Goal: Task Accomplishment & Management: Manage account settings

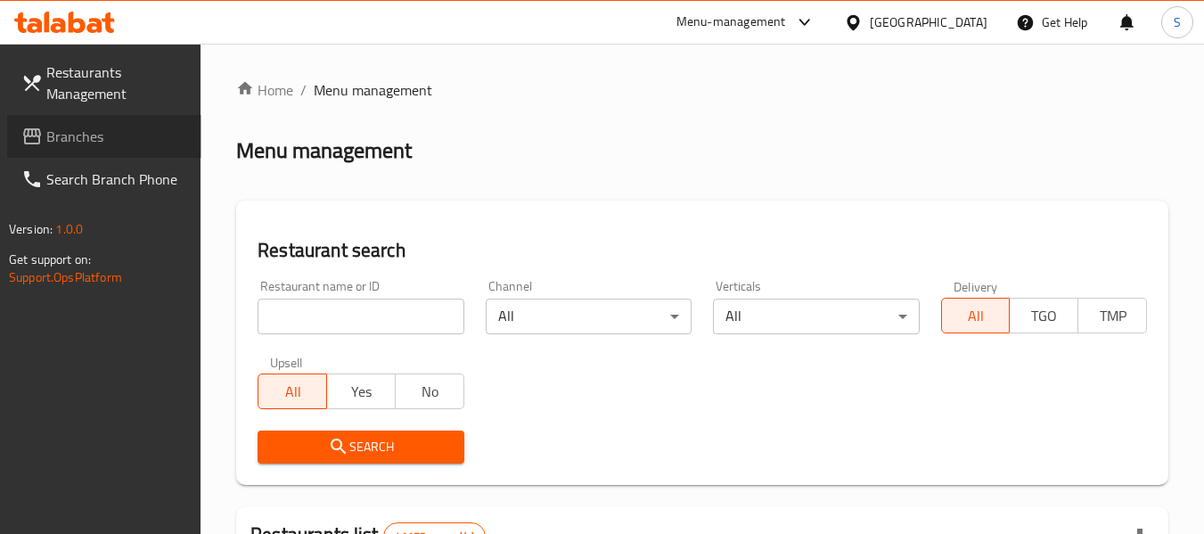
click at [111, 134] on span "Branches" at bounding box center [116, 136] width 141 height 21
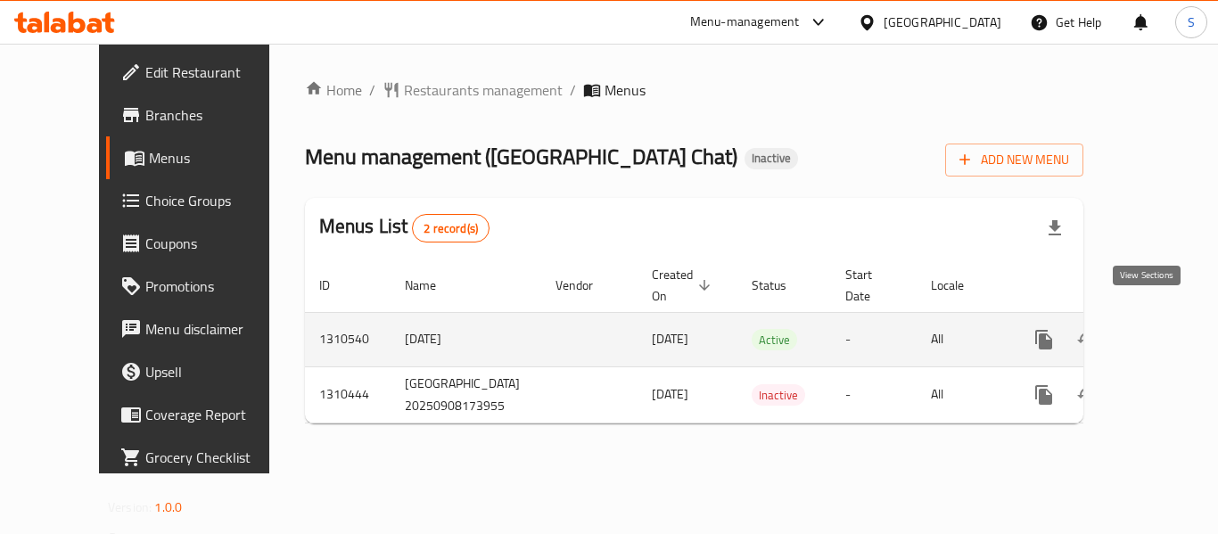
click at [1162, 329] on icon "enhanced table" at bounding box center [1172, 339] width 21 height 21
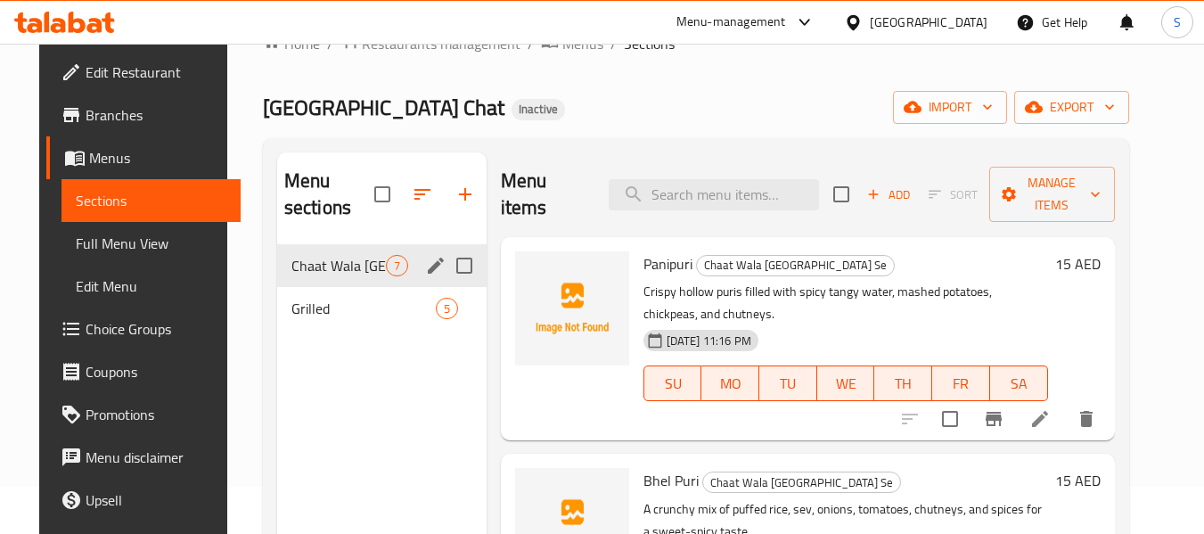
scroll to position [89, 0]
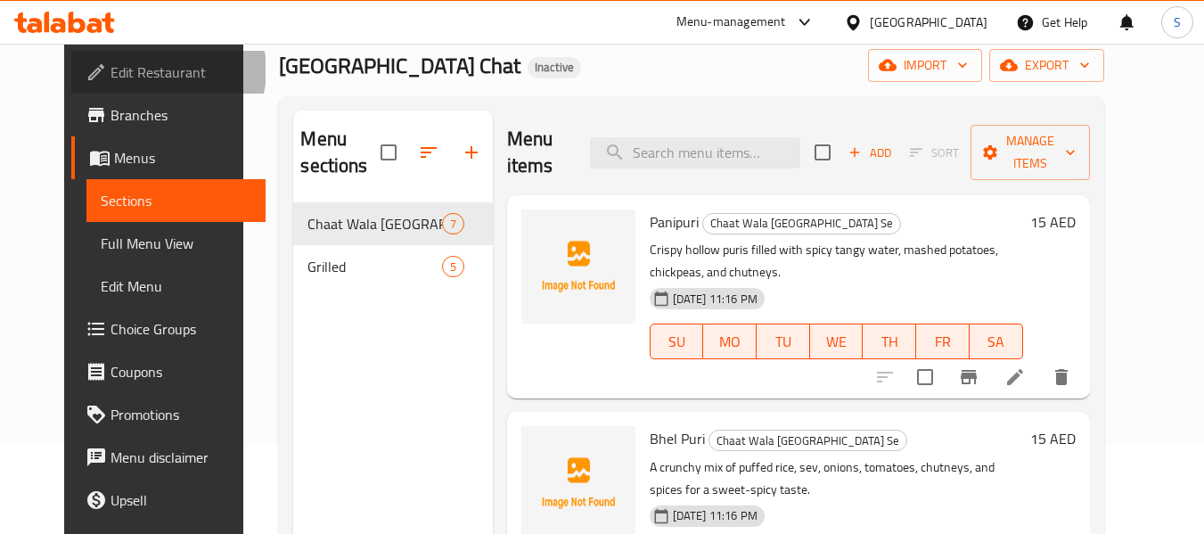
click at [111, 70] on span "Edit Restaurant" at bounding box center [181, 72] width 141 height 21
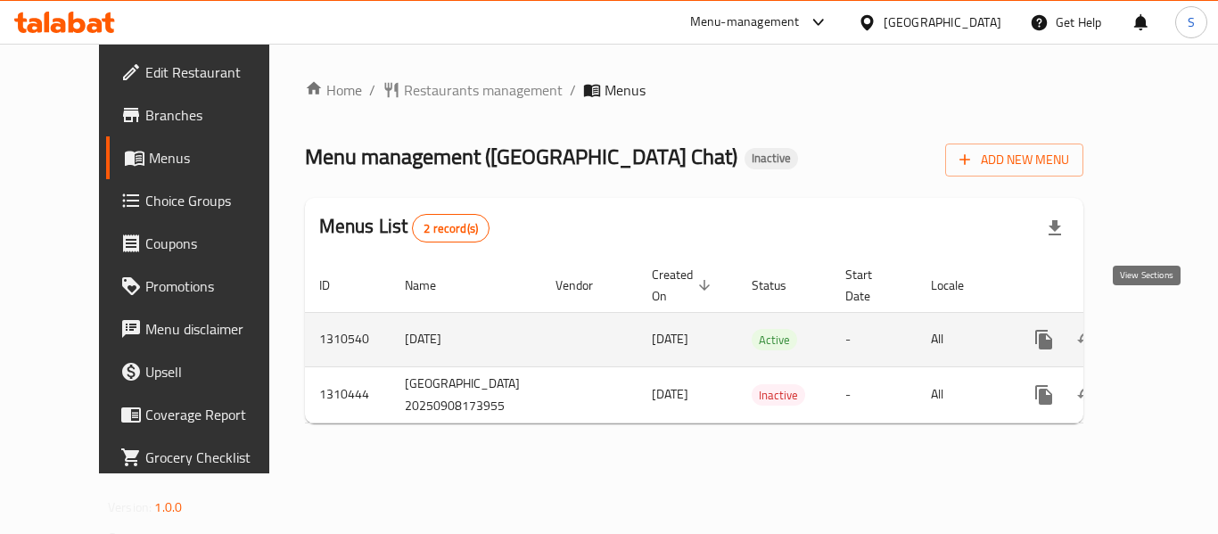
click at [1162, 329] on icon "enhanced table" at bounding box center [1172, 339] width 21 height 21
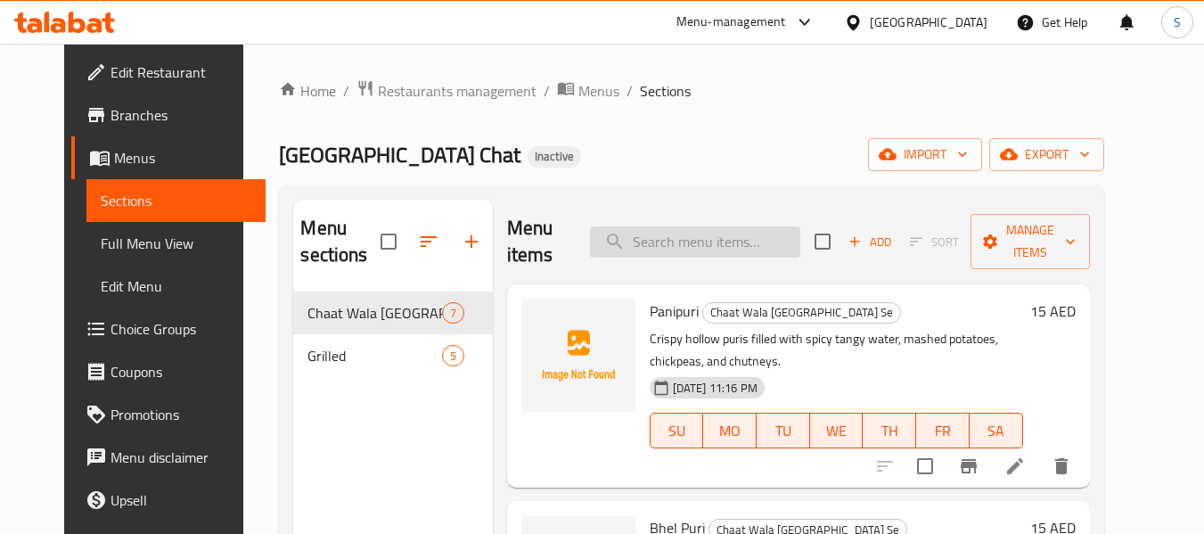
click at [687, 234] on input "search" at bounding box center [695, 241] width 210 height 31
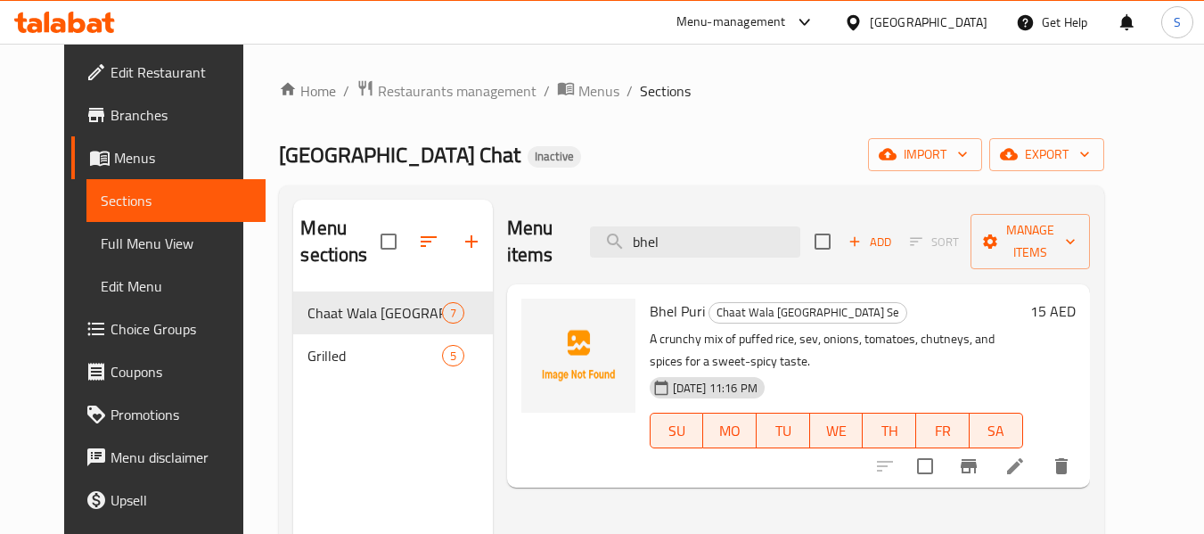
type input "bhel"
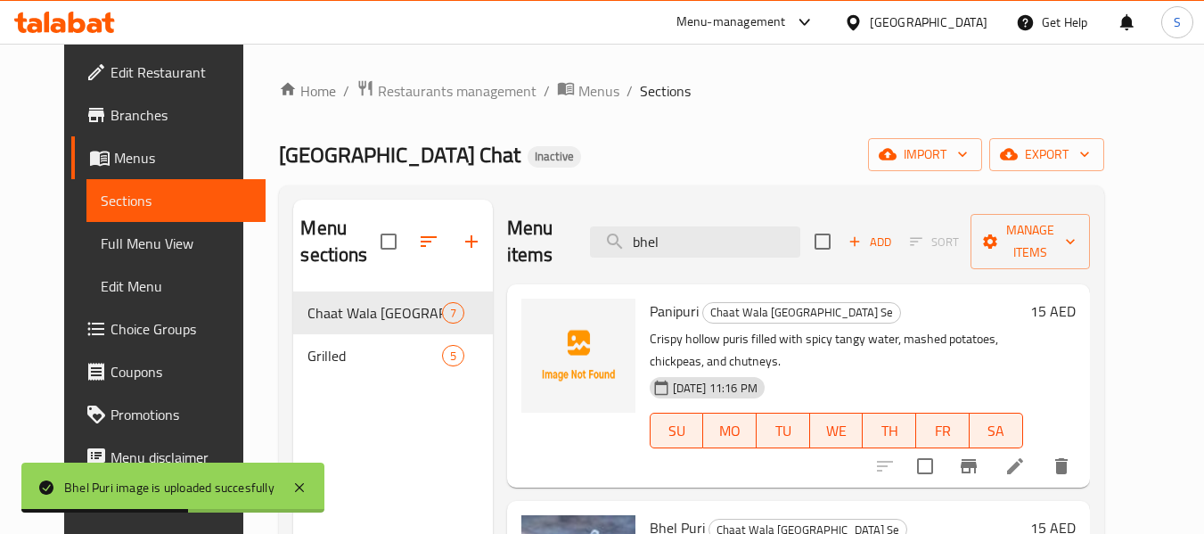
click at [667, 304] on span "Panipuri" at bounding box center [674, 311] width 49 height 27
copy h6 "Panipuri"
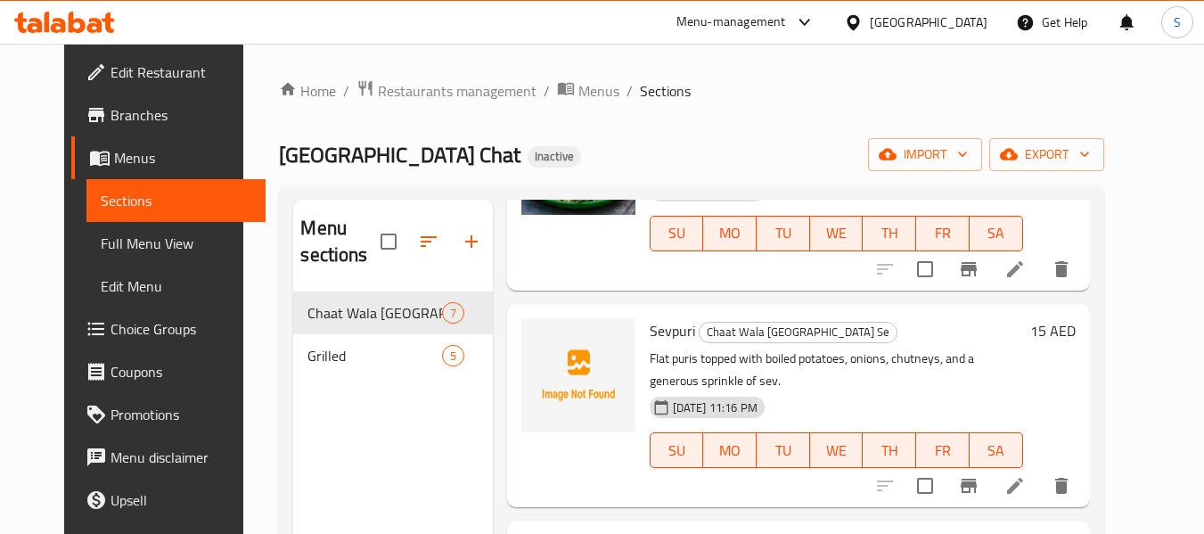
scroll to position [446, 0]
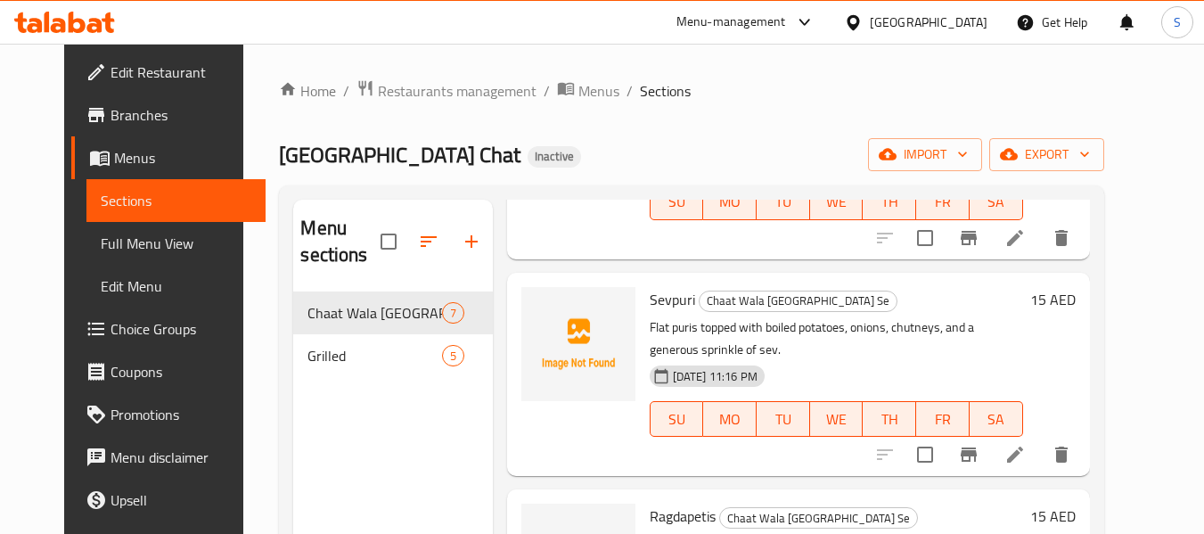
click at [659, 306] on span "Sevpuri" at bounding box center [672, 299] width 45 height 27
copy h6 "Sevpuri"
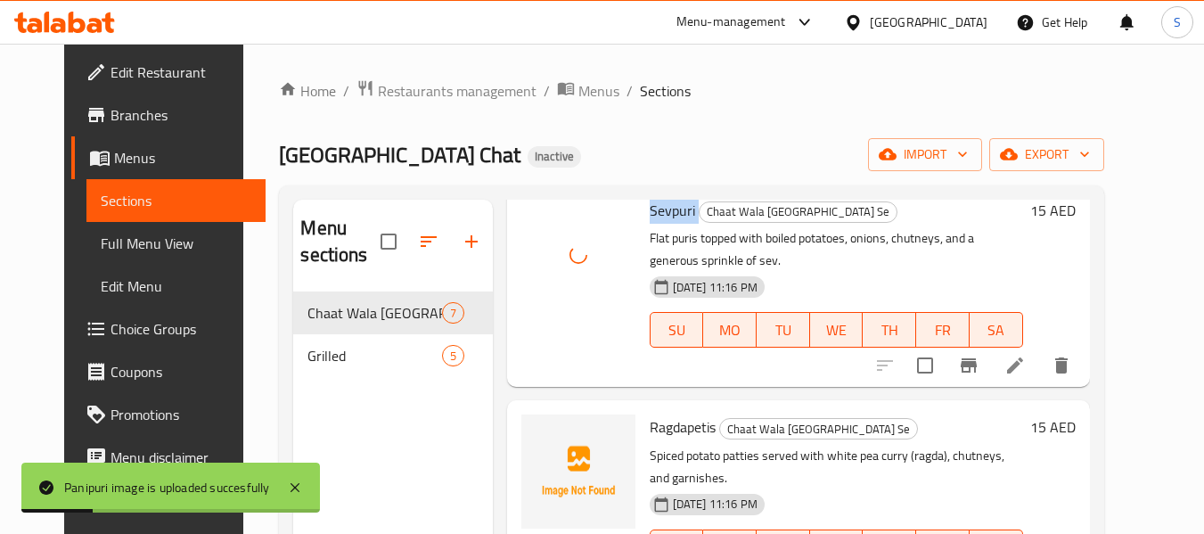
scroll to position [624, 0]
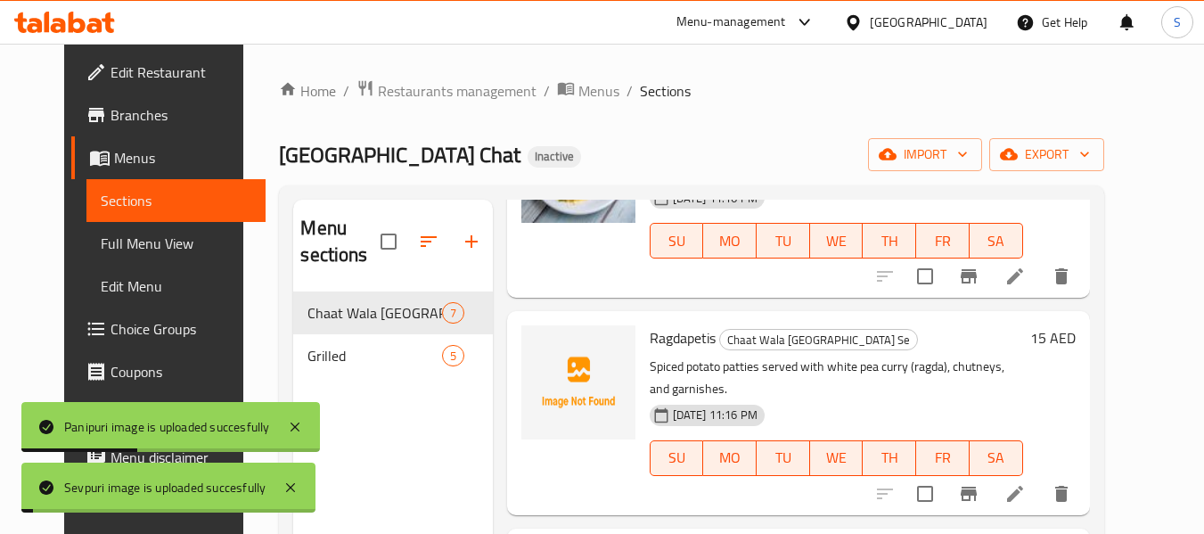
click at [671, 330] on span "Ragdapetis" at bounding box center [683, 338] width 66 height 27
copy h6 "Ragdapetis"
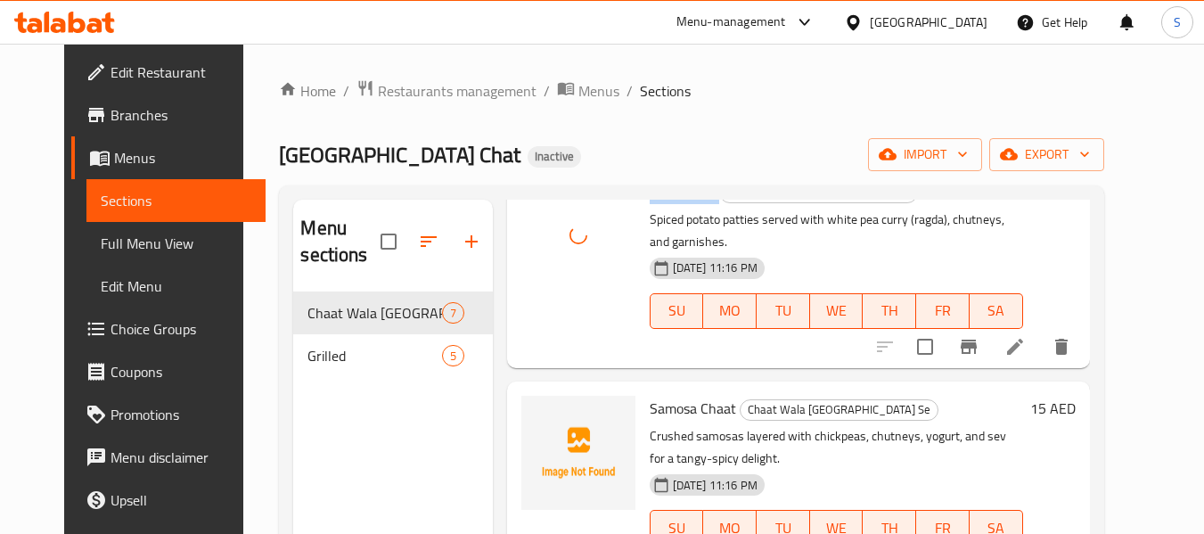
scroll to position [802, 0]
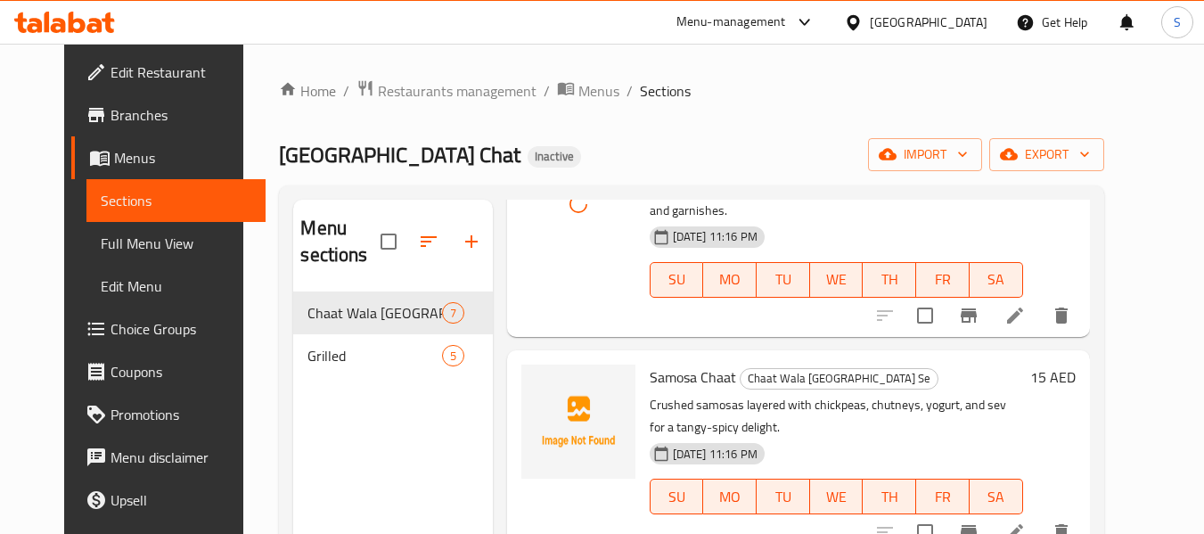
click at [687, 364] on span "Samosa Chaat" at bounding box center [693, 377] width 86 height 27
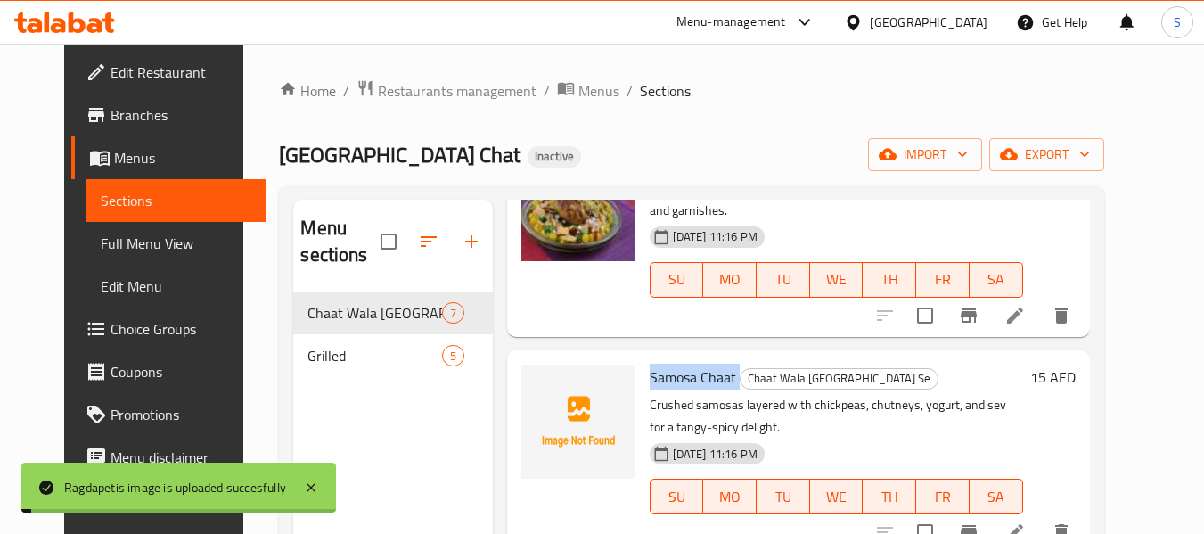
click at [687, 364] on span "Samosa Chaat" at bounding box center [693, 377] width 86 height 27
copy h6 "Samosa Chaat"
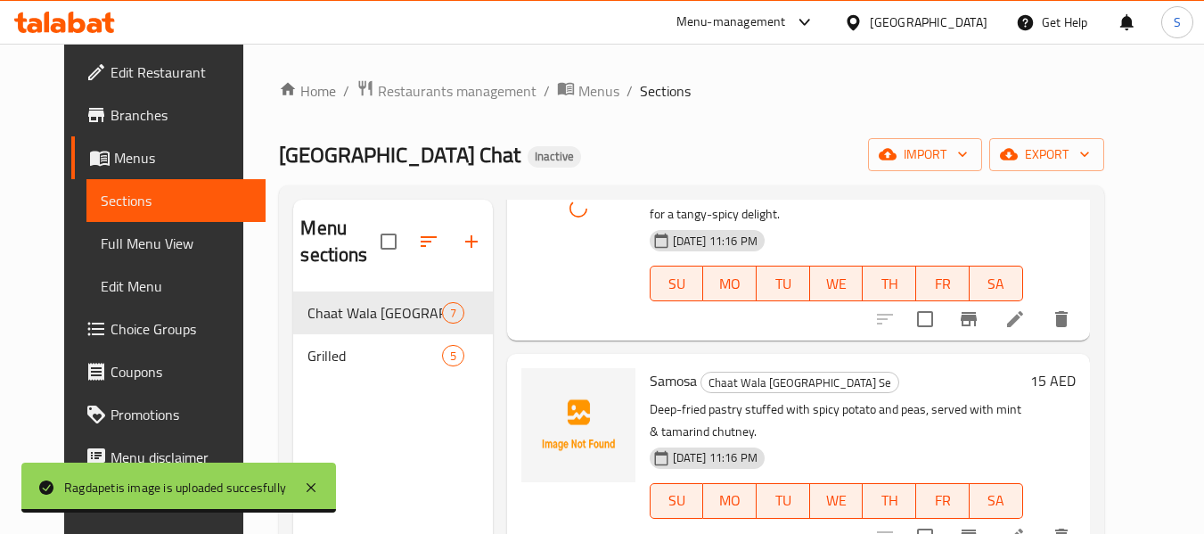
scroll to position [1034, 0]
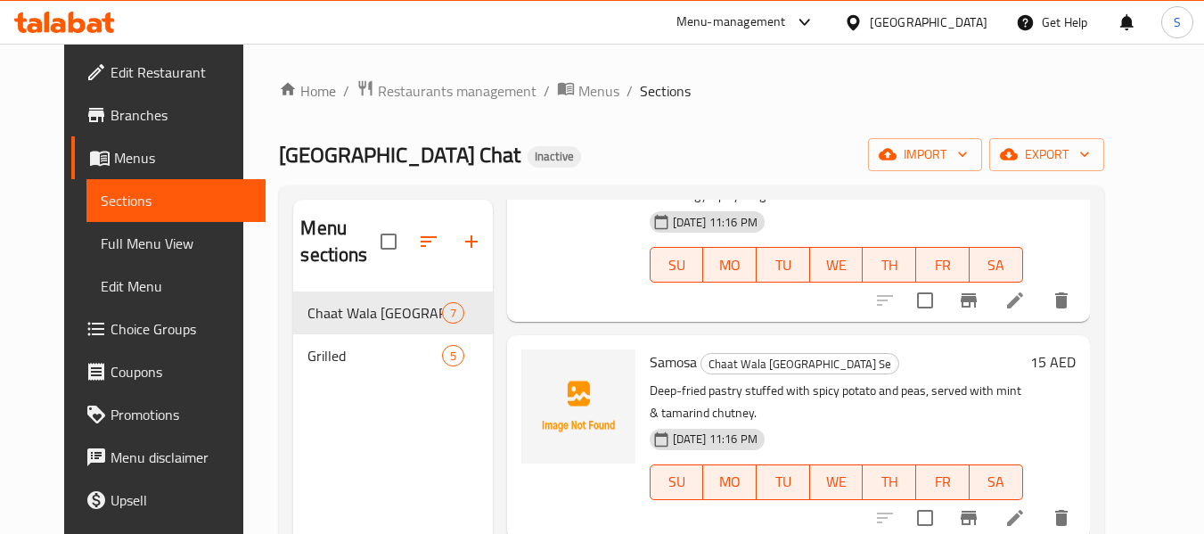
click at [667, 349] on span "Samosa" at bounding box center [673, 362] width 47 height 27
copy h6 "Samosa"
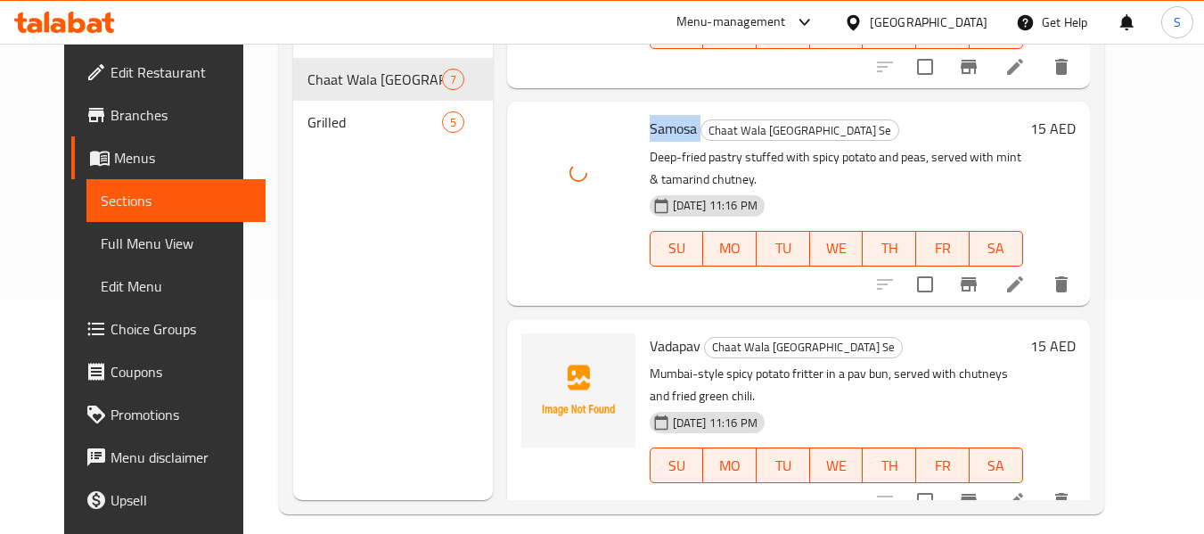
scroll to position [250, 0]
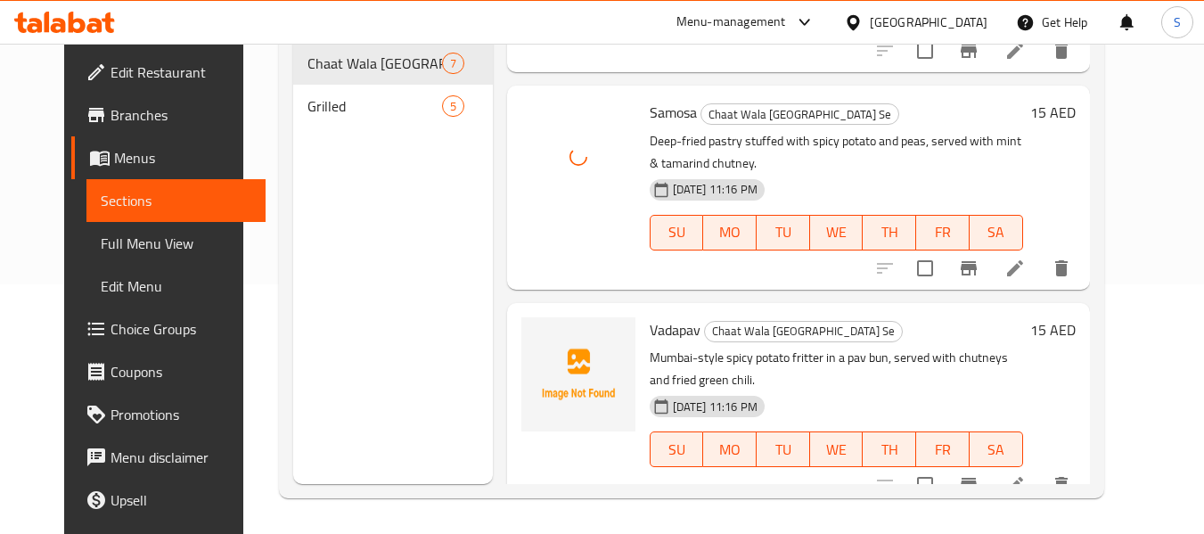
click at [664, 316] on span "Vadapav" at bounding box center [675, 329] width 51 height 27
copy h6 "Vadapav"
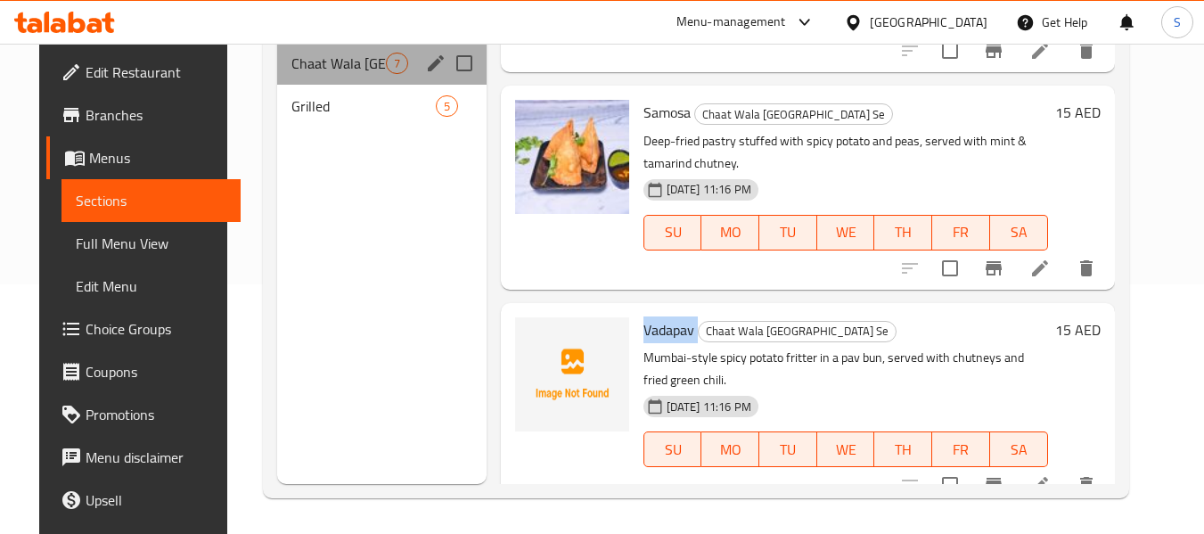
click at [332, 76] on div "Chaat Wala Mumbai Se 7" at bounding box center [382, 63] width 210 height 43
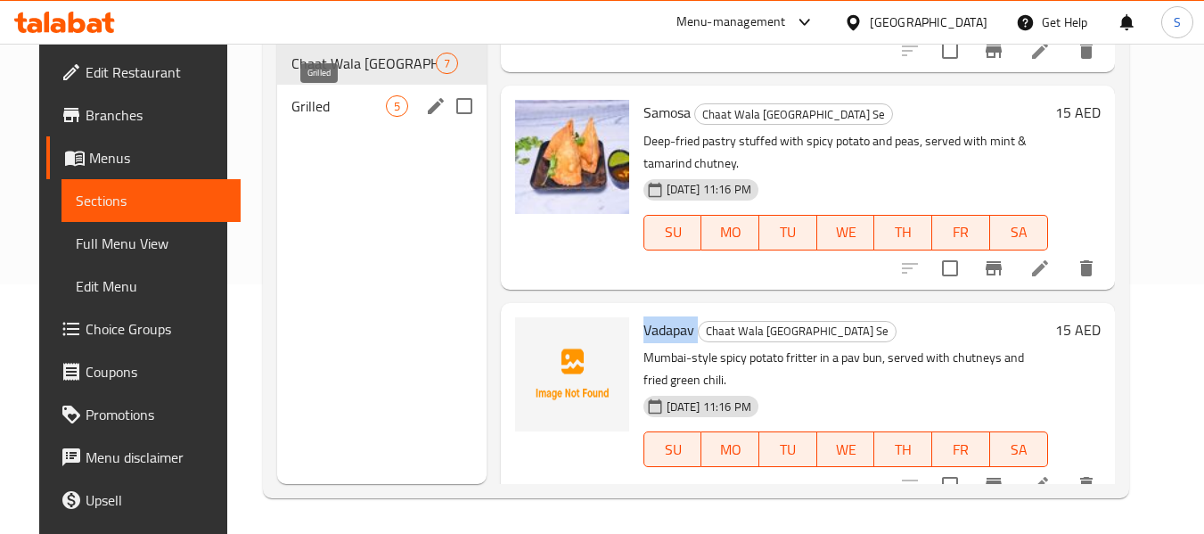
click at [333, 104] on span "Grilled" at bounding box center [339, 105] width 94 height 21
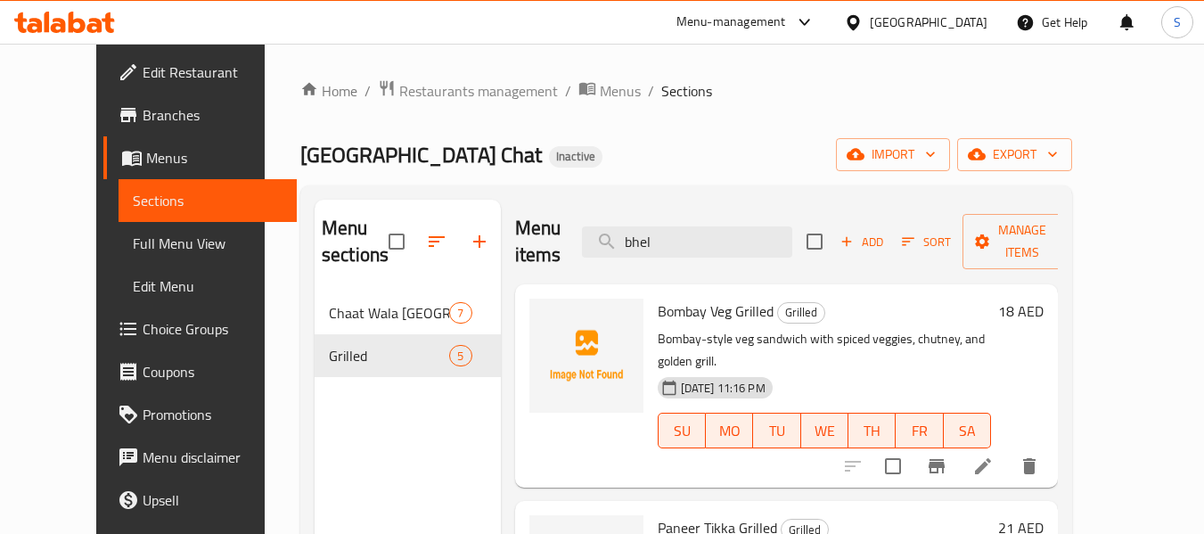
click at [672, 310] on span "Bombay Veg Grilled" at bounding box center [716, 311] width 116 height 27
copy h6 "Bombay Veg Grilled"
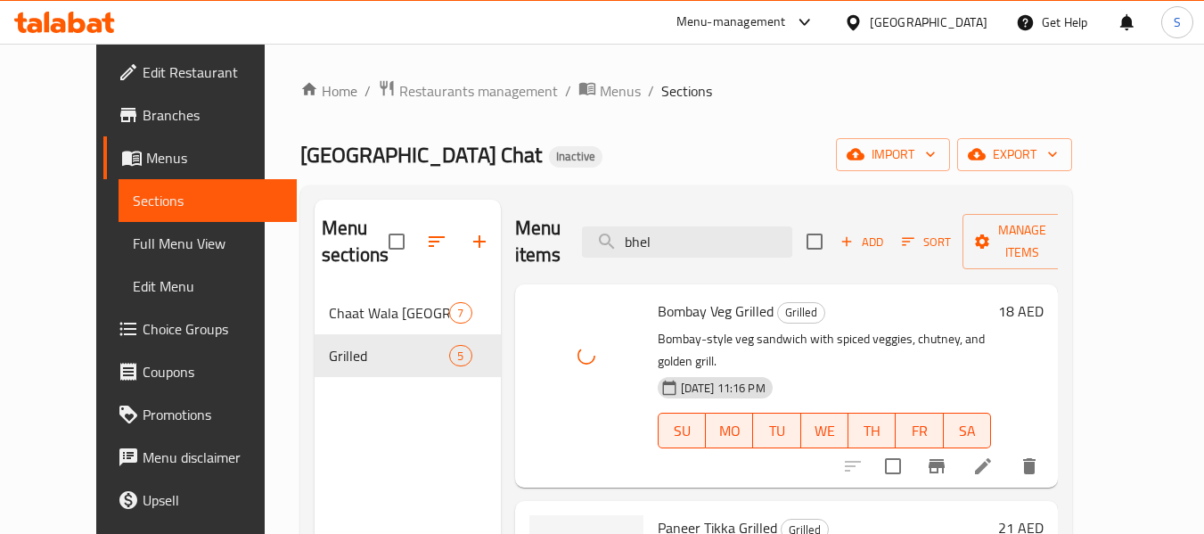
click at [661, 514] on span "Paneer Tikka Grilled" at bounding box center [717, 527] width 119 height 27
click at [660, 514] on span "Paneer Tikka Grilled" at bounding box center [717, 527] width 119 height 27
copy span "Paneer"
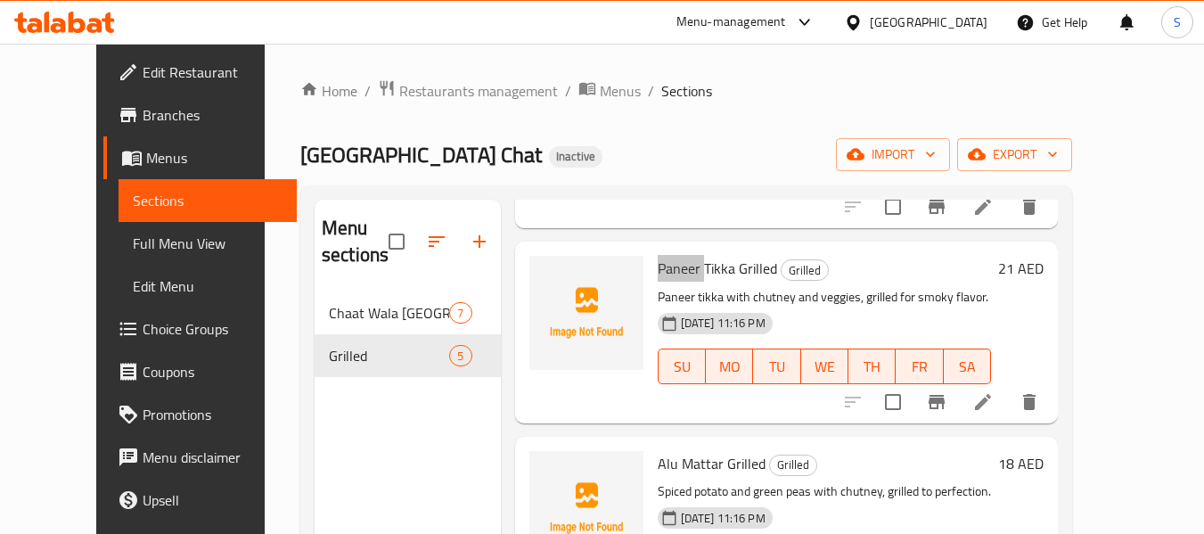
scroll to position [267, 0]
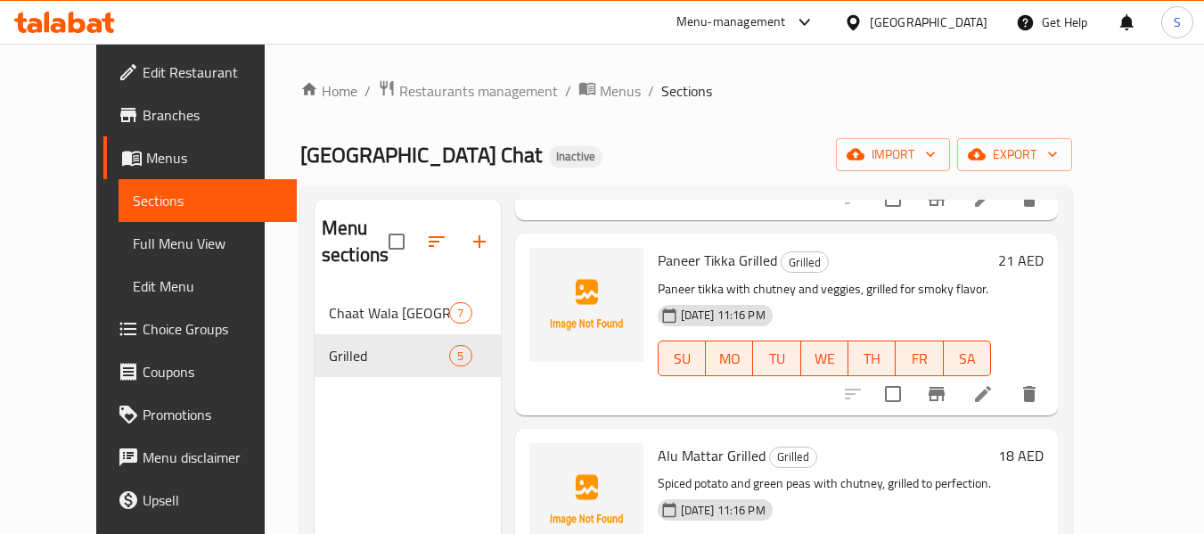
click at [699, 247] on span "Paneer Tikka Grilled" at bounding box center [717, 260] width 119 height 27
copy span "Tikka"
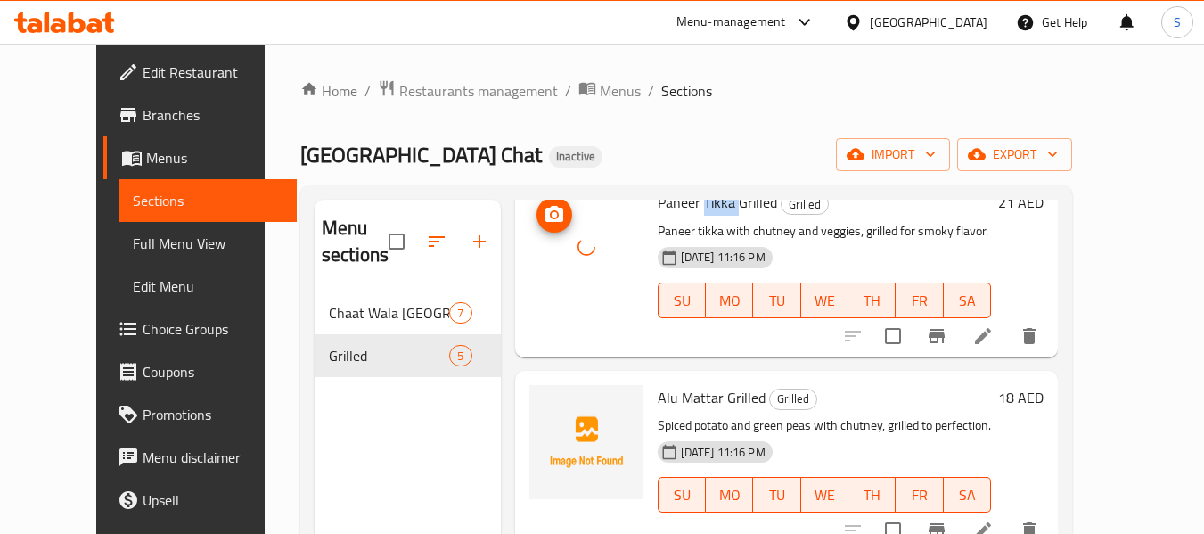
scroll to position [357, 0]
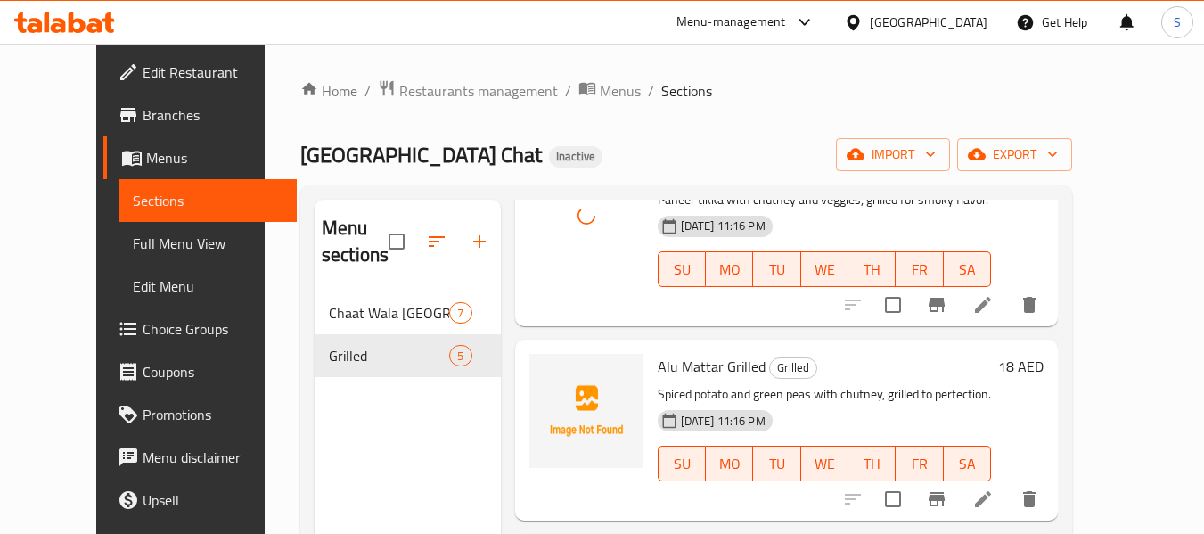
click at [658, 353] on span "Alu Mattar Grilled" at bounding box center [712, 366] width 108 height 27
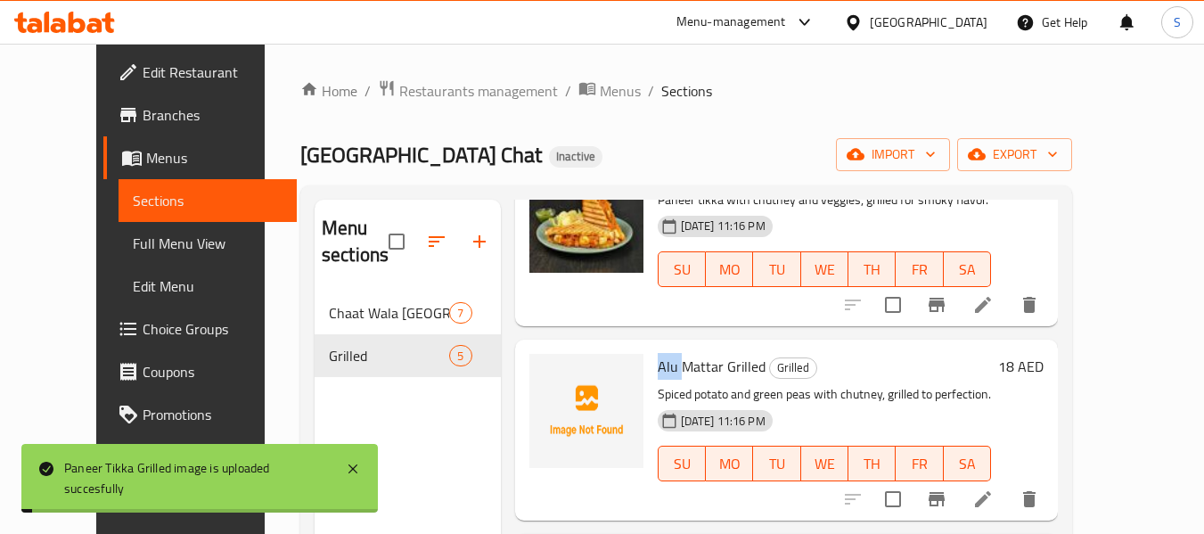
copy span "Alu"
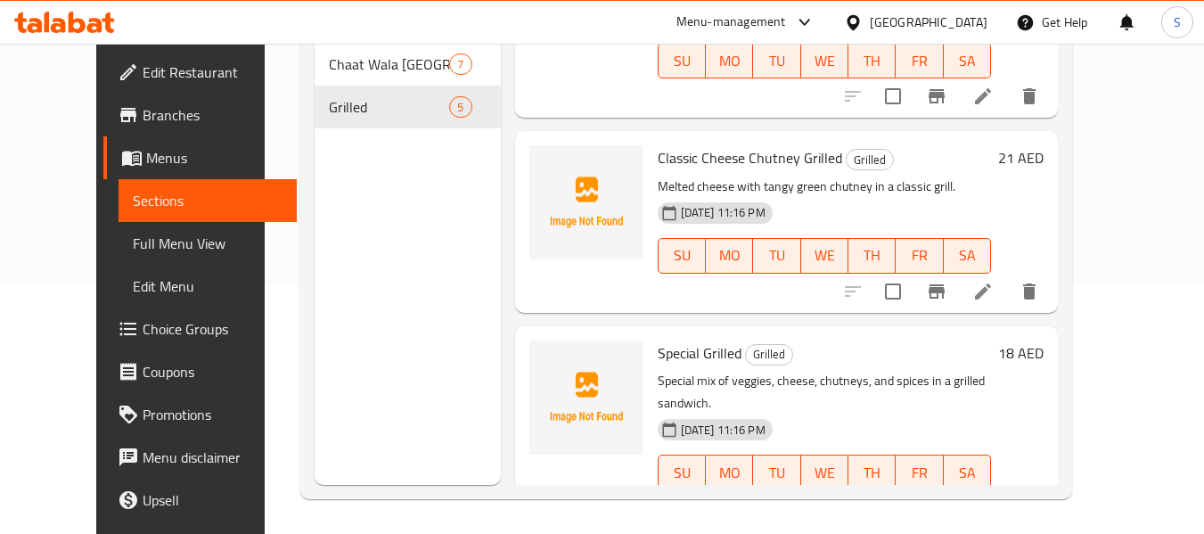
scroll to position [250, 0]
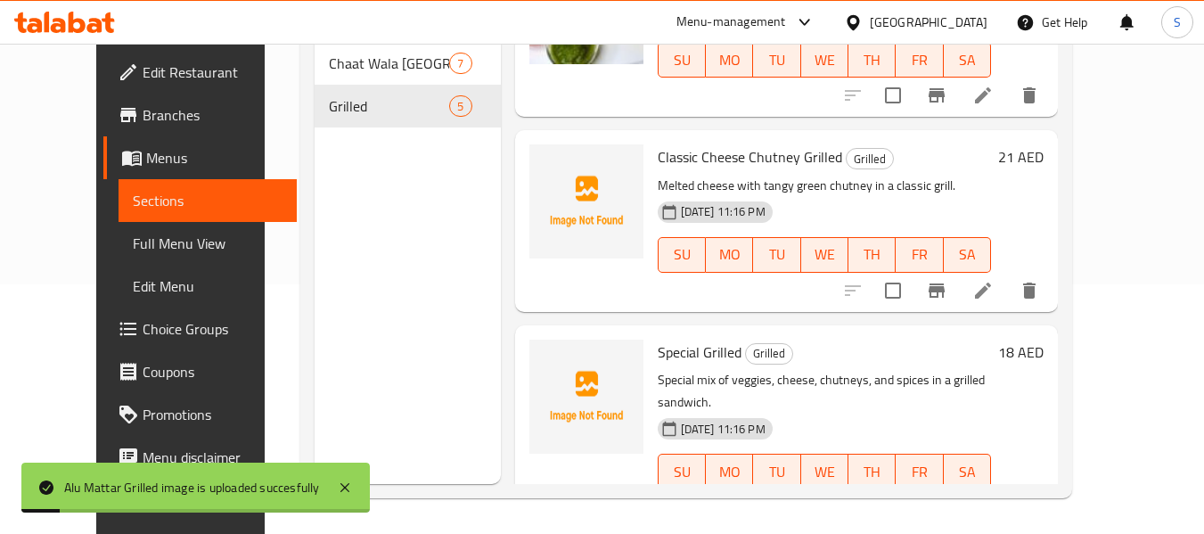
click at [750, 144] on span "Classic Cheese Chutney Grilled" at bounding box center [750, 157] width 185 height 27
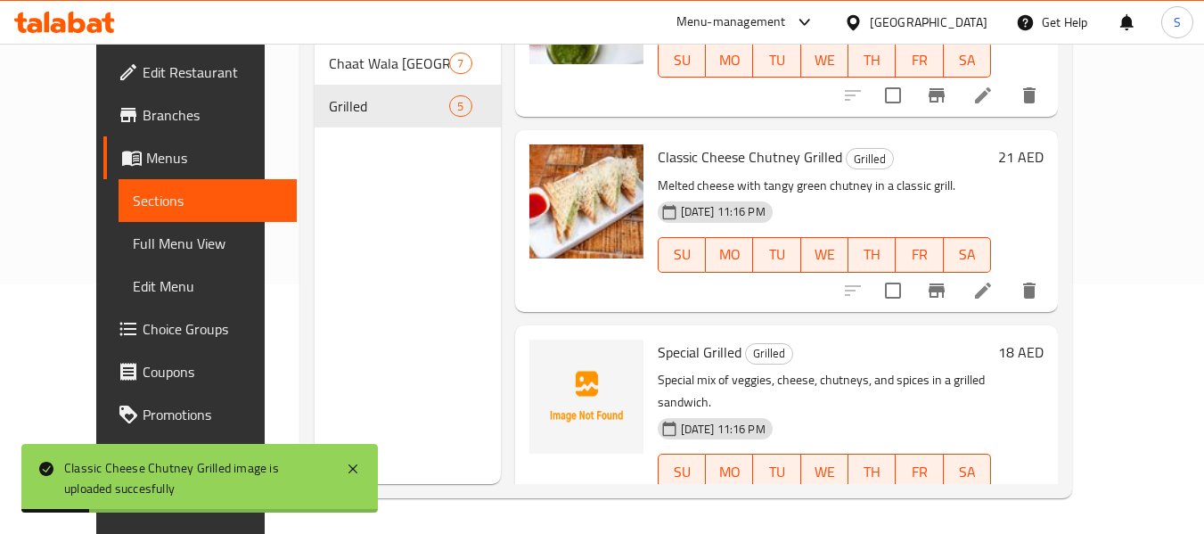
click at [658, 339] on span "Special Grilled" at bounding box center [700, 352] width 84 height 27
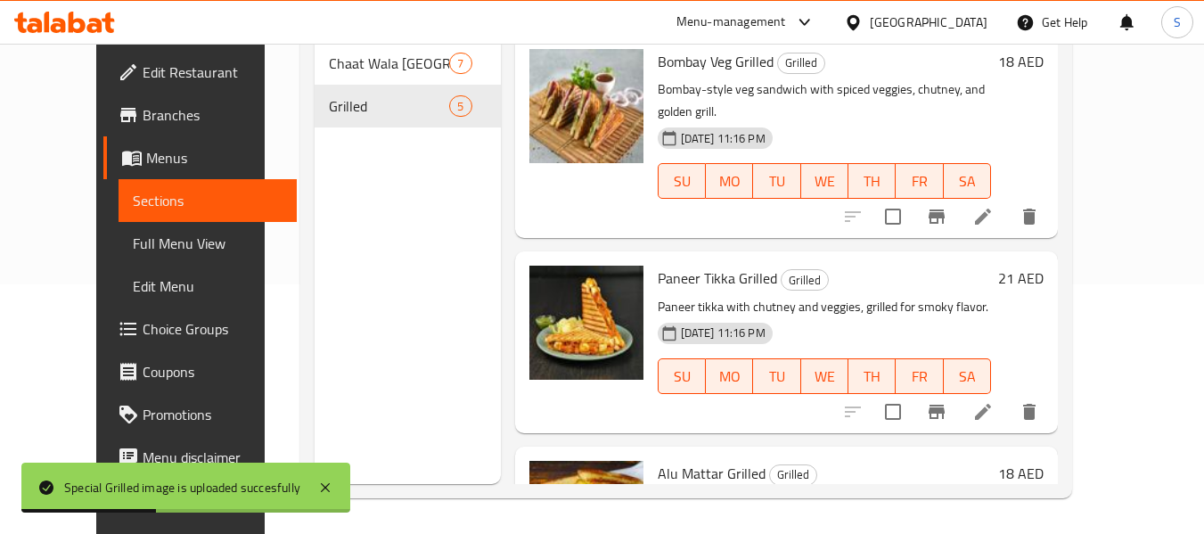
scroll to position [0, 0]
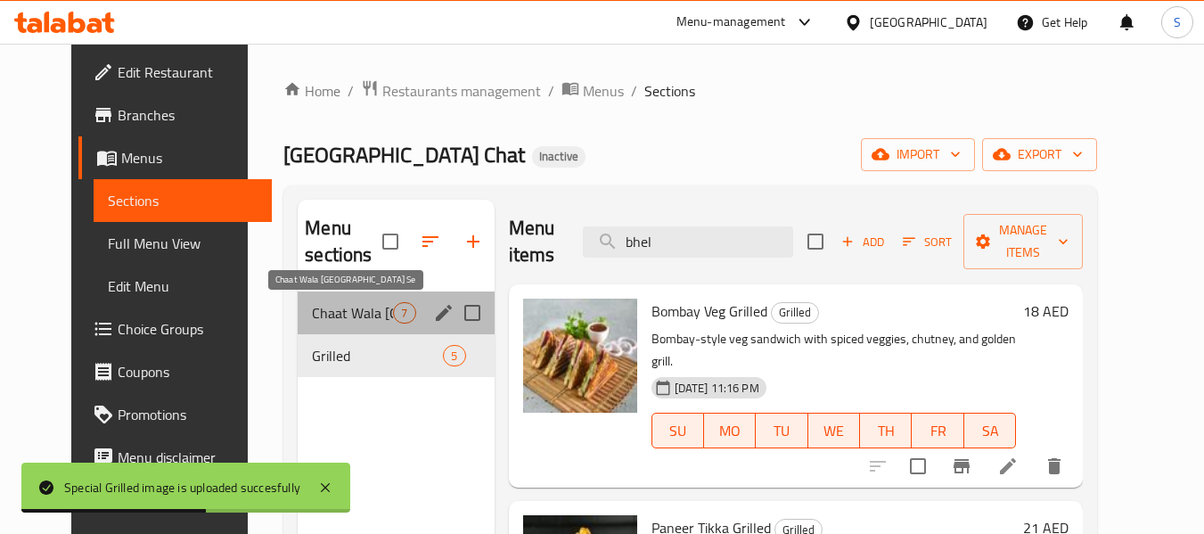
click at [360, 305] on span "Chaat Wala Mumbai Se" at bounding box center [352, 312] width 81 height 21
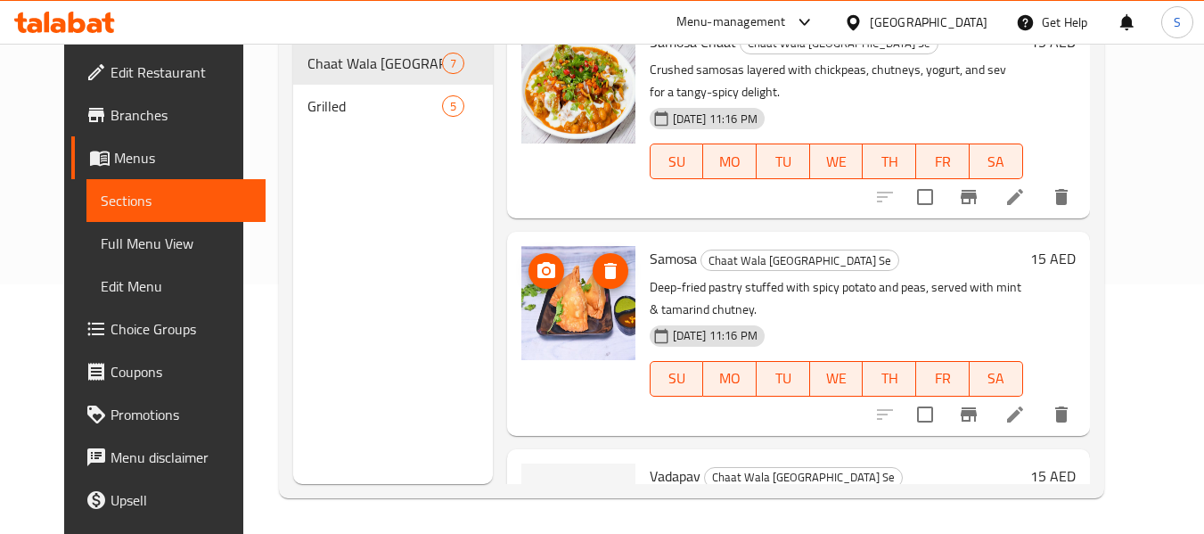
scroll to position [1034, 0]
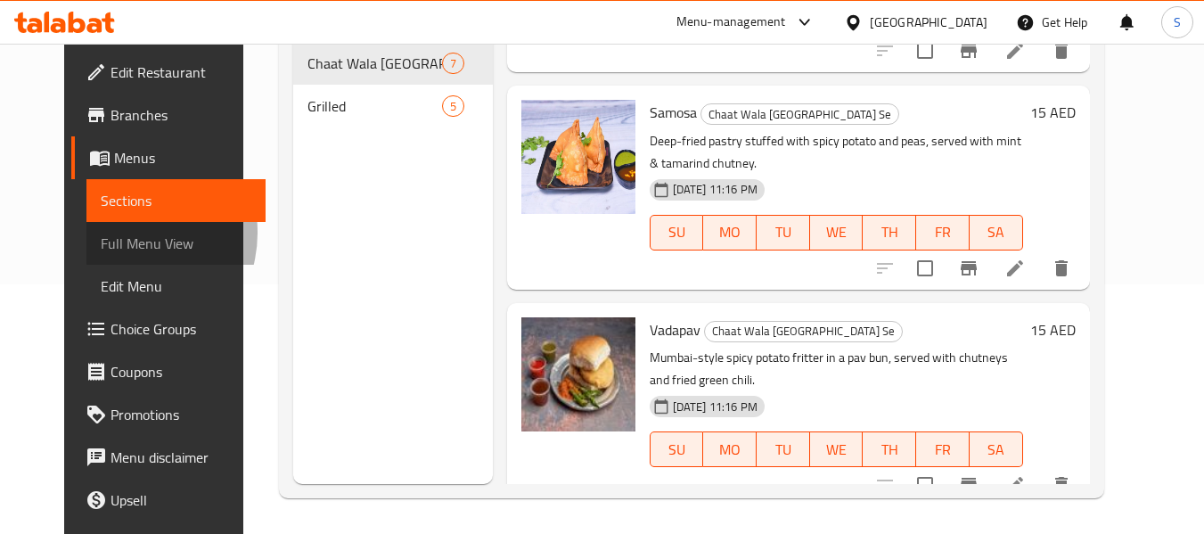
click at [101, 233] on span "Full Menu View" at bounding box center [176, 243] width 151 height 21
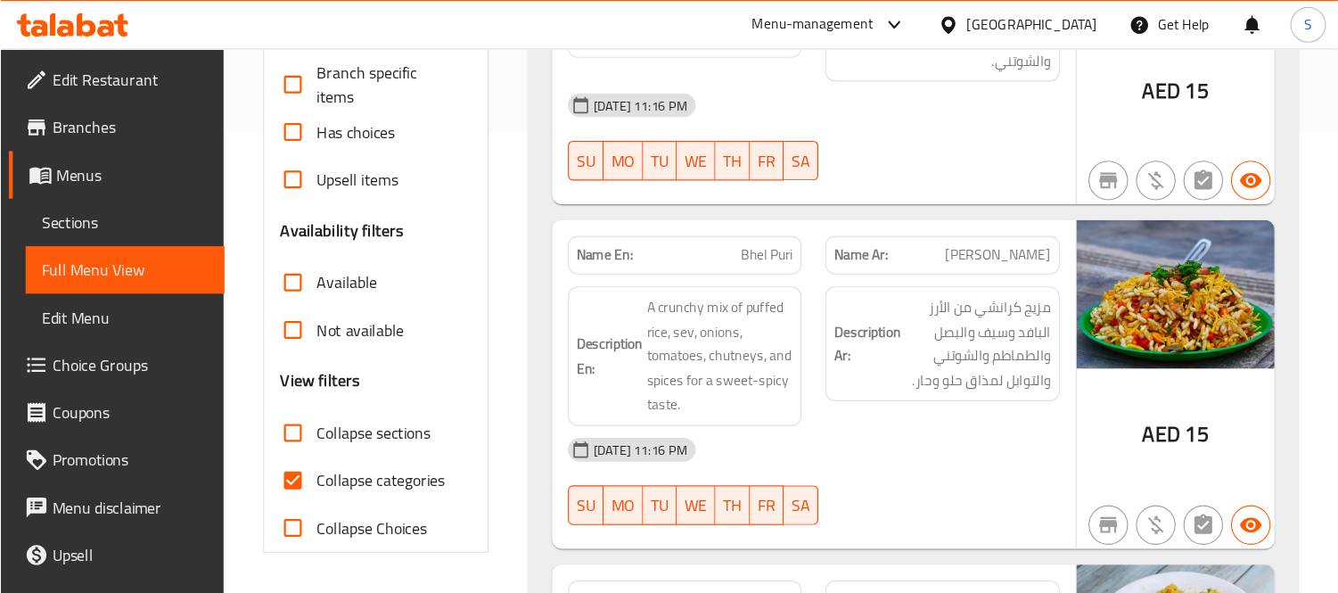
scroll to position [428, 0]
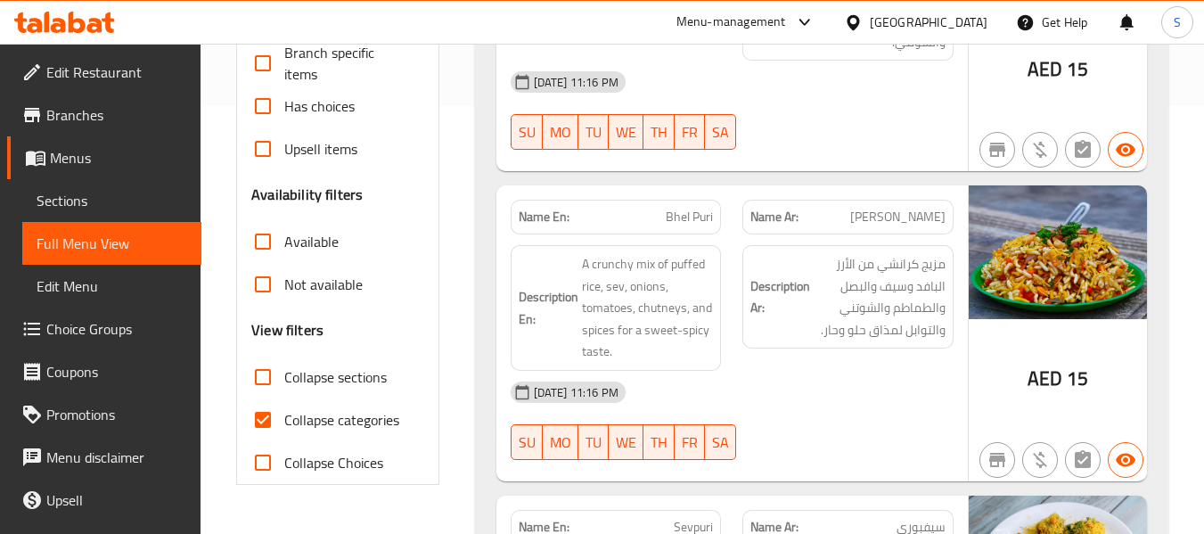
click at [331, 418] on span "Collapse categories" at bounding box center [341, 419] width 115 height 21
click at [284, 418] on input "Collapse categories" at bounding box center [263, 419] width 43 height 43
checkbox input "false"
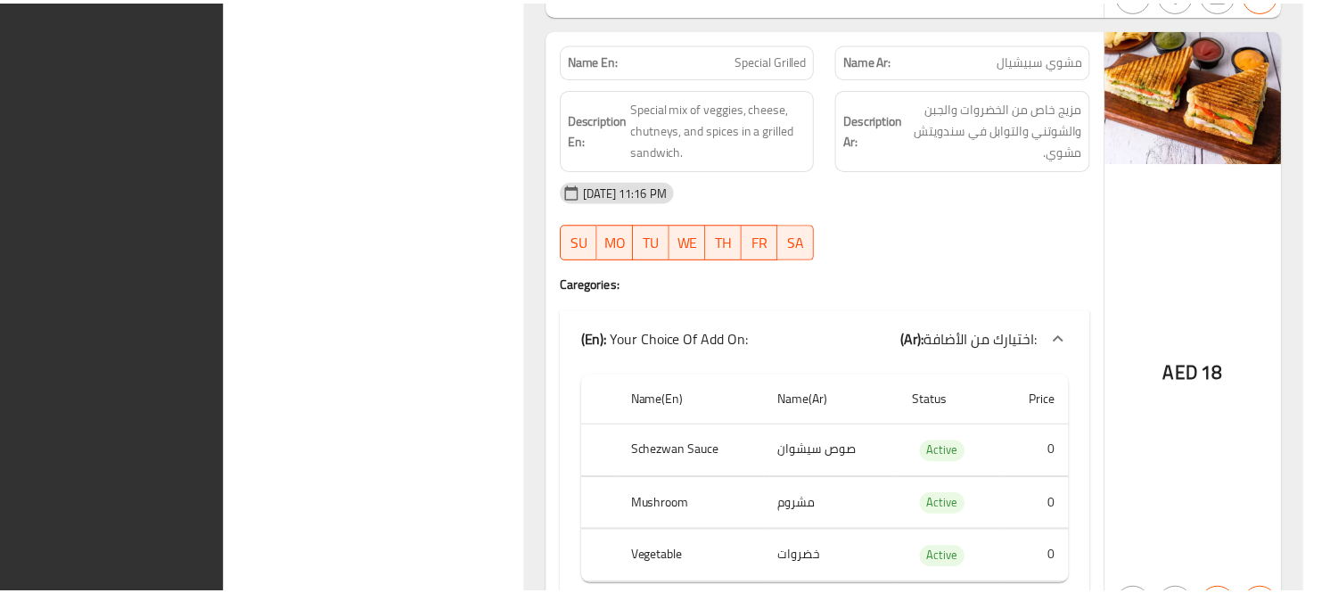
scroll to position [3366, 0]
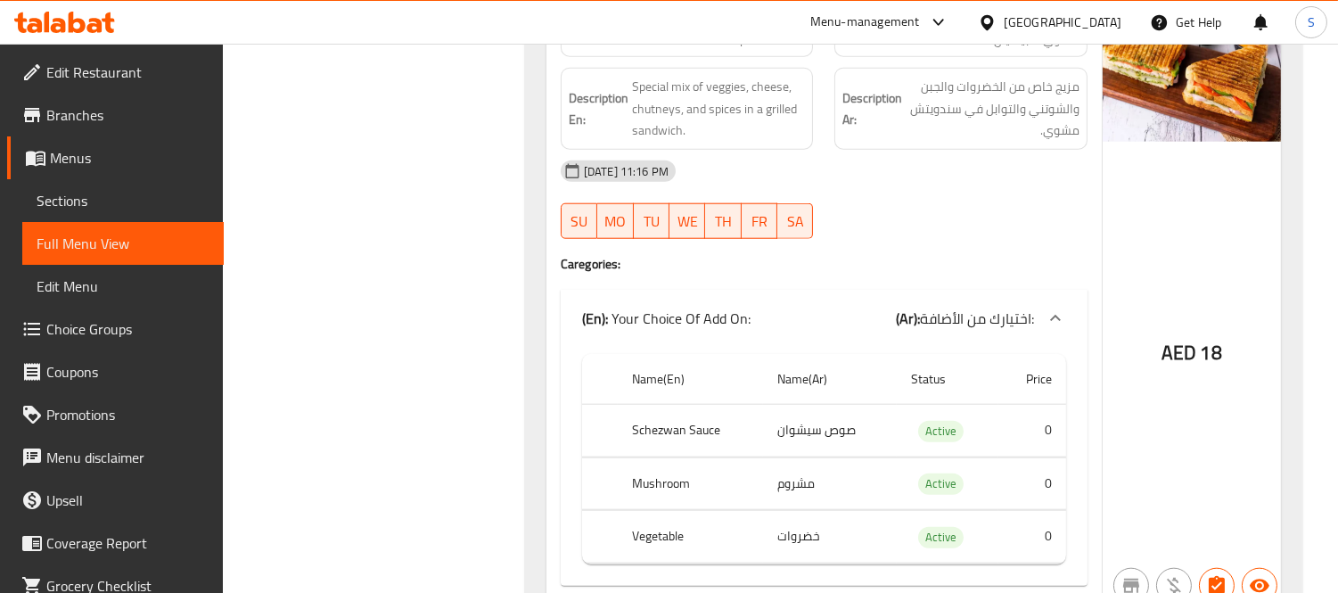
click at [1093, 29] on div "[GEOGRAPHIC_DATA]" at bounding box center [1063, 22] width 118 height 20
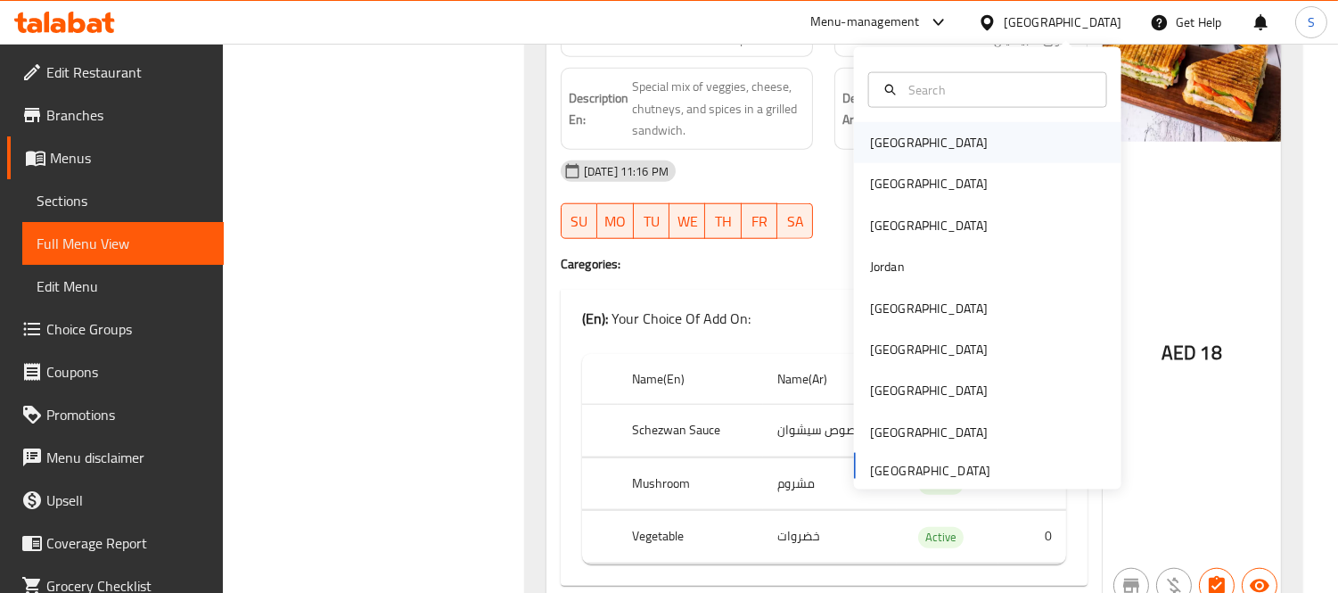
click at [883, 147] on div "Bahrain" at bounding box center [929, 143] width 118 height 20
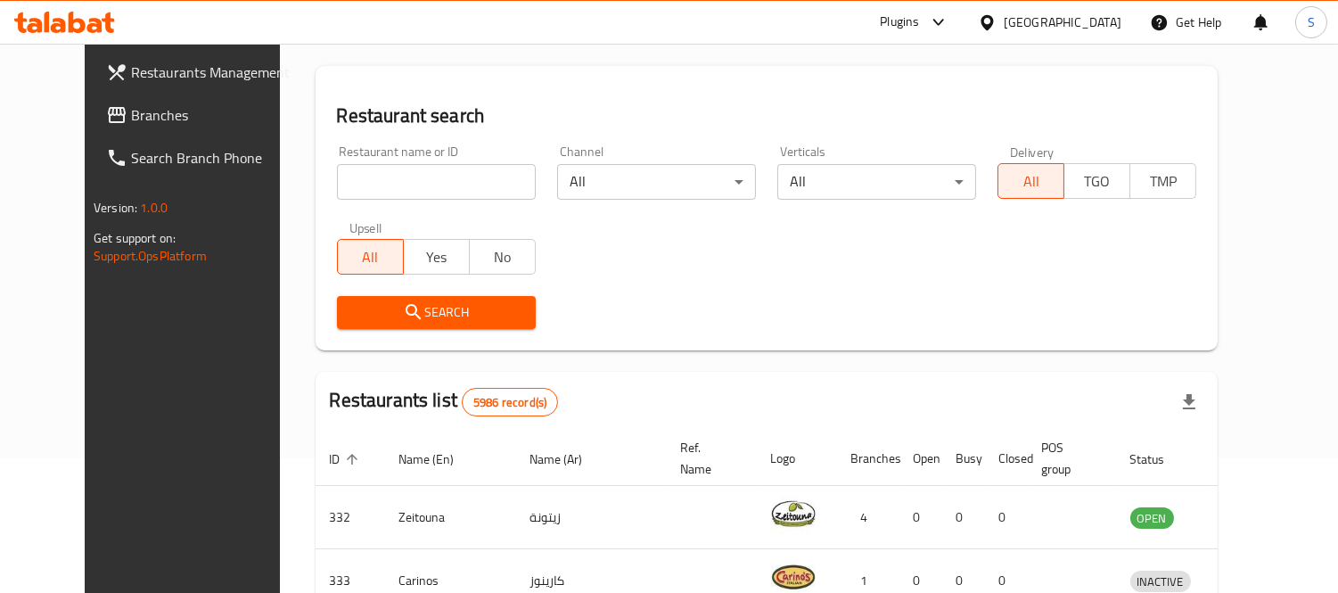
scroll to position [740, 0]
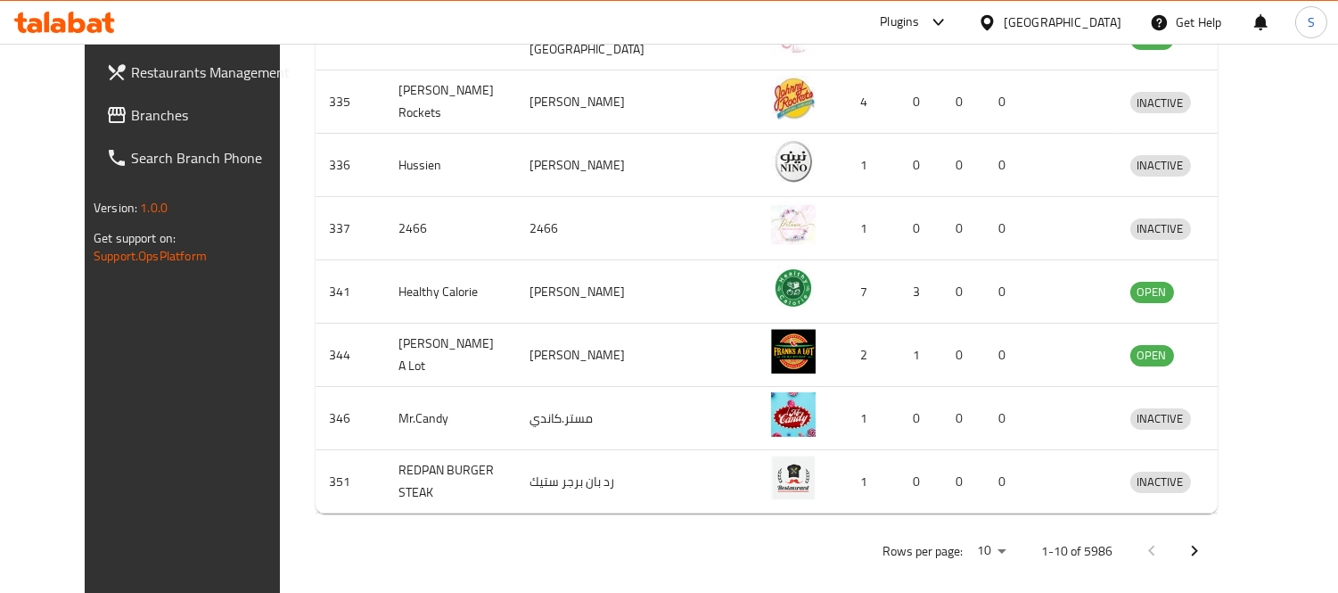
click at [106, 122] on icon at bounding box center [116, 114] width 21 height 21
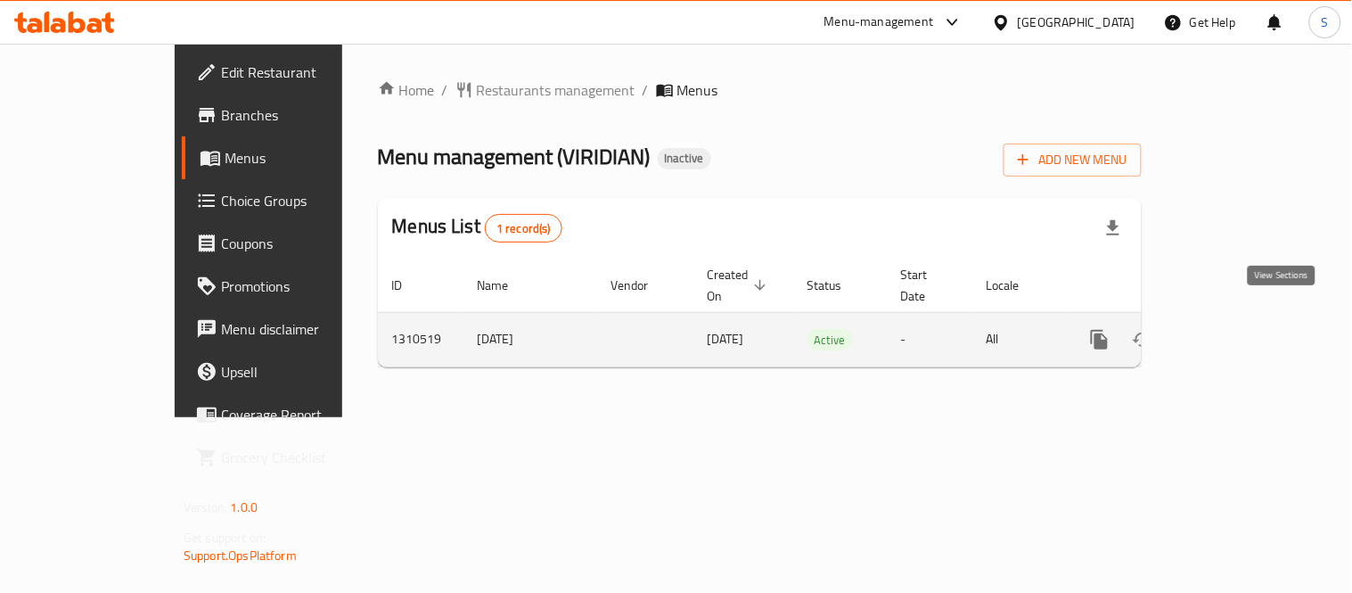
click at [1239, 329] on icon "enhanced table" at bounding box center [1228, 339] width 21 height 21
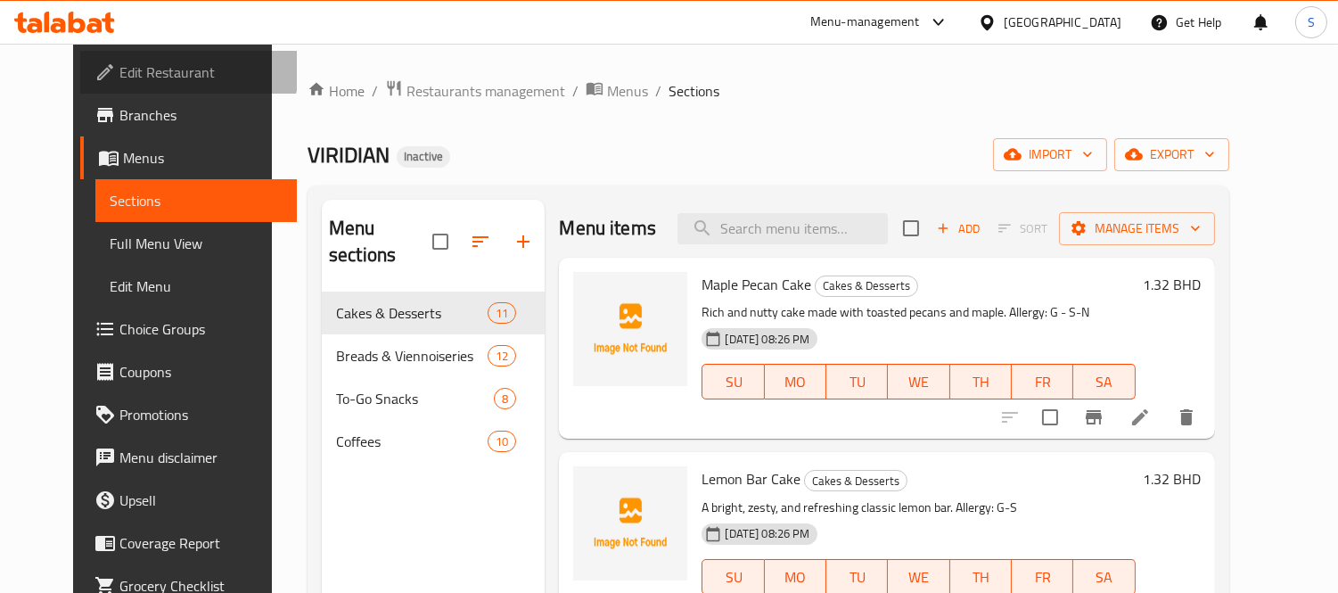
click at [119, 66] on span "Edit Restaurant" at bounding box center [200, 72] width 163 height 21
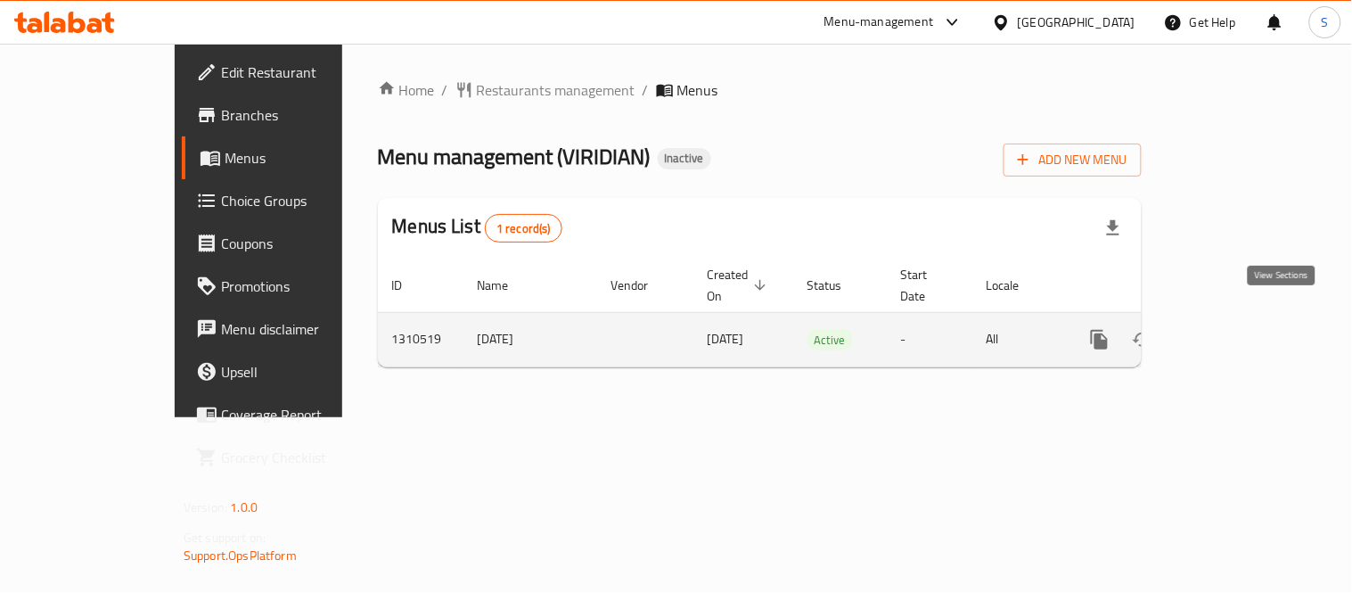
click at [1239, 329] on icon "enhanced table" at bounding box center [1228, 339] width 21 height 21
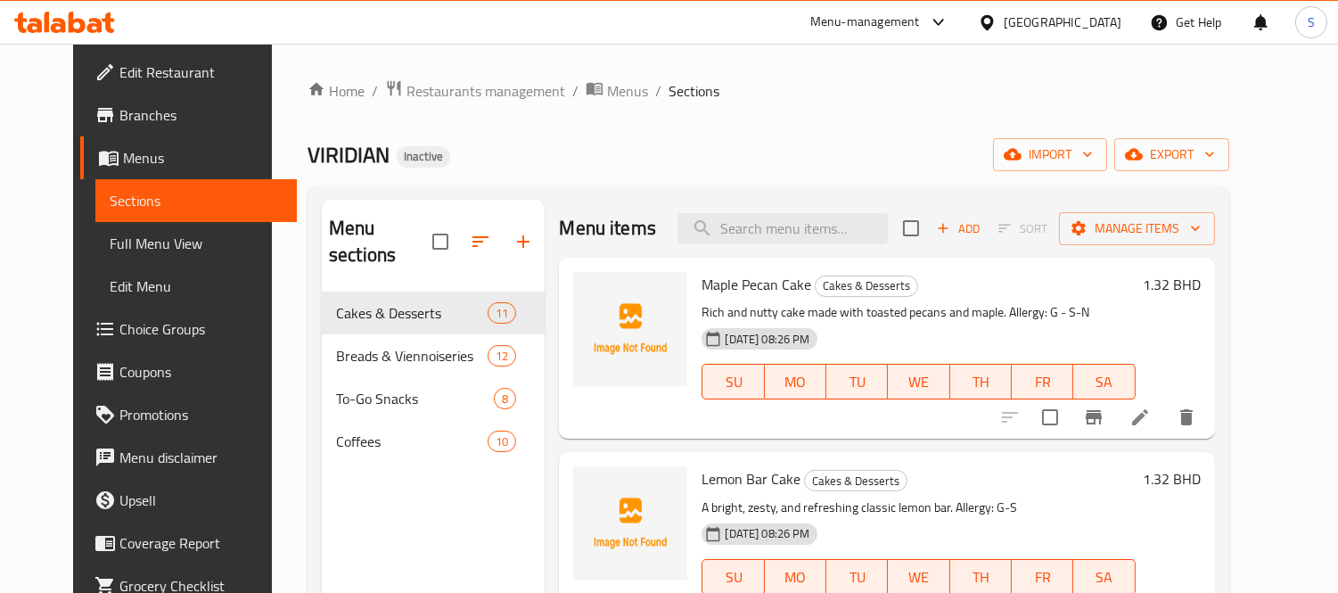
click at [565, 177] on div "Home / Restaurants management / Menus / Sections VIRIDIAN Inactive import expor…" at bounding box center [769, 442] width 922 height 727
drag, startPoint x: 537, startPoint y: 225, endPoint x: 637, endPoint y: 242, distance: 102.2
click at [643, 244] on div "Menu items Add Sort Manage items Maple Pecan Cake Cakes & Desserts Rich and nut…" at bounding box center [880, 496] width 670 height 593
click at [636, 239] on div "Menu items Add Sort Manage items" at bounding box center [886, 229] width 655 height 58
click at [631, 230] on h2 "Menu items" at bounding box center [607, 228] width 97 height 27
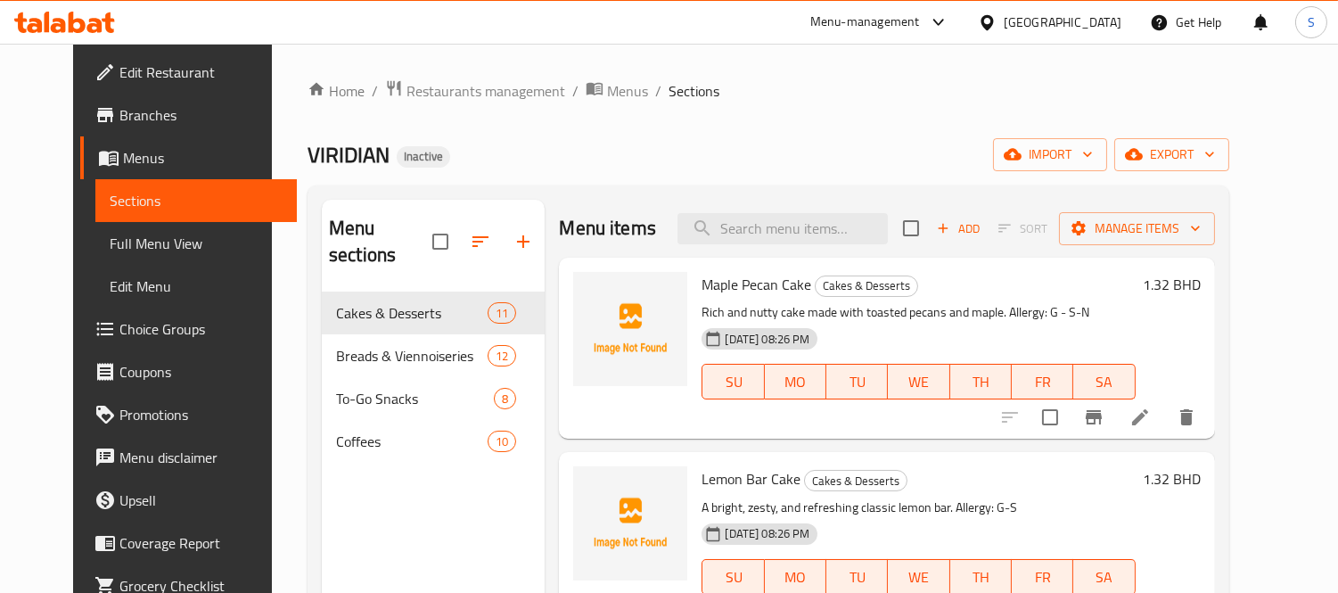
click at [631, 230] on h2 "Menu items" at bounding box center [607, 228] width 97 height 27
click at [617, 224] on h2 "Menu items" at bounding box center [607, 228] width 97 height 27
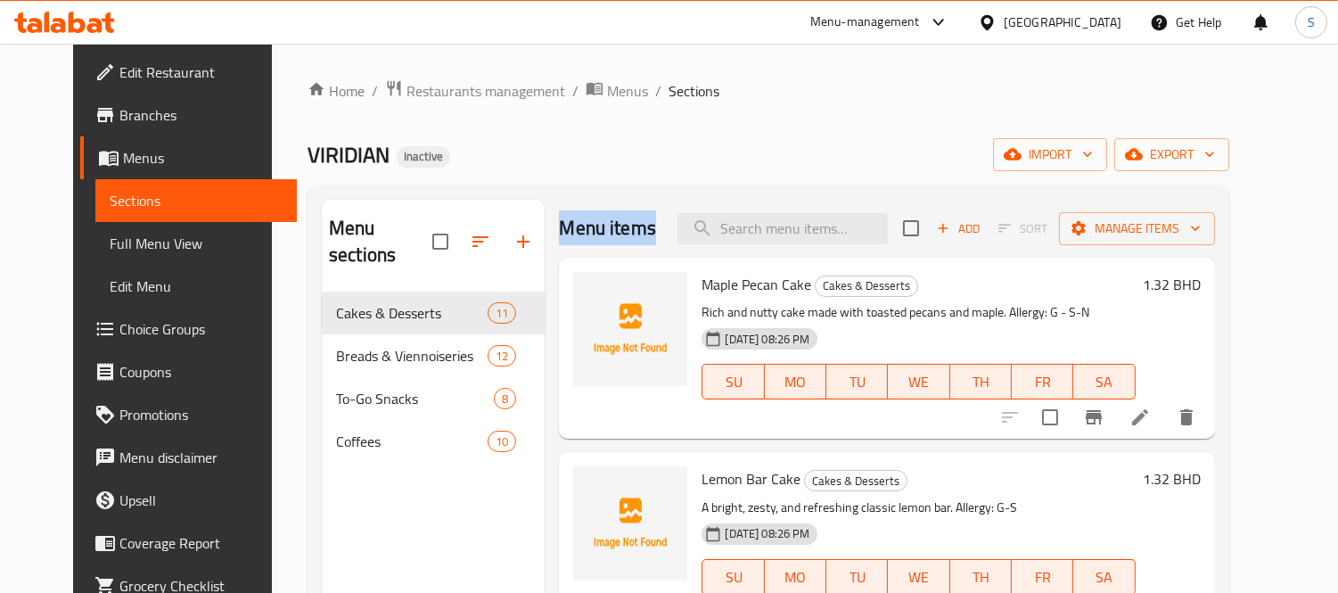
click at [601, 224] on h2 "Menu items" at bounding box center [607, 228] width 97 height 27
click at [559, 223] on h2 "Menu items" at bounding box center [607, 228] width 97 height 27
click at [612, 230] on h2 "Menu items" at bounding box center [607, 228] width 97 height 27
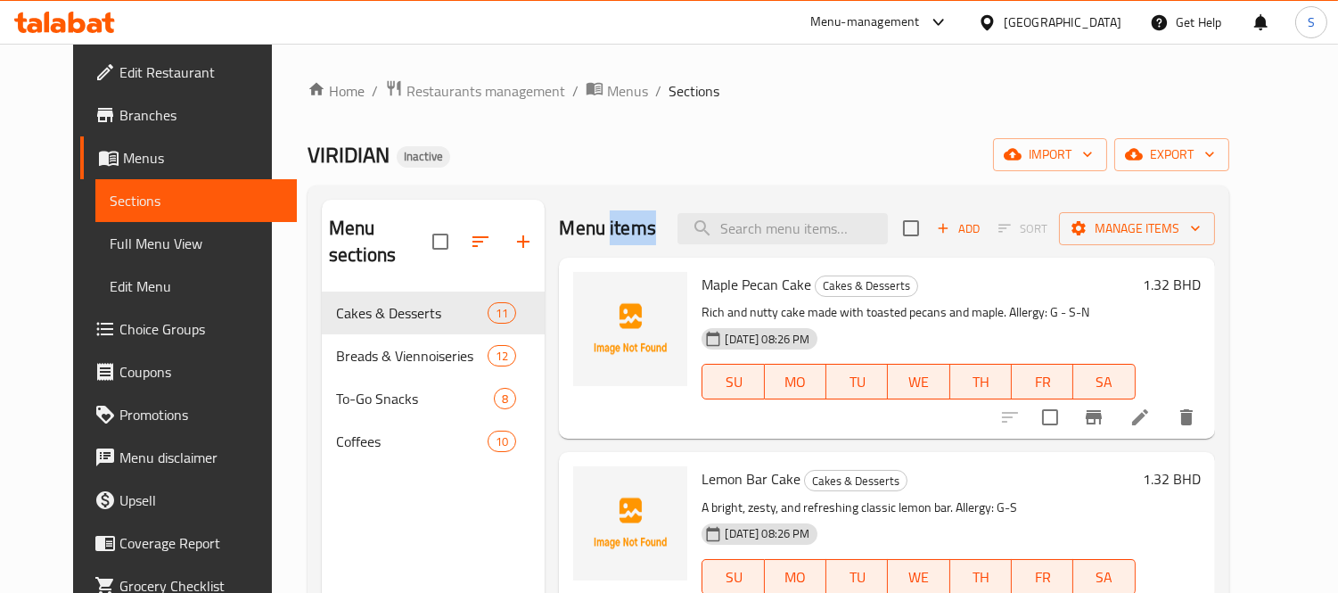
click at [612, 232] on h2 "Menu items" at bounding box center [607, 228] width 97 height 27
click at [572, 229] on h2 "Menu items" at bounding box center [607, 228] width 97 height 27
click at [602, 226] on h2 "Menu items" at bounding box center [607, 228] width 97 height 27
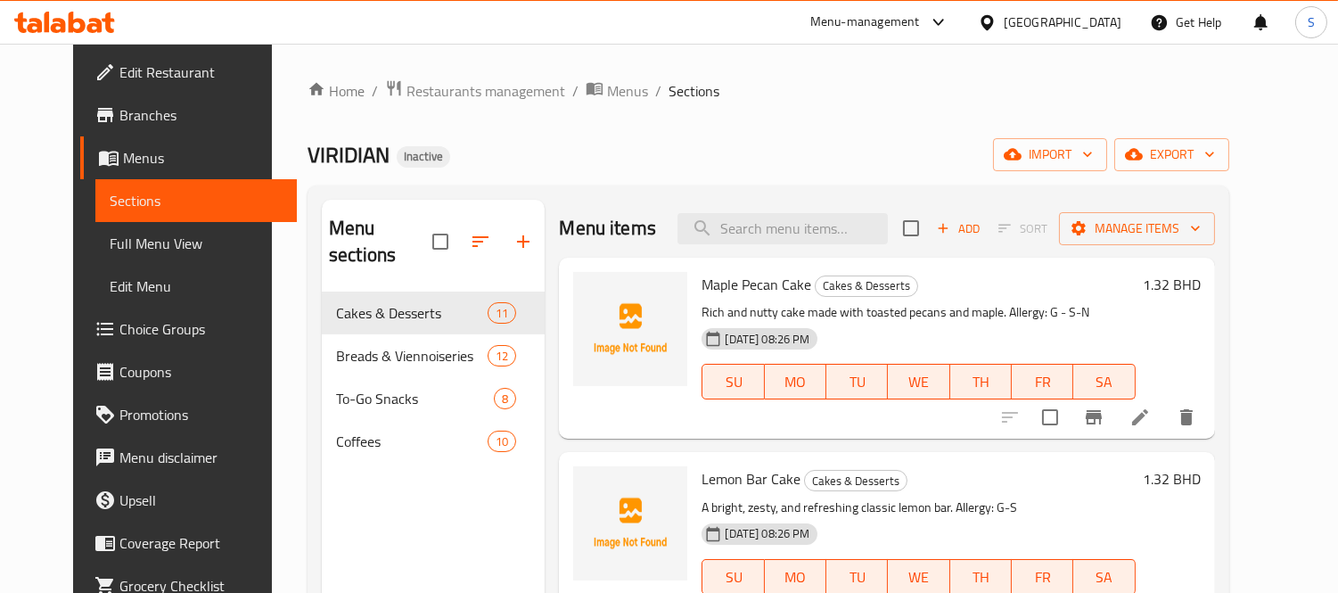
click at [565, 225] on h2 "Menu items" at bounding box center [607, 228] width 97 height 27
click at [606, 227] on h2 "Menu items" at bounding box center [607, 228] width 97 height 27
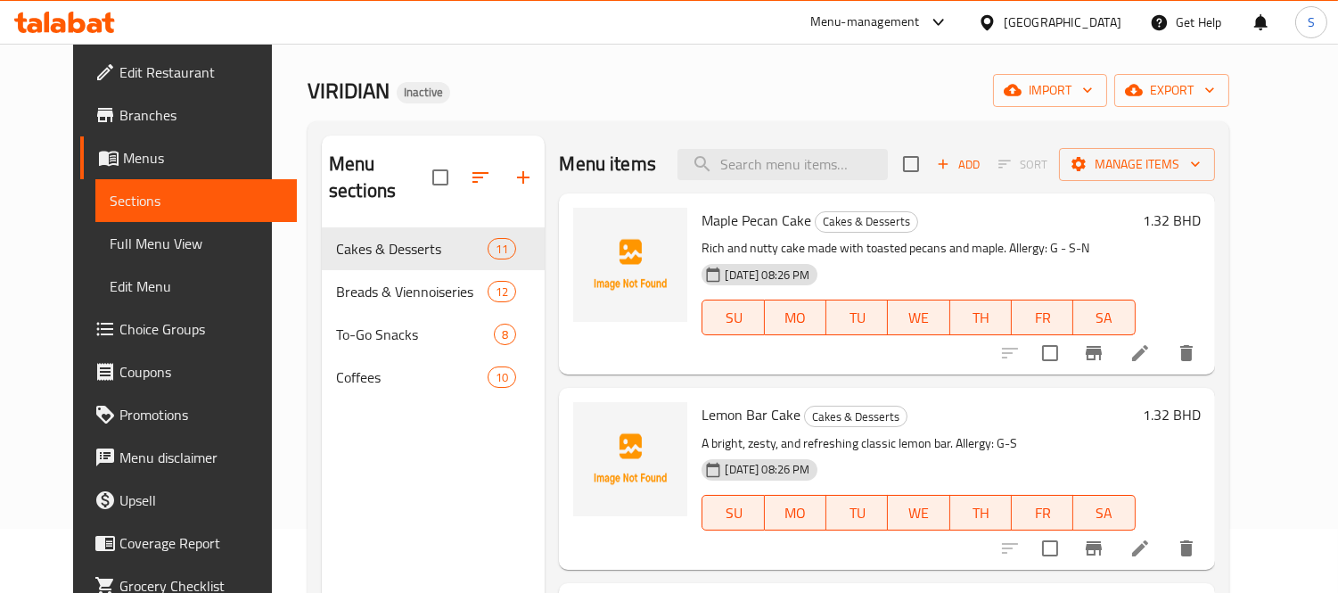
scroll to position [99, 0]
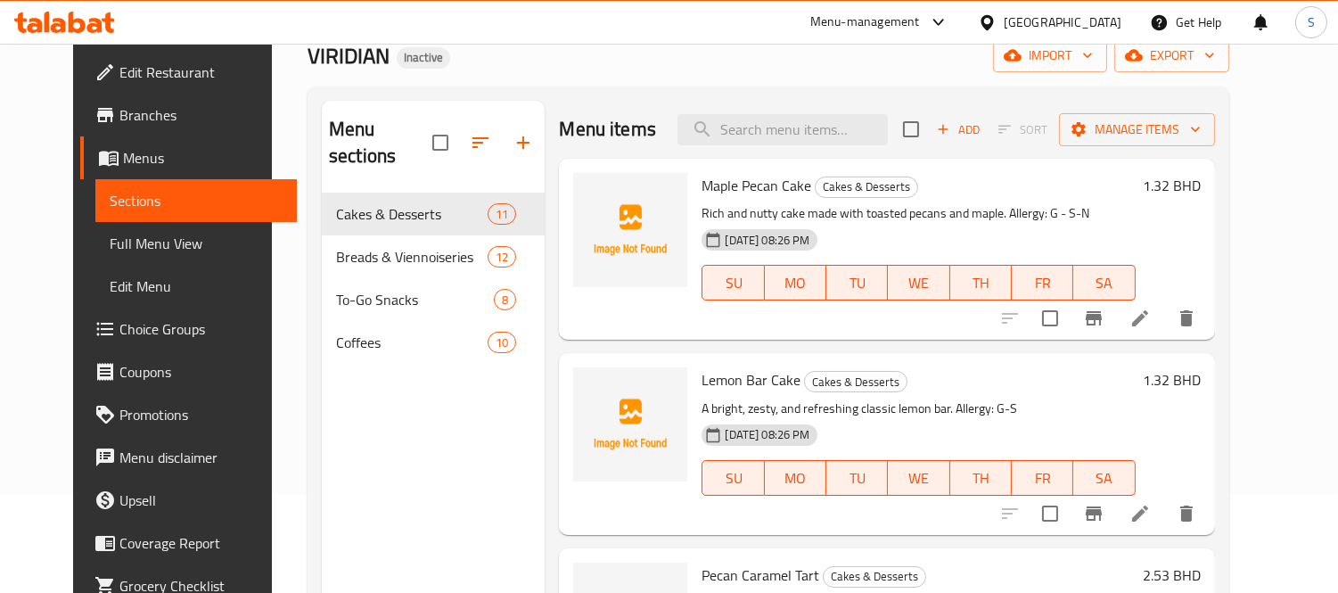
click at [702, 182] on span "Maple Pecan Cake" at bounding box center [757, 185] width 110 height 27
copy span "Maple"
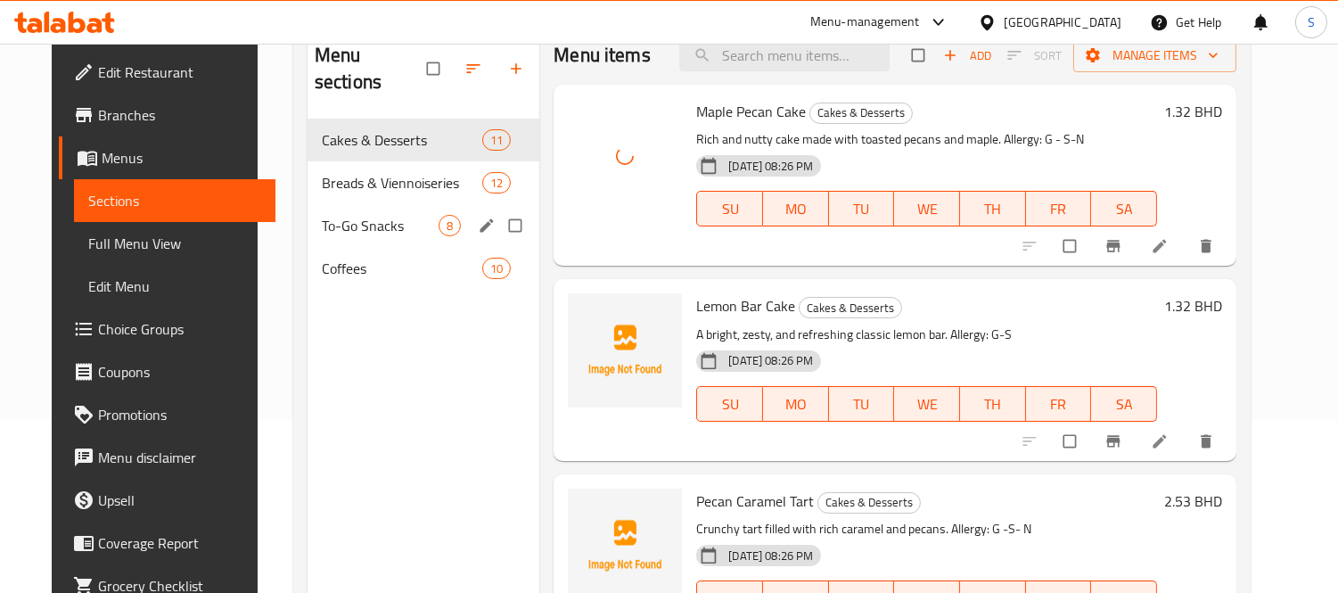
scroll to position [198, 0]
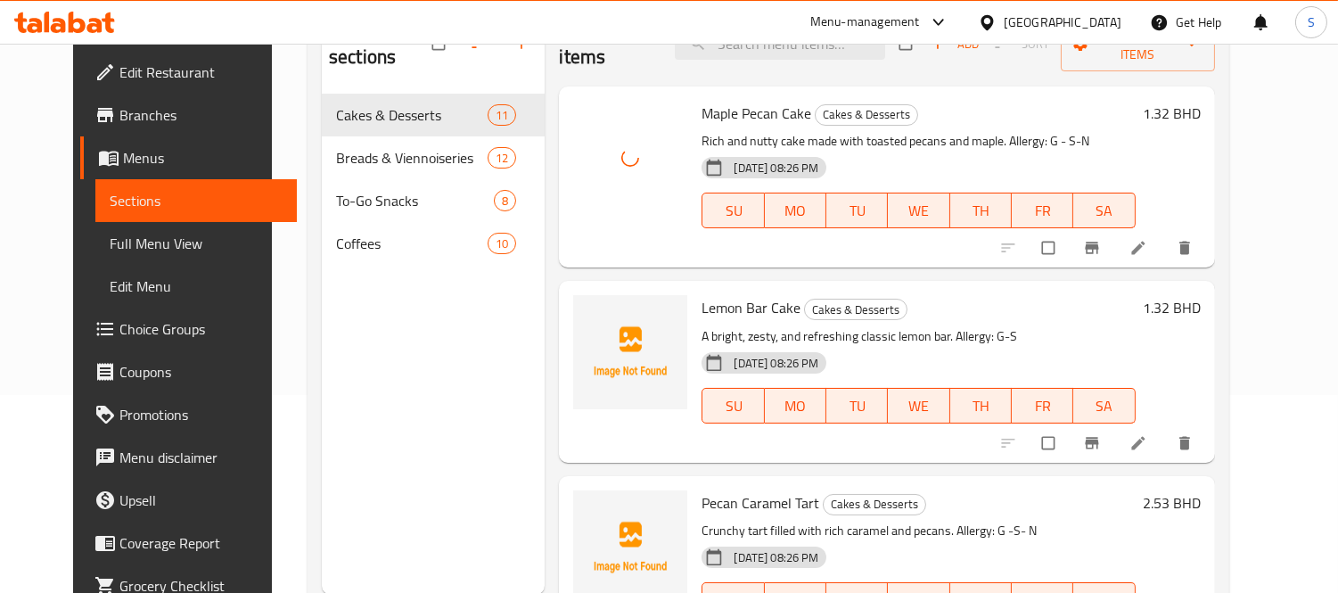
click at [711, 294] on span "Lemon Bar Cake" at bounding box center [751, 307] width 99 height 27
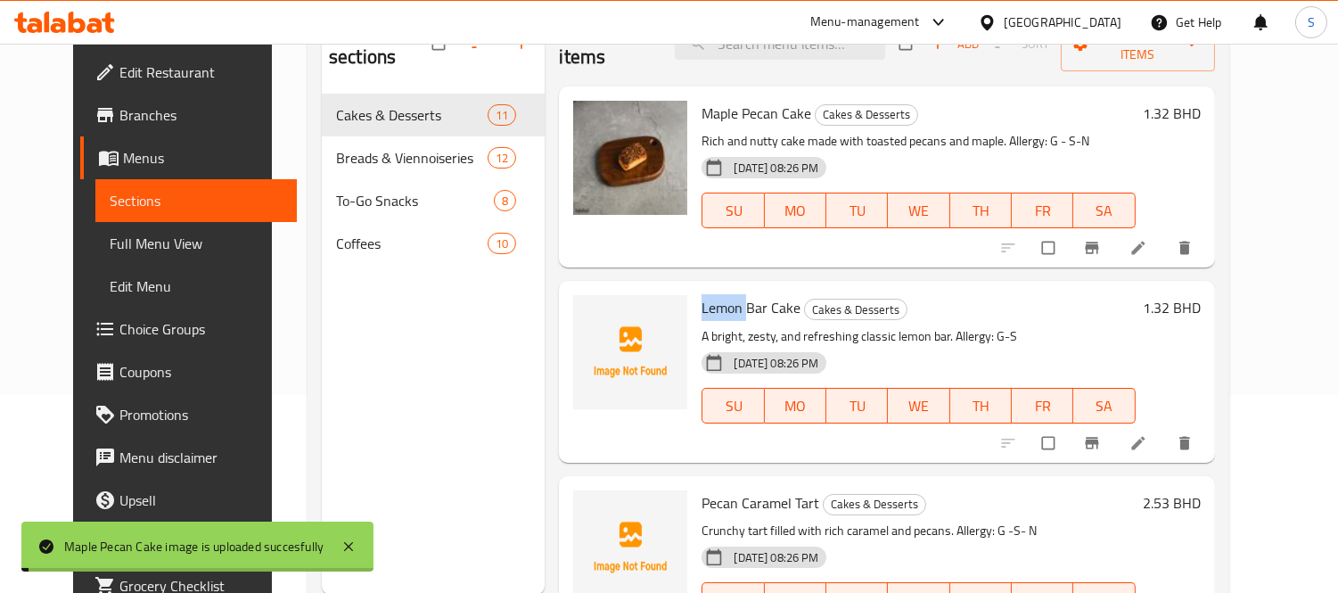
click at [711, 294] on span "Lemon Bar Cake" at bounding box center [751, 307] width 99 height 27
copy span "Lemon"
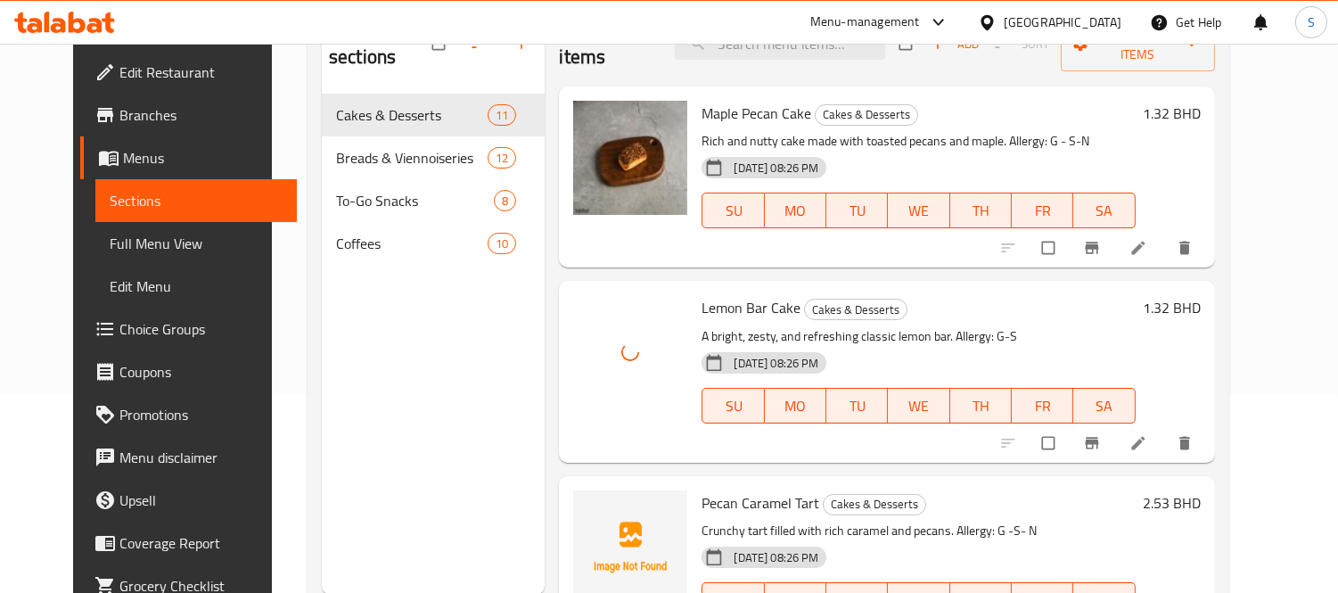
click at [700, 489] on div "Pecan Caramel Tart Cakes & Desserts Crunchy tart filled with rich caramel and p…" at bounding box center [918, 566] width 448 height 167
click at [704, 489] on span "Pecan Caramel Tart" at bounding box center [761, 502] width 118 height 27
copy span "Pecan"
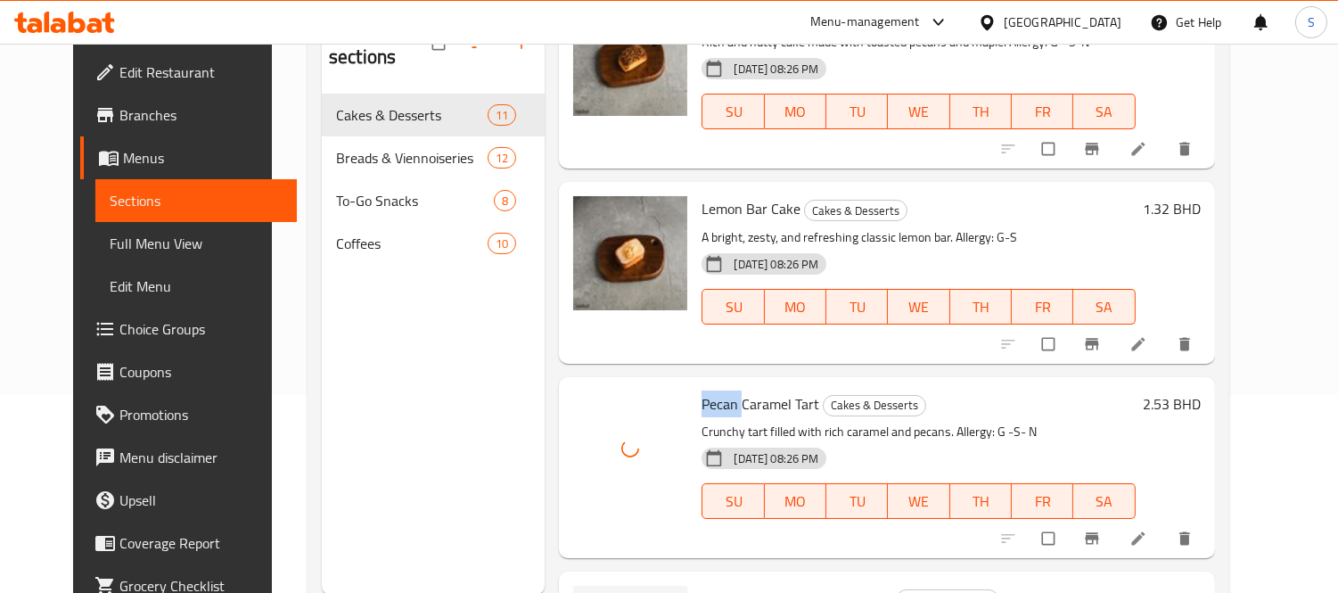
scroll to position [297, 0]
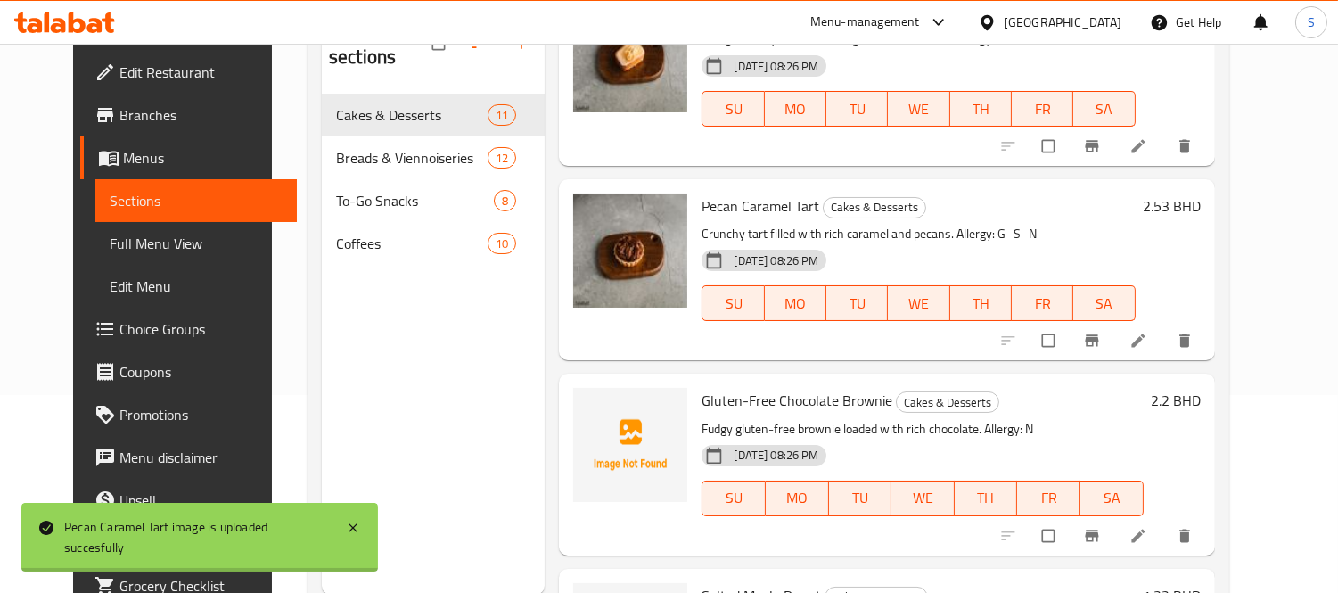
click at [702, 387] on span "Gluten-Free Chocolate Brownie" at bounding box center [797, 400] width 191 height 27
copy span "Gluten"
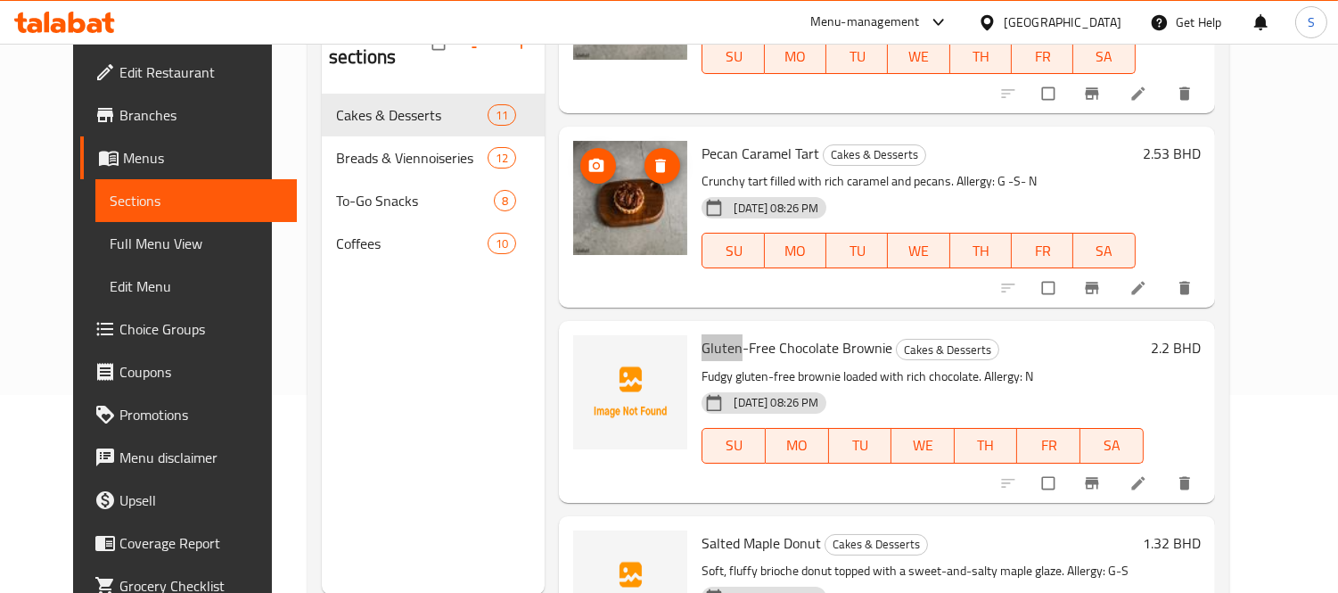
scroll to position [396, 0]
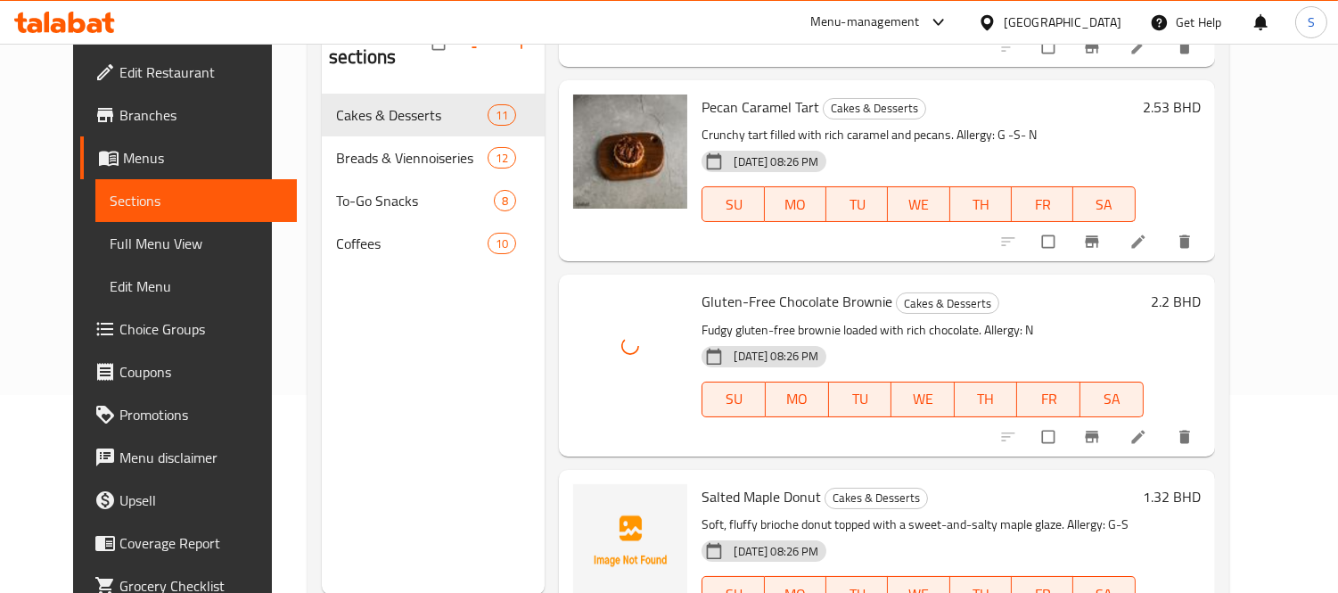
click at [702, 483] on span "Salted Maple Donut" at bounding box center [761, 496] width 119 height 27
copy span "Salted"
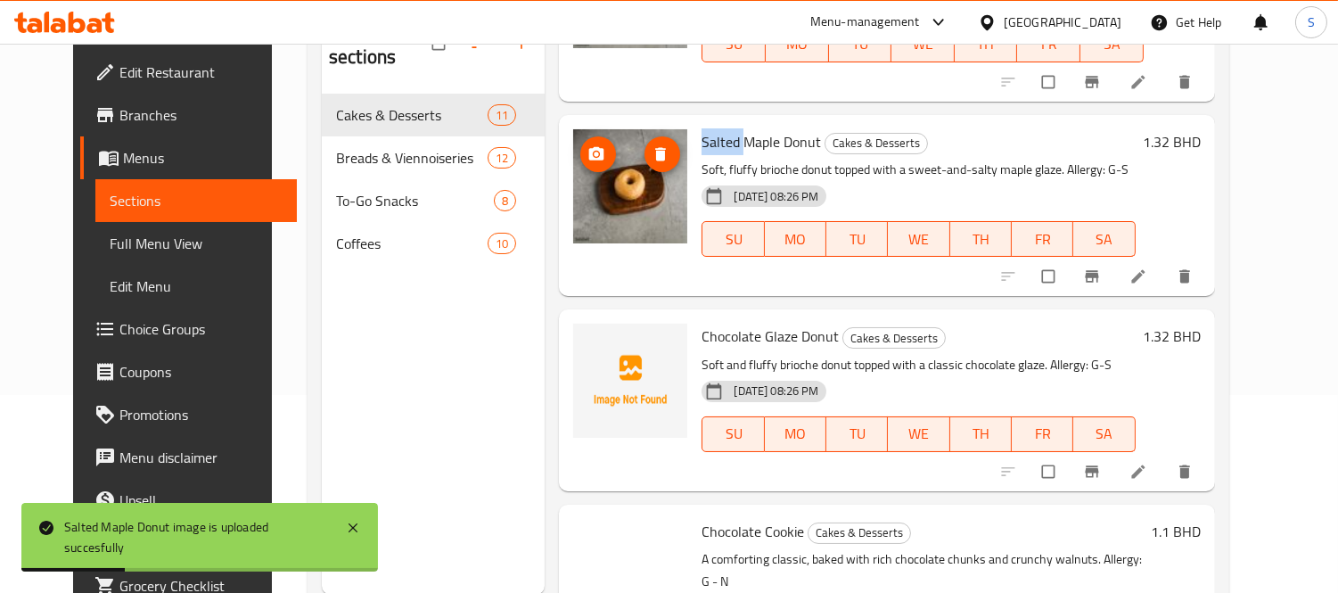
scroll to position [792, 0]
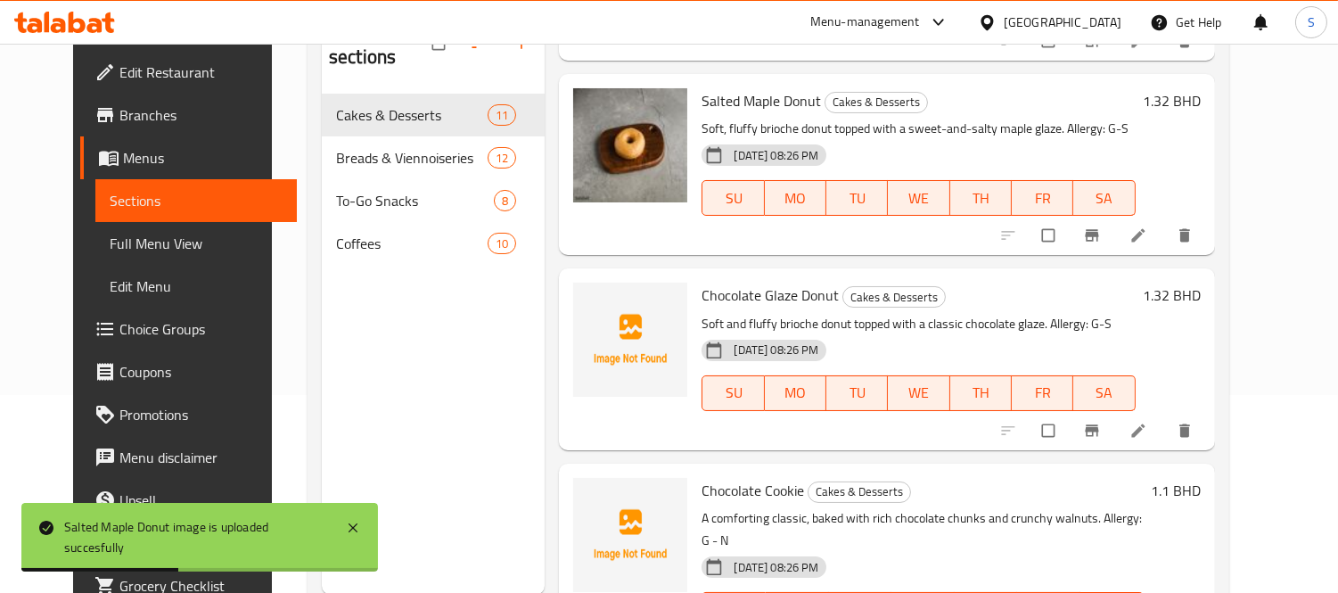
click at [704, 282] on span "Chocolate Glaze Donut" at bounding box center [770, 295] width 137 height 27
click at [760, 282] on span "Chocolate Glaze Donut" at bounding box center [770, 295] width 137 height 27
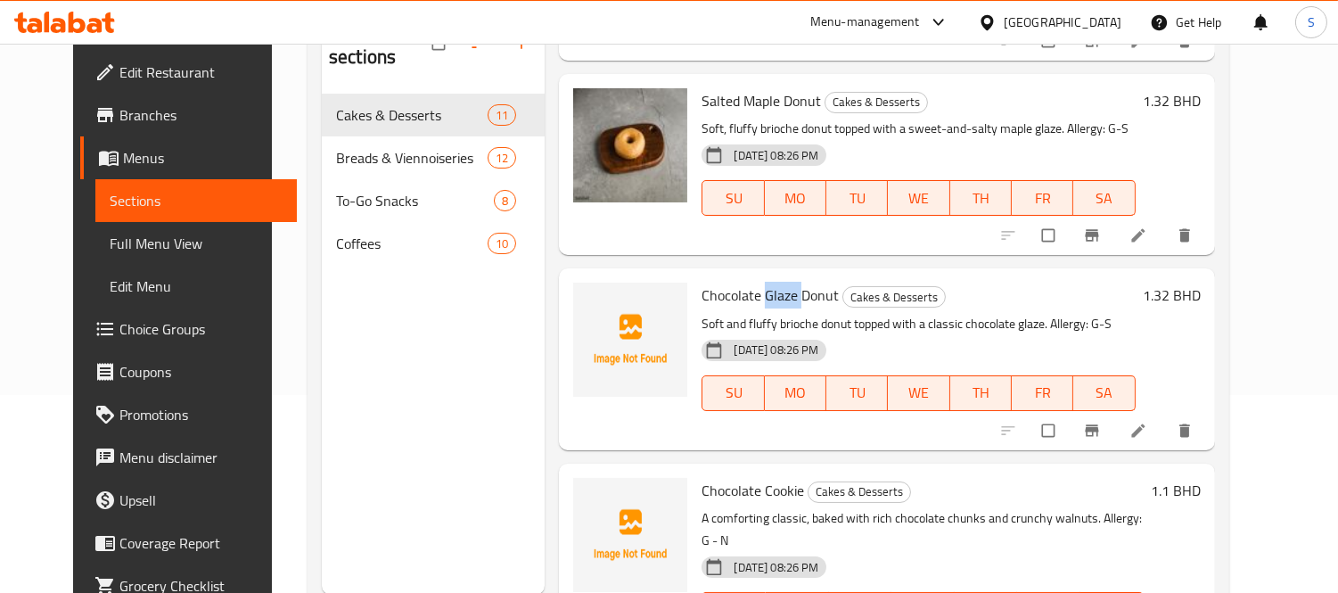
copy span "Glaze"
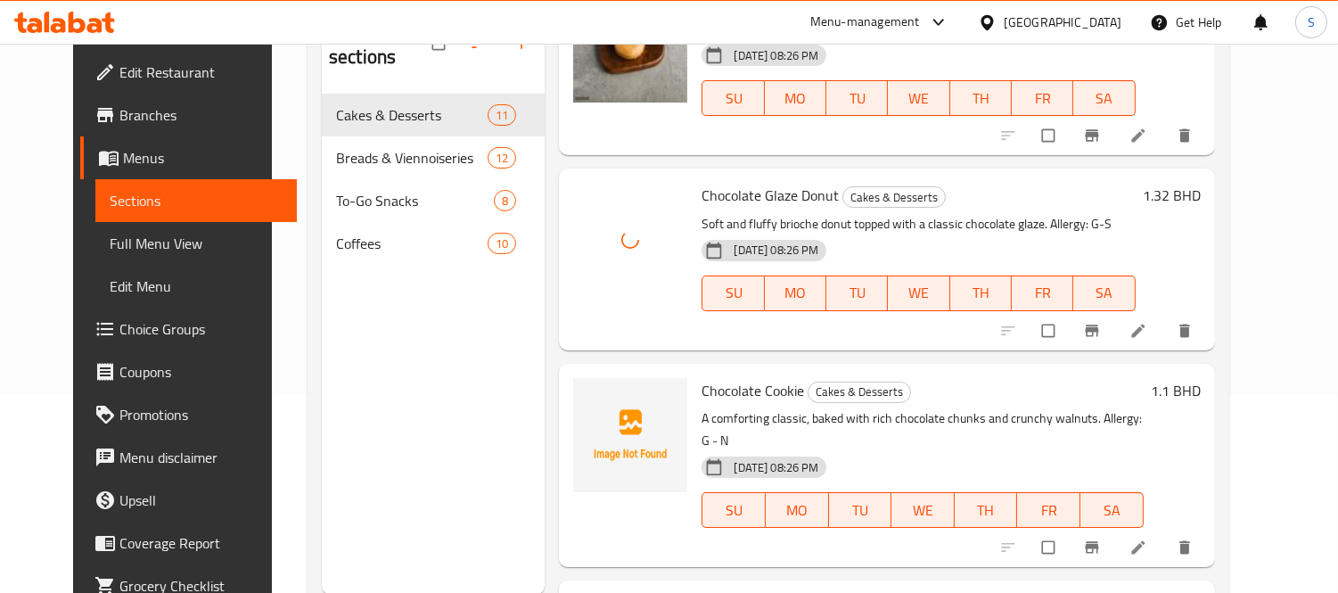
click at [755, 377] on span "Chocolate Cookie" at bounding box center [753, 390] width 103 height 27
copy h6 "Cookie"
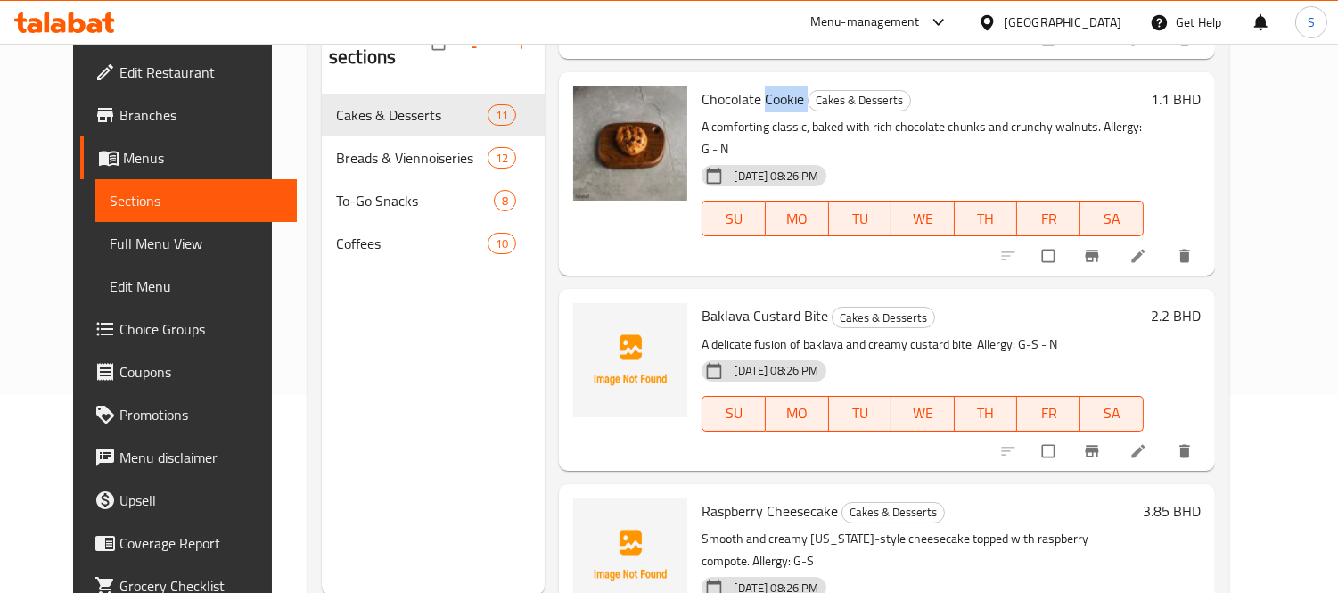
scroll to position [1188, 0]
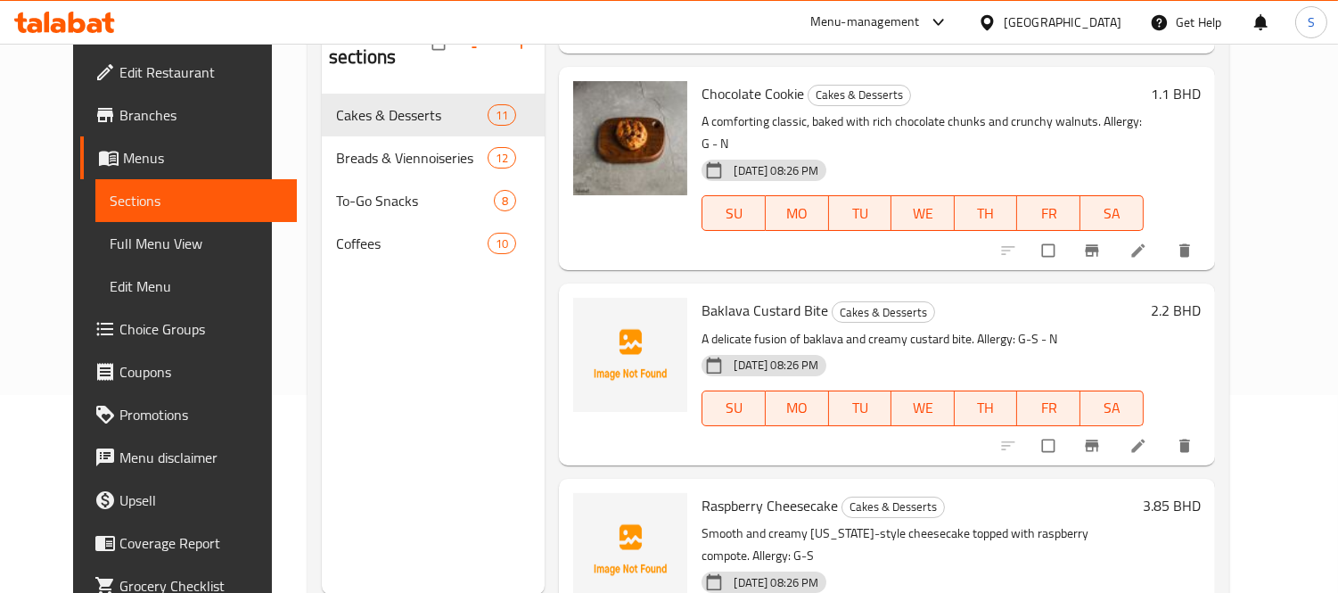
click at [753, 297] on span "Baklava Custard Bite" at bounding box center [765, 310] width 127 height 27
copy span "Custard"
click at [755, 492] on span "Raspberry Cheesecake" at bounding box center [770, 505] width 136 height 27
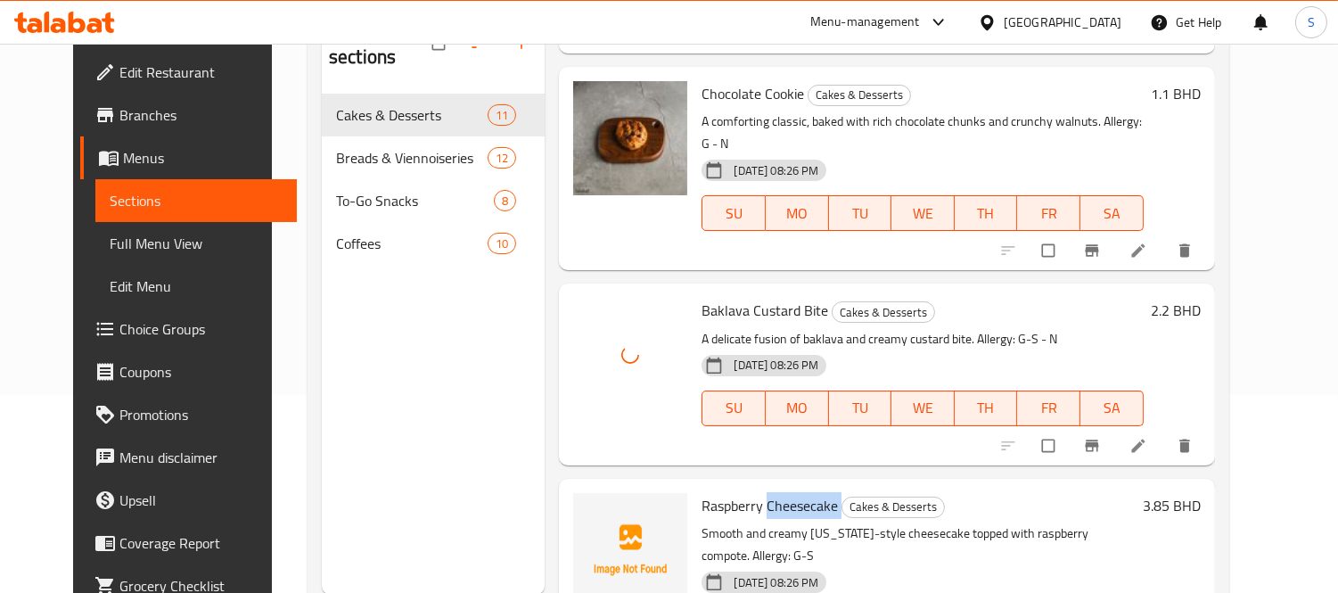
click at [755, 492] on span "Raspberry Cheesecake" at bounding box center [770, 505] width 136 height 27
copy h6 "Cheesecake"
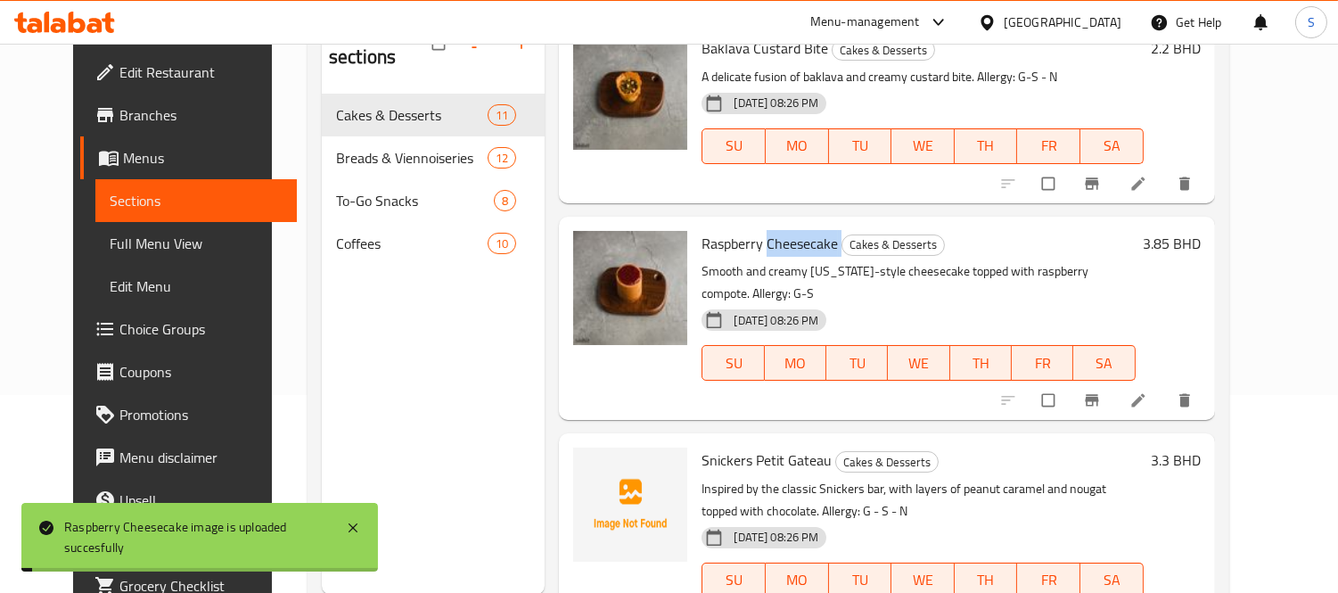
scroll to position [1485, 0]
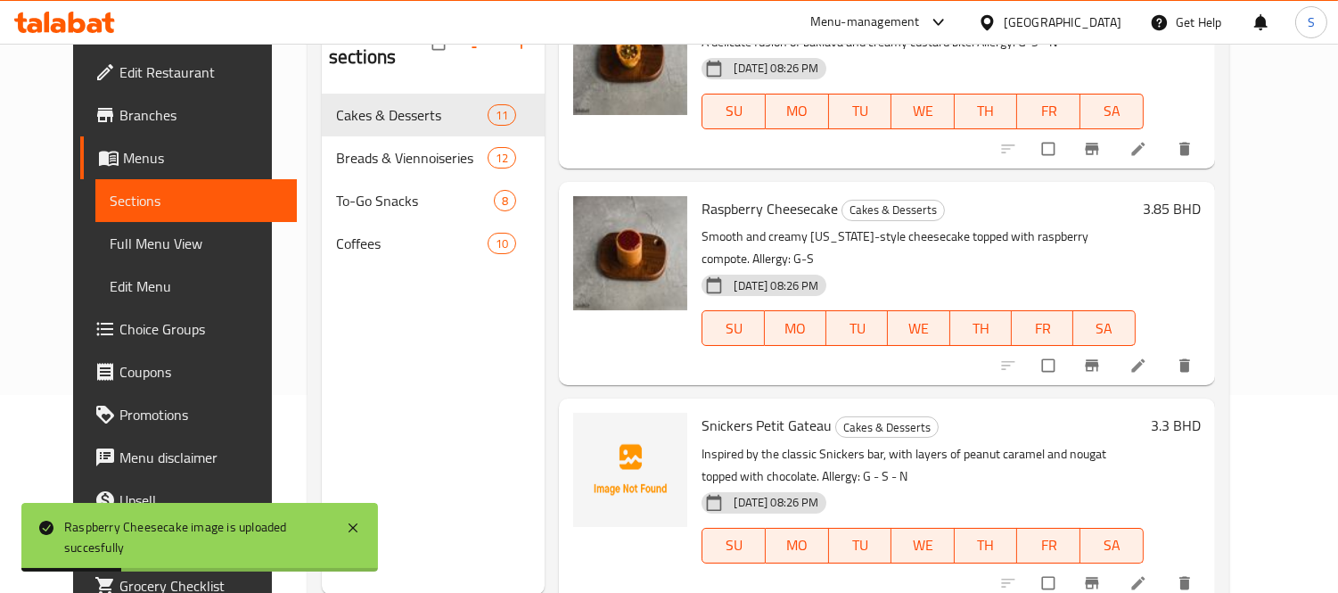
click at [780, 412] on span "Snickers Petit Gateau" at bounding box center [767, 425] width 130 height 27
copy h6 "Gateau"
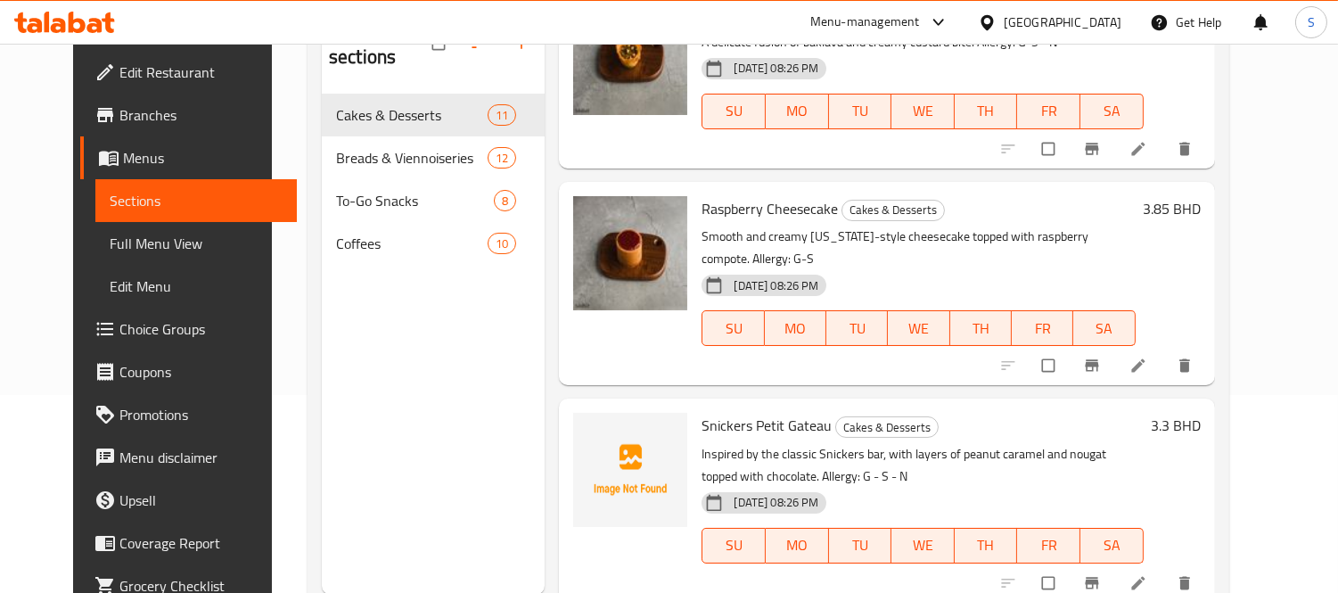
click at [702, 412] on span "Snickers Petit Gateau" at bounding box center [767, 425] width 130 height 27
copy span "Snickers"
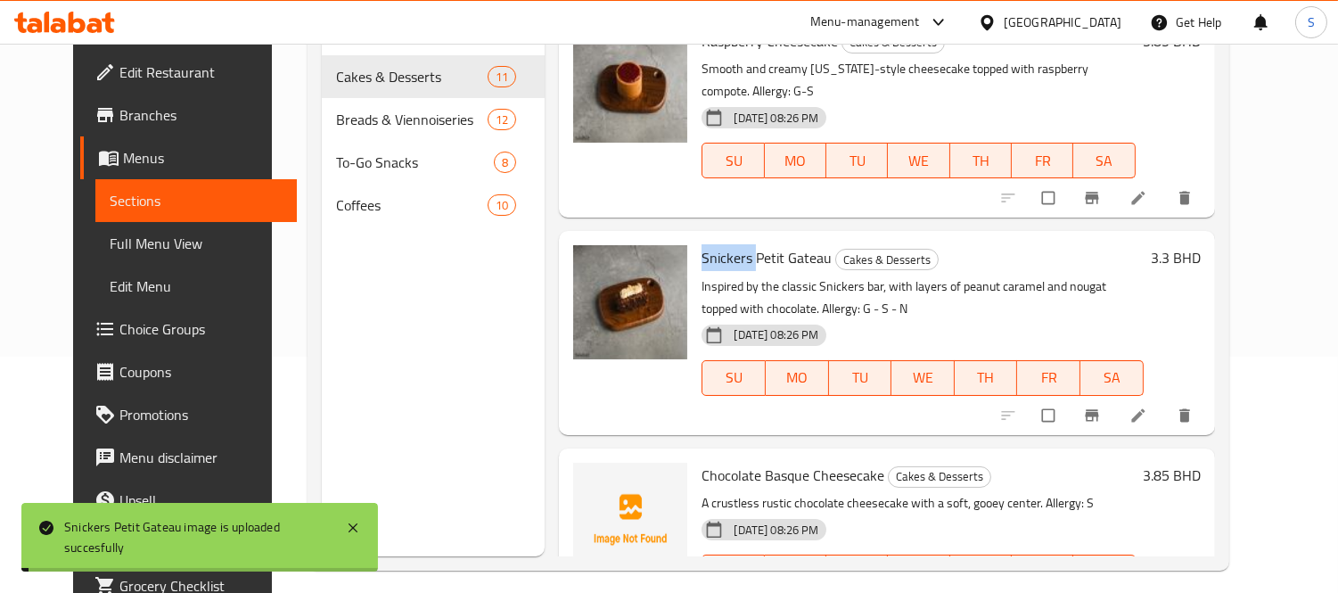
scroll to position [250, 0]
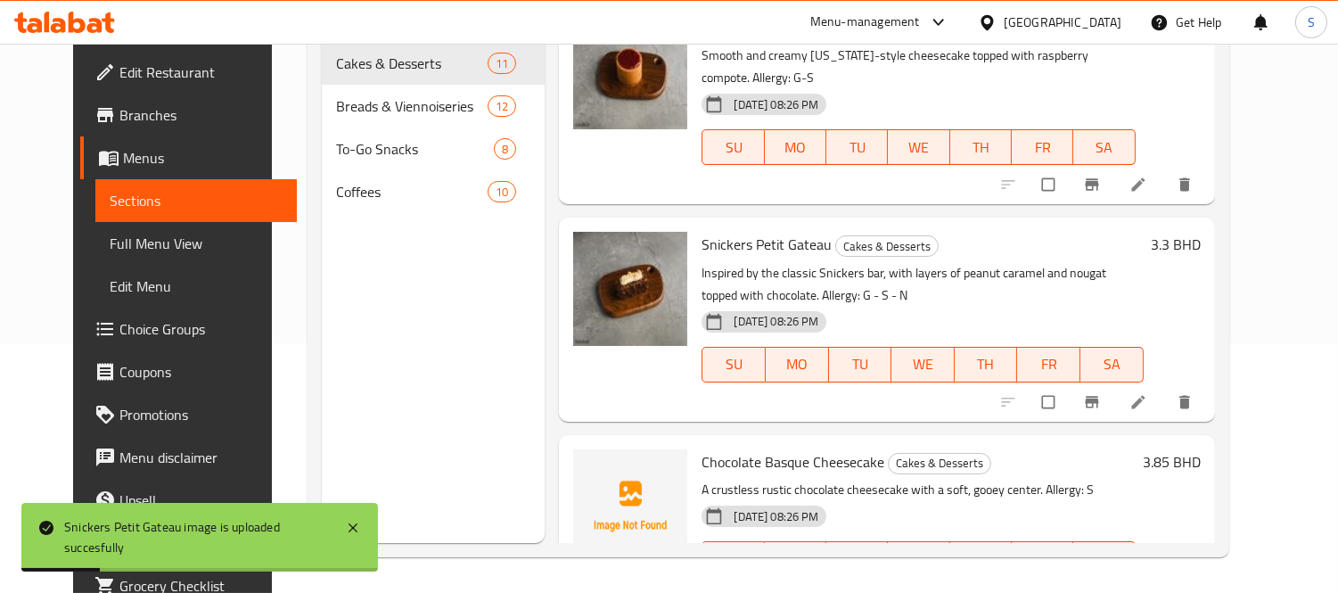
click at [769, 448] on span "Chocolate Basque Cheesecake" at bounding box center [793, 461] width 183 height 27
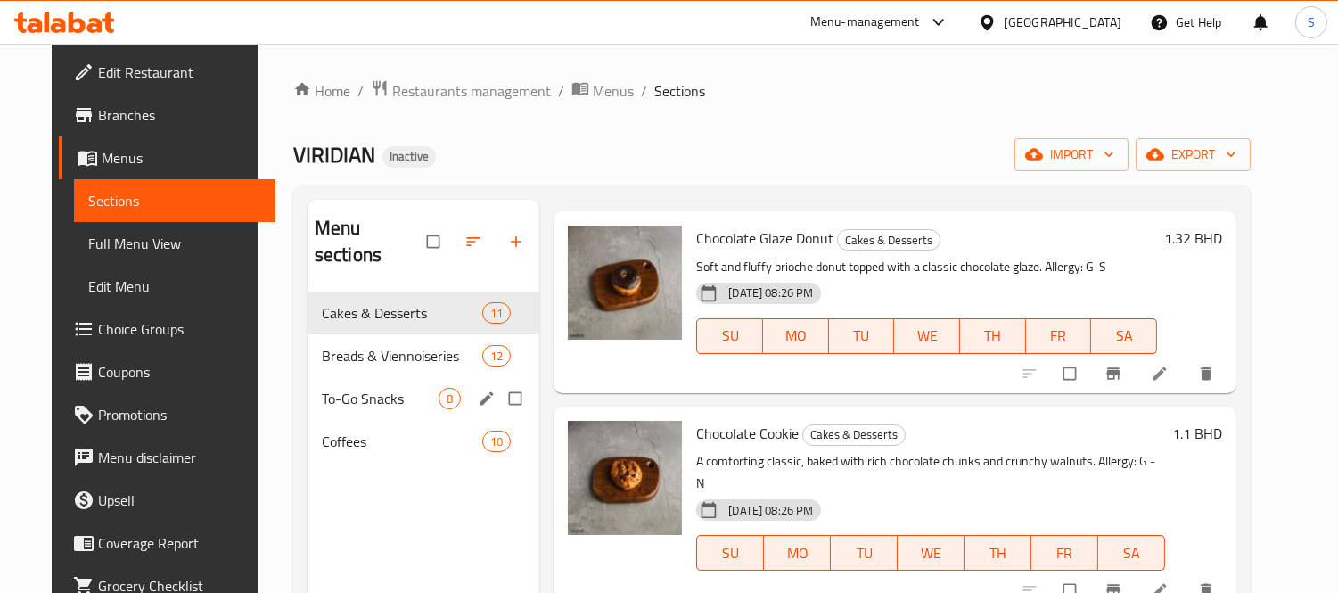
scroll to position [99, 0]
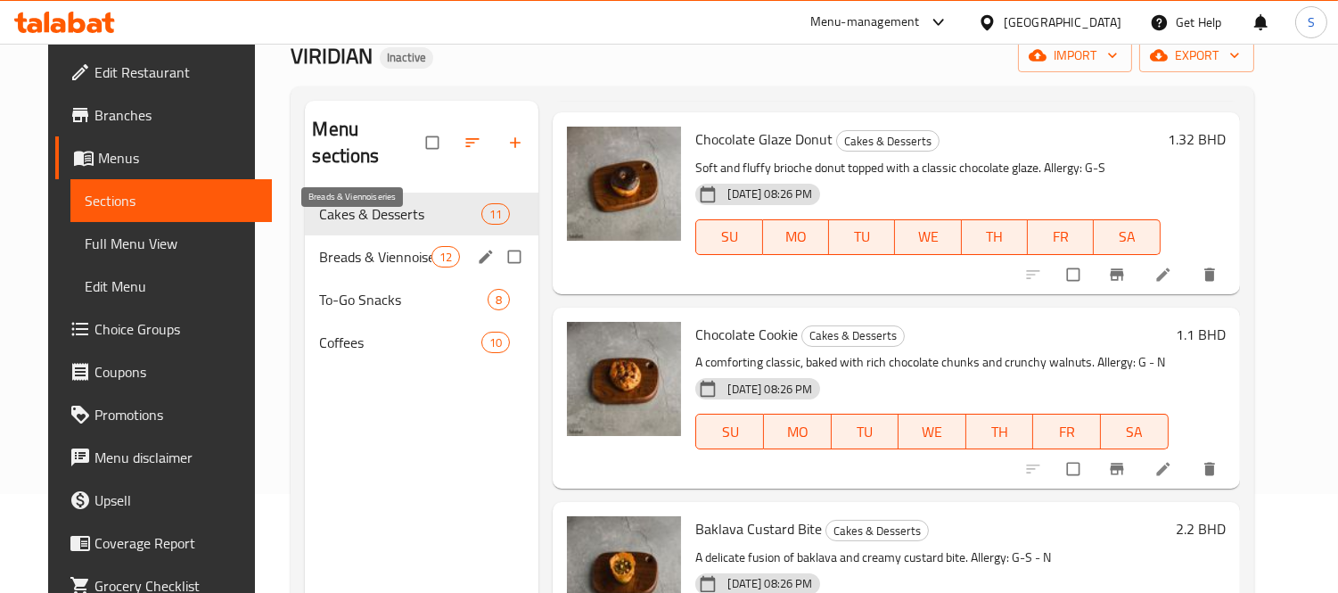
click at [403, 246] on span "Breads & Viennoiseries" at bounding box center [375, 256] width 112 height 21
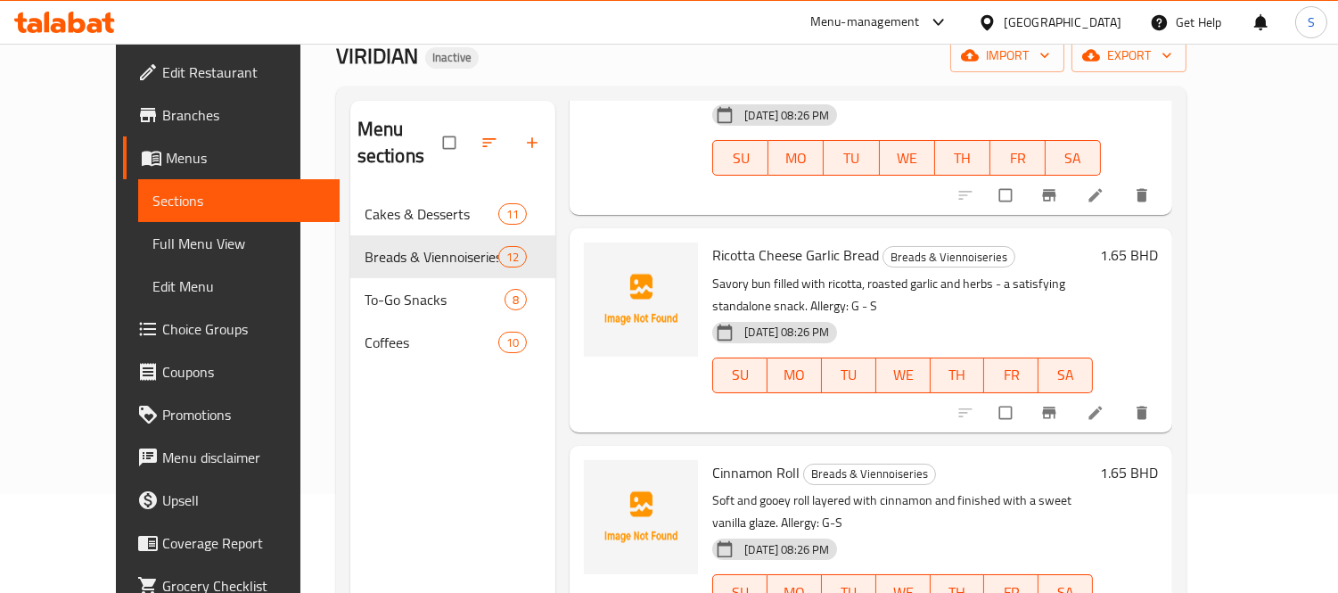
click at [718, 242] on span "Ricotta Cheese Garlic Bread" at bounding box center [795, 255] width 167 height 27
click at [715, 459] on span "Cinnamon Roll" at bounding box center [755, 472] width 87 height 27
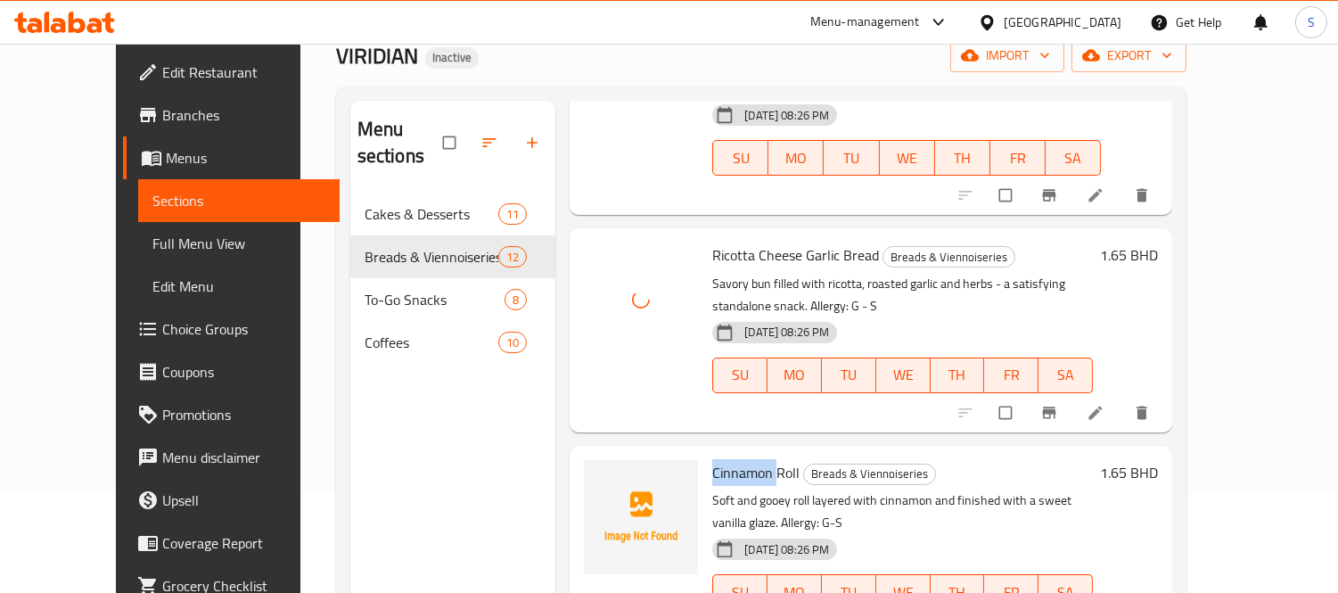
click at [715, 459] on span "Cinnamon Roll" at bounding box center [755, 472] width 87 height 27
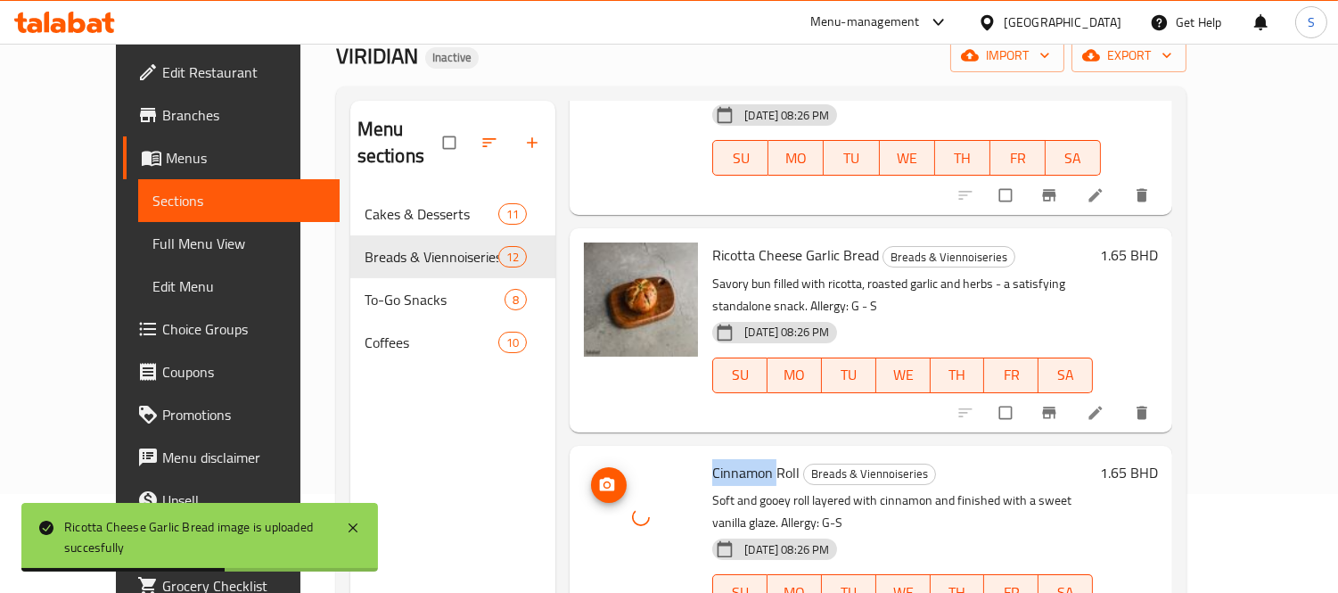
scroll to position [1218, 0]
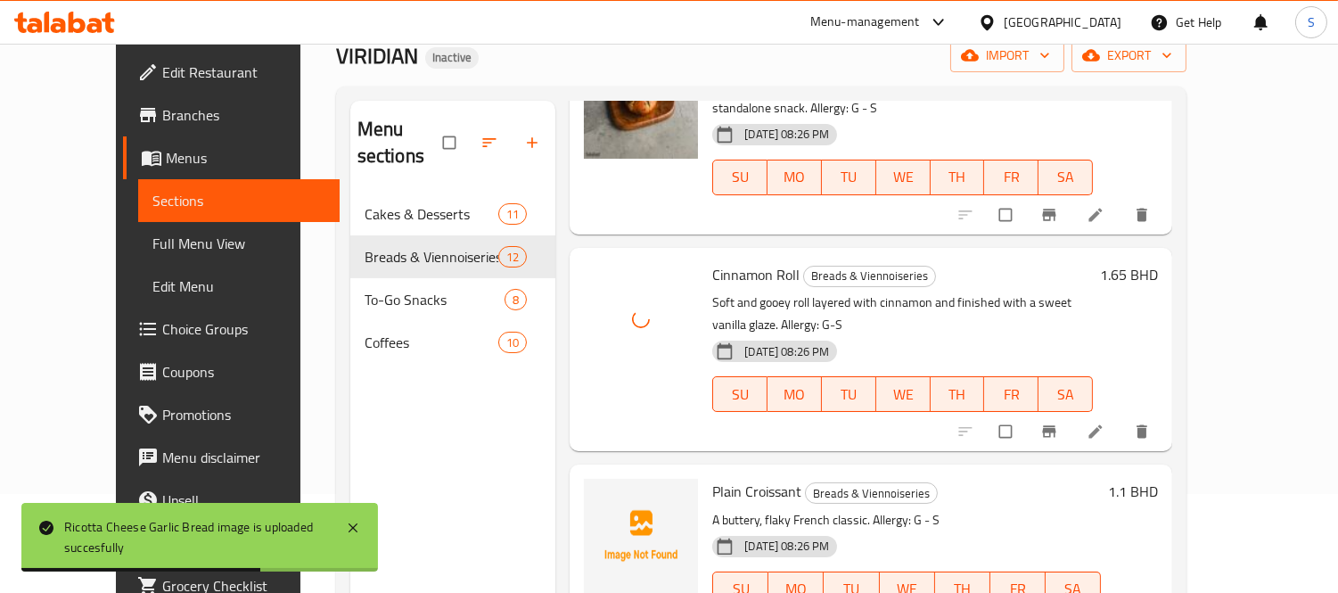
click at [712, 478] on span "Plain Croissant" at bounding box center [756, 491] width 89 height 27
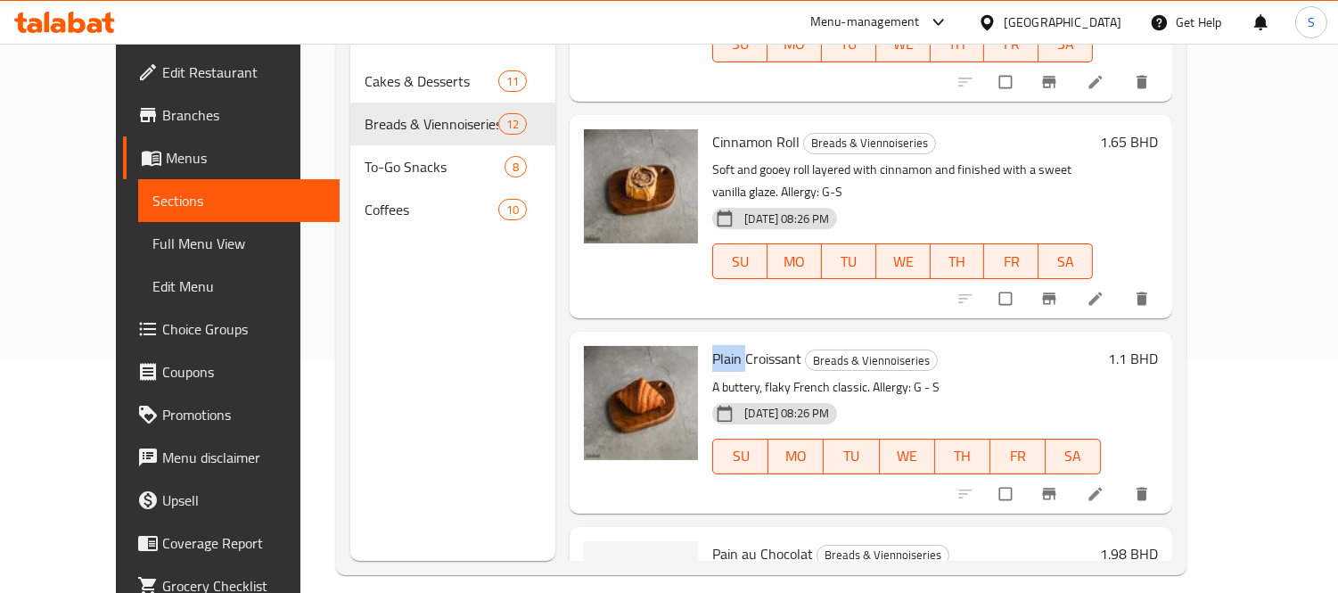
scroll to position [250, 0]
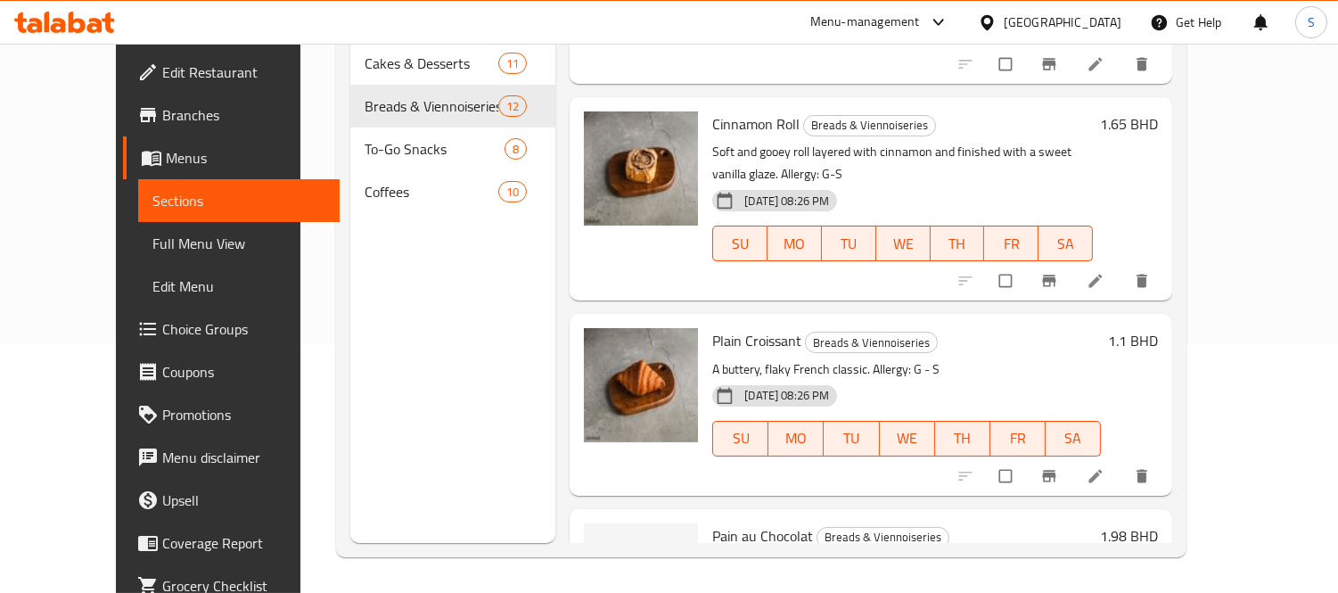
click at [716, 522] on span "Pain au Chocolat" at bounding box center [762, 535] width 101 height 27
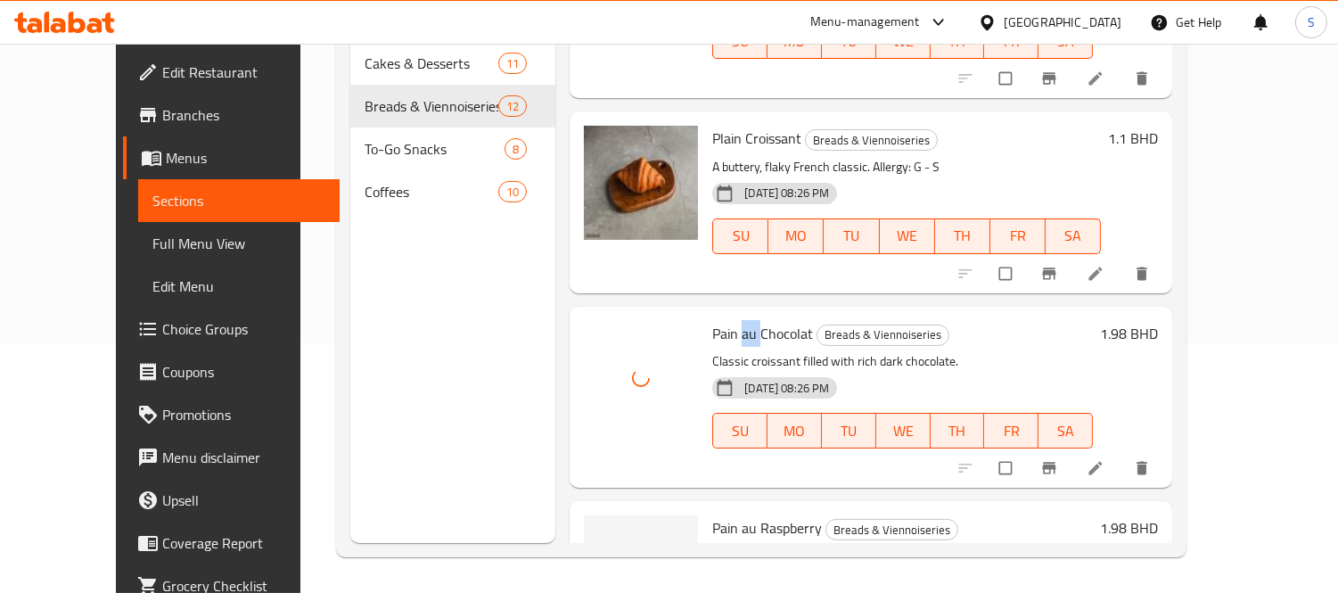
scroll to position [1516, 0]
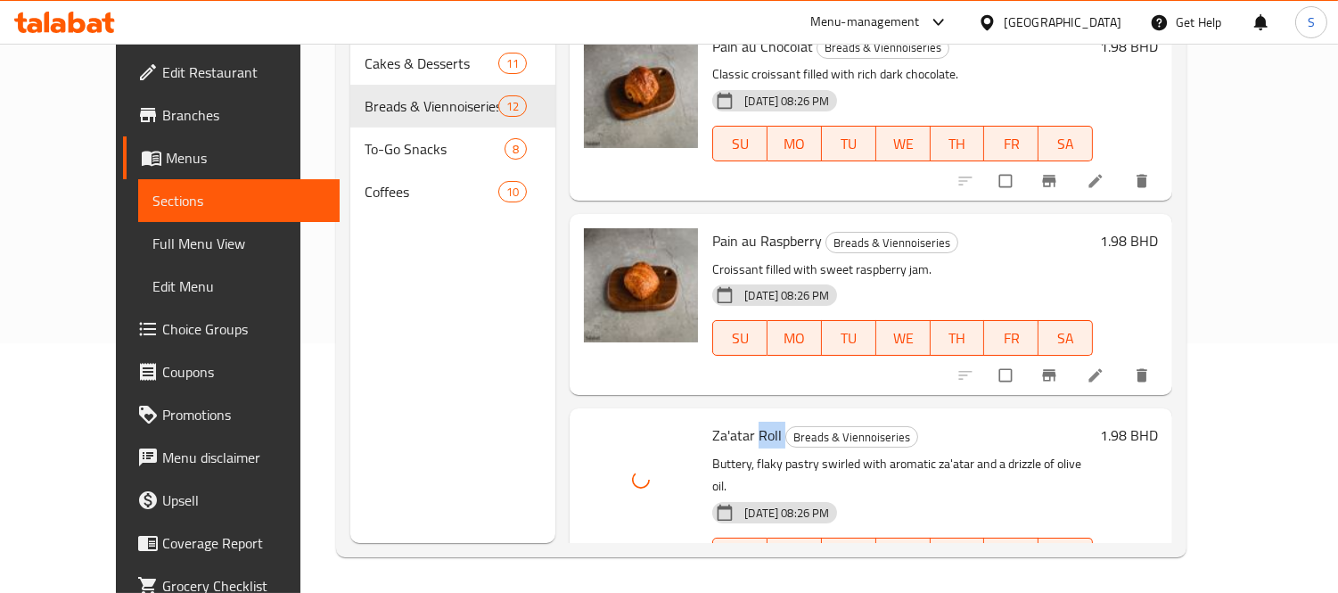
scroll to position [1810, 0]
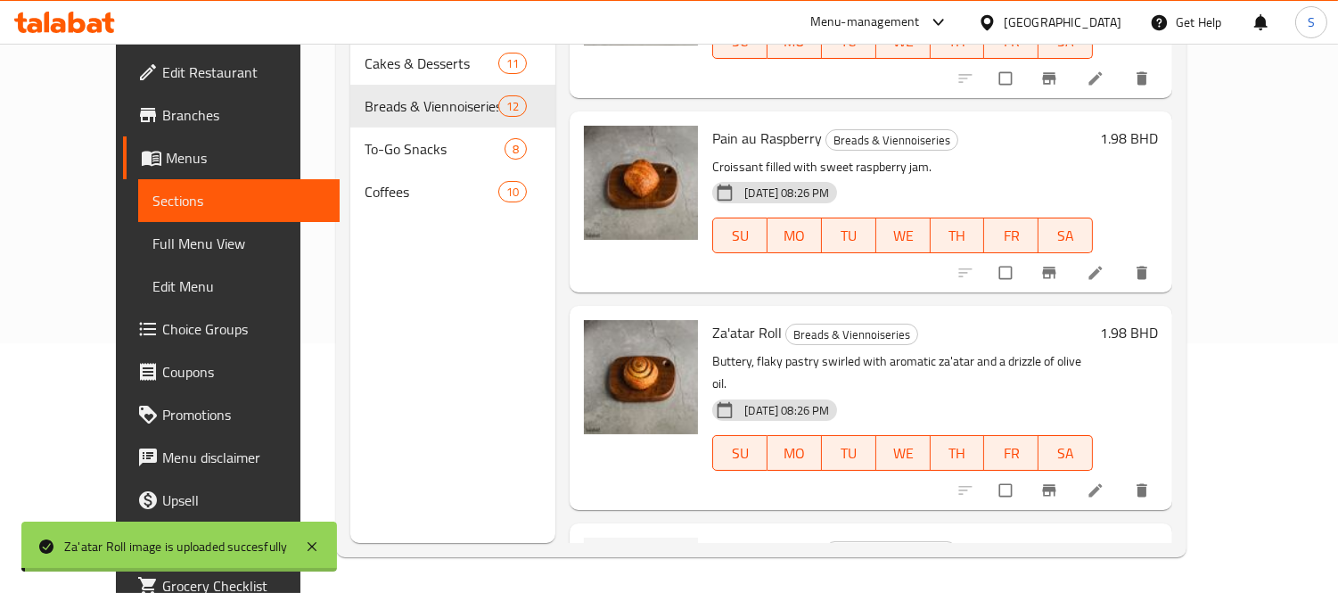
click at [712, 537] on span "Almond Croissant" at bounding box center [766, 550] width 109 height 27
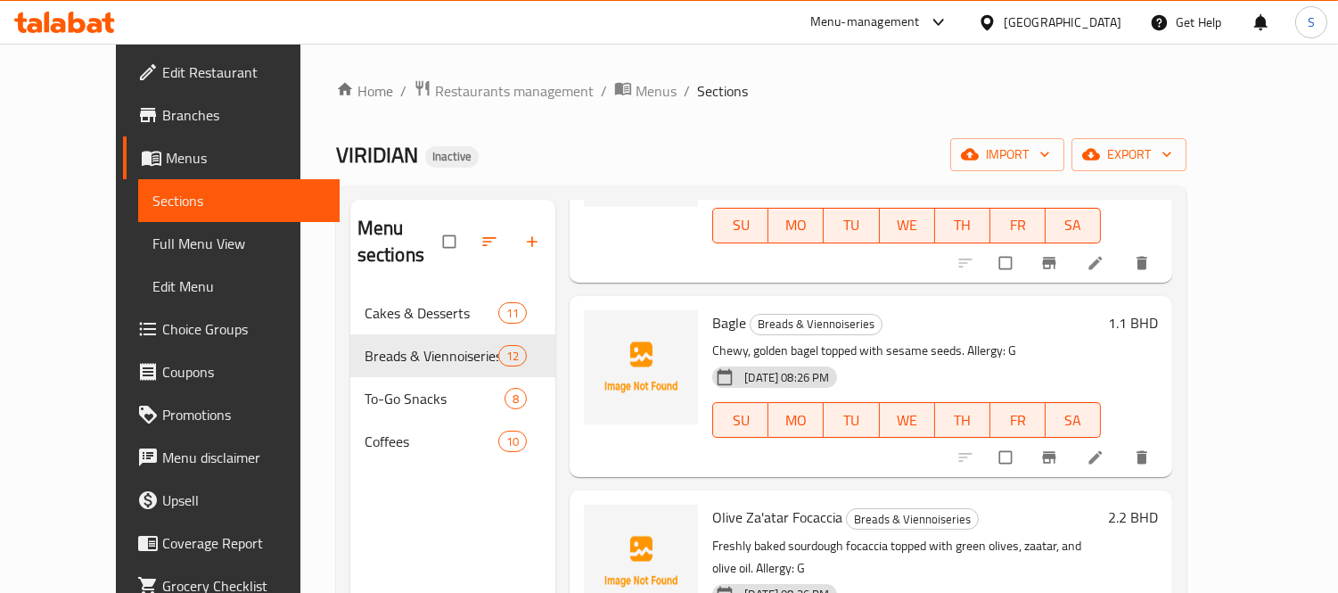
scroll to position [0, 0]
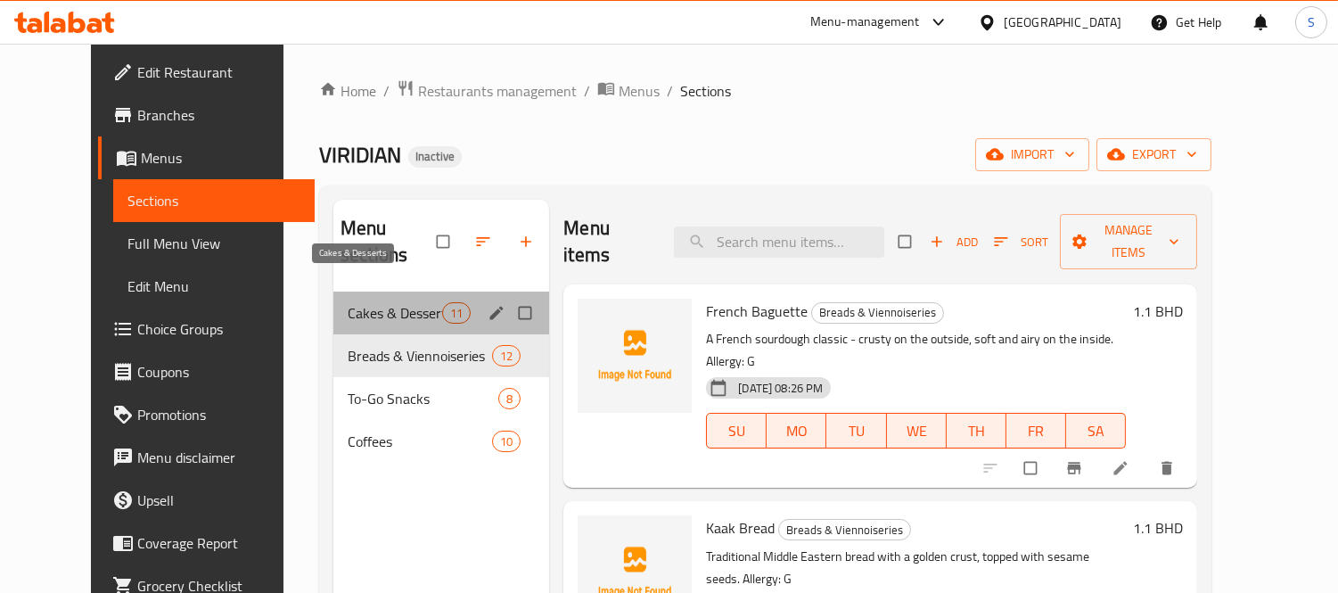
click at [415, 302] on span "Cakes & Desserts" at bounding box center [395, 312] width 94 height 21
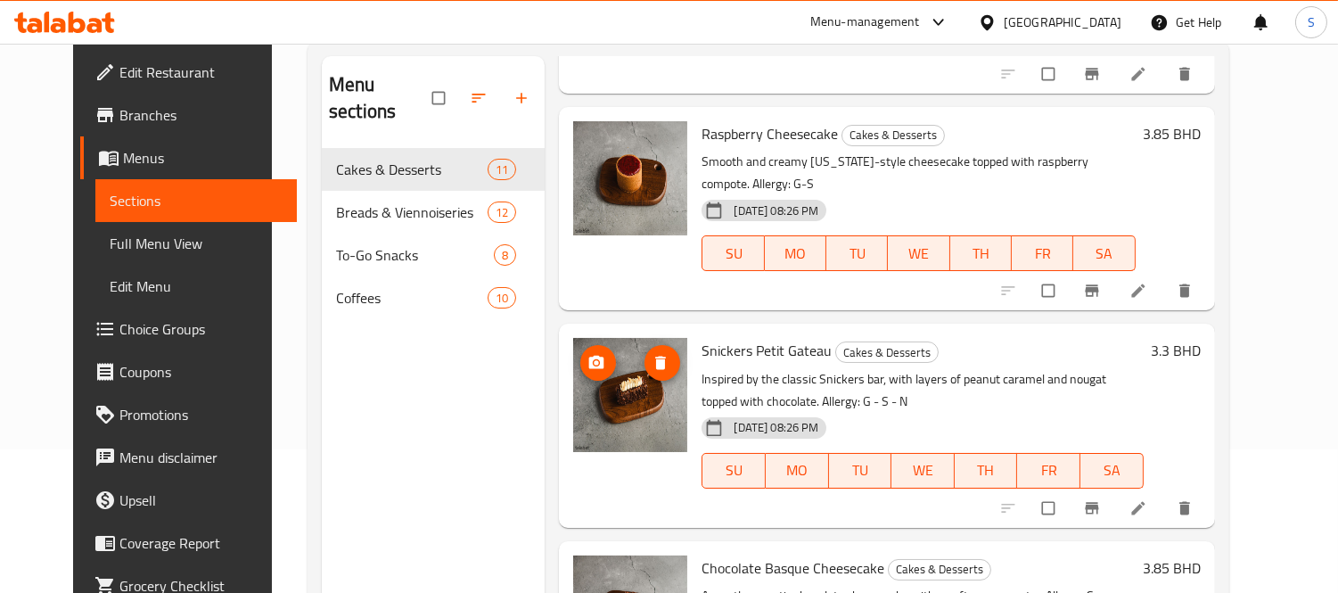
scroll to position [250, 0]
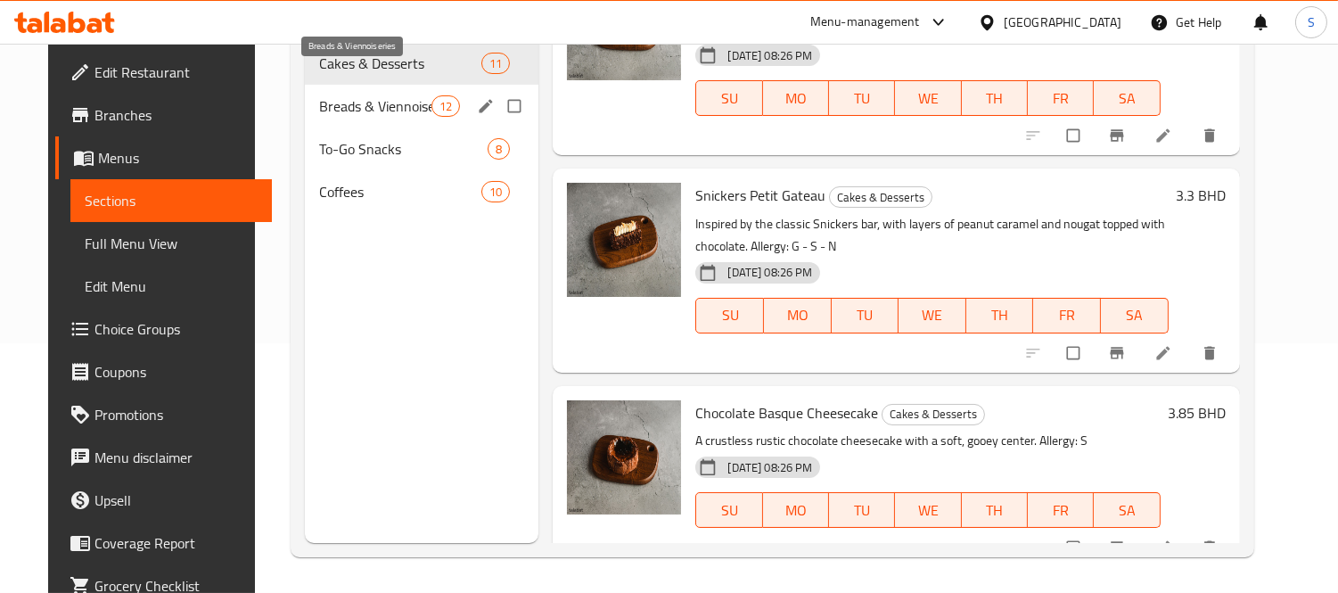
click at [410, 95] on span "Breads & Viennoiseries" at bounding box center [375, 105] width 112 height 21
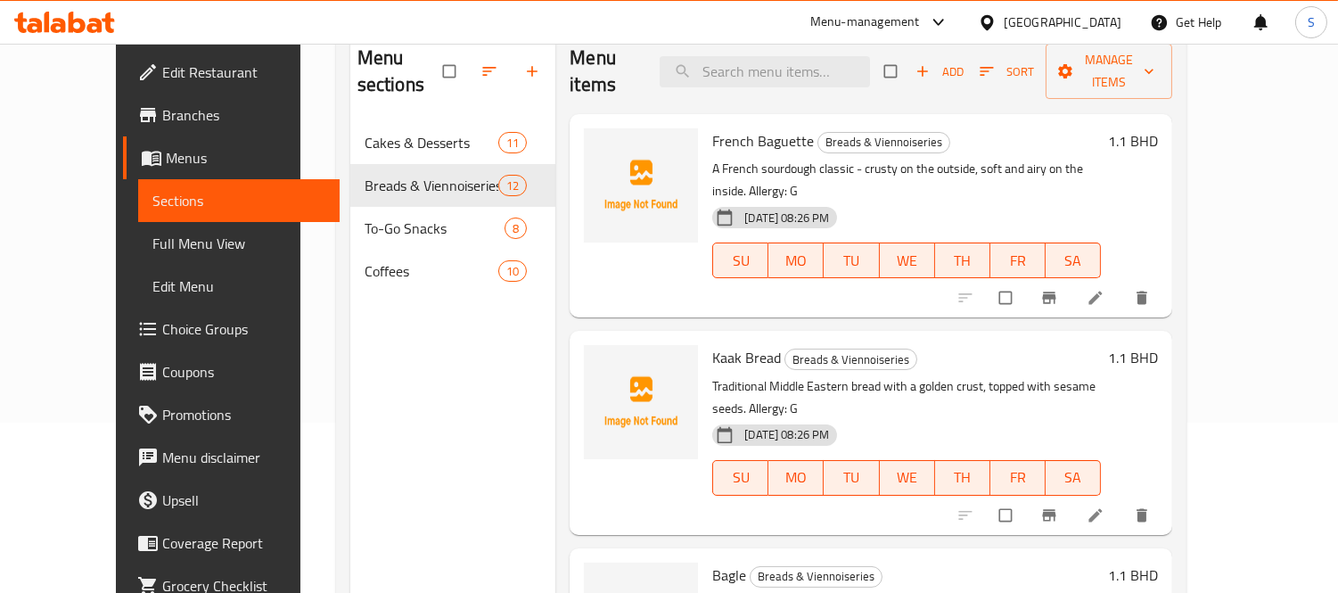
scroll to position [51, 0]
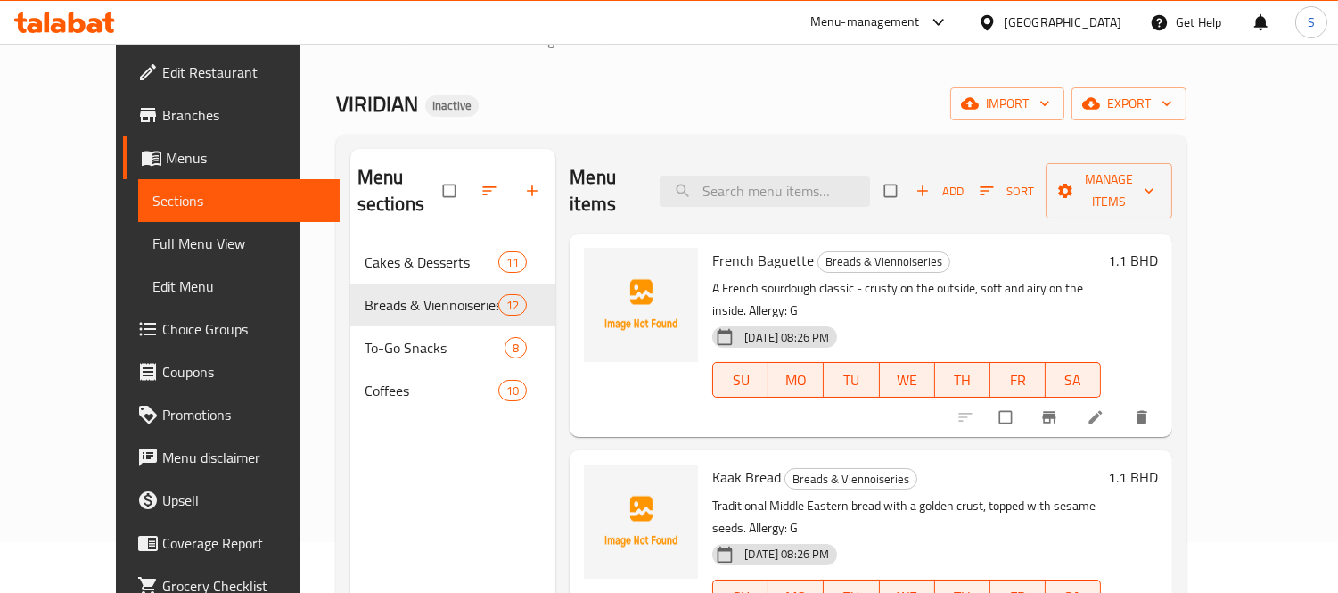
click at [712, 247] on span "French Baguette" at bounding box center [763, 260] width 102 height 27
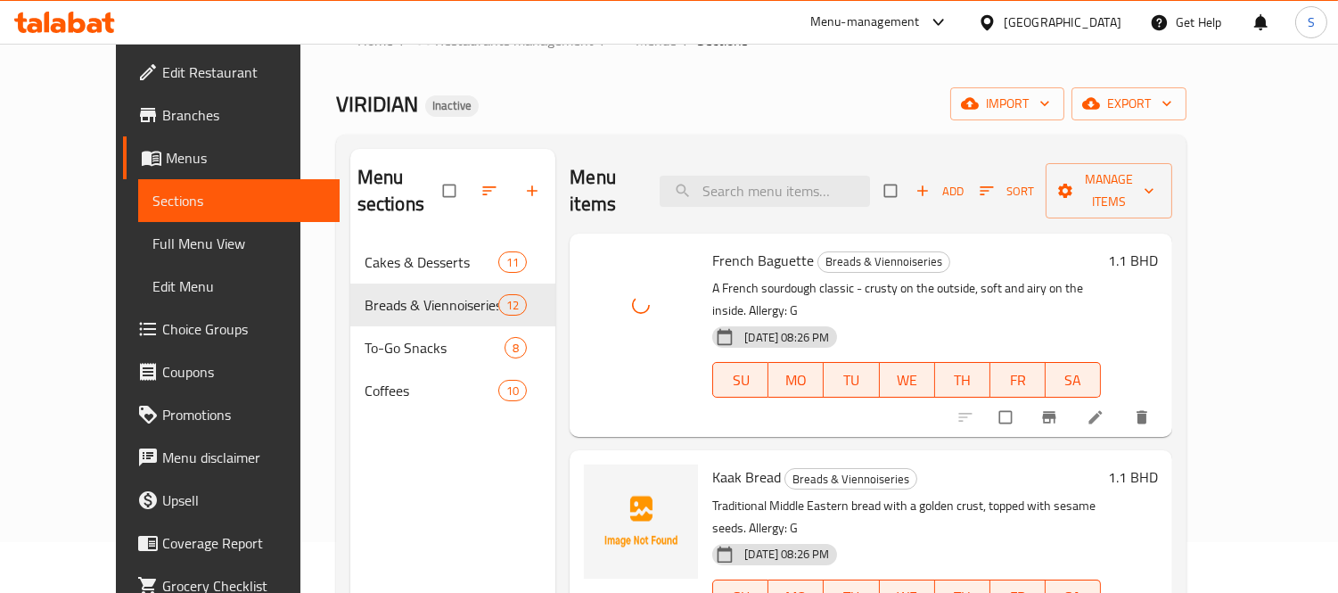
click at [712, 464] on span "Kaak Bread" at bounding box center [746, 477] width 69 height 27
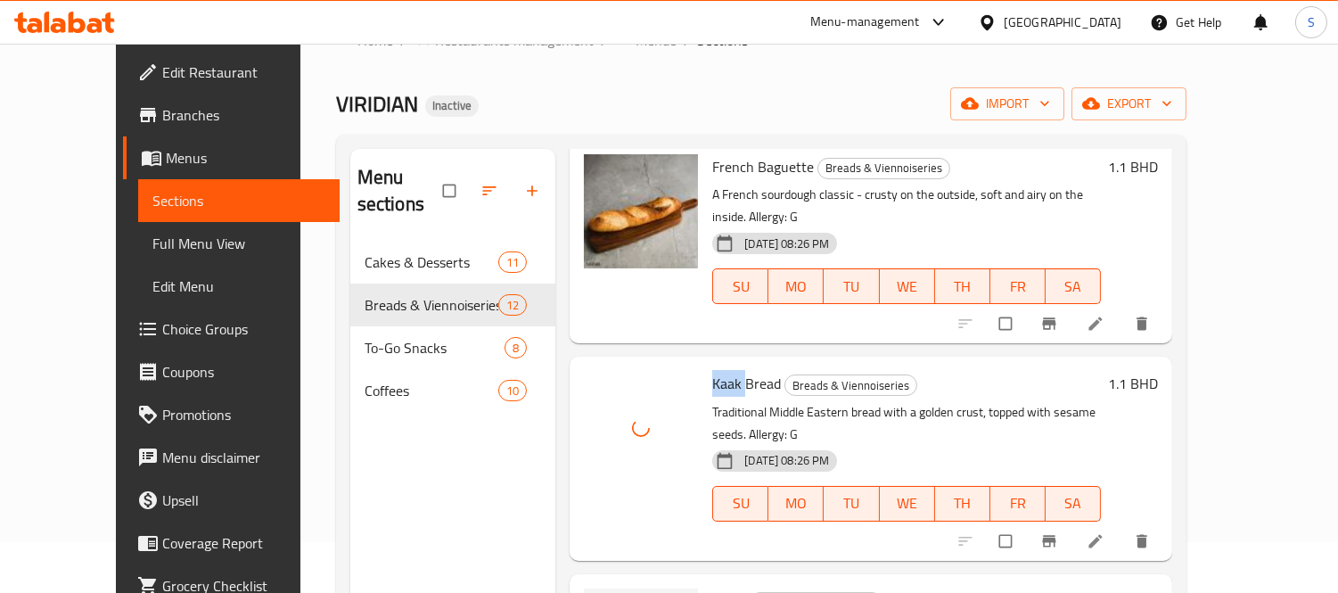
scroll to position [198, 0]
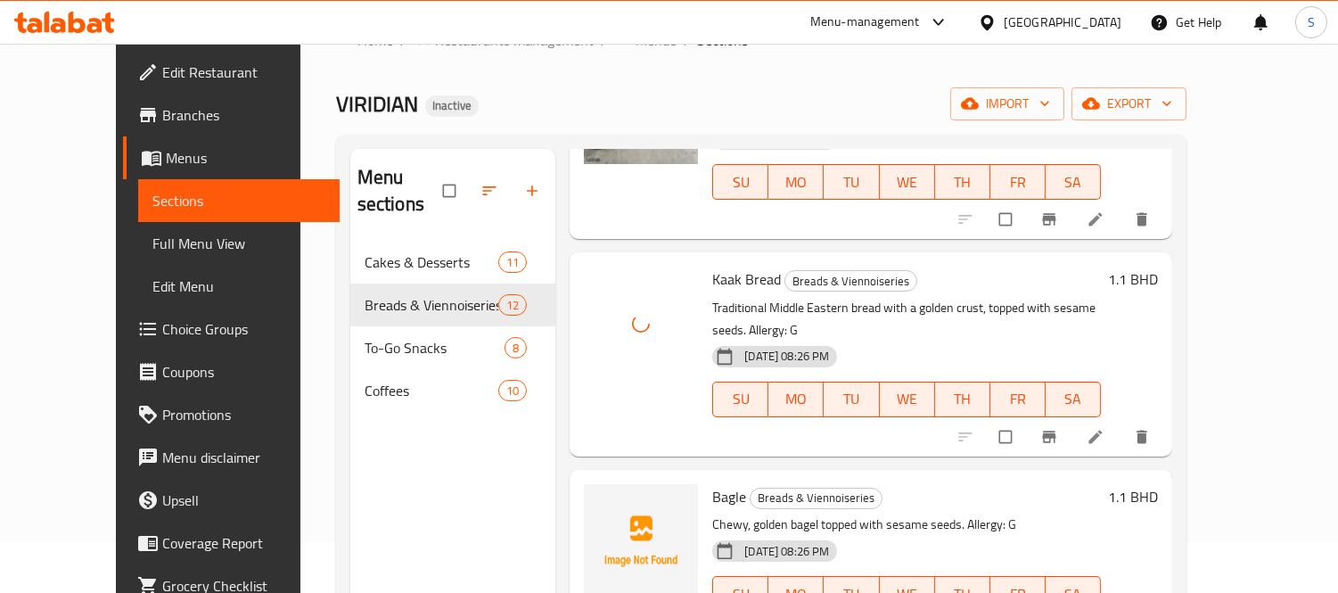
click at [712, 483] on span "Bagle" at bounding box center [729, 496] width 34 height 27
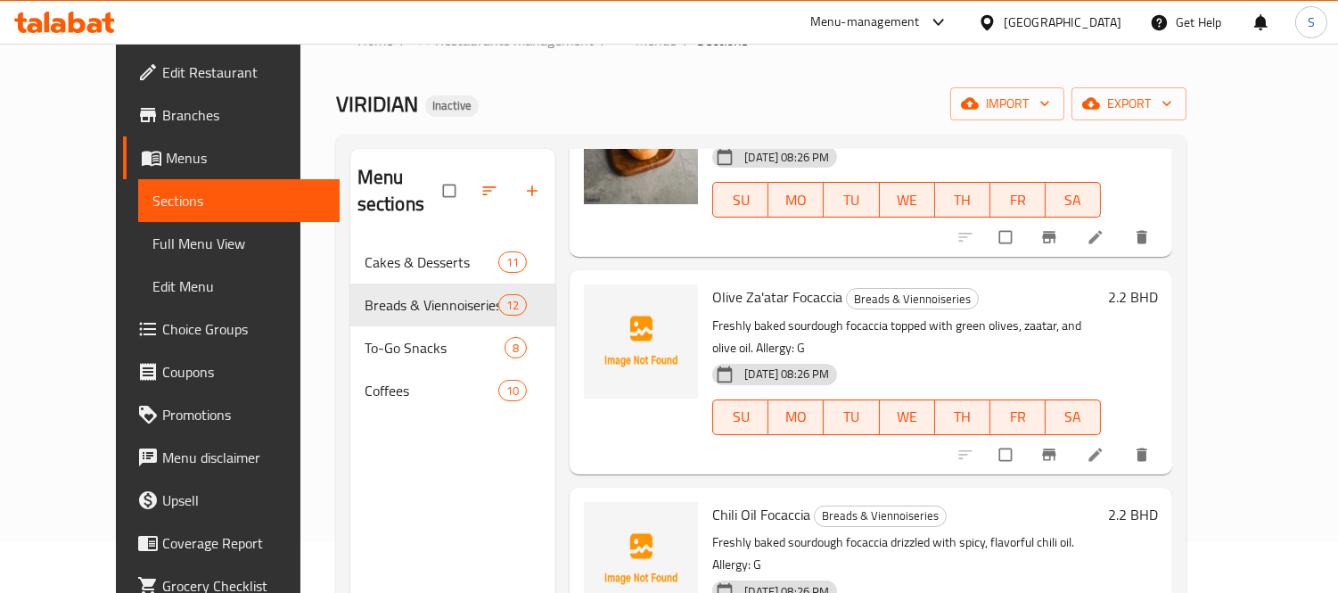
scroll to position [594, 0]
click at [712, 282] on span "Olive Za'atar Focaccia" at bounding box center [777, 295] width 130 height 27
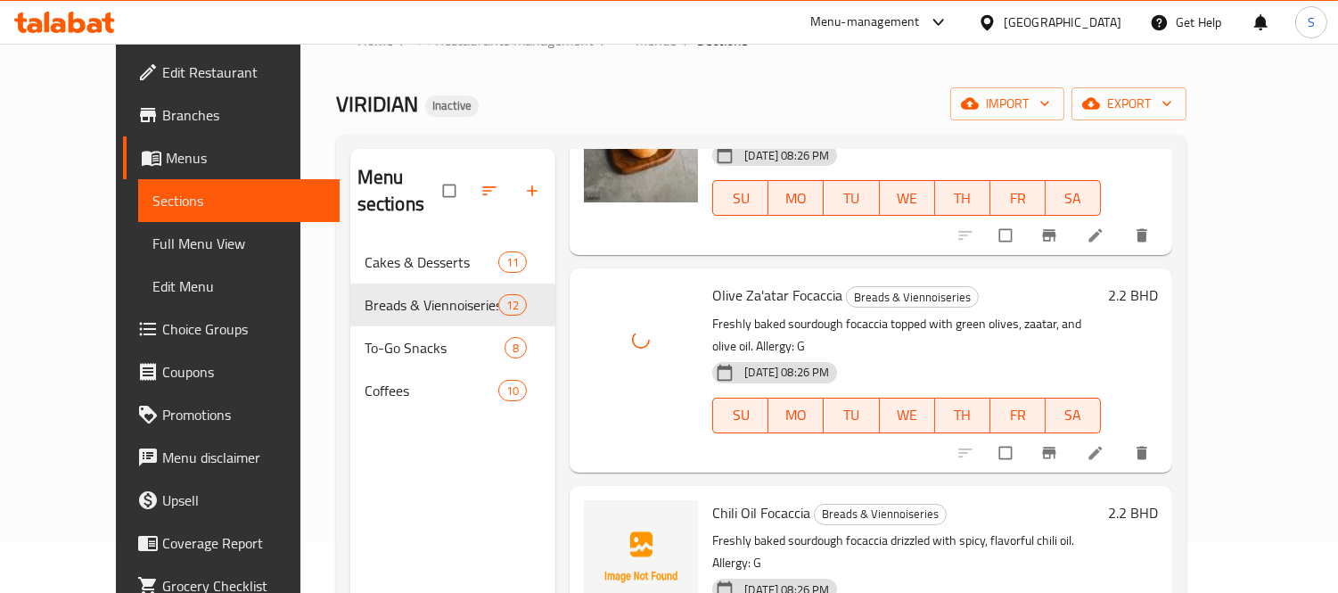
click at [712, 499] on span "Chili Oil Focaccia" at bounding box center [761, 512] width 98 height 27
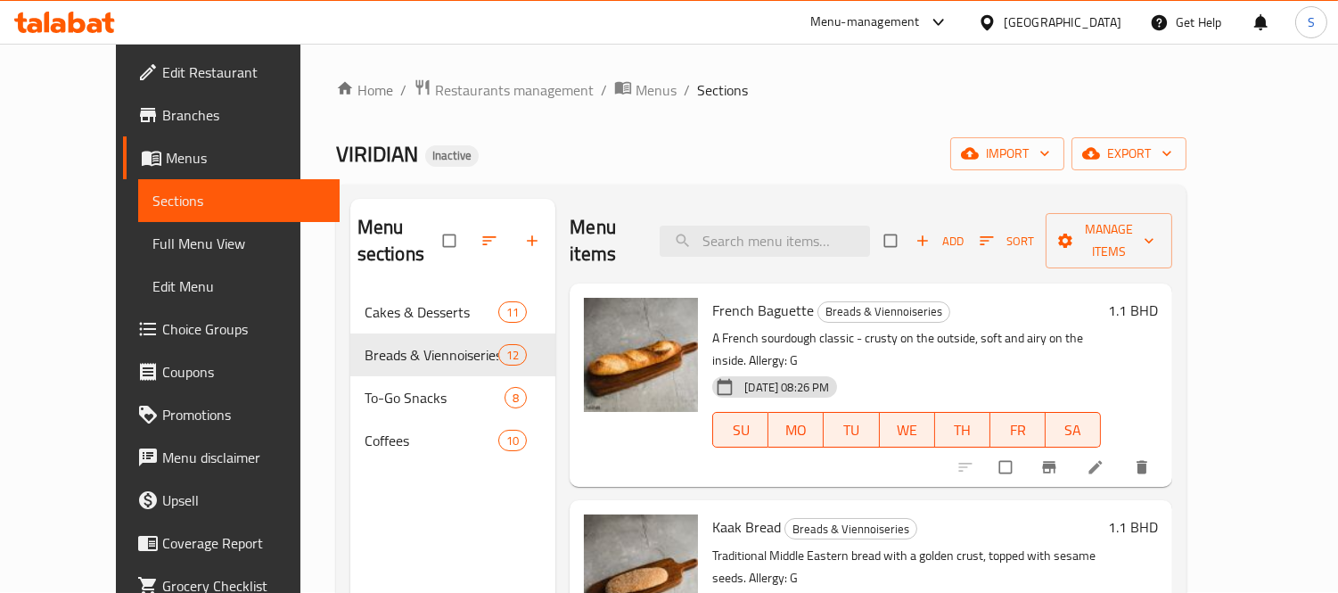
scroll to position [0, 0]
drag, startPoint x: 656, startPoint y: 131, endPoint x: 637, endPoint y: 121, distance: 21.1
click at [646, 127] on div "Home / Restaurants management / Menus / Sections VIRIDIAN Inactive import expor…" at bounding box center [761, 442] width 850 height 727
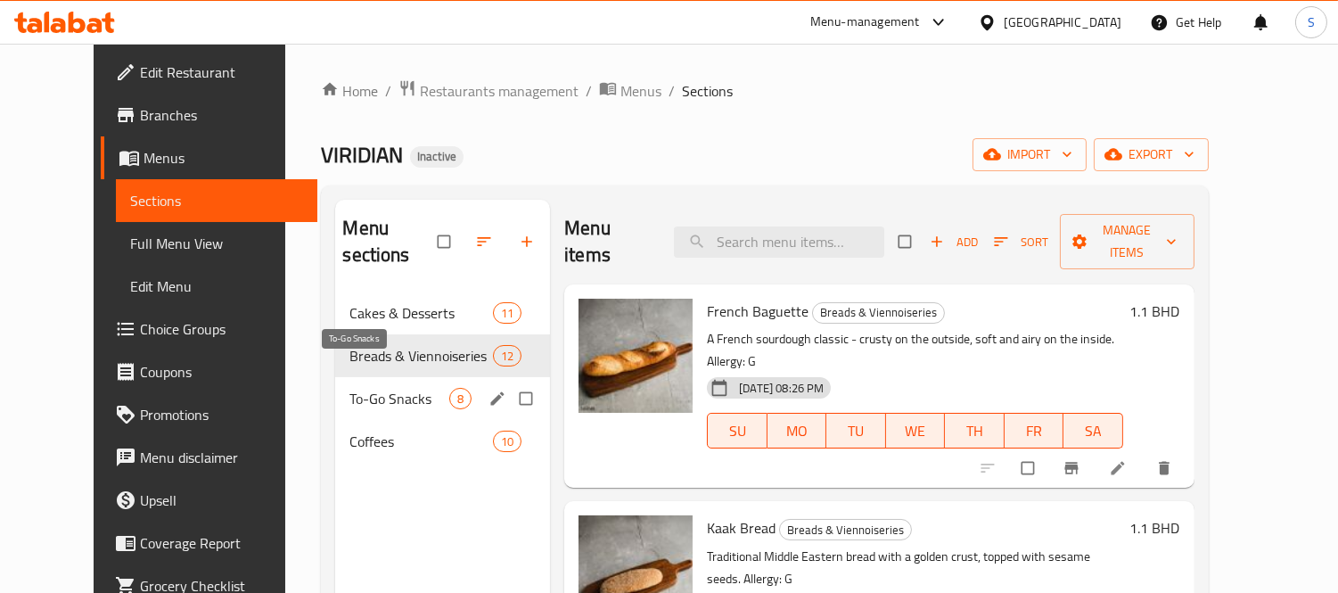
click at [388, 388] on span "To-Go Snacks" at bounding box center [399, 398] width 100 height 21
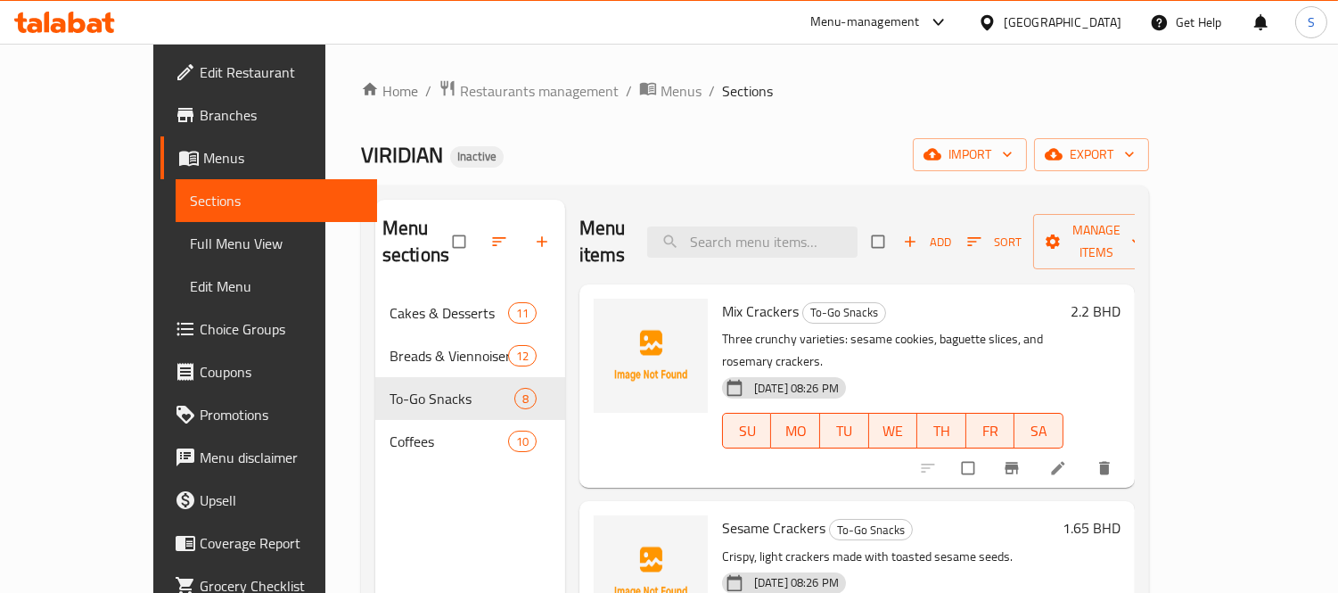
click at [722, 298] on span "Mix Crackers" at bounding box center [760, 311] width 77 height 27
click at [754, 298] on span "Mix Crackers" at bounding box center [760, 311] width 77 height 27
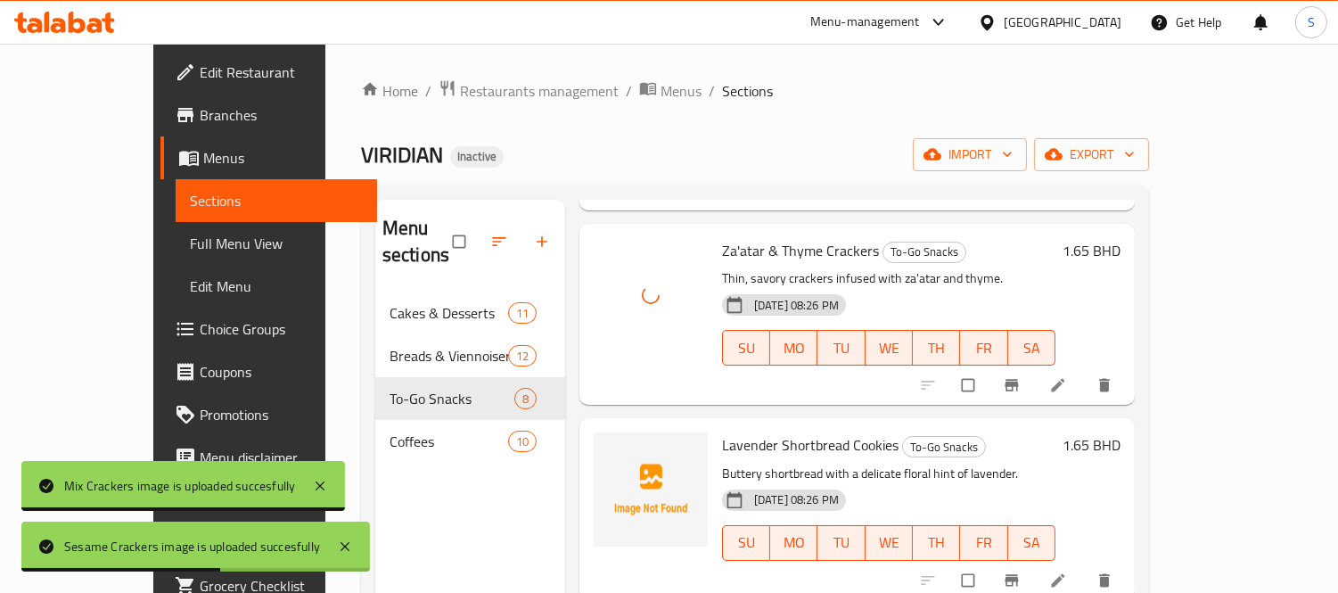
scroll to position [495, 0]
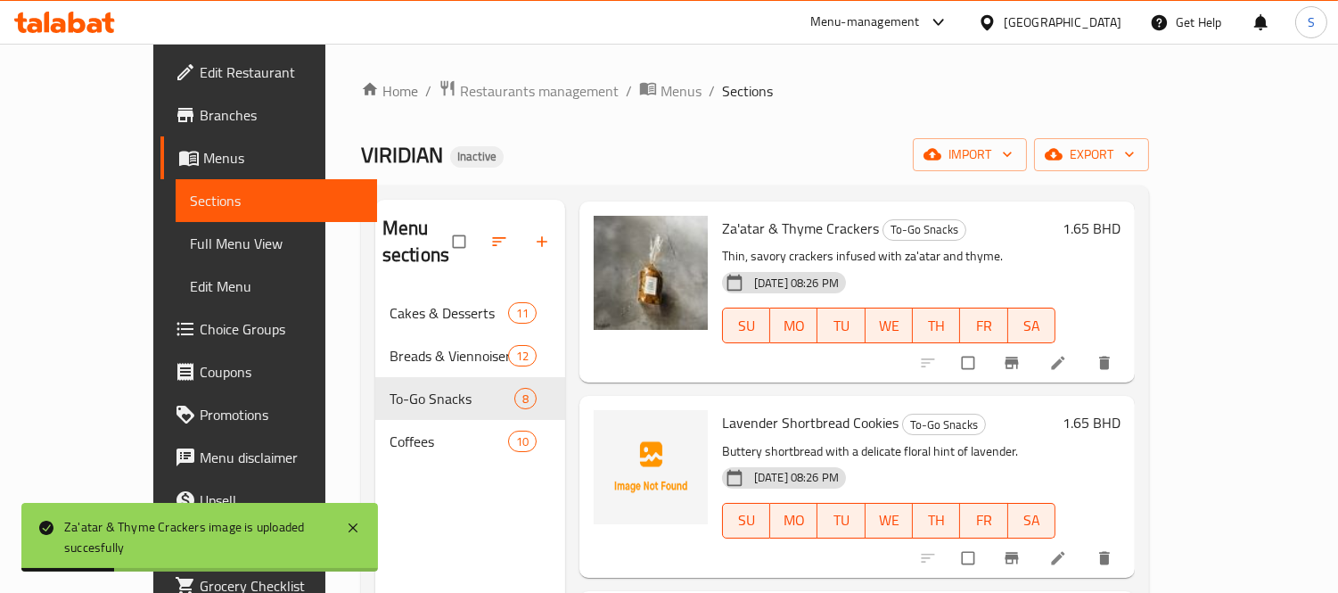
click at [722, 409] on span "Lavender Shortbread Cookies" at bounding box center [810, 422] width 177 height 27
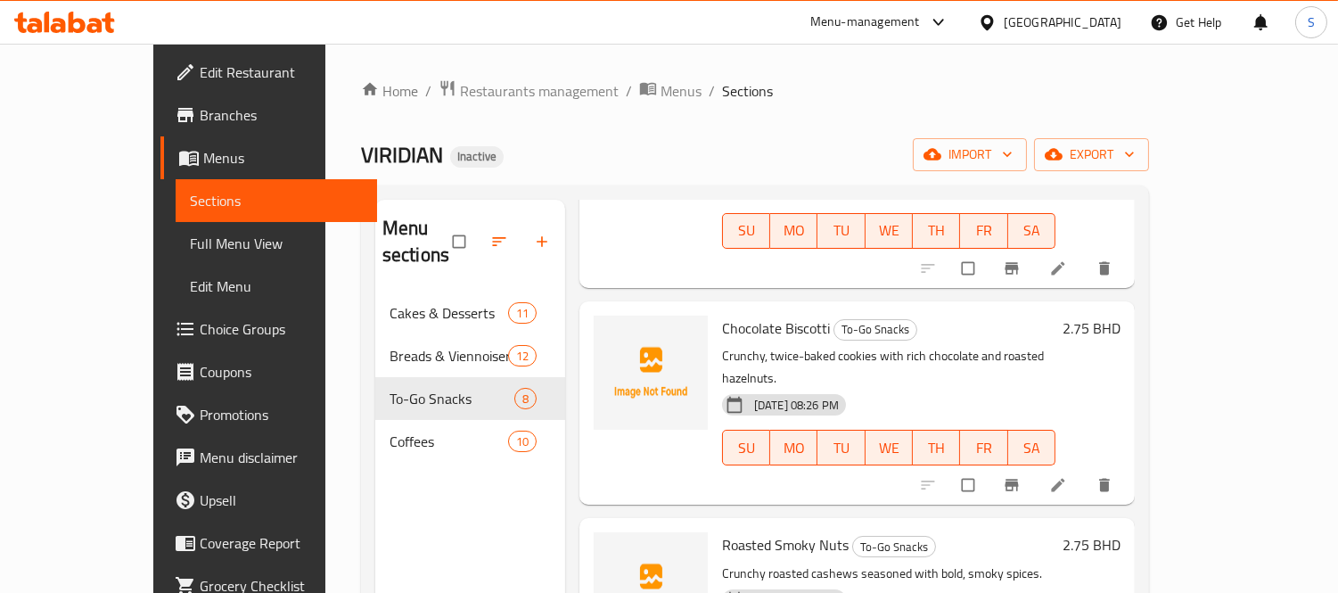
scroll to position [792, 0]
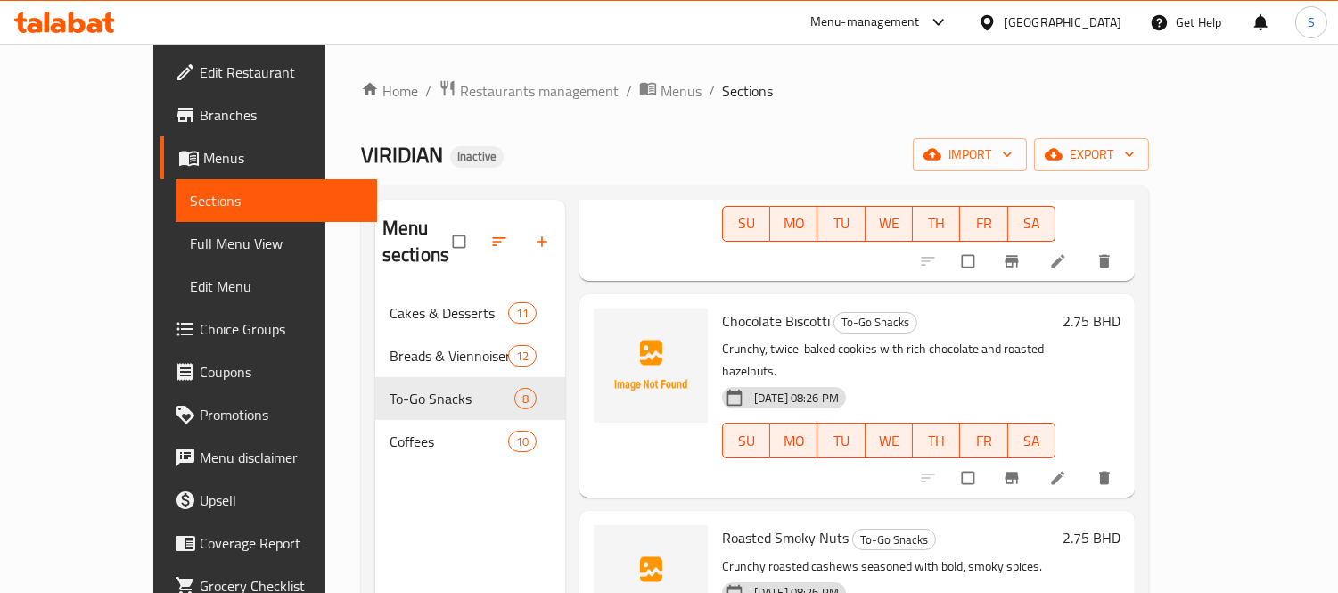
click at [767, 308] on span "Chocolate Biscotti" at bounding box center [776, 321] width 108 height 27
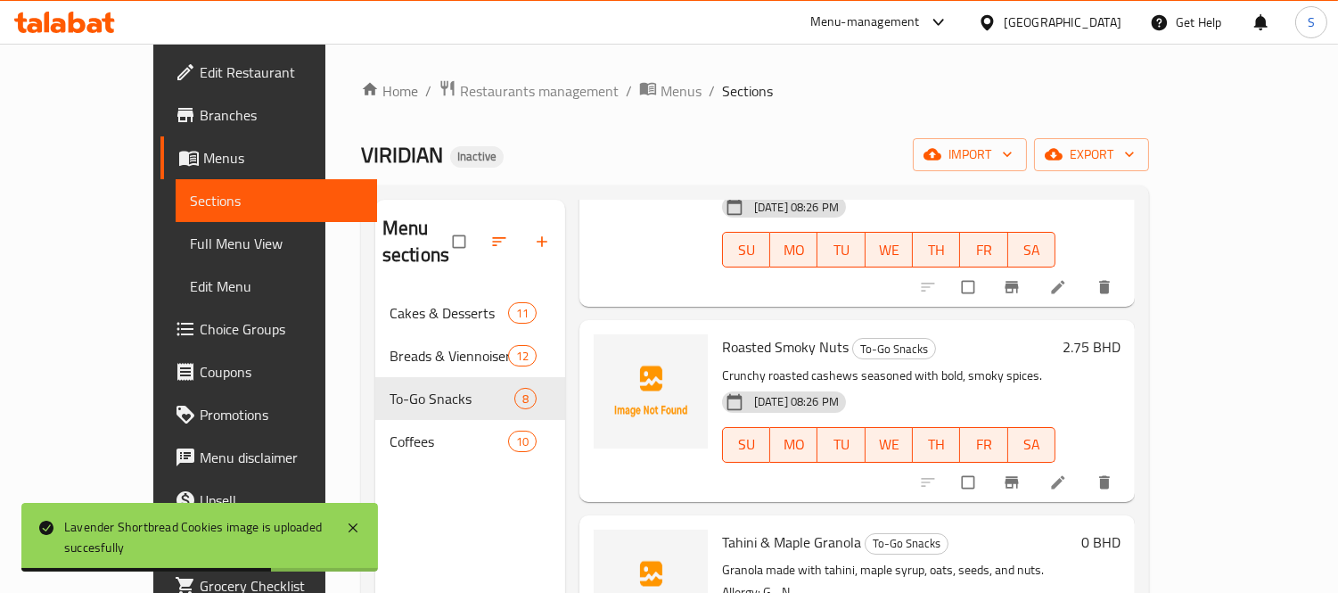
scroll to position [990, 0]
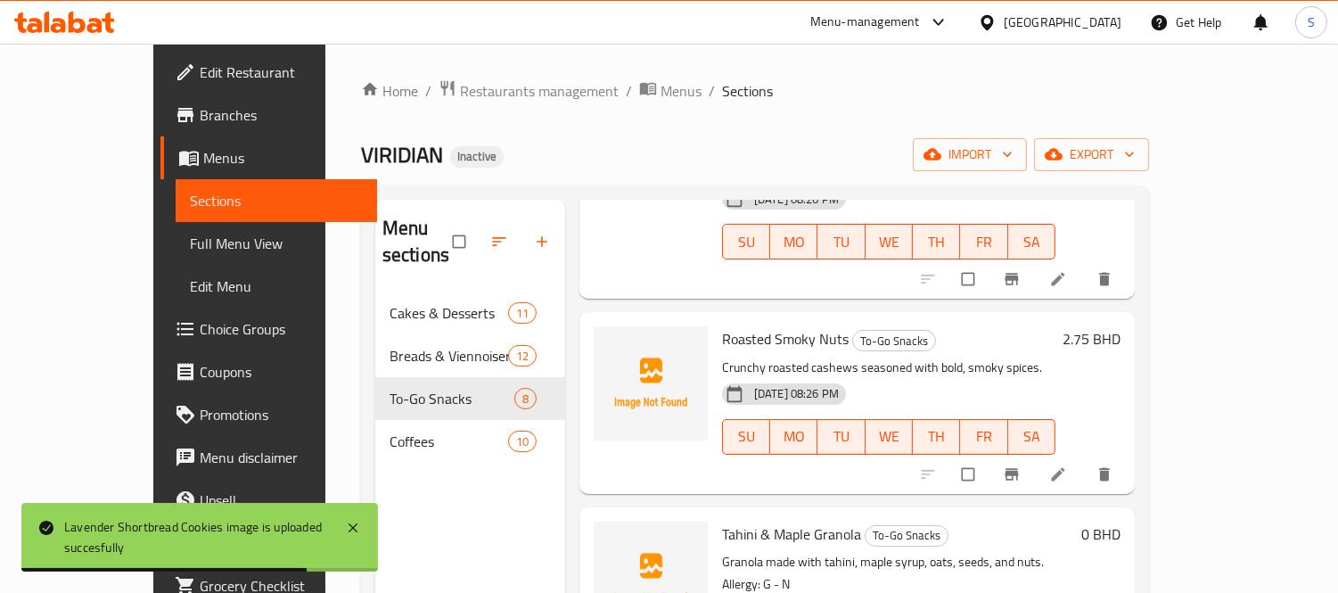
click at [785, 325] on span "Roasted Smoky Nuts" at bounding box center [785, 338] width 127 height 27
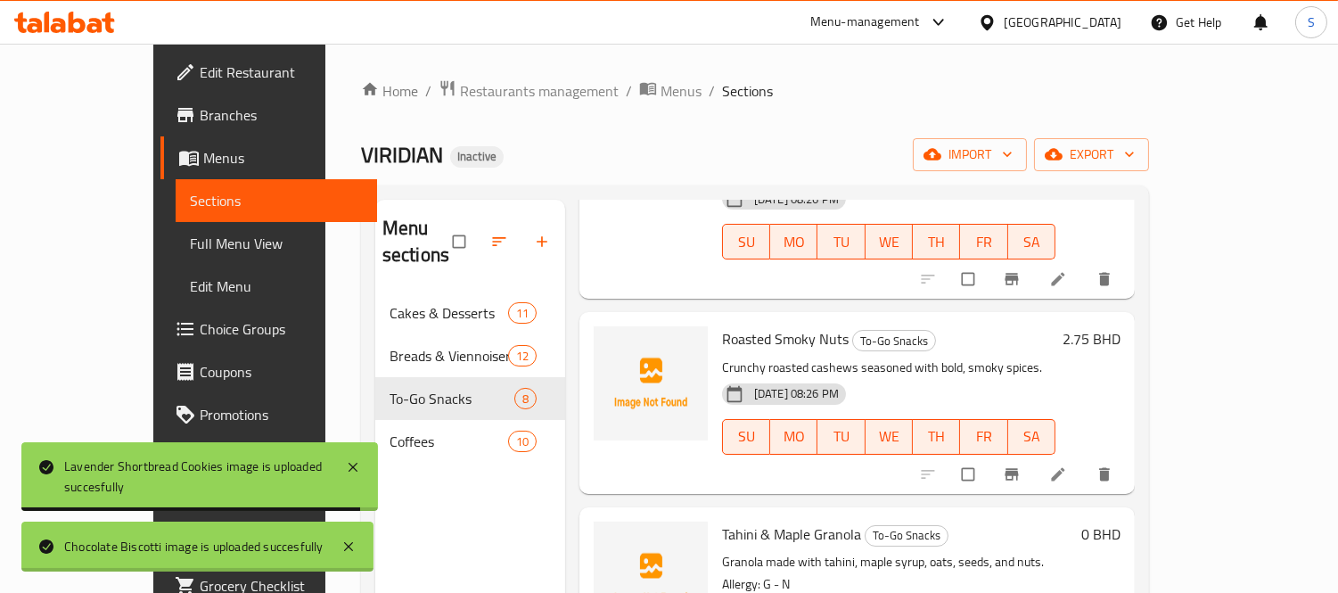
click at [761, 325] on span "Roasted Smoky Nuts" at bounding box center [785, 338] width 127 height 27
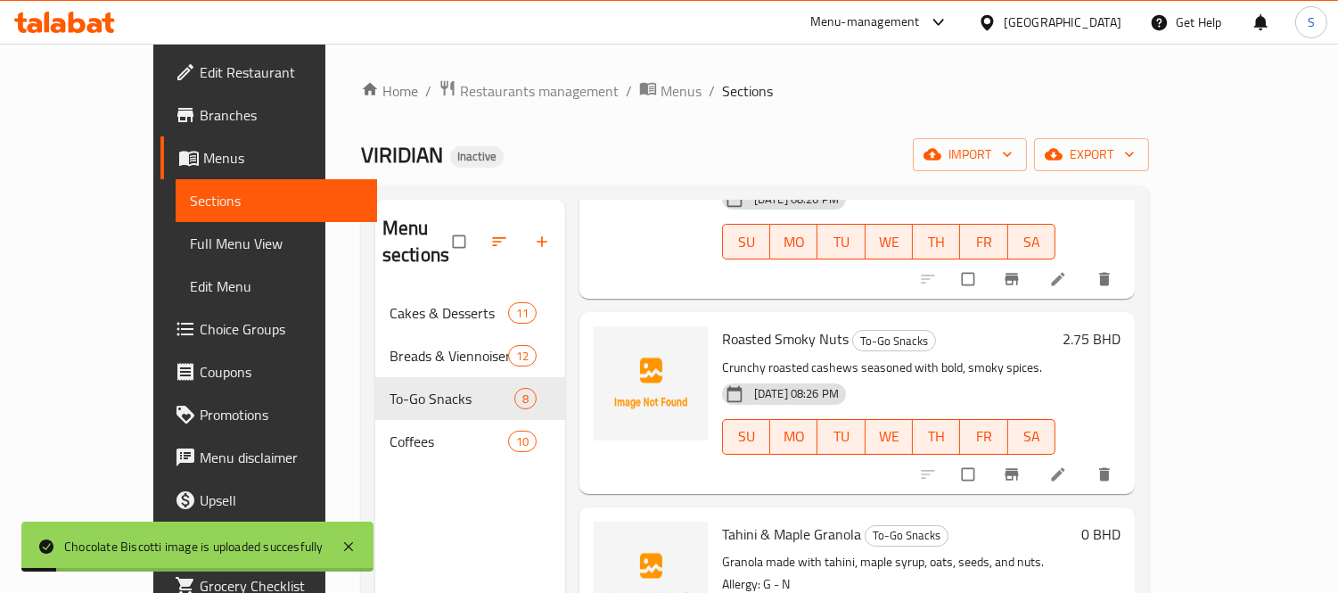
click at [725, 325] on span "Roasted Smoky Nuts" at bounding box center [785, 338] width 127 height 27
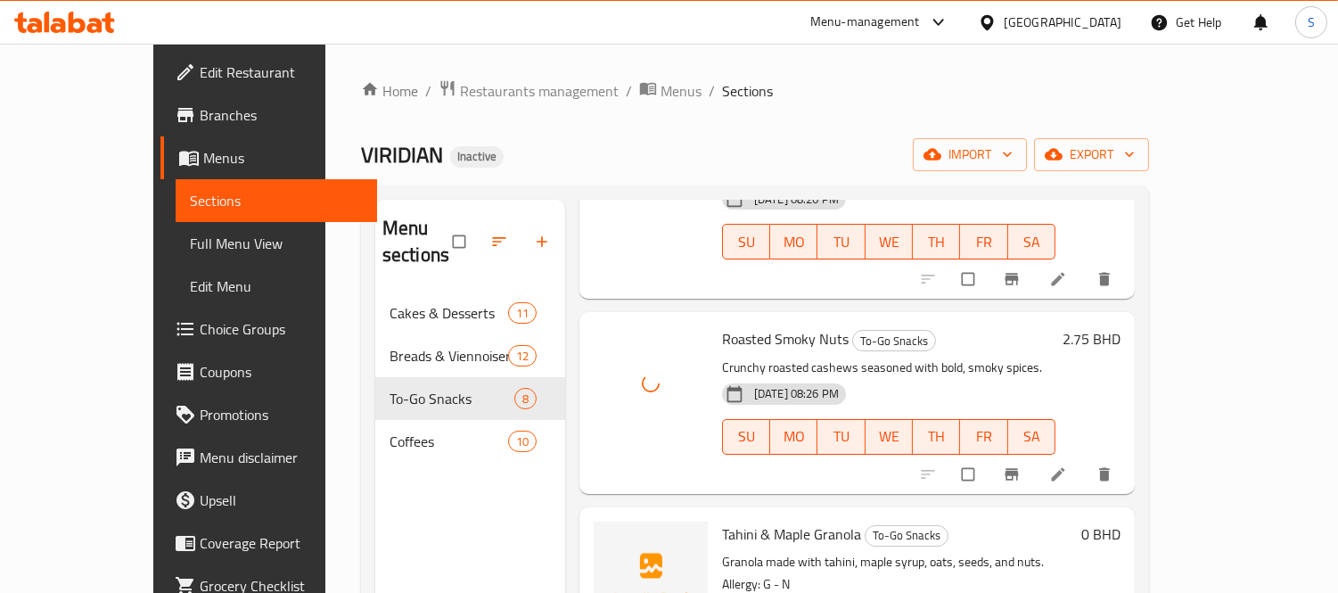
click at [722, 521] on span "Tahini & Maple Granola" at bounding box center [791, 534] width 139 height 27
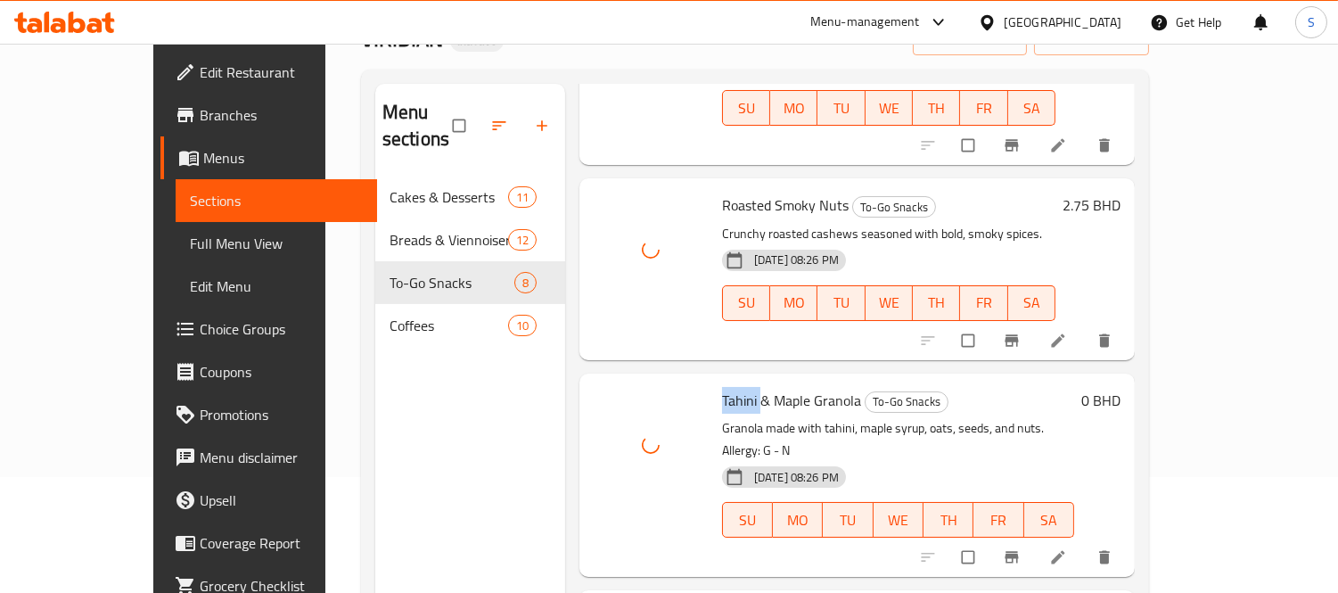
scroll to position [250, 0]
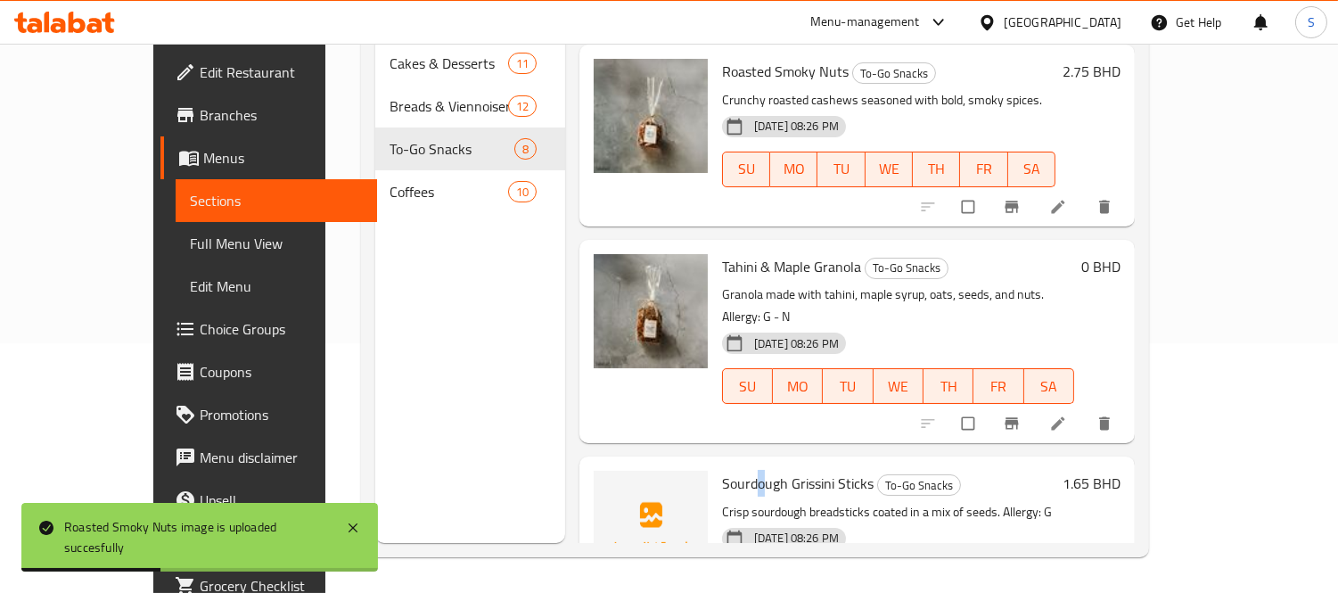
click at [722, 470] on span "Sourdough Grissini Sticks" at bounding box center [798, 483] width 152 height 27
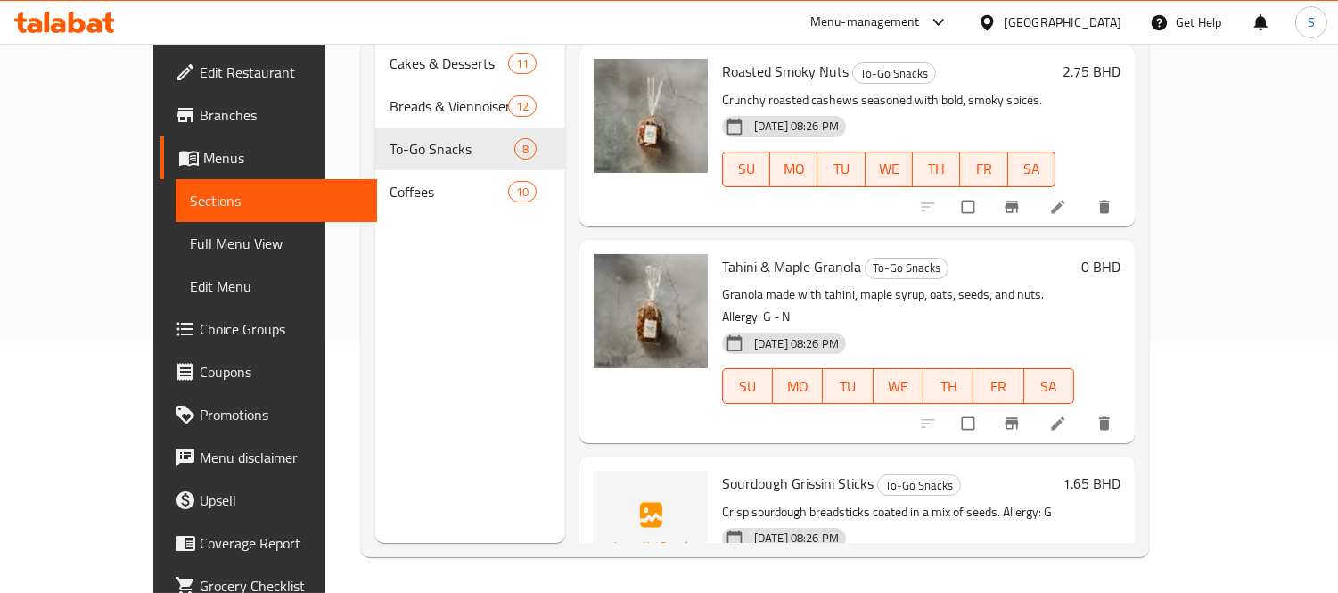
click at [722, 470] on span "Sourdough Grissini Sticks" at bounding box center [798, 483] width 152 height 27
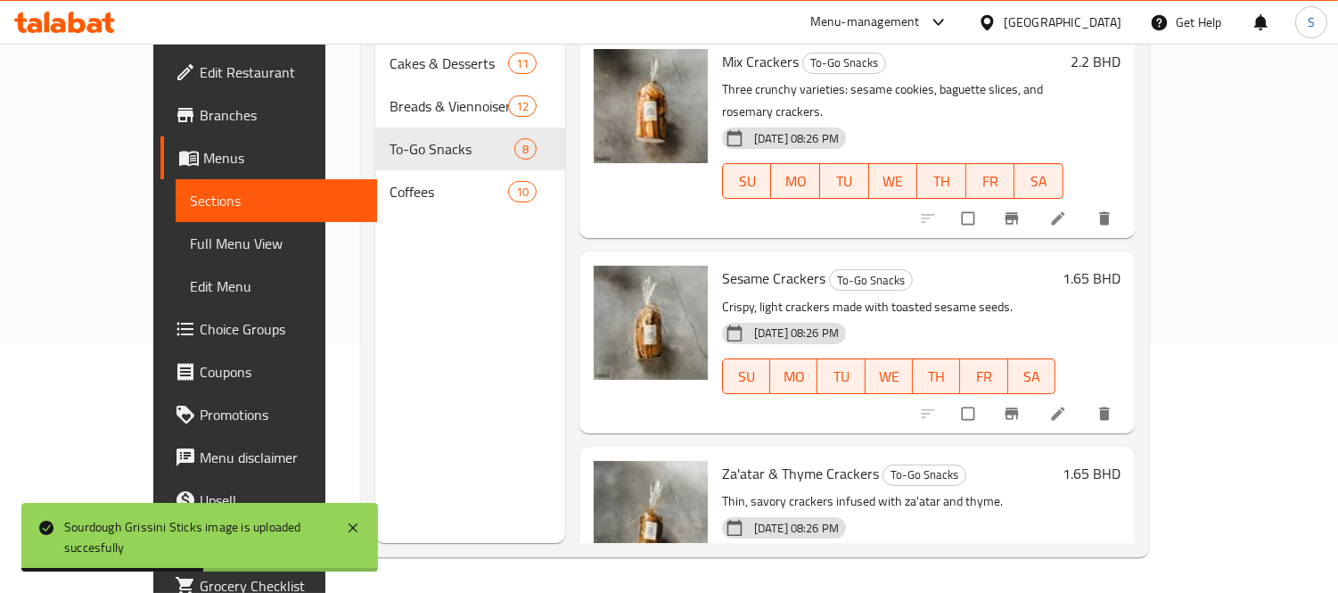
scroll to position [0, 0]
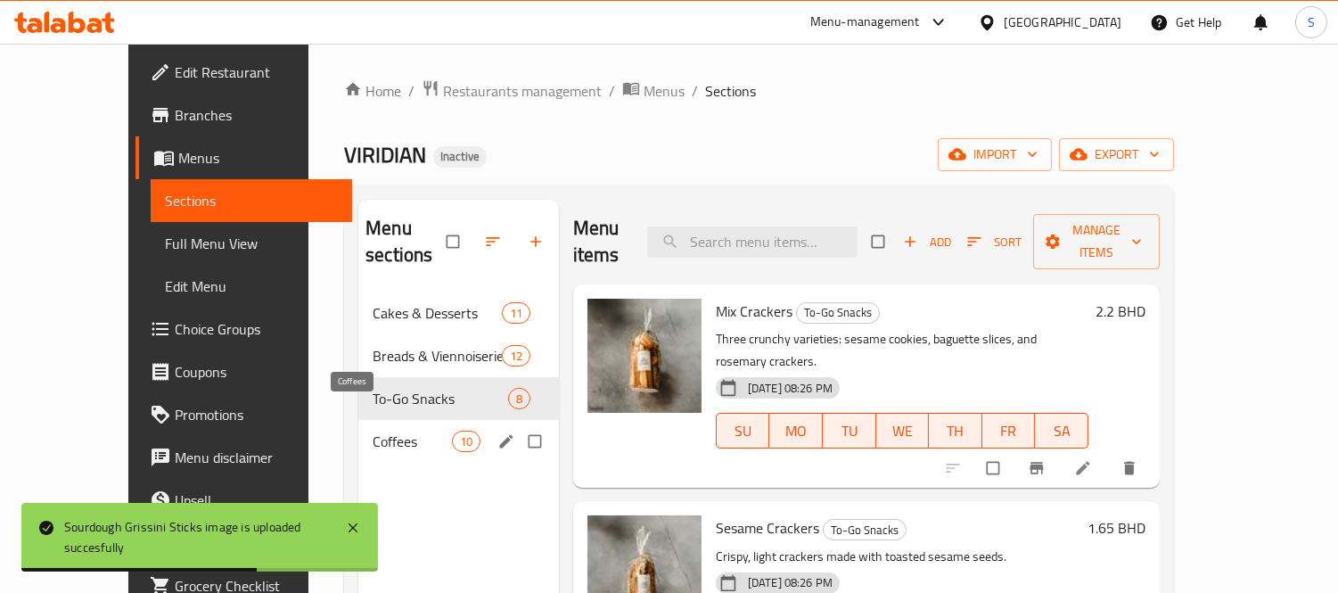
click at [384, 431] on span "Coffees" at bounding box center [412, 441] width 78 height 21
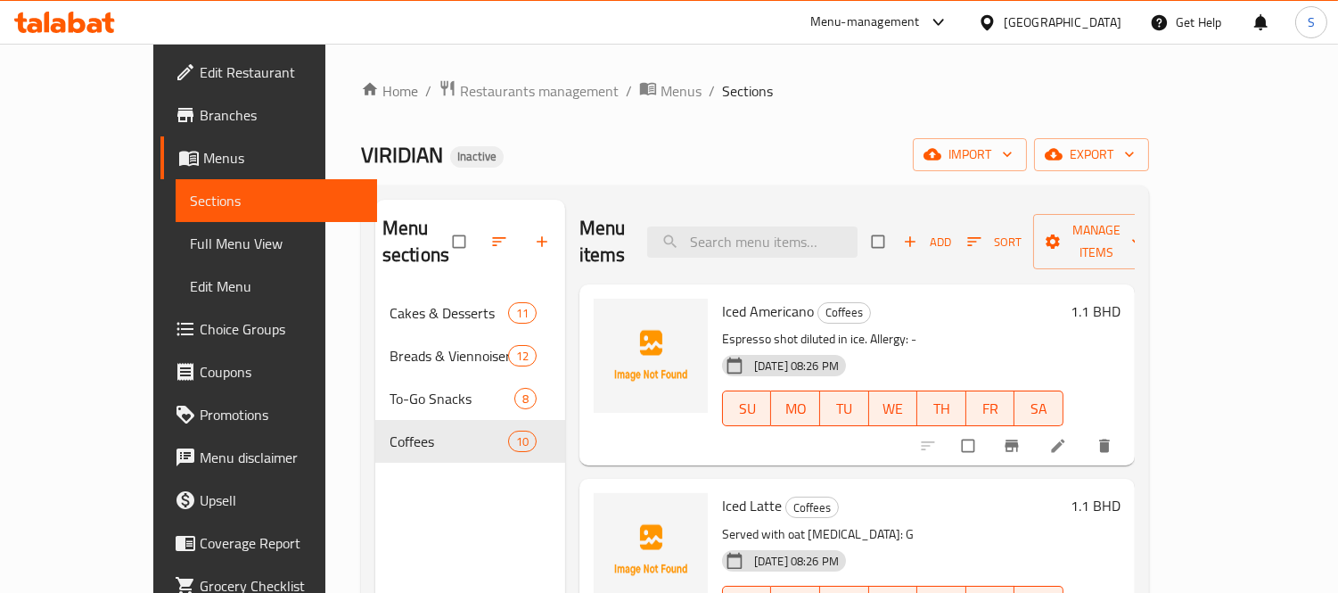
click at [722, 298] on span "Iced Americano" at bounding box center [768, 311] width 92 height 27
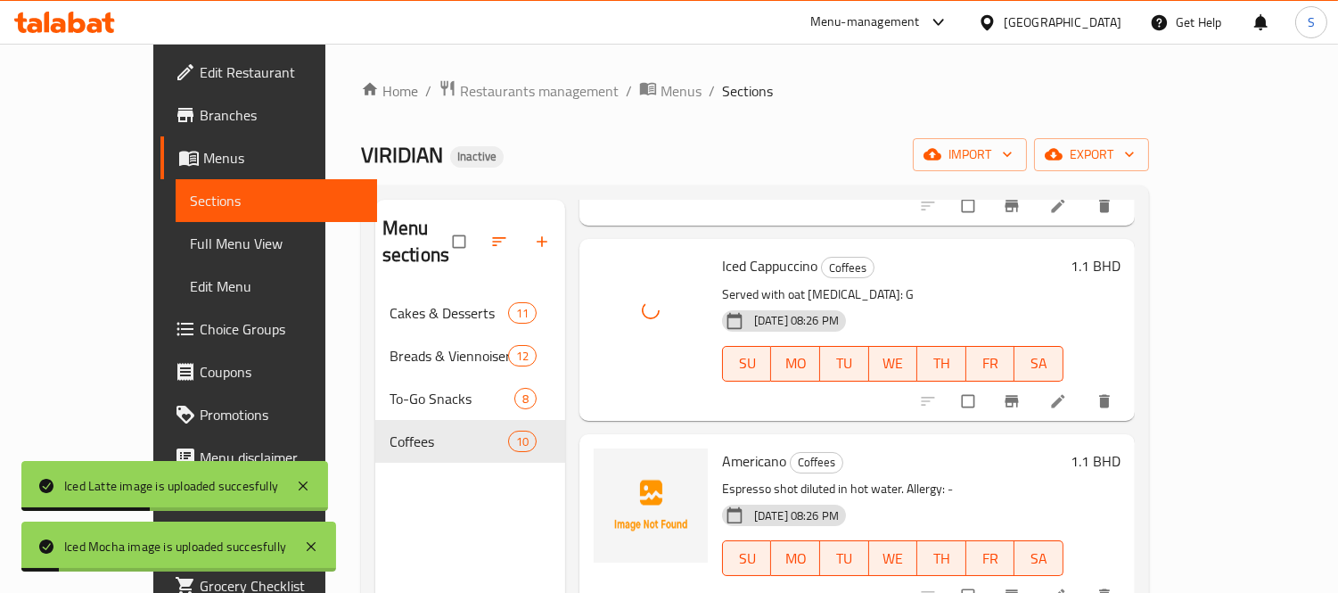
scroll to position [693, 0]
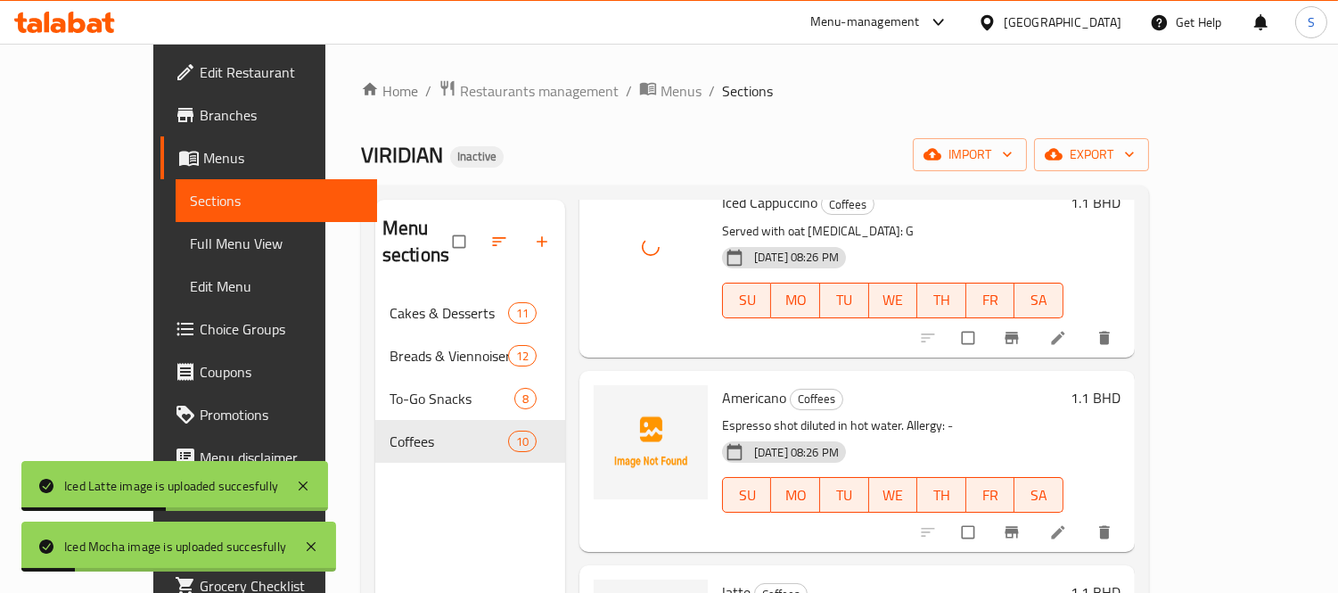
click at [722, 384] on span "Americano" at bounding box center [754, 397] width 64 height 27
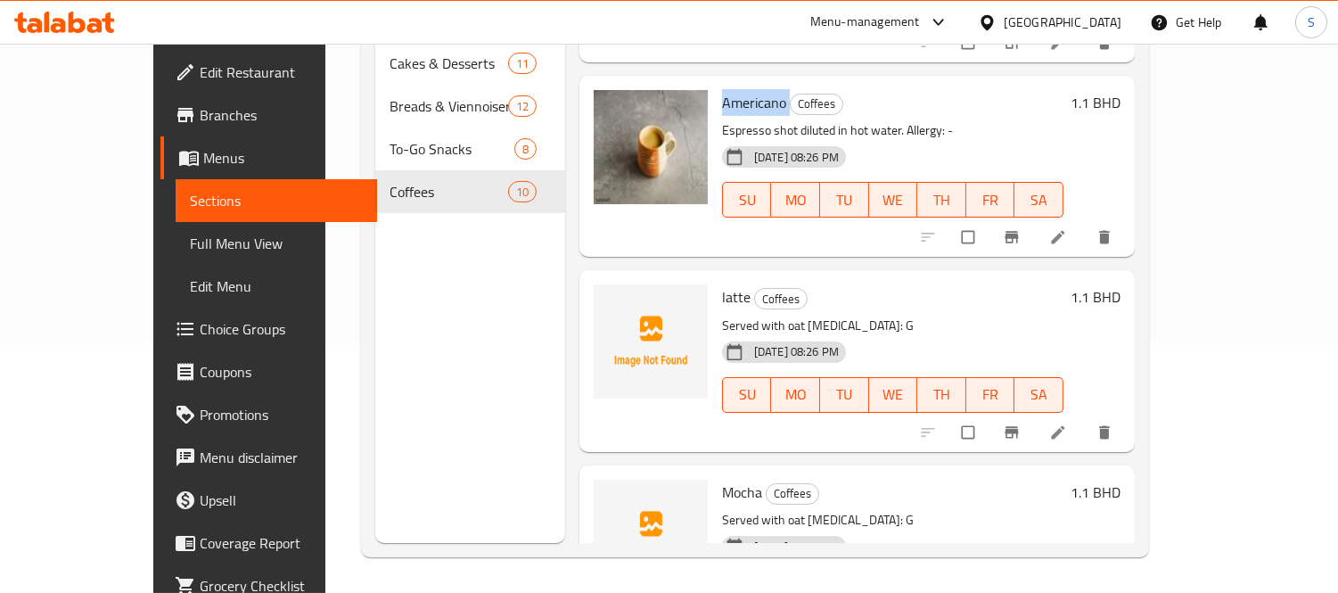
scroll to position [704, 0]
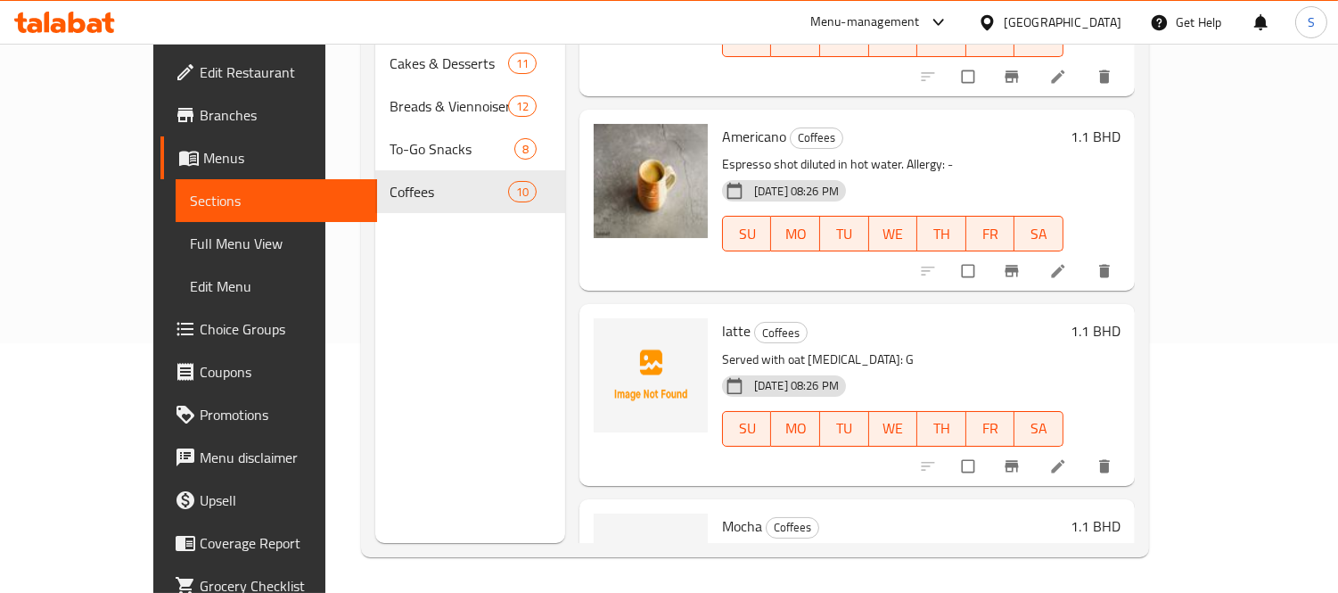
click at [722, 317] on span "latte" at bounding box center [736, 330] width 29 height 27
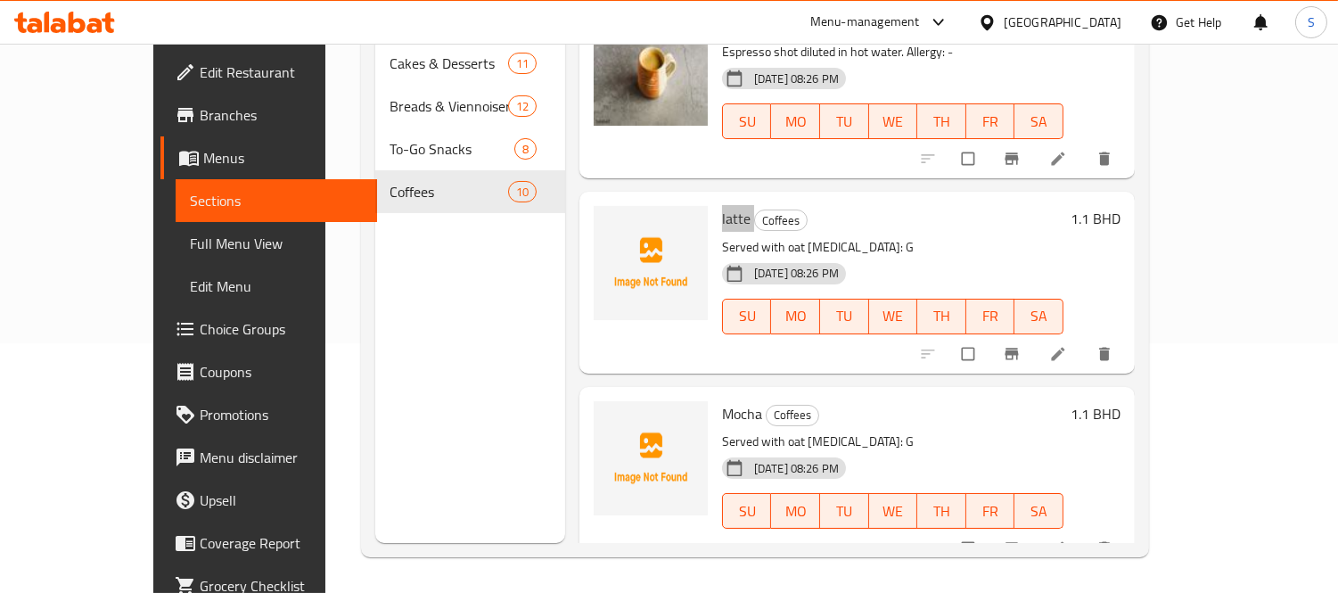
scroll to position [803, 0]
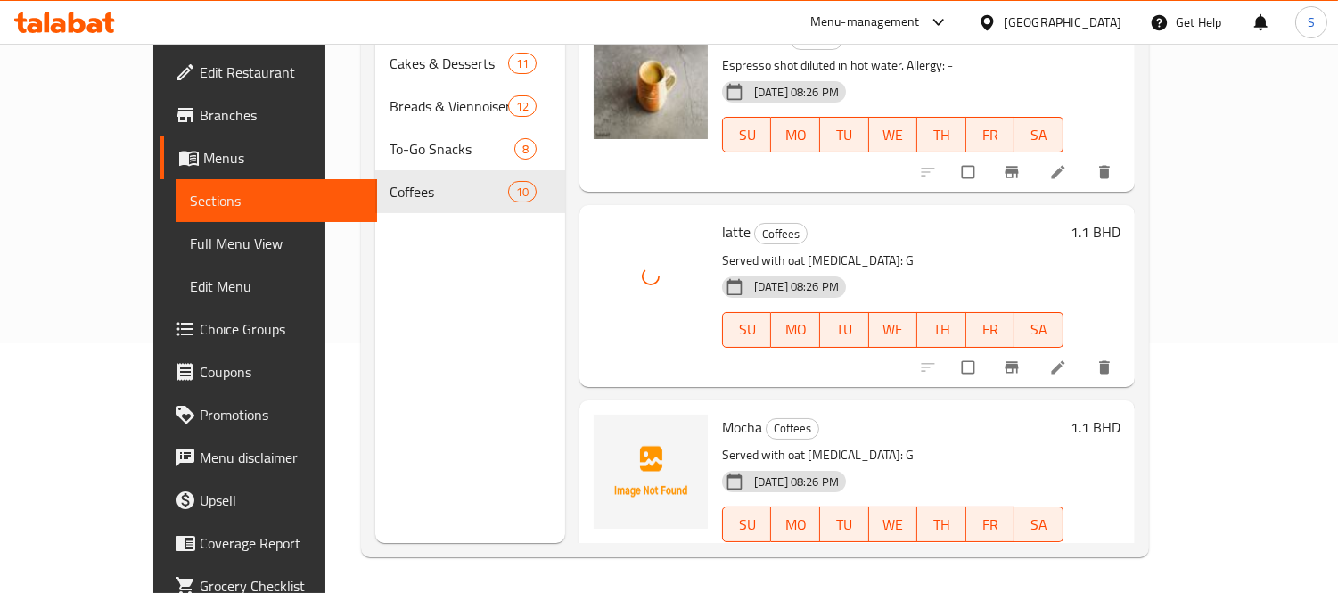
click at [722, 414] on span "Mocha" at bounding box center [742, 427] width 40 height 27
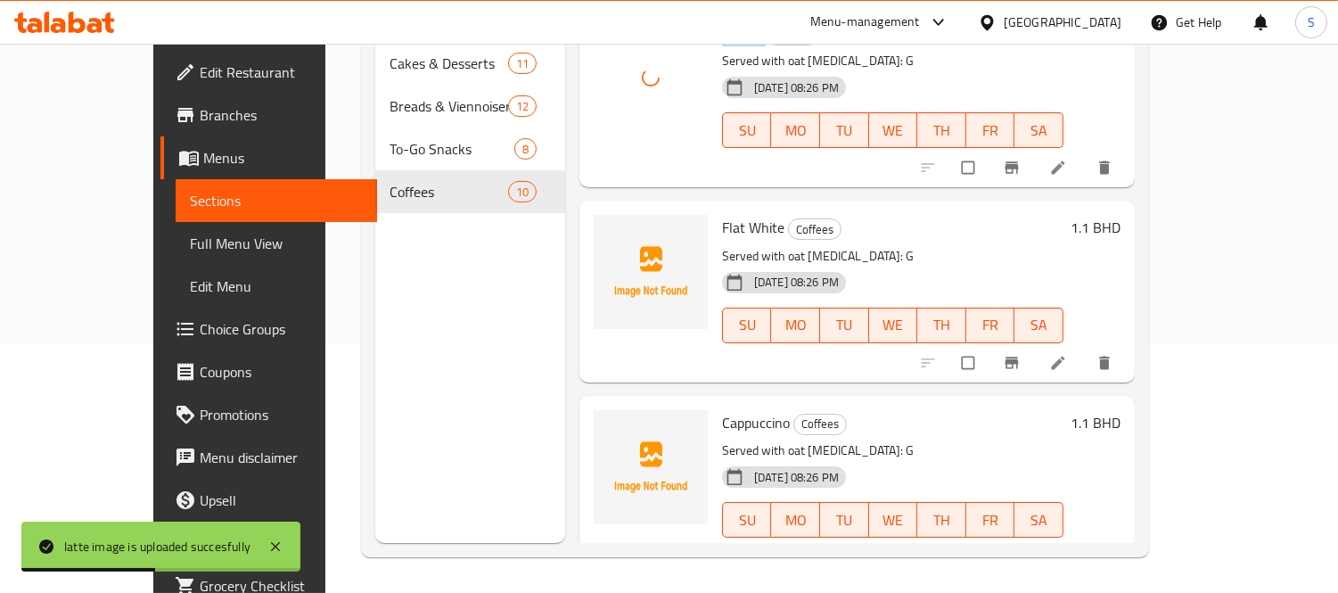
scroll to position [1199, 0]
click at [722, 212] on span "Flat White" at bounding box center [753, 225] width 62 height 27
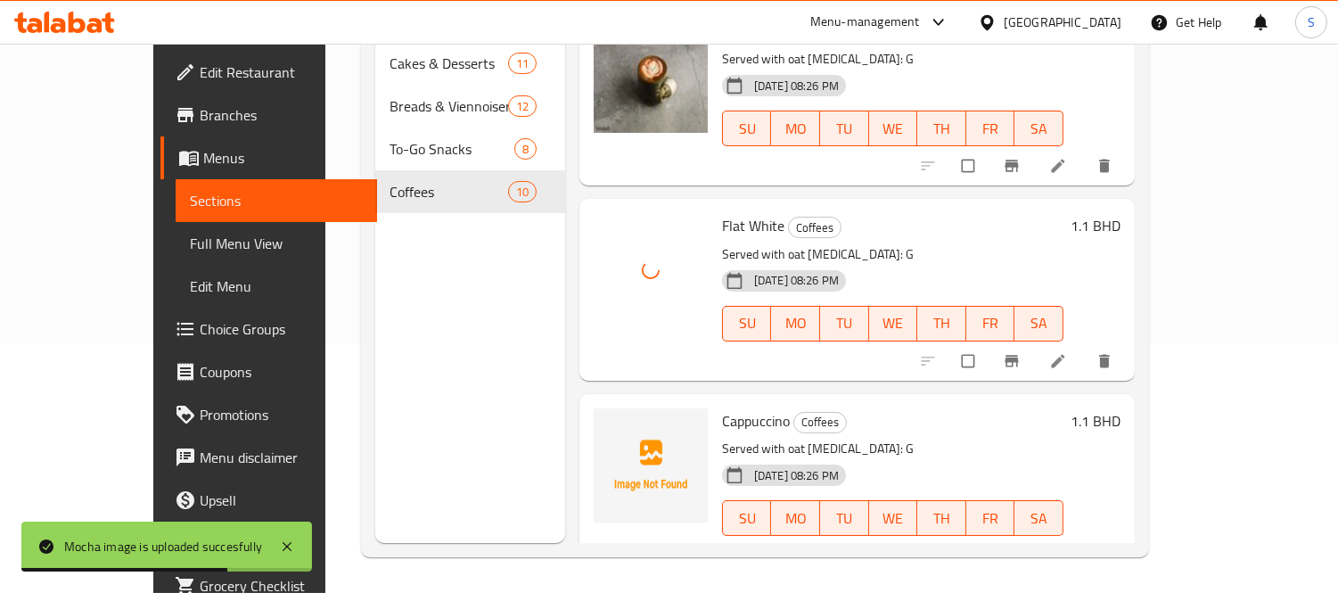
click at [722, 407] on span "Cappuccino" at bounding box center [756, 420] width 68 height 27
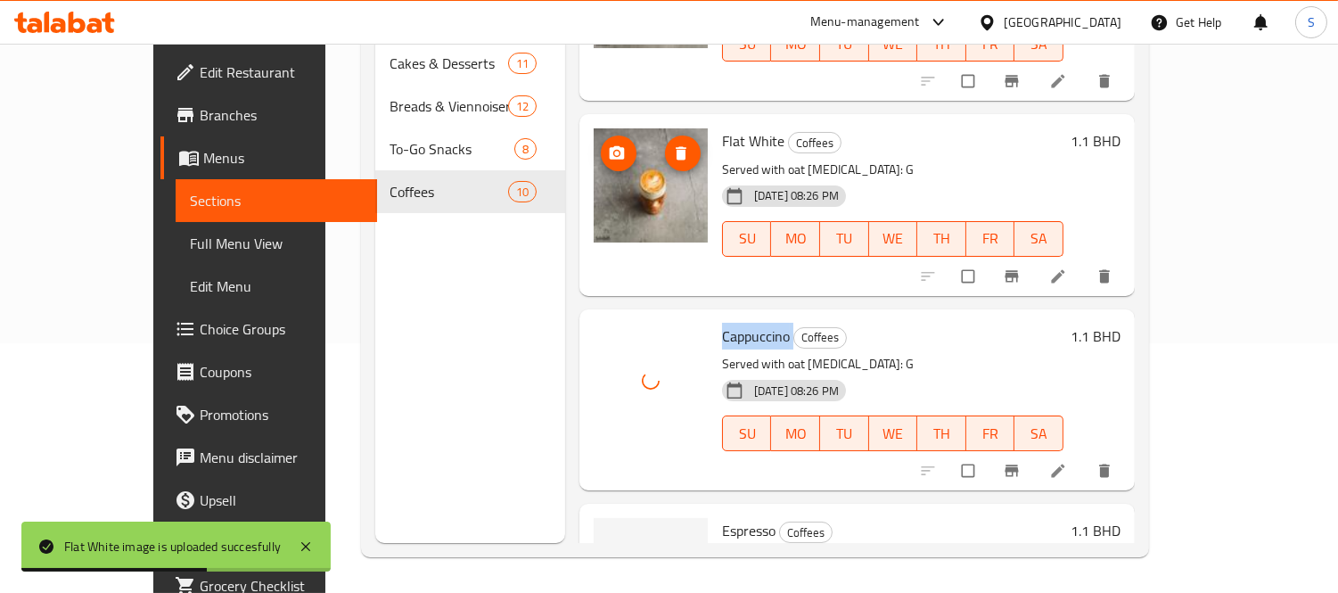
scroll to position [1397, 0]
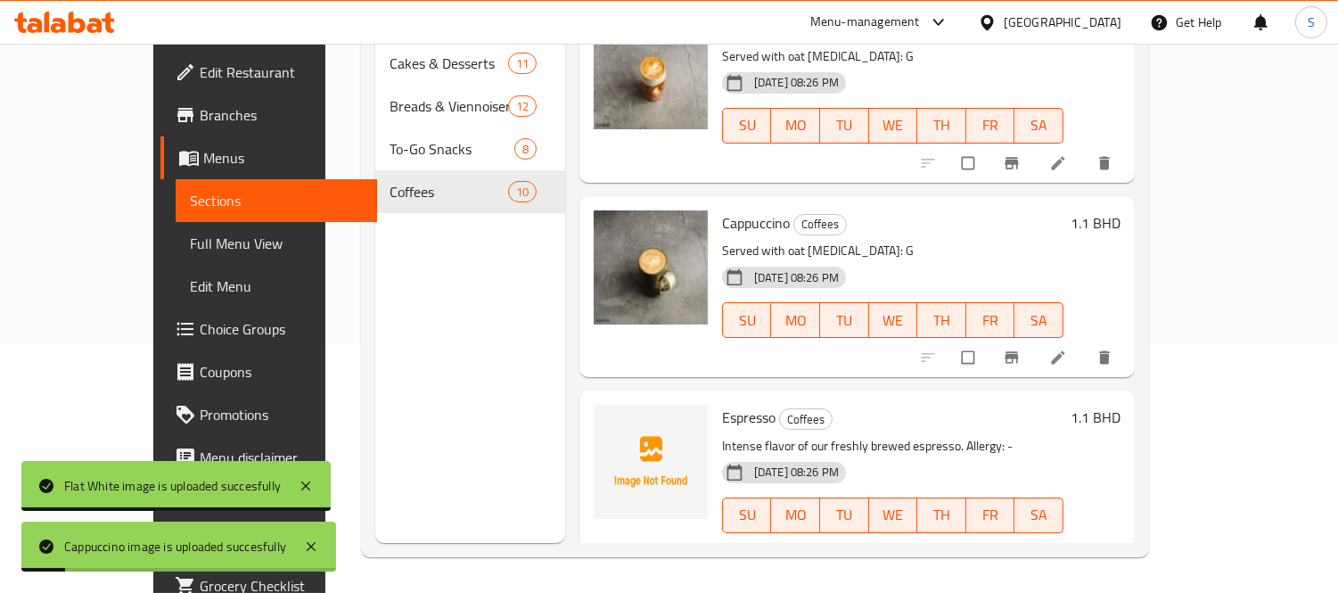
click at [722, 404] on span "Espresso" at bounding box center [748, 417] width 53 height 27
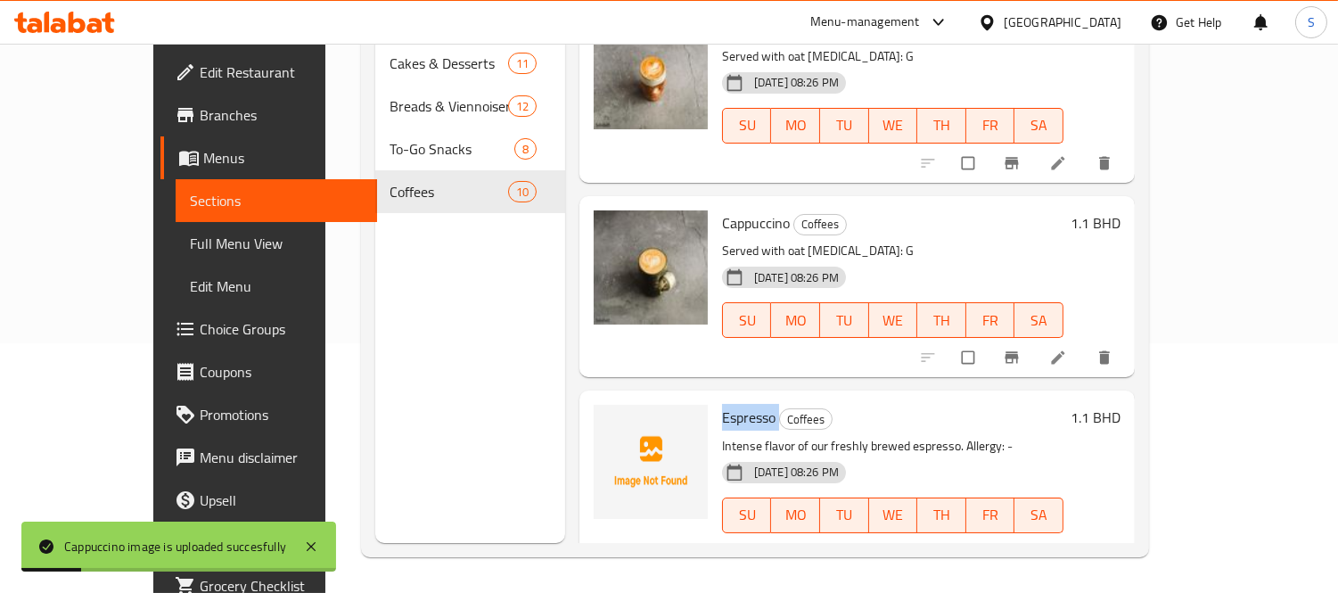
click at [722, 404] on span "Espresso" at bounding box center [748, 417] width 53 height 27
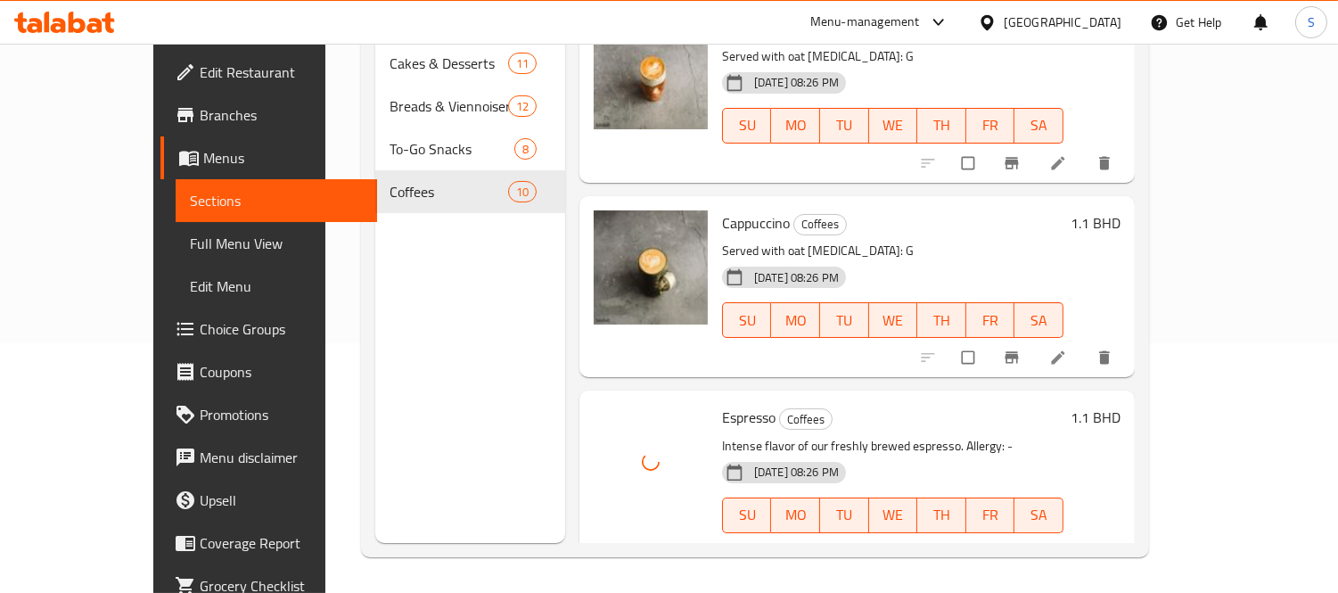
click at [453, 289] on div "Menu sections Cakes & Desserts 11 Breads & Viennoiseries 12 To-Go Snacks 8 Coff…" at bounding box center [470, 246] width 190 height 593
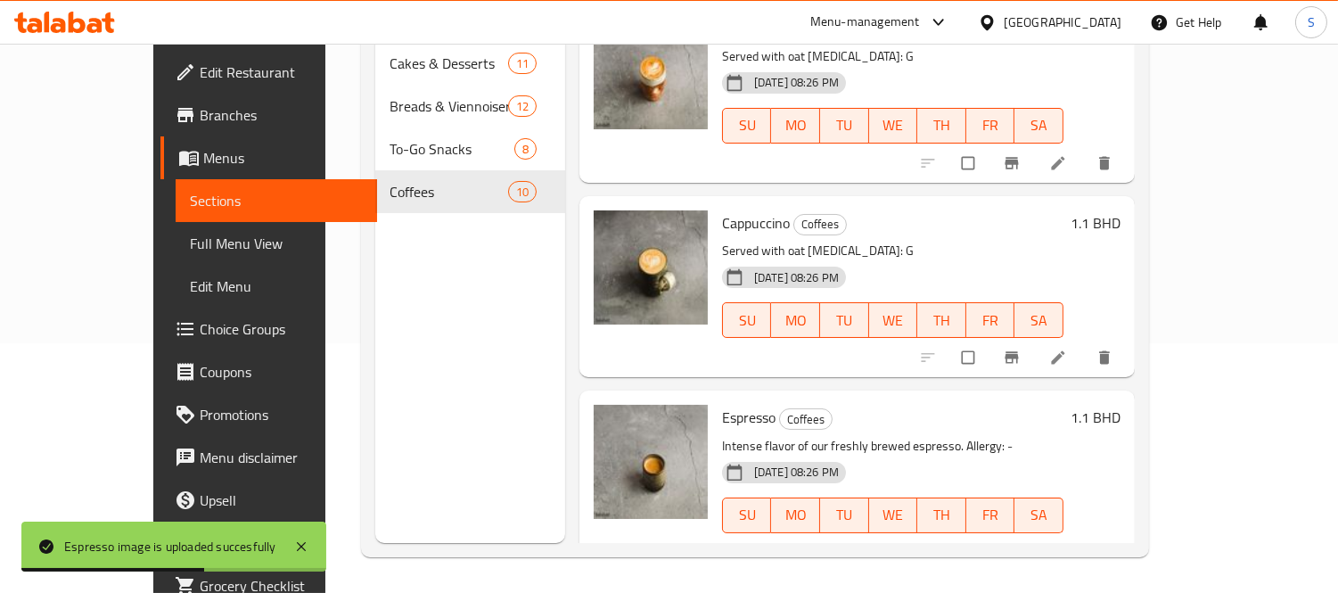
click at [176, 259] on link "Full Menu View" at bounding box center [276, 243] width 201 height 43
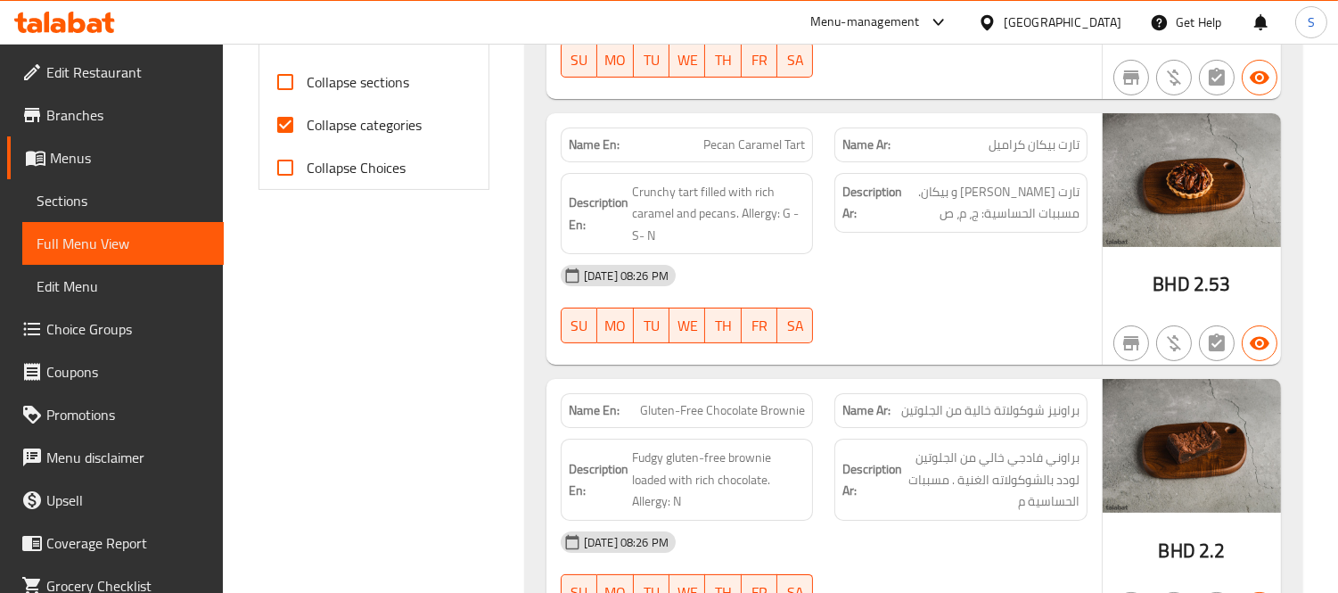
scroll to position [645, 0]
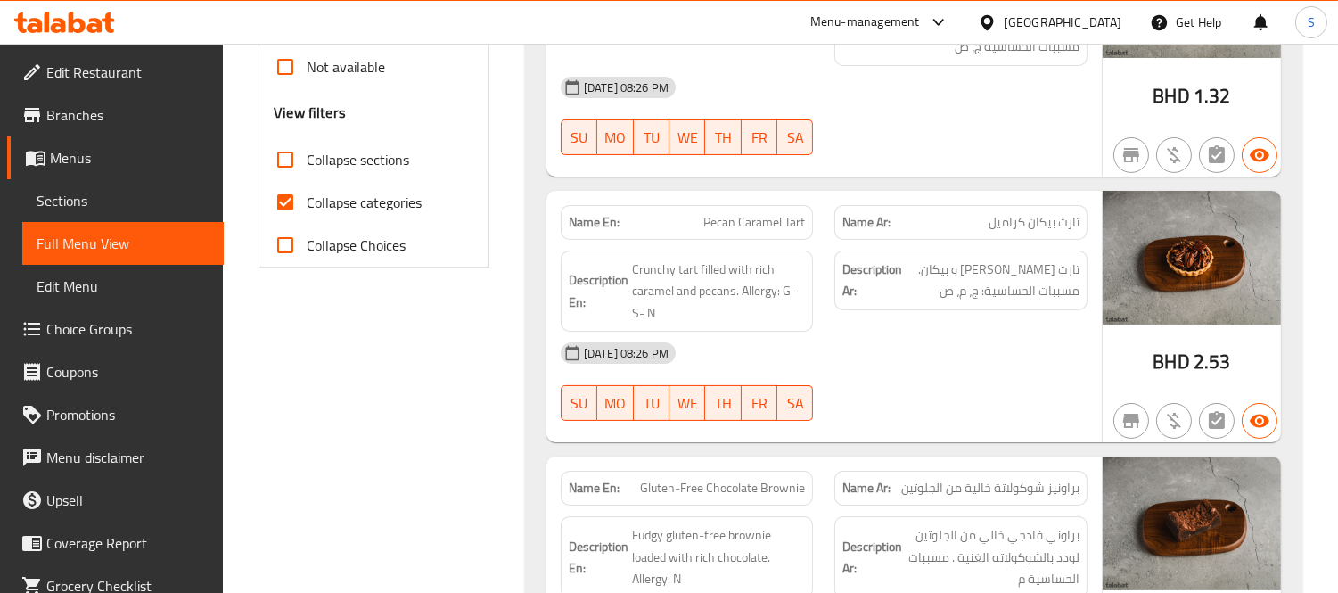
click at [330, 205] on span "Collapse categories" at bounding box center [364, 202] width 115 height 21
click at [307, 205] on input "Collapse categories" at bounding box center [285, 202] width 43 height 43
checkbox input "false"
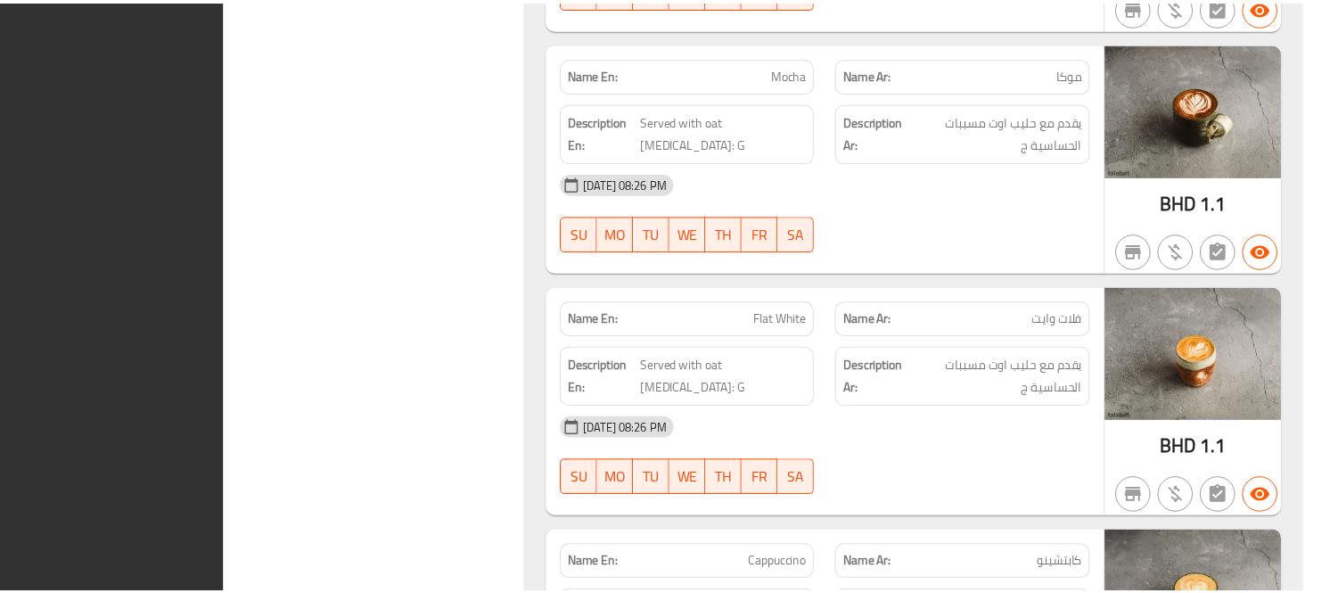
scroll to position [10703, 0]
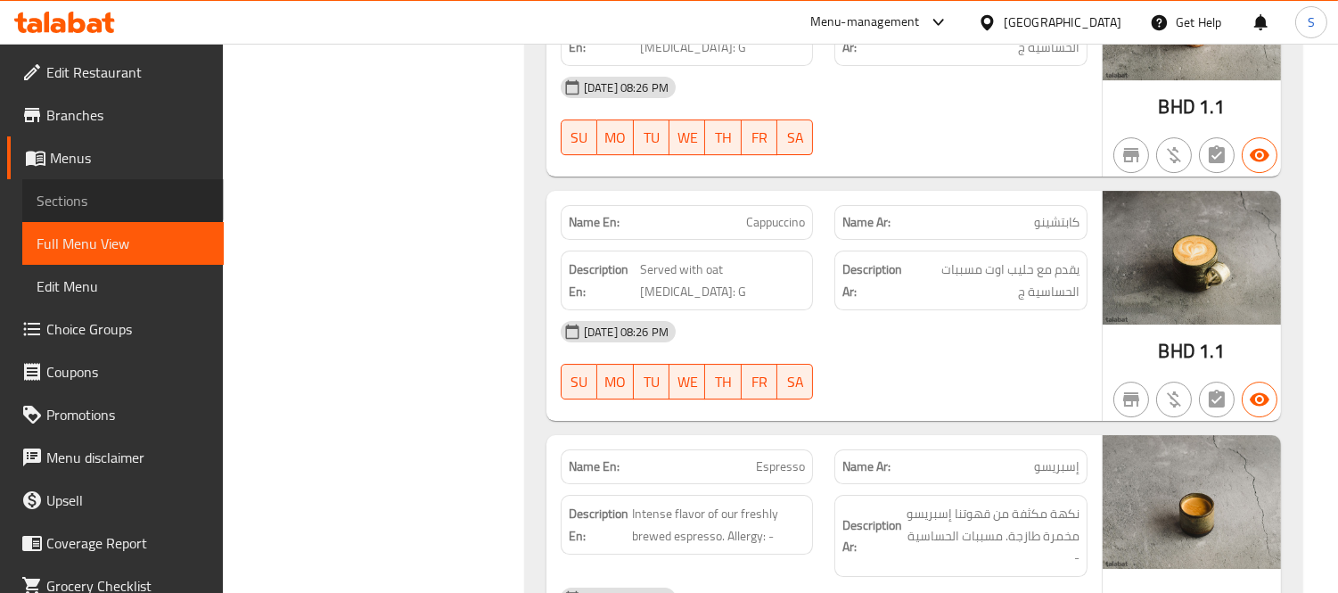
click at [122, 190] on span "Sections" at bounding box center [123, 200] width 173 height 21
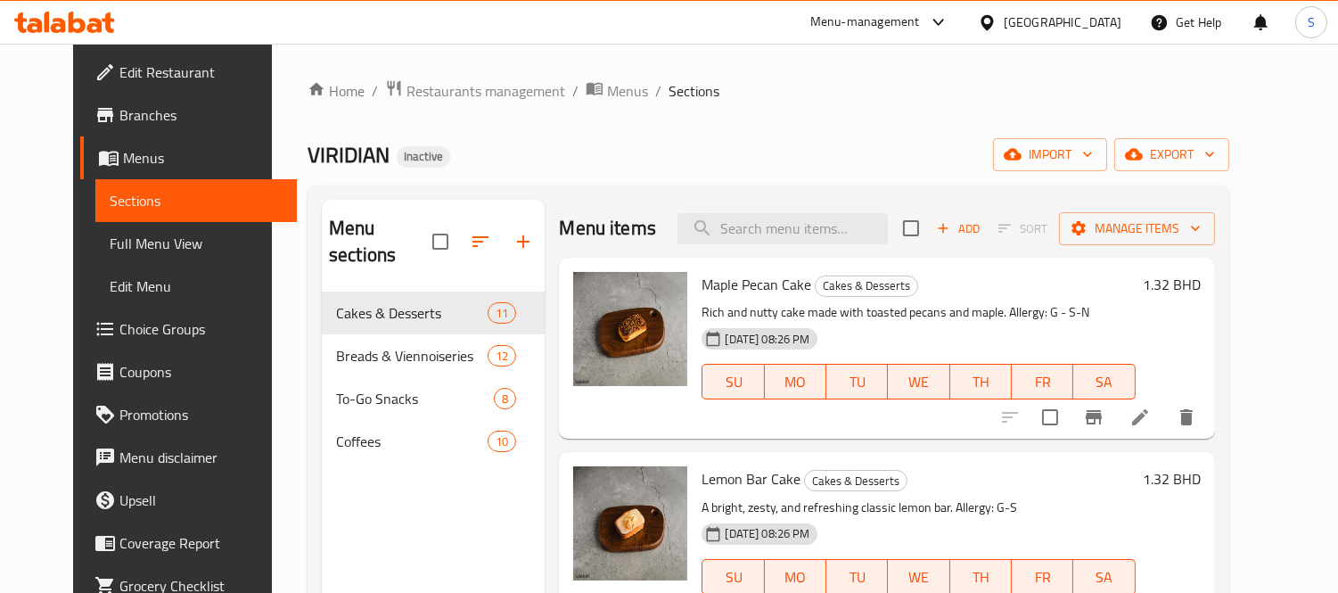
click at [1098, 23] on div "Bahrain" at bounding box center [1063, 22] width 118 height 20
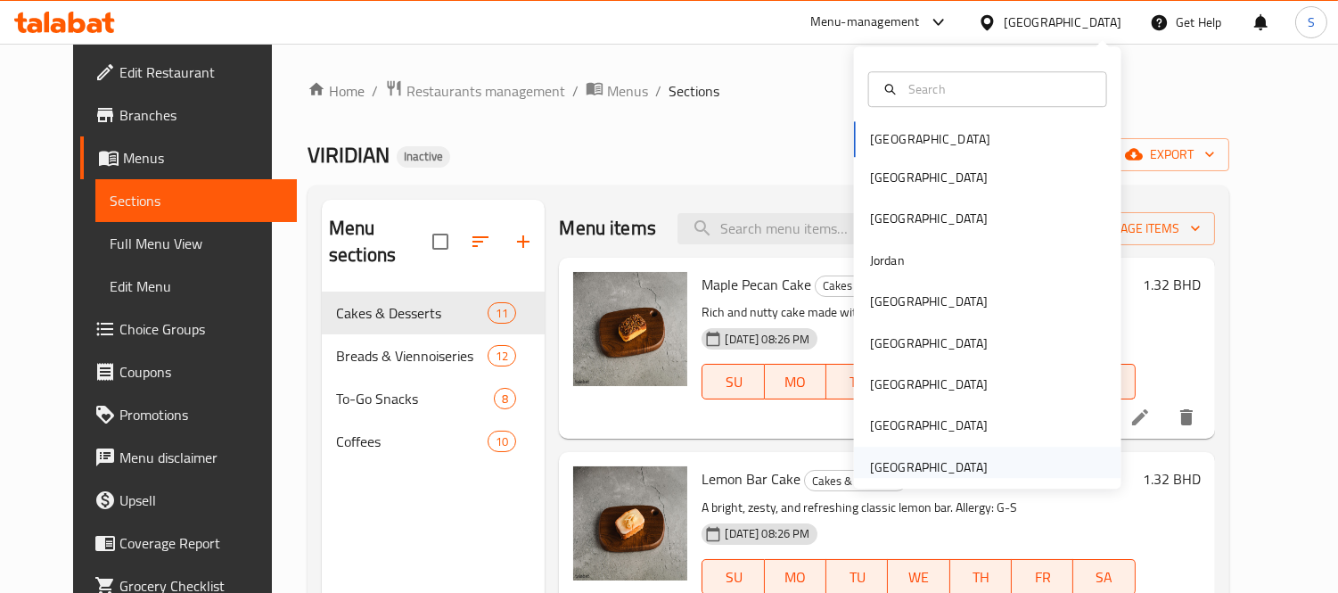
click at [990, 472] on div "[GEOGRAPHIC_DATA]" at bounding box center [987, 467] width 267 height 41
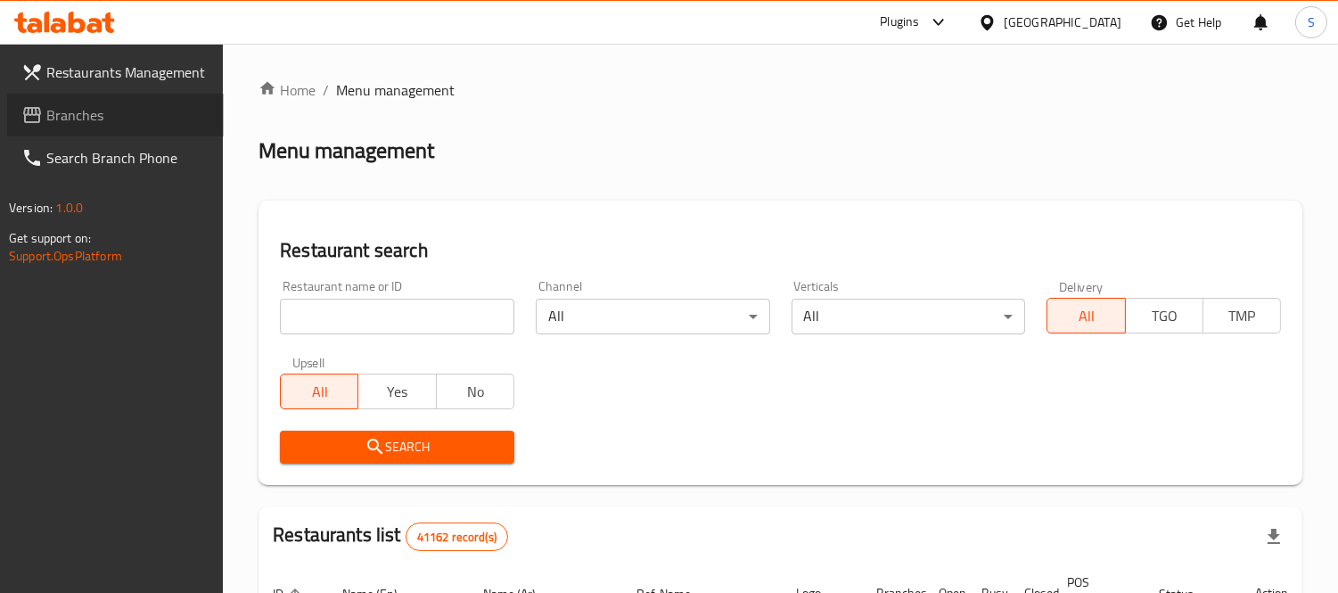
click at [132, 127] on link "Branches" at bounding box center [115, 115] width 217 height 43
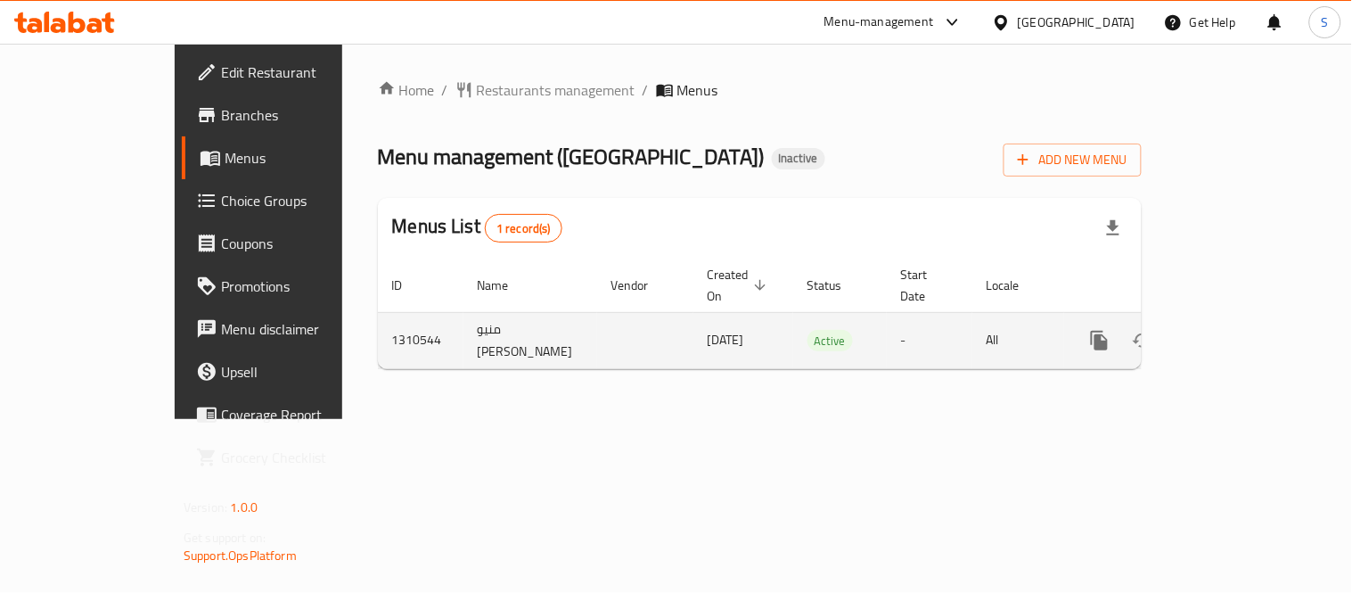
click at [1239, 330] on icon "enhanced table" at bounding box center [1228, 340] width 21 height 21
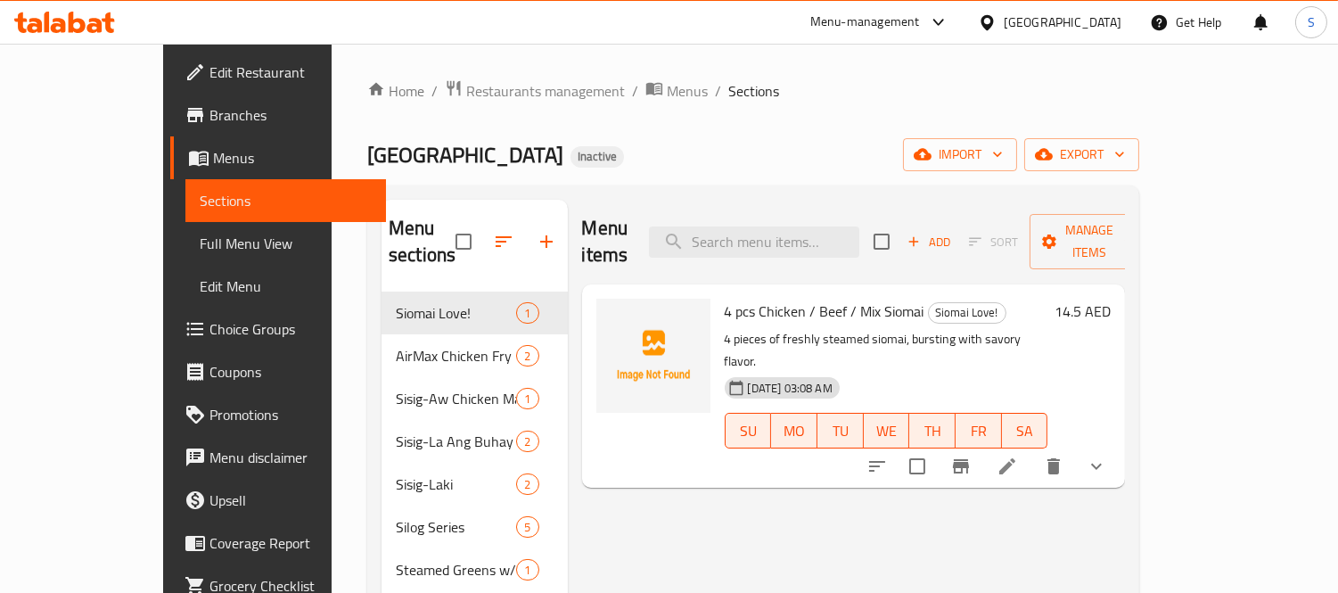
click at [210, 73] on span "Edit Restaurant" at bounding box center [291, 72] width 163 height 21
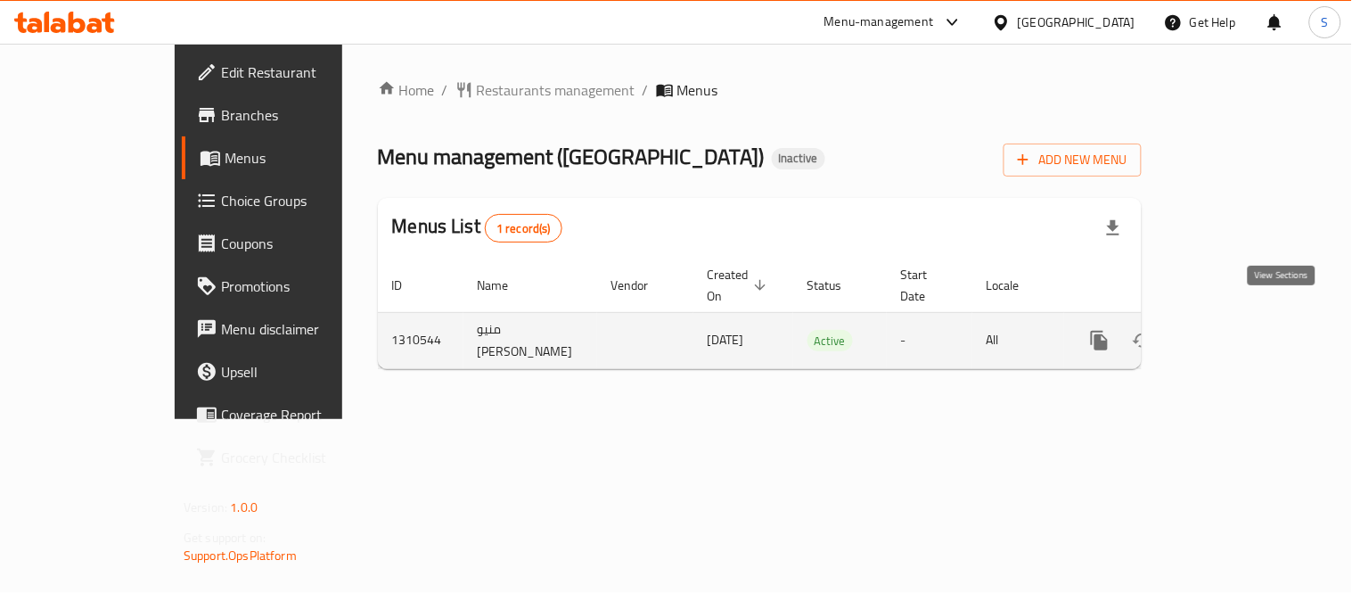
click at [1239, 330] on icon "enhanced table" at bounding box center [1228, 340] width 21 height 21
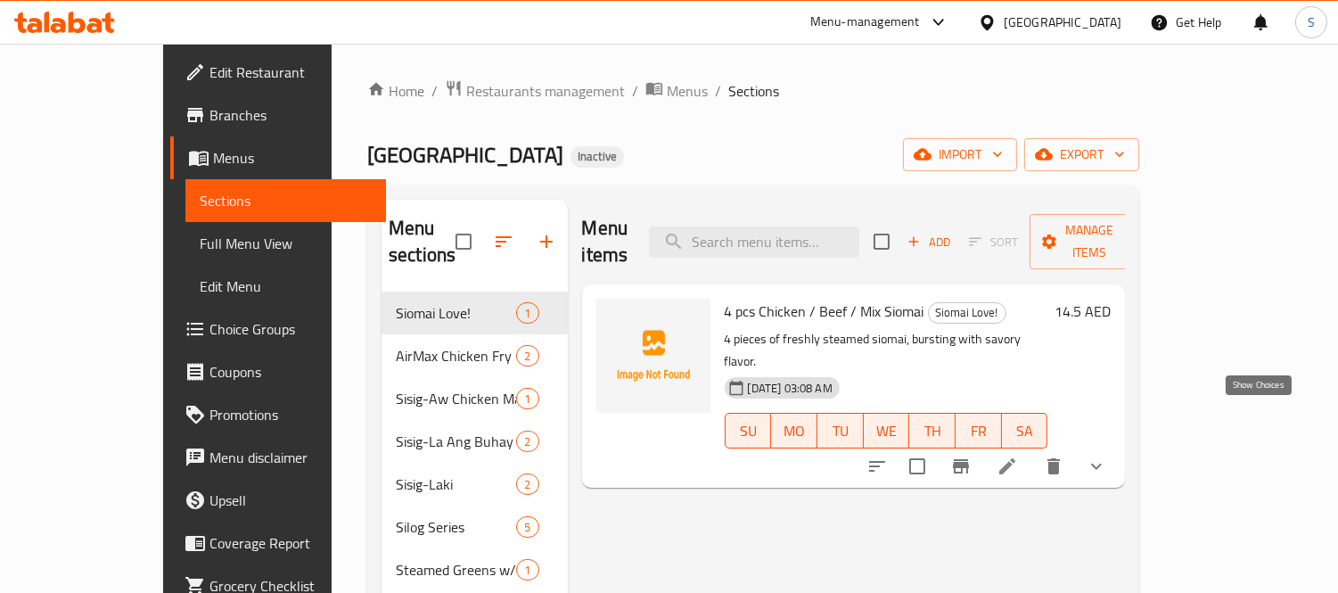
click at [1118, 445] on button "show more" at bounding box center [1096, 466] width 43 height 43
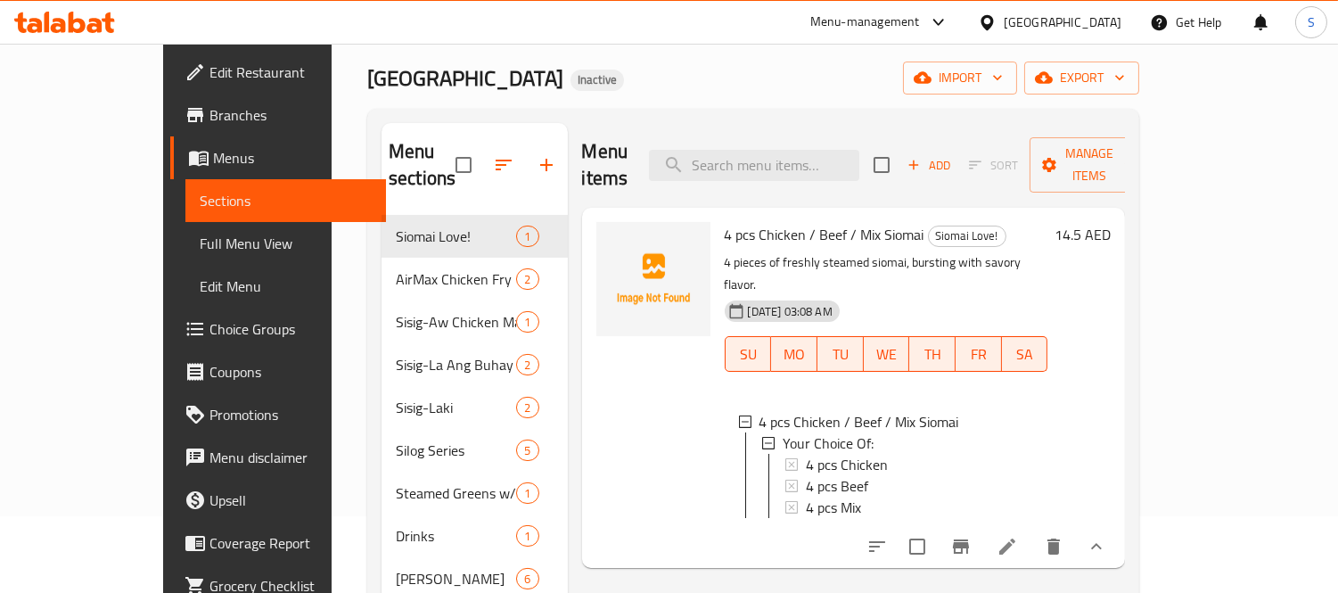
scroll to position [99, 0]
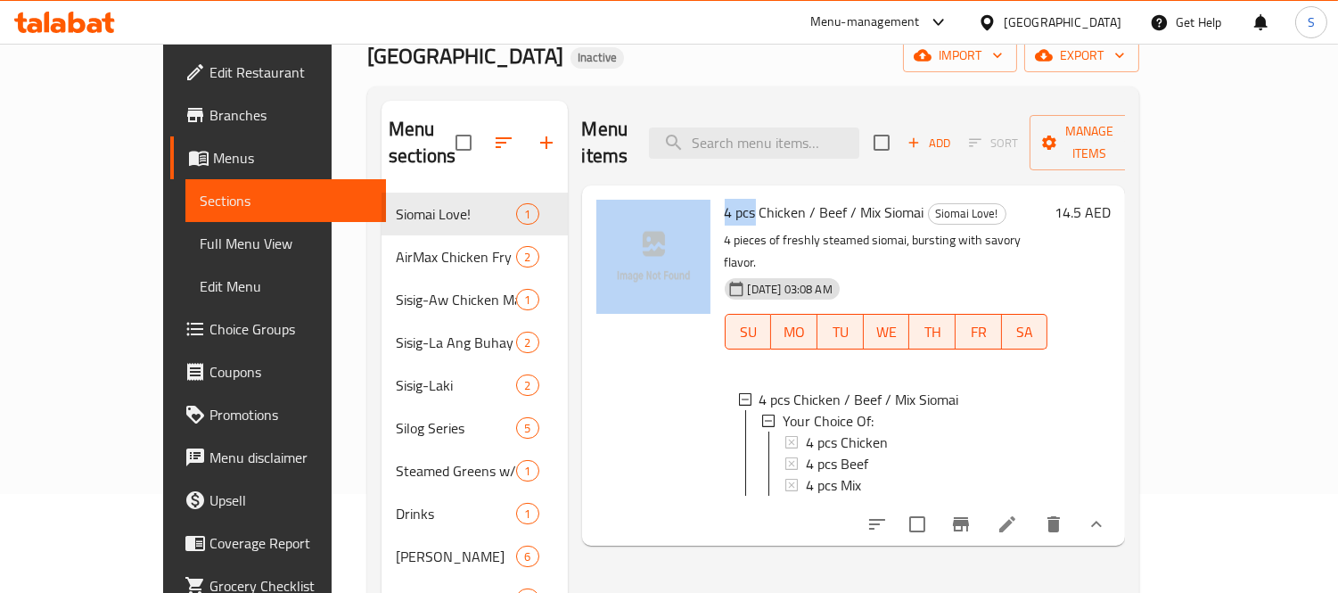
drag, startPoint x: 714, startPoint y: 188, endPoint x: 672, endPoint y: 188, distance: 41.9
click at [672, 193] on div "4 pcs Chicken / Beef / Mix Siomai Siomai Love! 4 pieces of freshly steamed siom…" at bounding box center [854, 366] width 530 height 346
copy div "4 pcs"
click at [725, 199] on span "4 pcs Chicken / Beef / Mix Siomai" at bounding box center [825, 212] width 200 height 27
drag, startPoint x: 714, startPoint y: 185, endPoint x: 666, endPoint y: 185, distance: 48.1
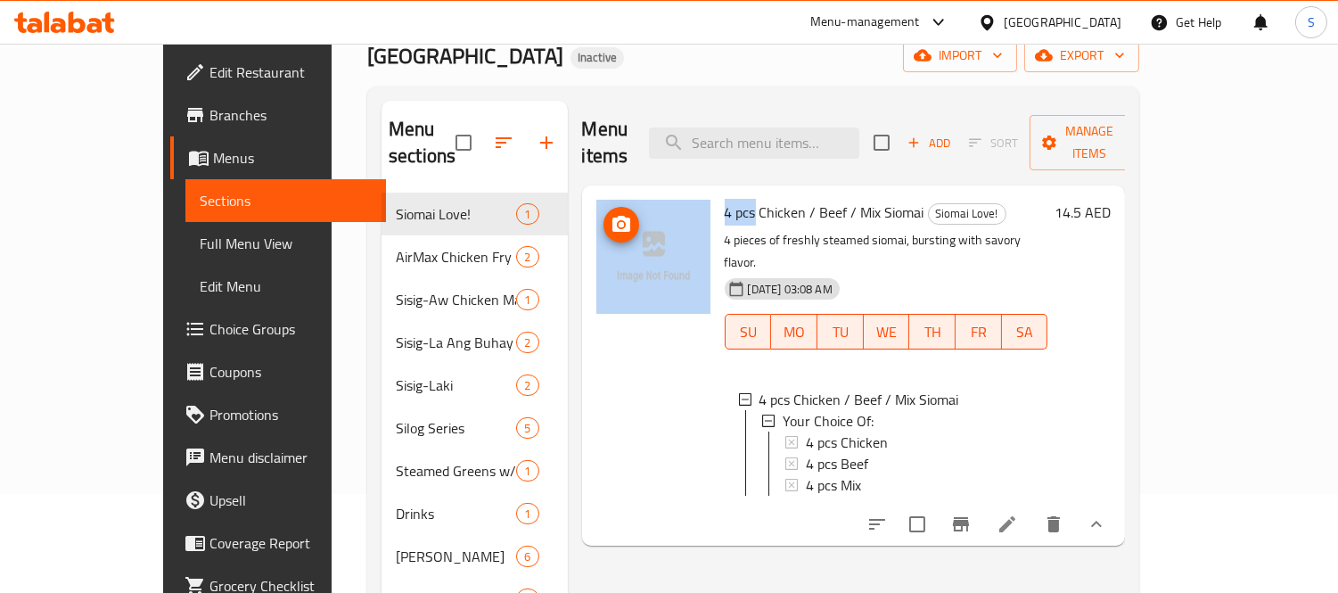
click at [666, 193] on div "4 pcs Chicken / Beef / Mix Siomai Siomai Love! 4 pieces of freshly steamed siom…" at bounding box center [854, 366] width 530 height 346
copy div "4 pcs"
click at [725, 199] on span "4 pcs Chicken / Beef / Mix Siomai" at bounding box center [825, 212] width 200 height 27
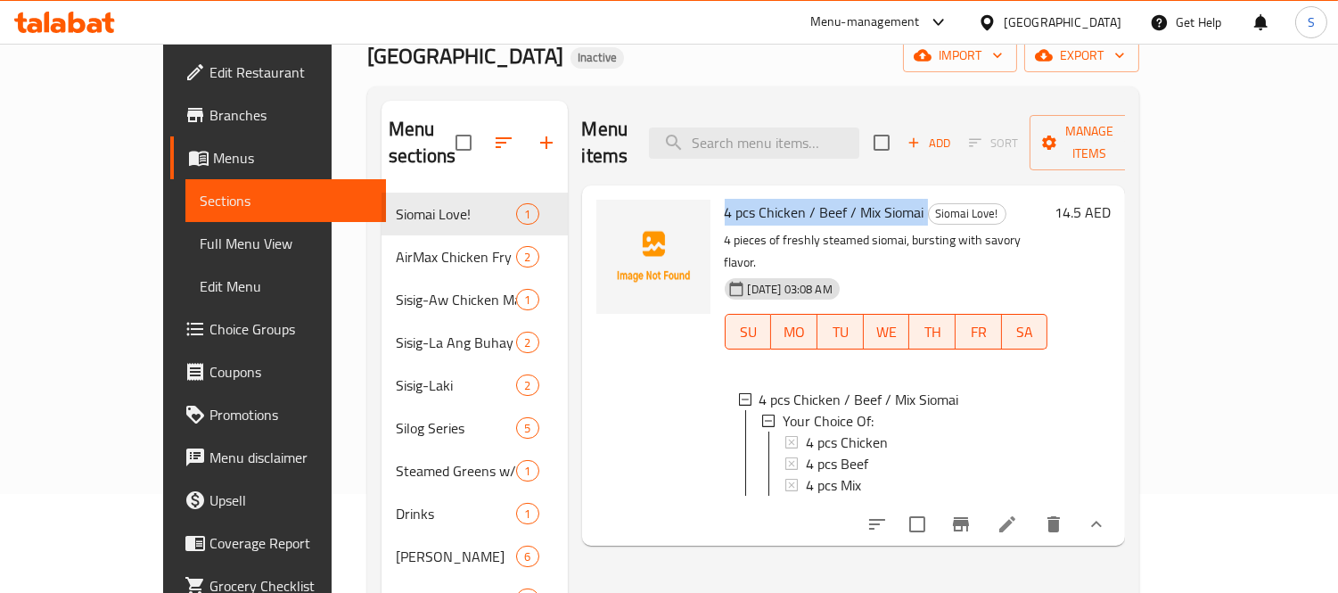
click at [725, 199] on span "4 pcs Chicken / Beef / Mix Siomai" at bounding box center [825, 212] width 200 height 27
copy h6 "4 pcs Chicken / Beef / Mix Siomai"
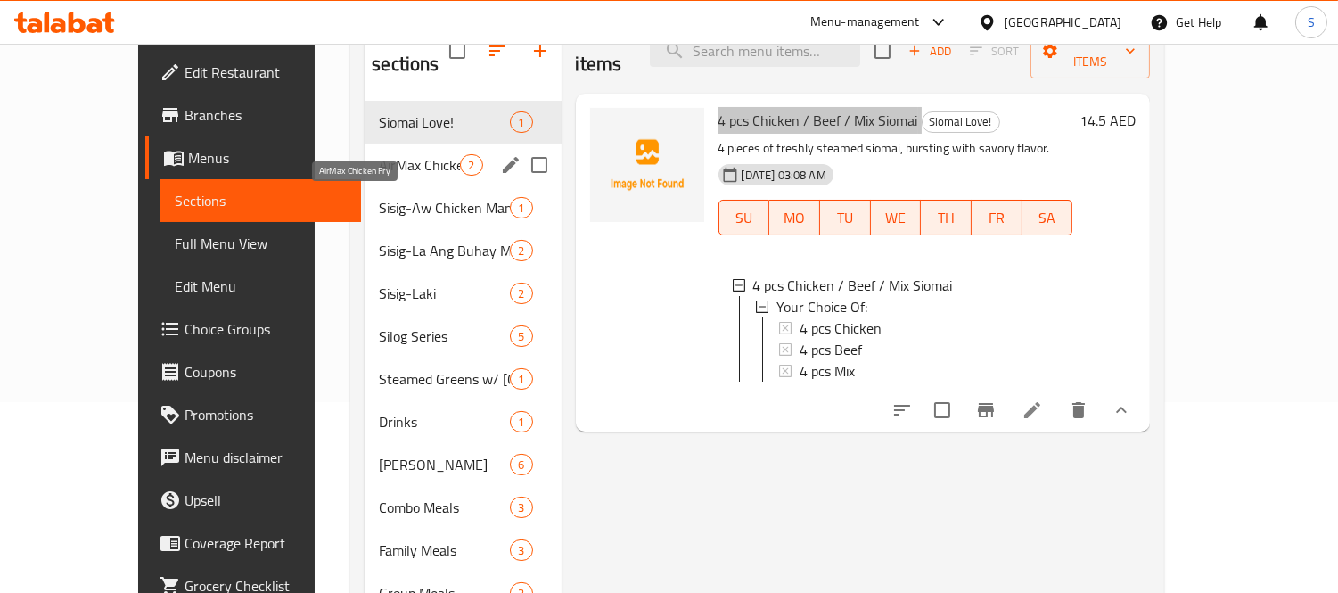
scroll to position [283, 0]
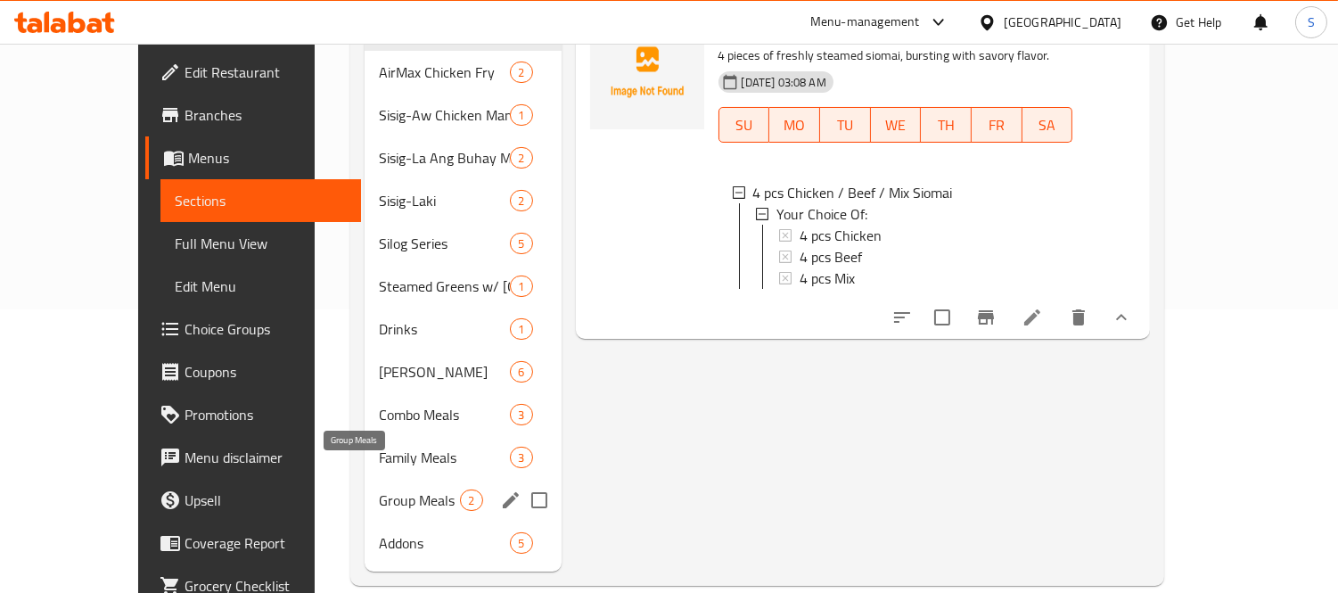
click at [379, 489] on span "Group Meals" at bounding box center [419, 499] width 81 height 21
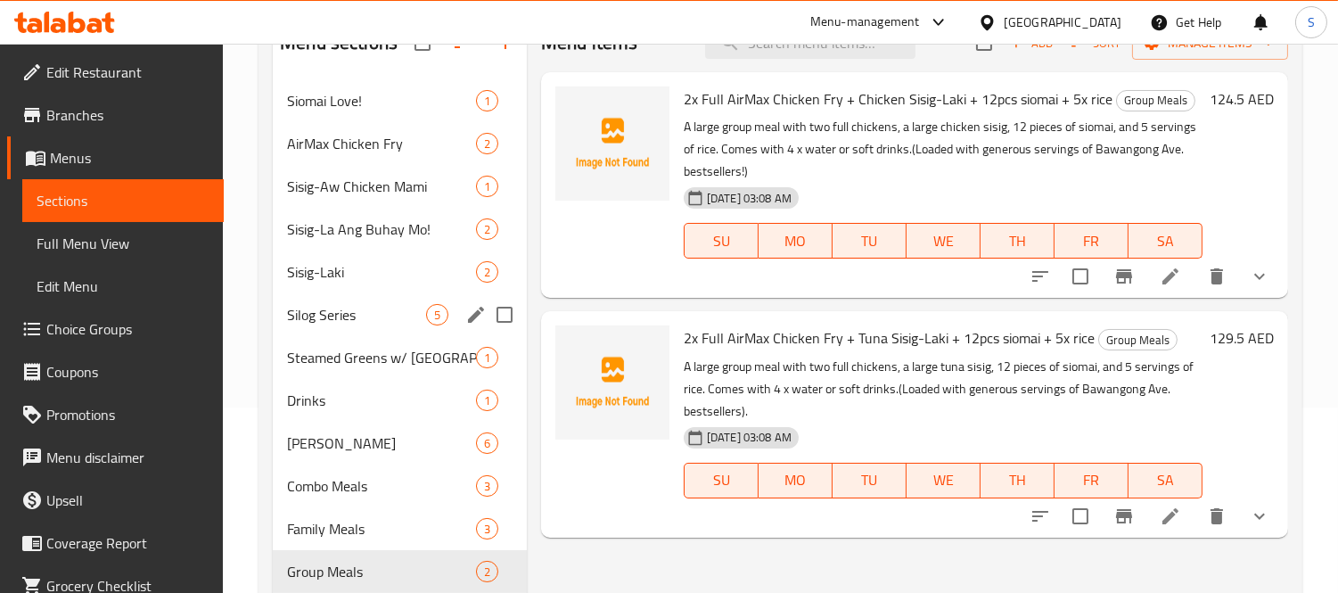
scroll to position [198, 0]
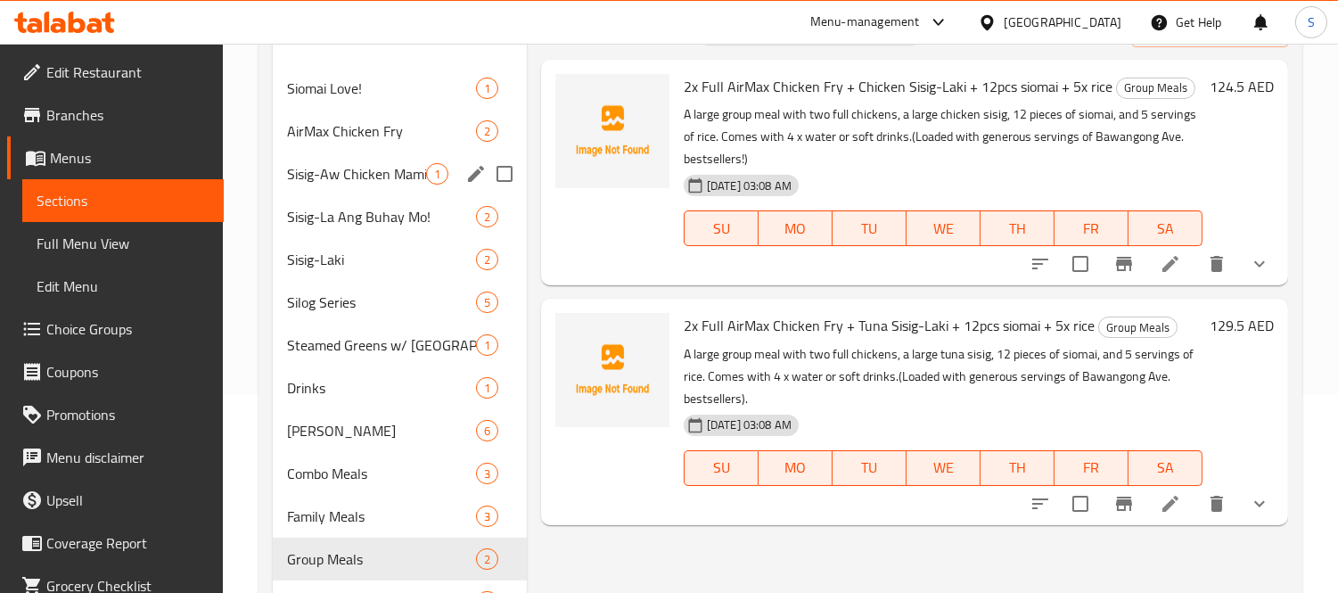
click at [333, 152] on div "Sisig-Aw Chicken Mami 1" at bounding box center [400, 173] width 254 height 43
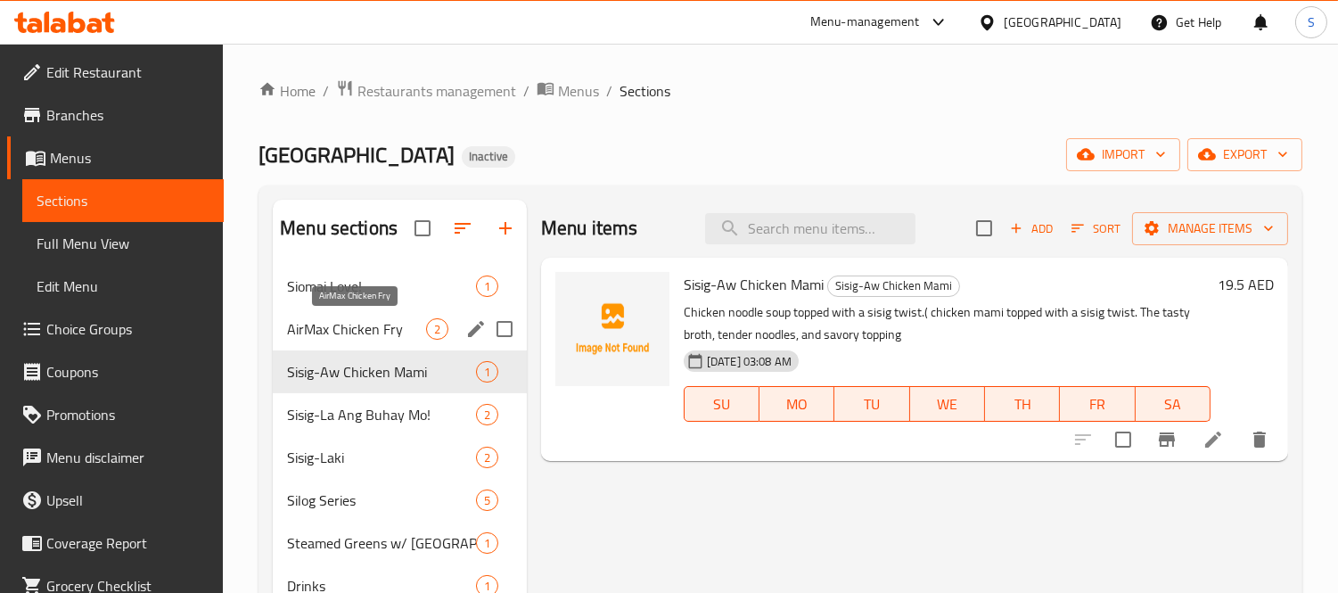
click at [363, 340] on span "AirMax Chicken Fry" at bounding box center [356, 328] width 139 height 21
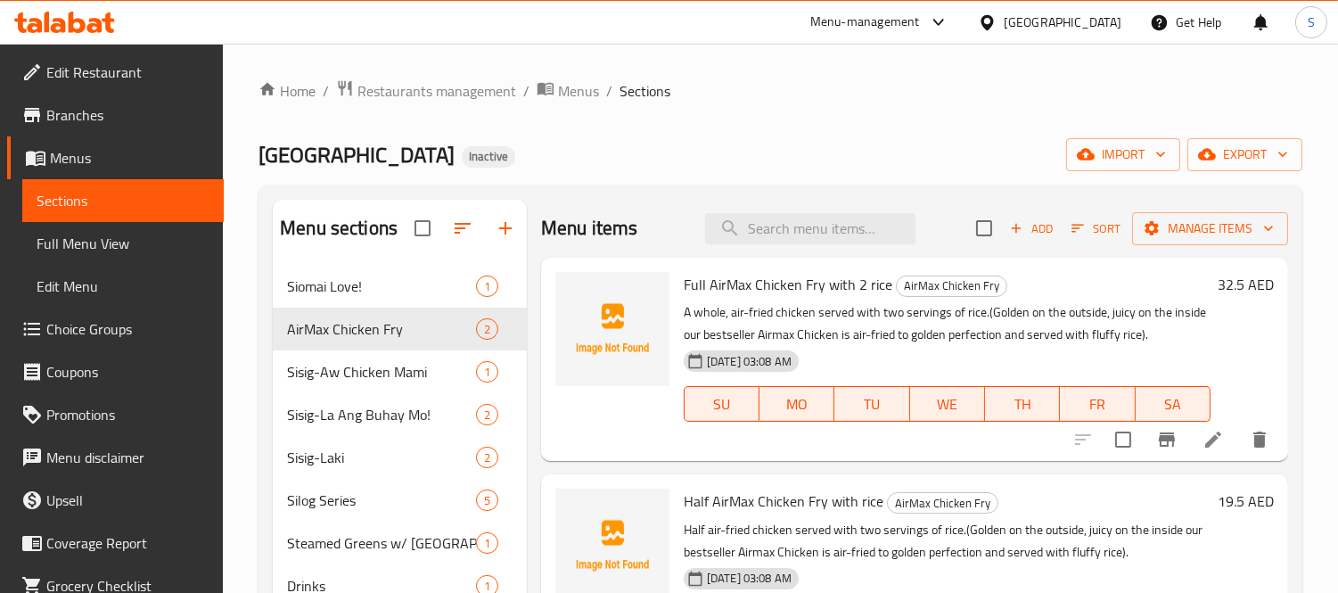
click at [733, 282] on span "Full AirMax Chicken Fry with 2 rice" at bounding box center [788, 284] width 209 height 27
copy span "AirMax"
drag, startPoint x: 822, startPoint y: 282, endPoint x: 753, endPoint y: 290, distance: 69.1
click at [753, 290] on span "Full AirMax Chicken Fry with 2 rice" at bounding box center [788, 284] width 209 height 27
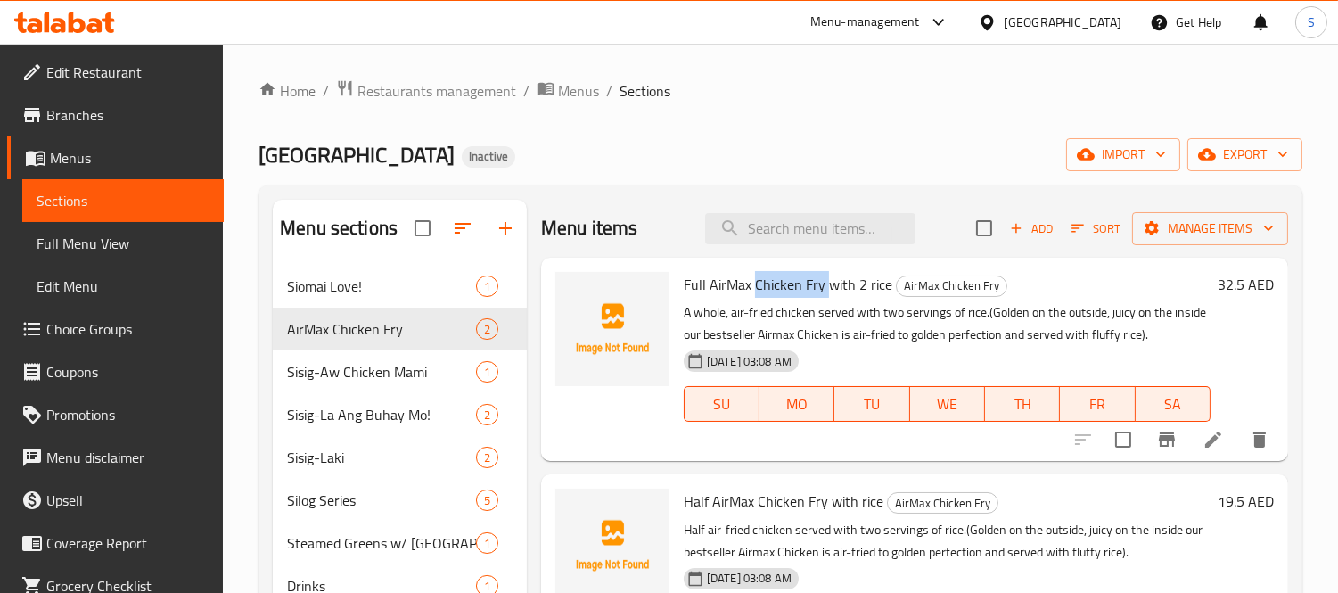
copy span "Chicken Fry"
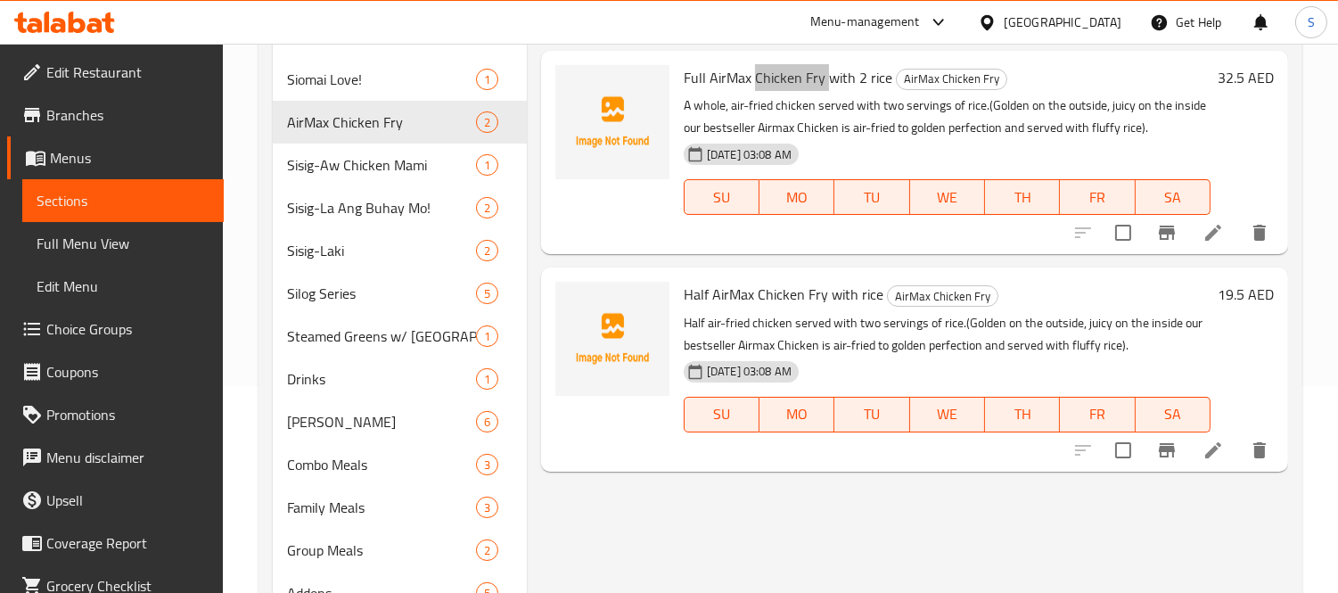
scroll to position [283, 0]
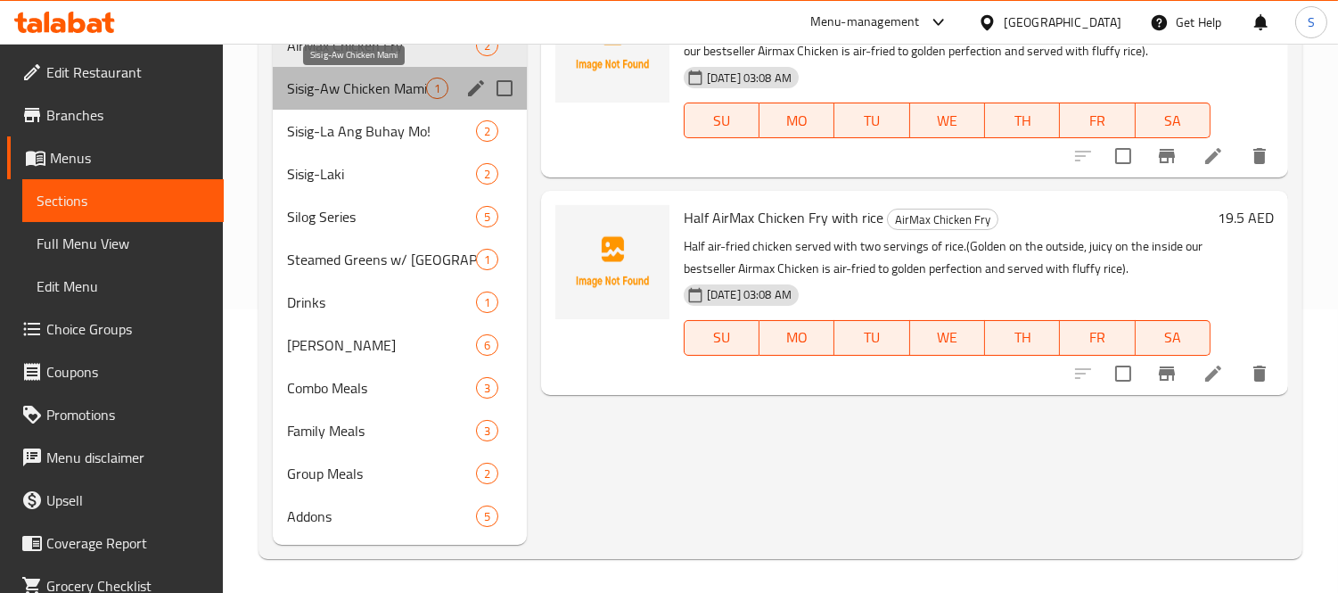
click at [375, 82] on span "Sisig-Aw Chicken Mami" at bounding box center [356, 88] width 139 height 21
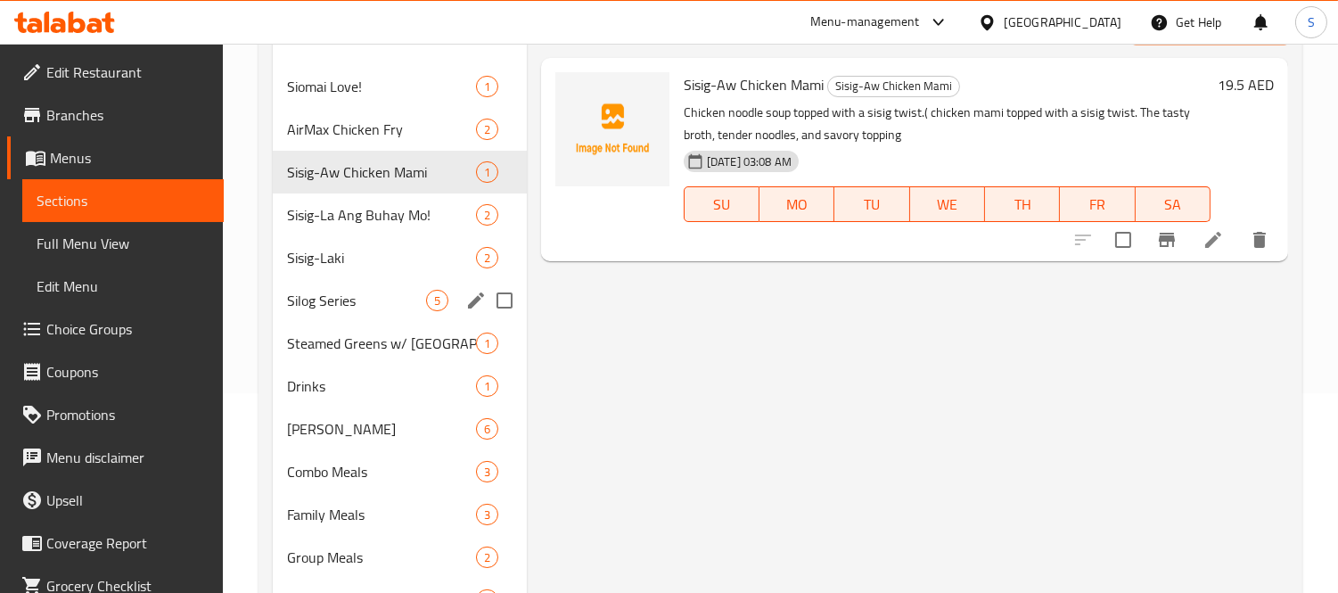
scroll to position [86, 0]
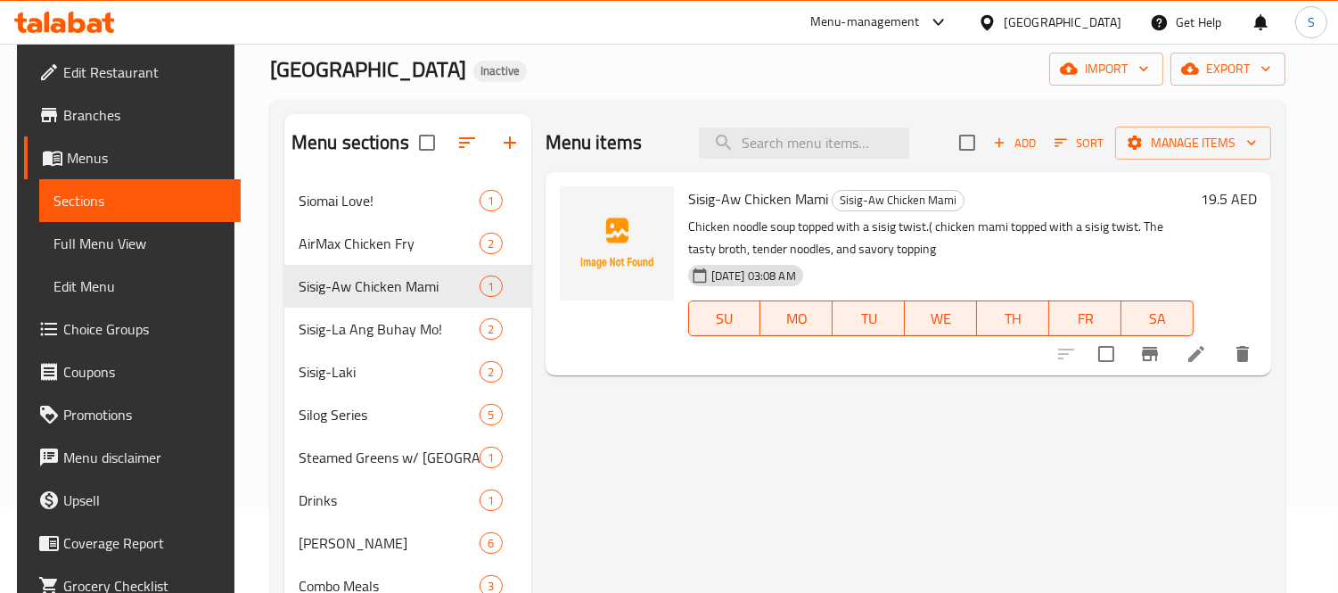
click at [701, 194] on span "Sisig-Aw Chicken Mami" at bounding box center [758, 198] width 140 height 27
copy span "Sisig"
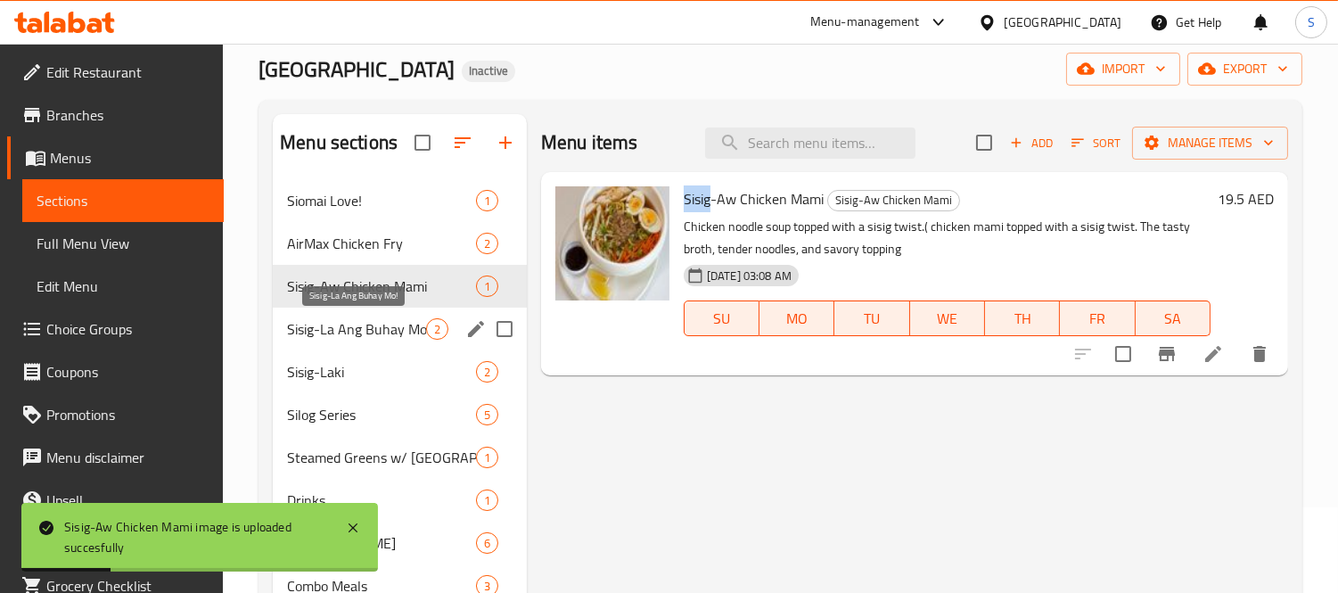
click at [399, 325] on span "Sisig-La Ang Buhay Mo!" at bounding box center [356, 328] width 139 height 21
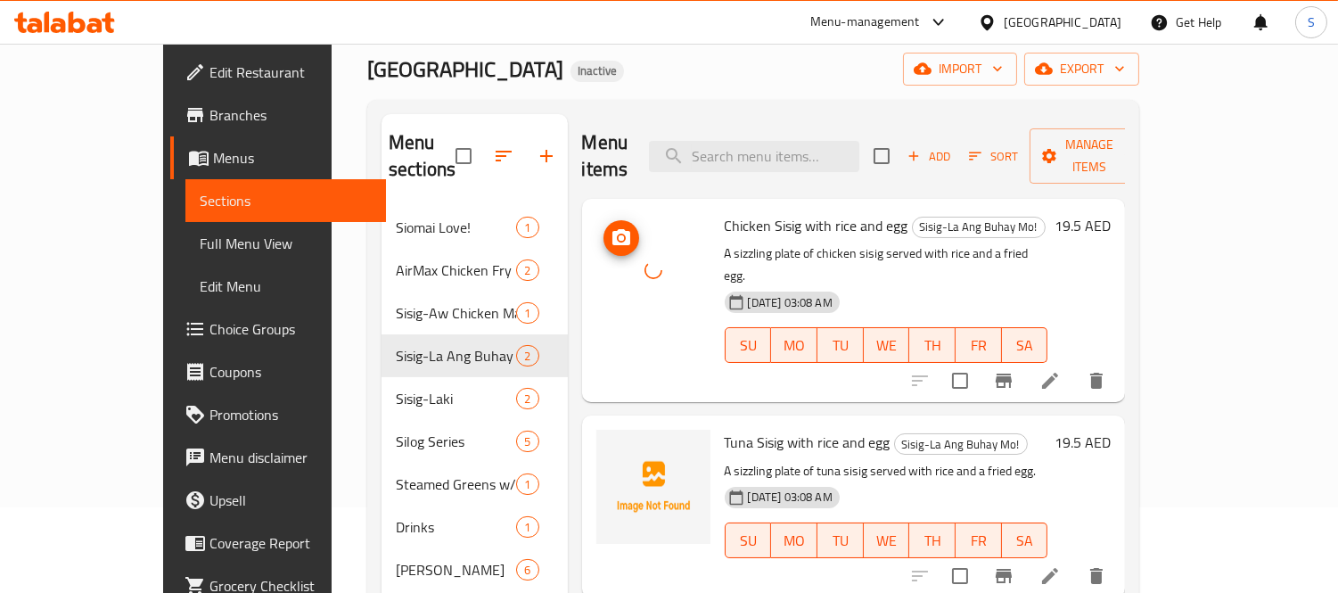
click at [609, 280] on div at bounding box center [653, 270] width 114 height 114
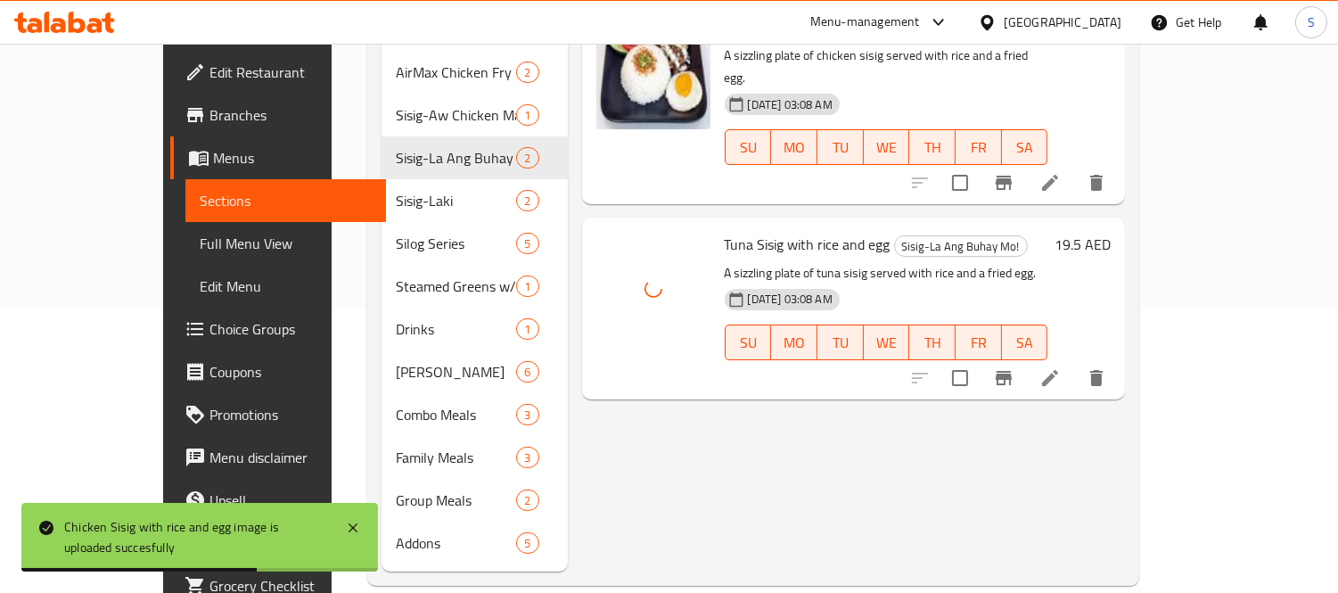
scroll to position [185, 0]
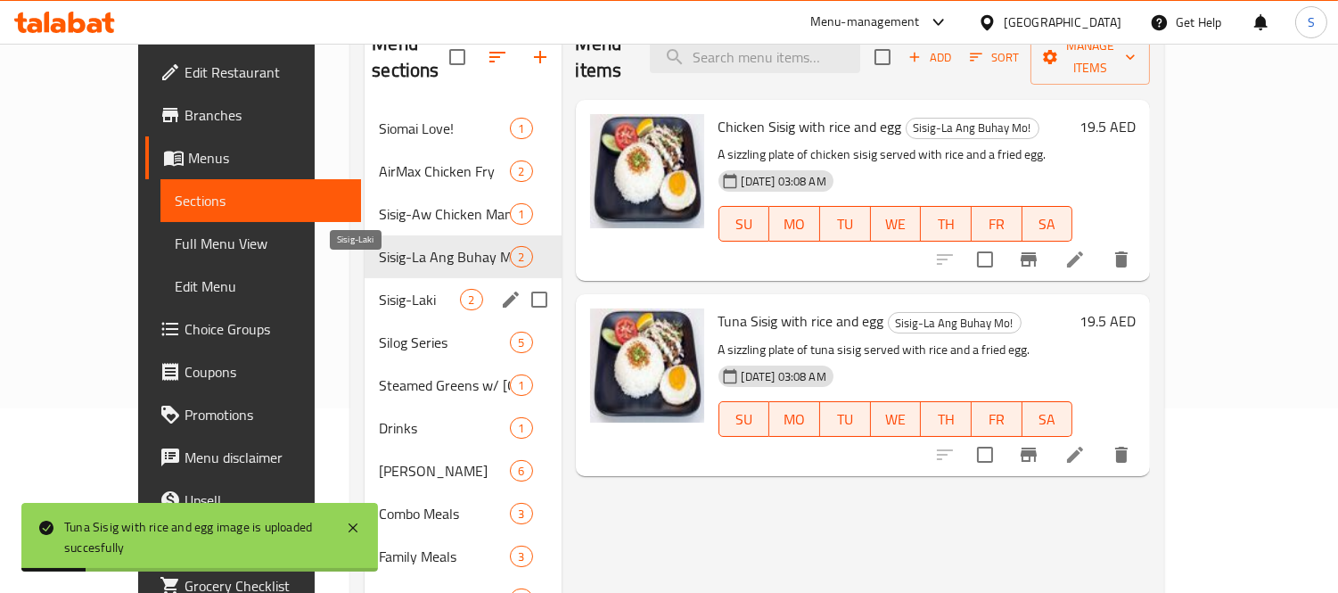
click at [379, 289] on span "Sisig-Laki" at bounding box center [419, 299] width 81 height 21
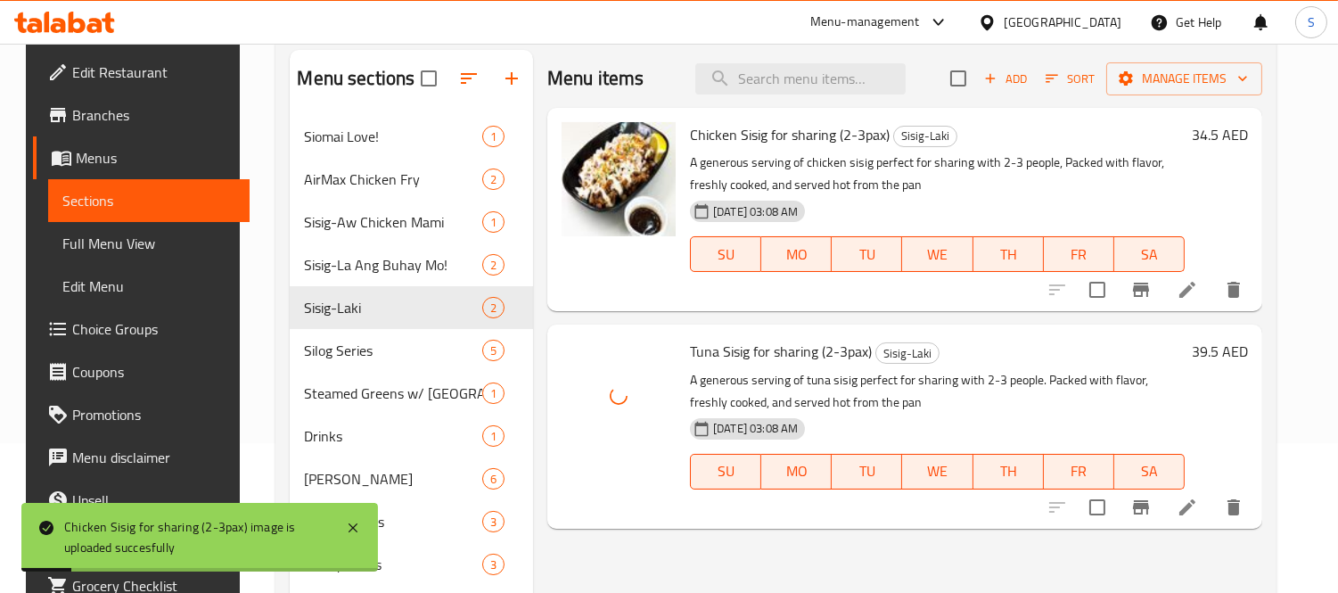
scroll to position [185, 0]
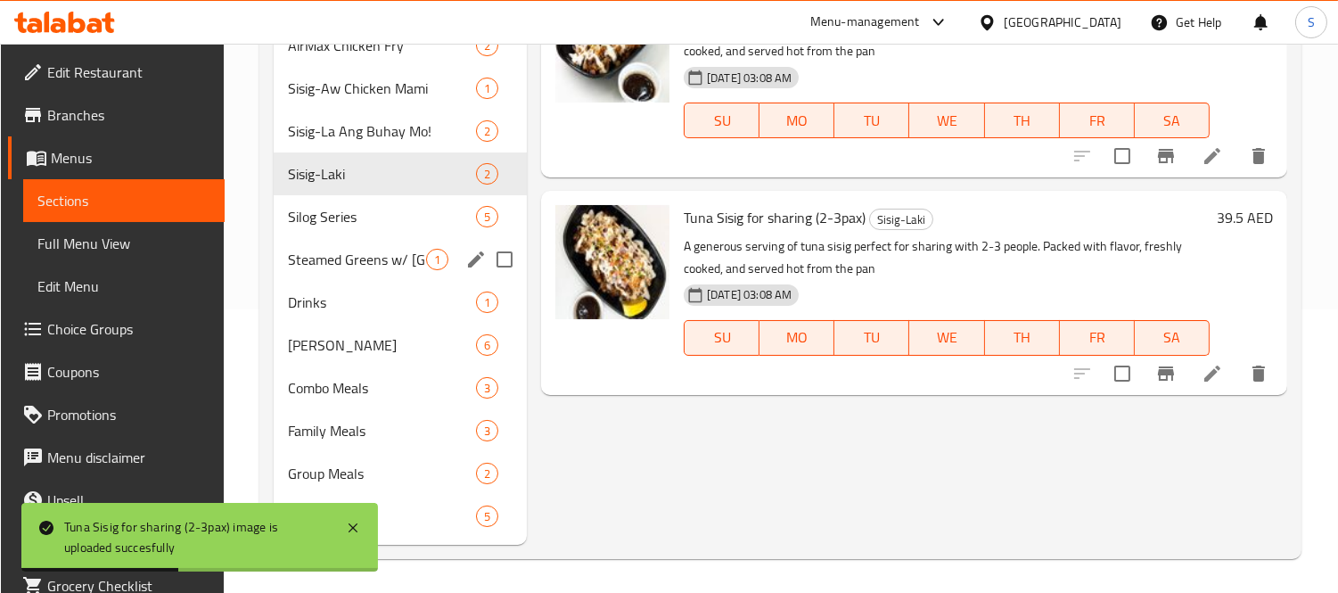
click at [362, 216] on span "Silog Series" at bounding box center [382, 216] width 188 height 21
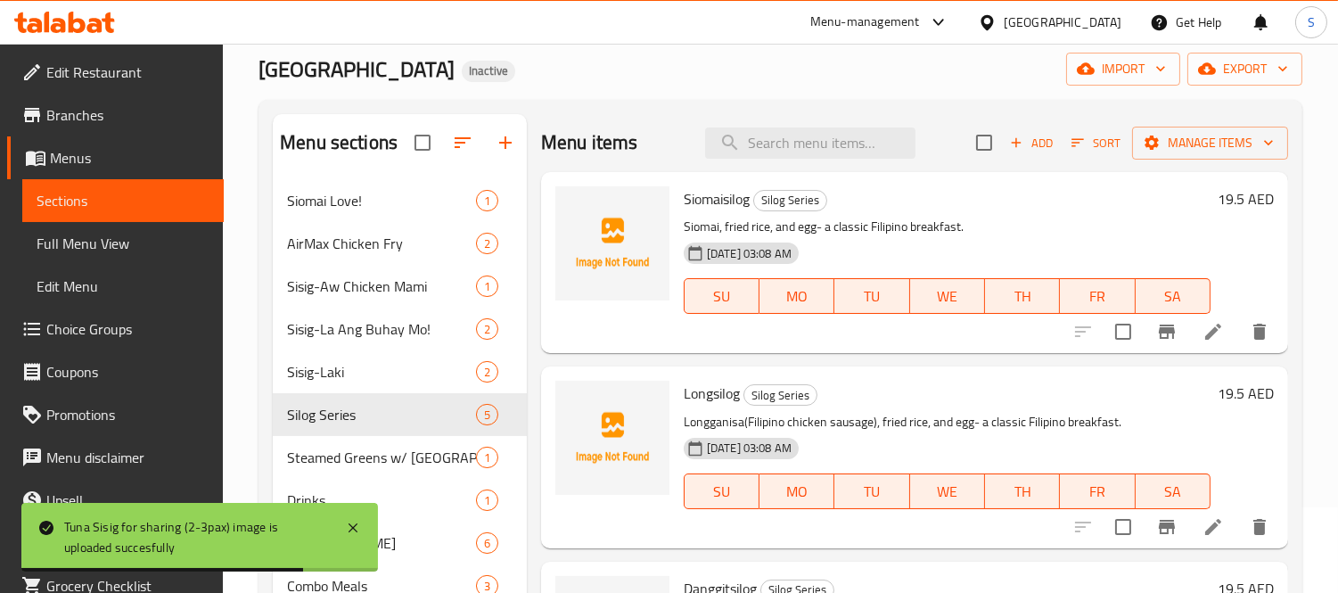
scroll to position [40, 0]
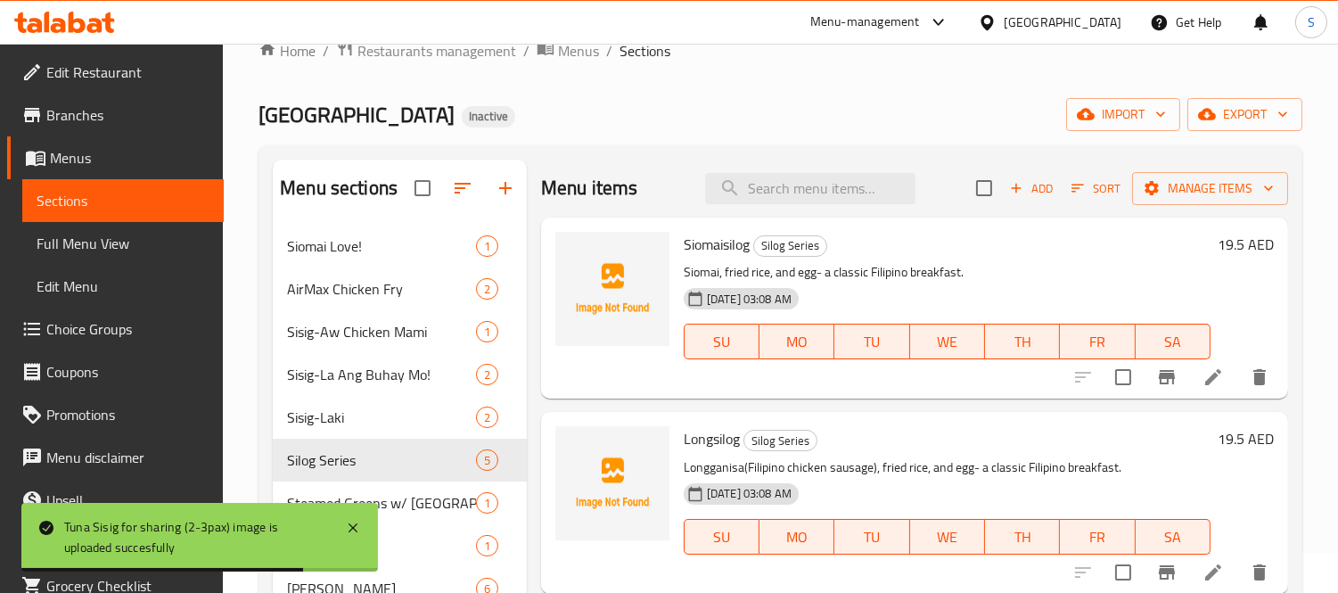
click at [711, 201] on div "Menu items Add Sort Manage items Siomaisilog Silog Series Siomai, fried rice, a…" at bounding box center [907, 474] width 761 height 629
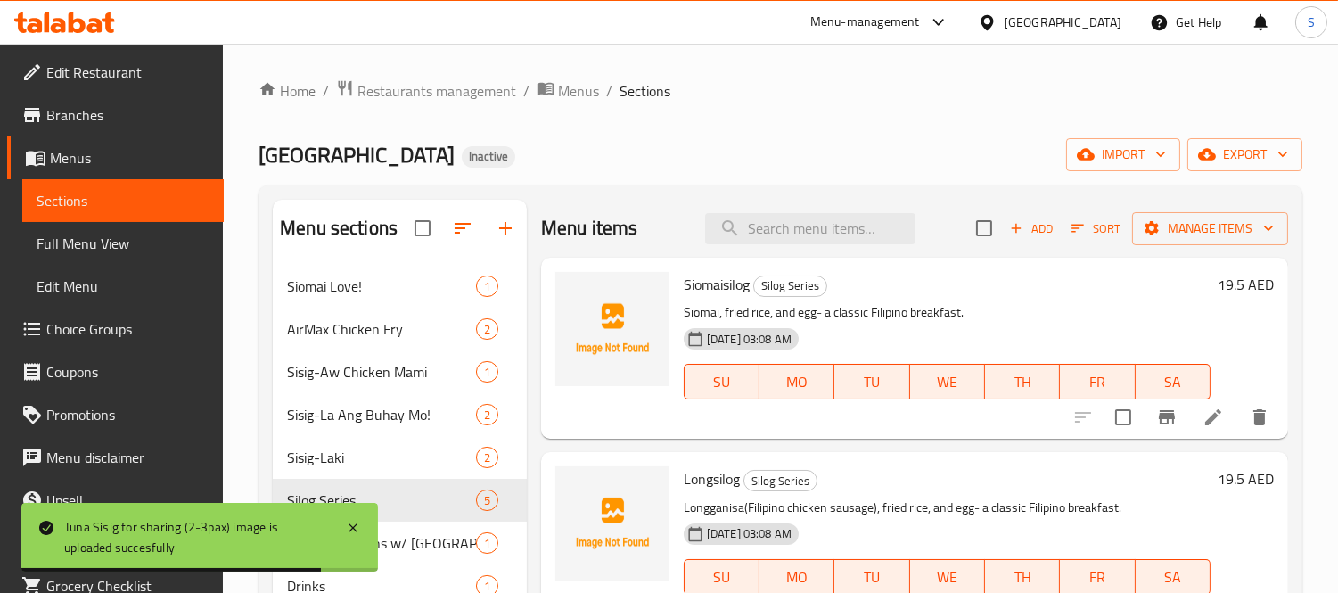
click at [711, 201] on div "Menu items Add Sort Manage items" at bounding box center [914, 229] width 747 height 58
click at [740, 297] on span "Siomaisilog" at bounding box center [717, 284] width 66 height 27
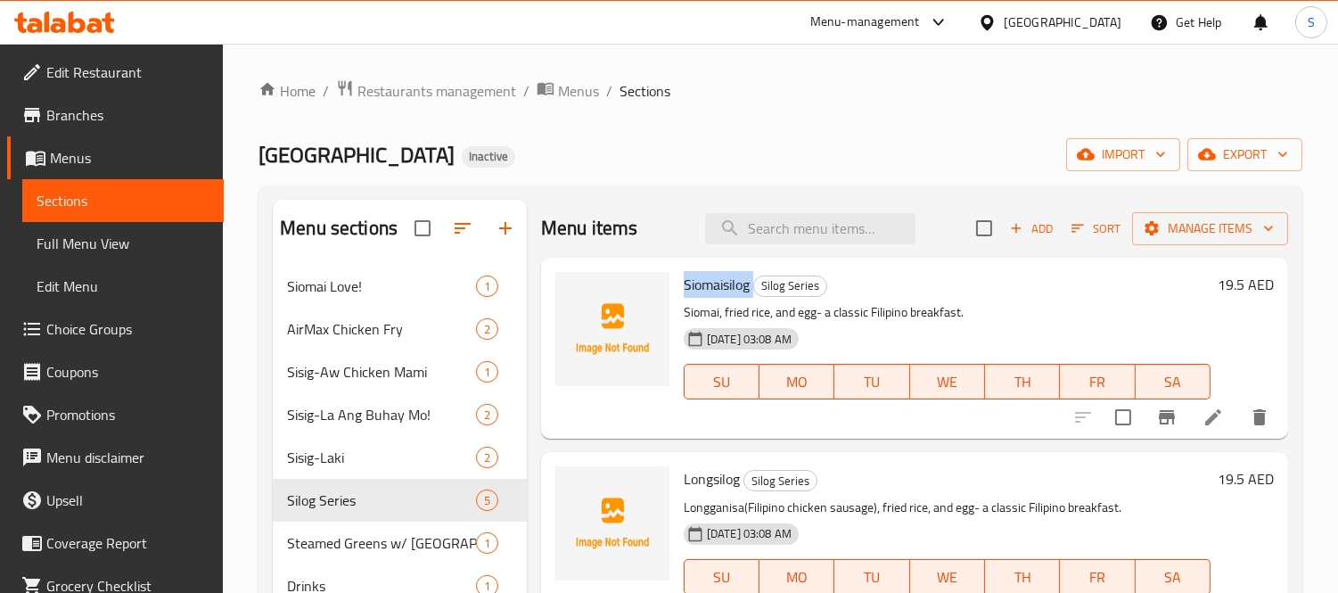
copy h6 "Siomaisilog"
click at [722, 294] on span "Siomaisilog" at bounding box center [717, 284] width 66 height 27
click at [765, 283] on span "Silog Series" at bounding box center [790, 285] width 72 height 21
copy span "Silog"
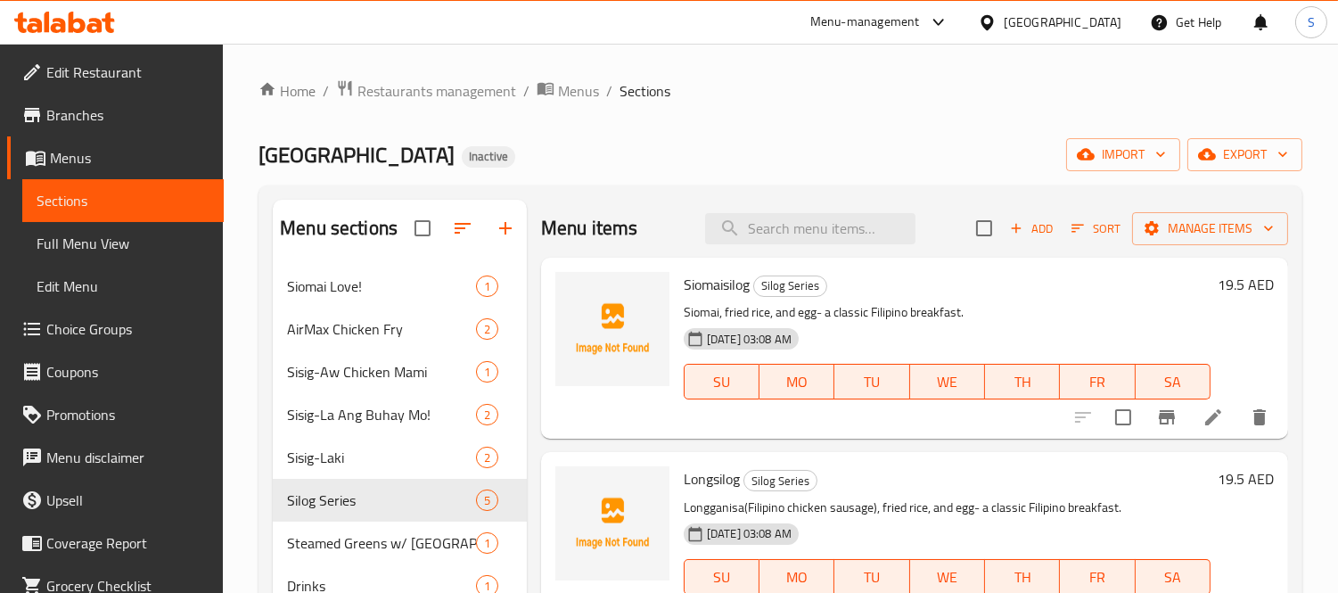
click at [735, 279] on span "Siomaisilog" at bounding box center [717, 284] width 66 height 27
copy h6 "Siomaisilog"
click at [722, 474] on span "Longsilog" at bounding box center [712, 478] width 56 height 27
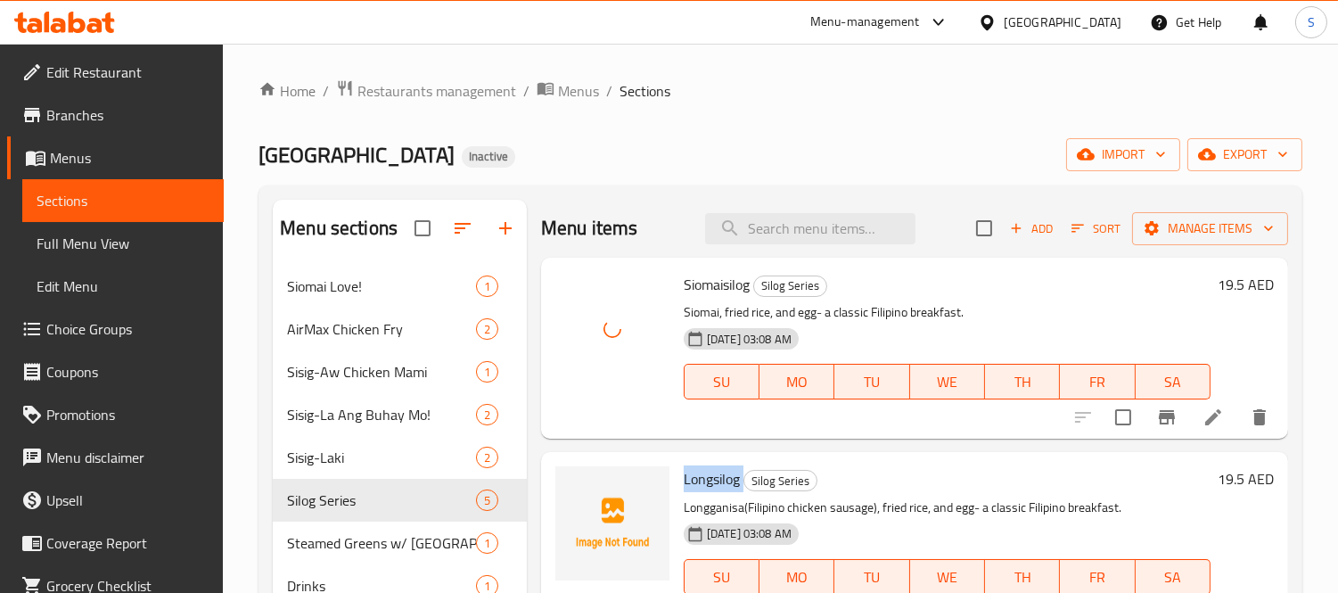
click at [722, 474] on span "Longsilog" at bounding box center [712, 478] width 56 height 27
copy h6 "Longsilog"
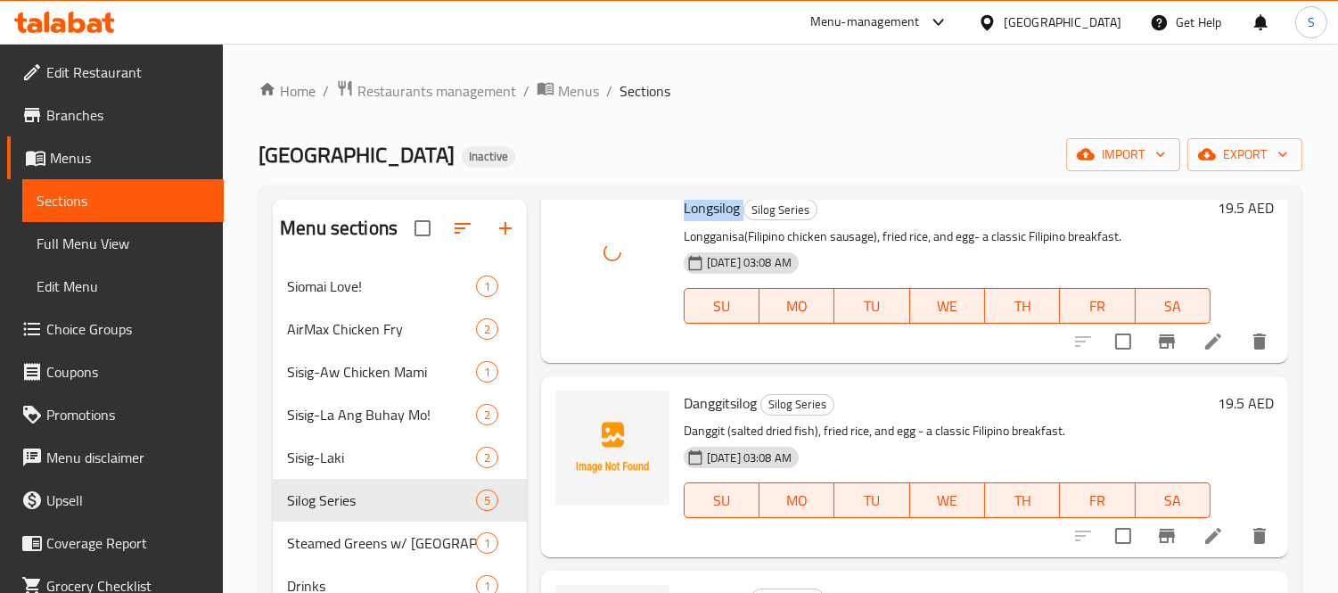
scroll to position [297, 0]
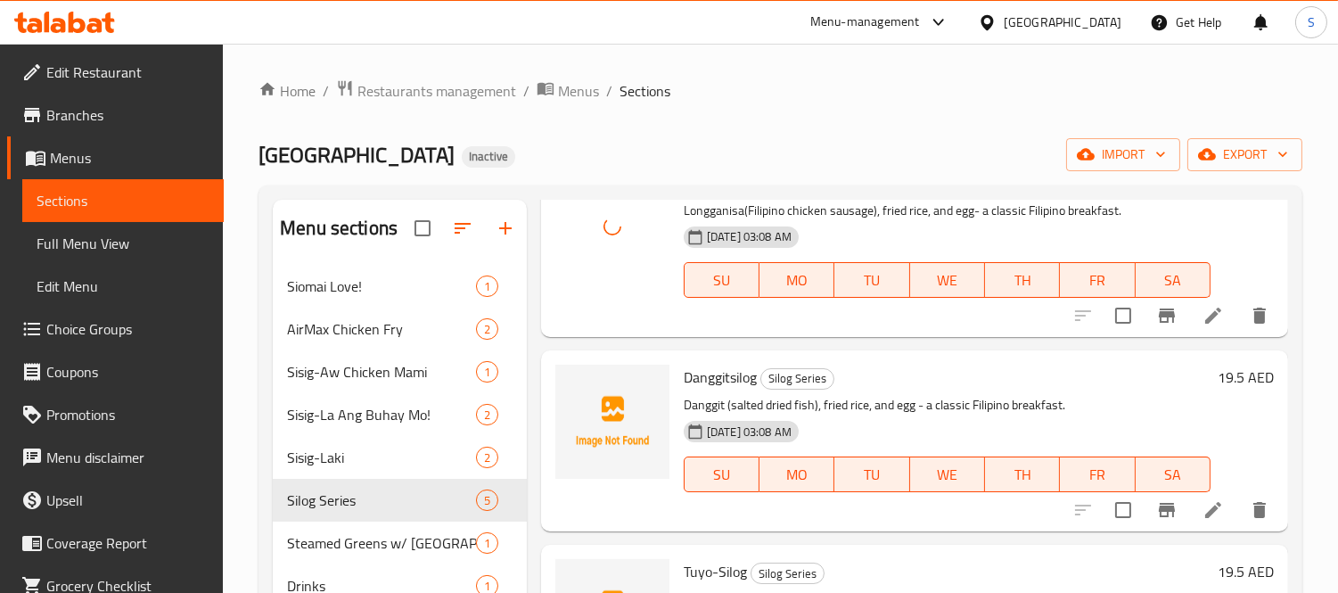
click at [714, 373] on span "Danggitsilog" at bounding box center [720, 377] width 73 height 27
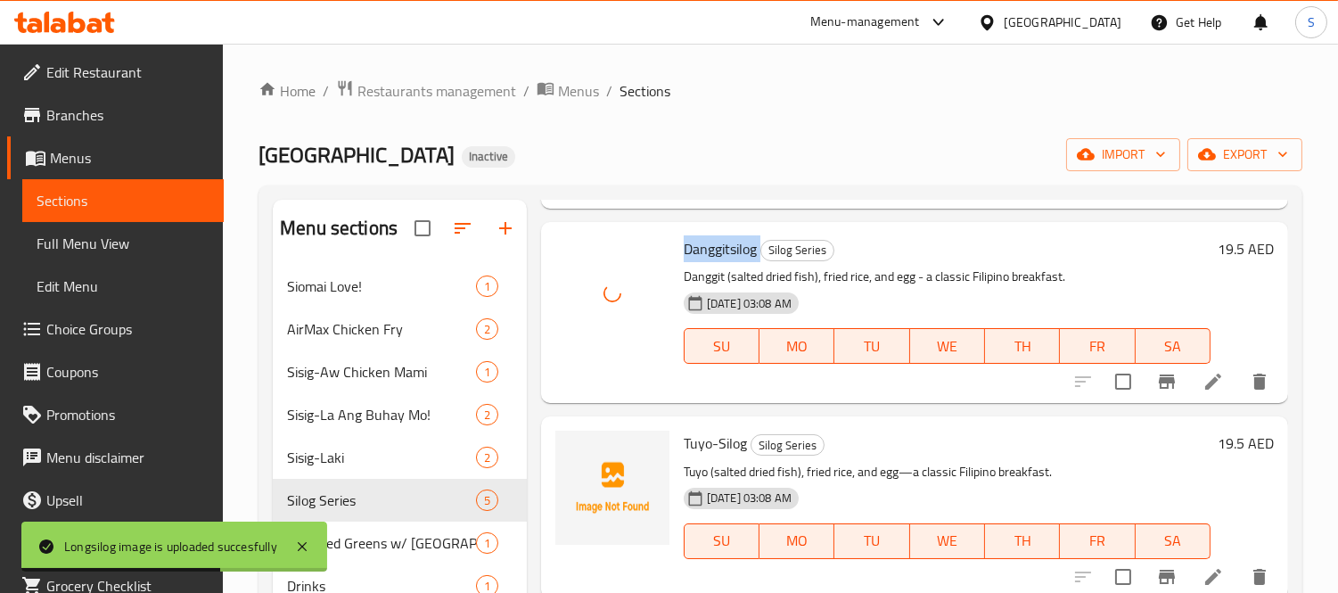
scroll to position [433, 0]
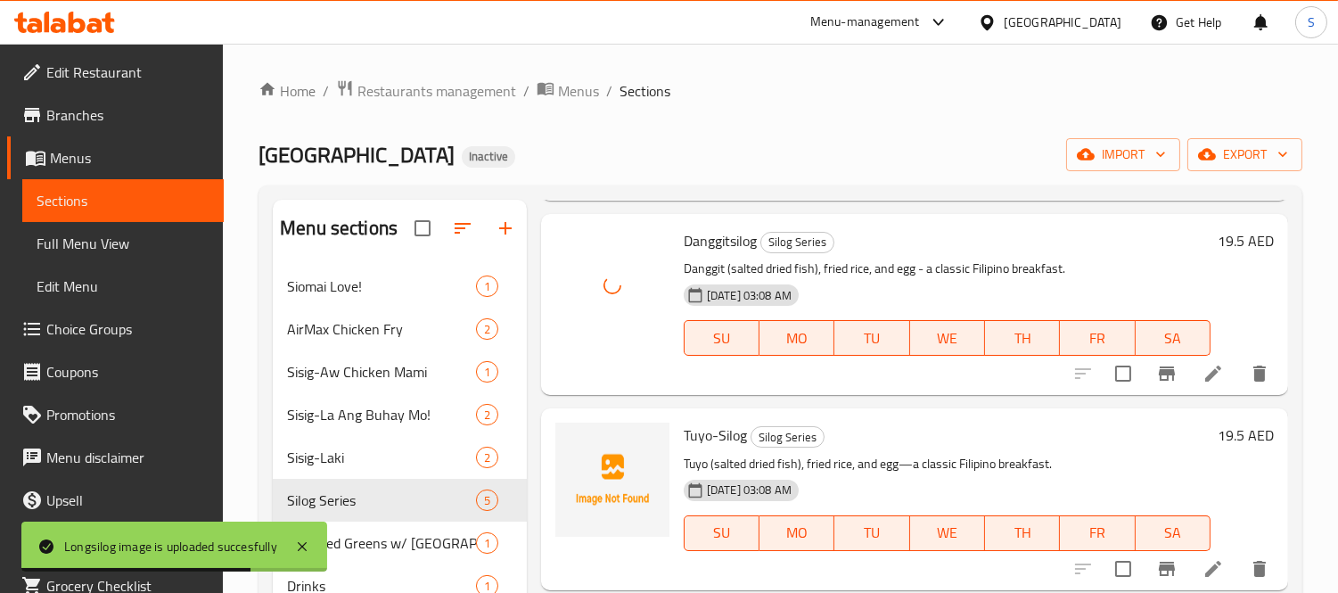
click at [716, 434] on span "Tuyo-Silog" at bounding box center [715, 435] width 63 height 27
click at [694, 438] on span "Tuyo-Silog" at bounding box center [715, 435] width 63 height 27
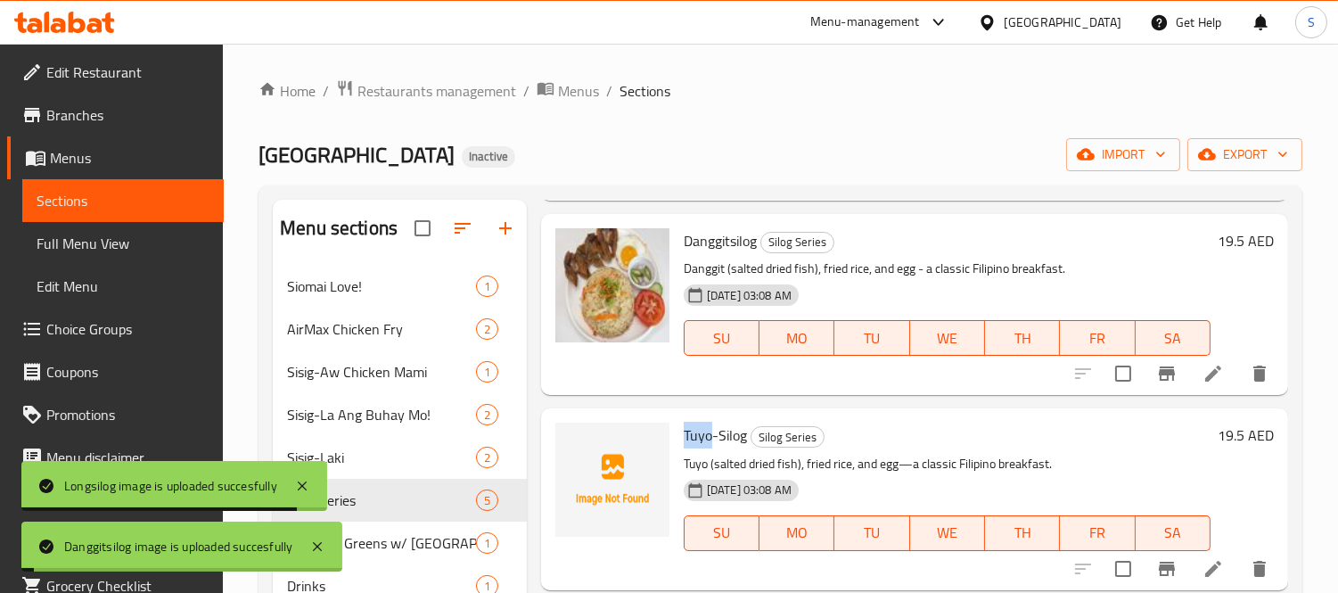
click at [694, 438] on span "Tuyo-Silog" at bounding box center [715, 435] width 63 height 27
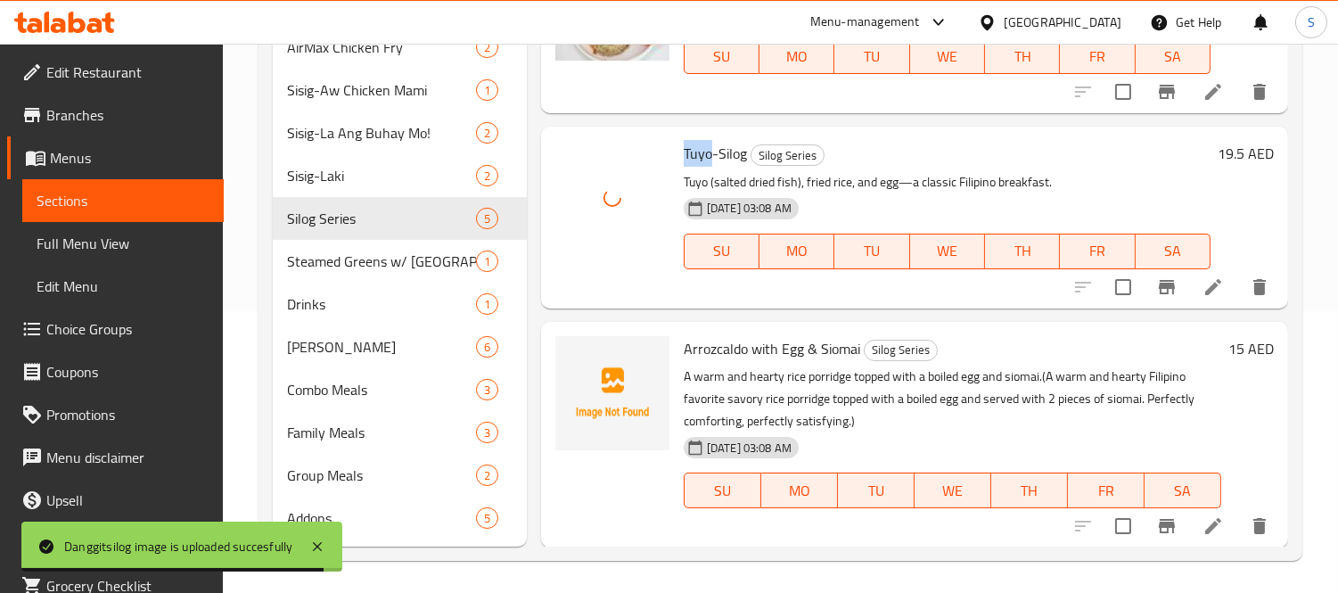
scroll to position [283, 0]
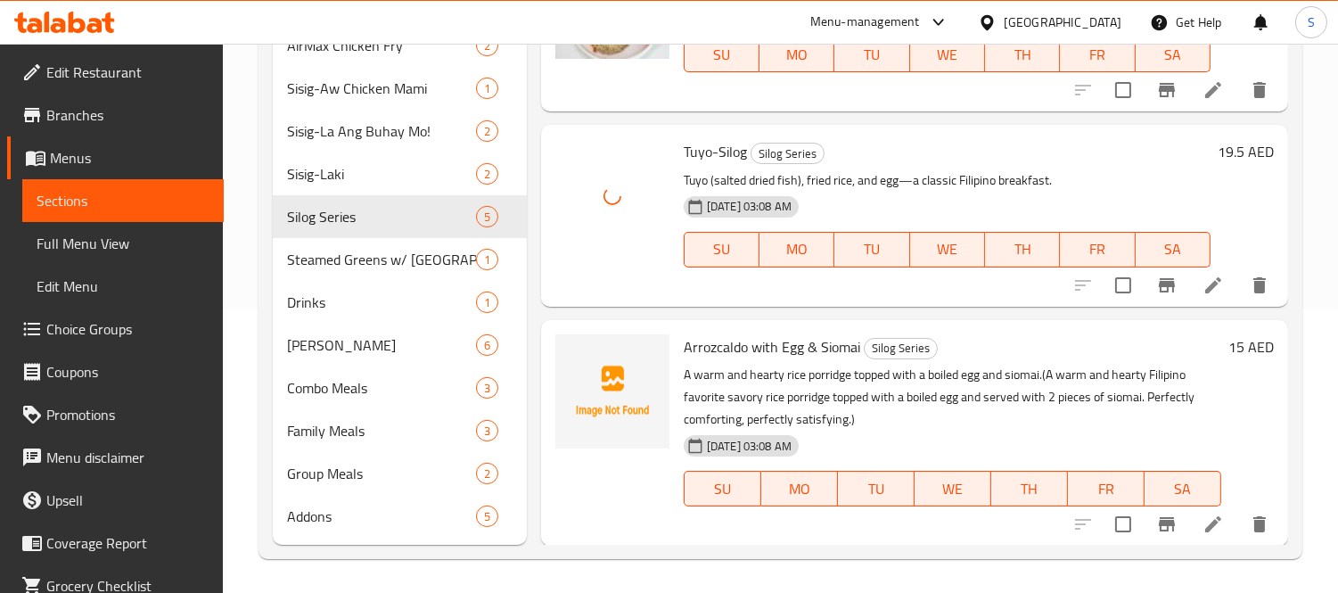
click at [715, 341] on span "Arrozcaldo with Egg & Siomai" at bounding box center [772, 346] width 177 height 27
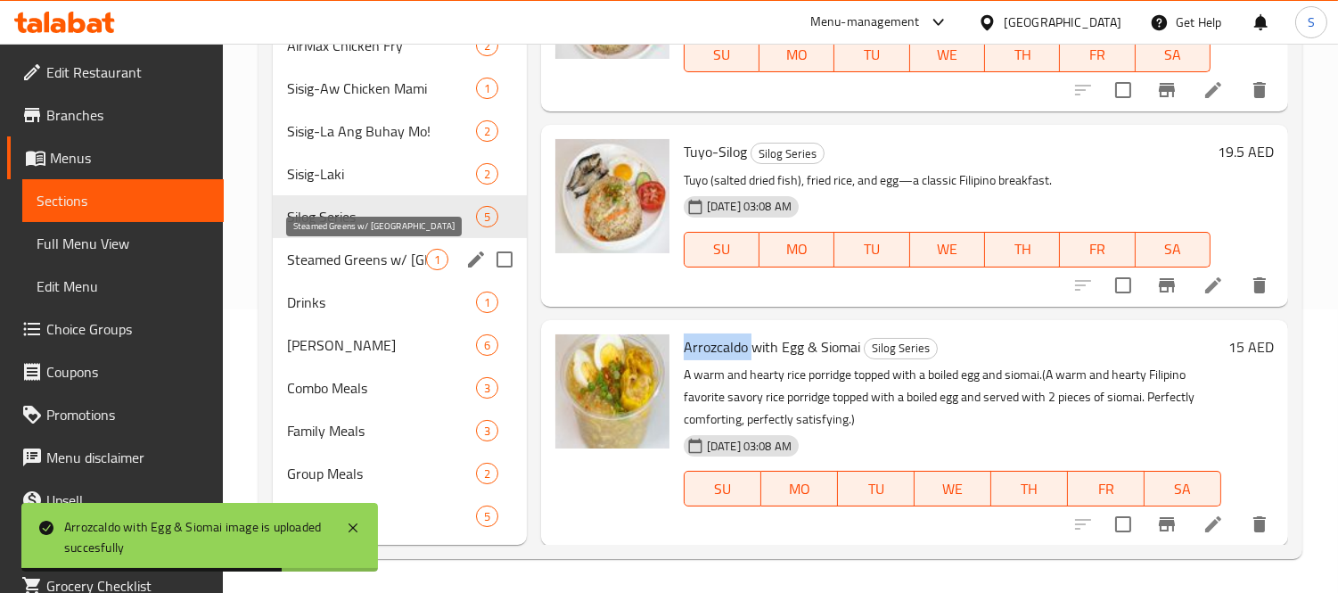
click at [396, 264] on span "Steamed Greens w/ [GEOGRAPHIC_DATA]" at bounding box center [356, 259] width 139 height 21
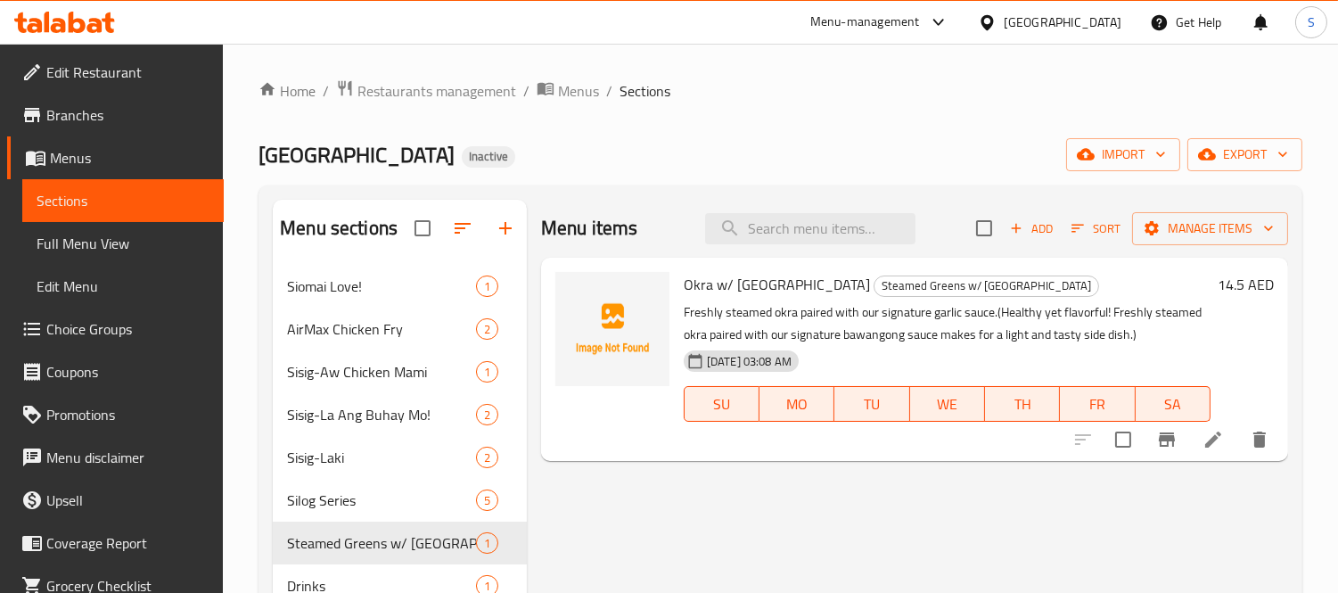
click at [702, 288] on span "Okra w/ [GEOGRAPHIC_DATA]" at bounding box center [777, 284] width 186 height 27
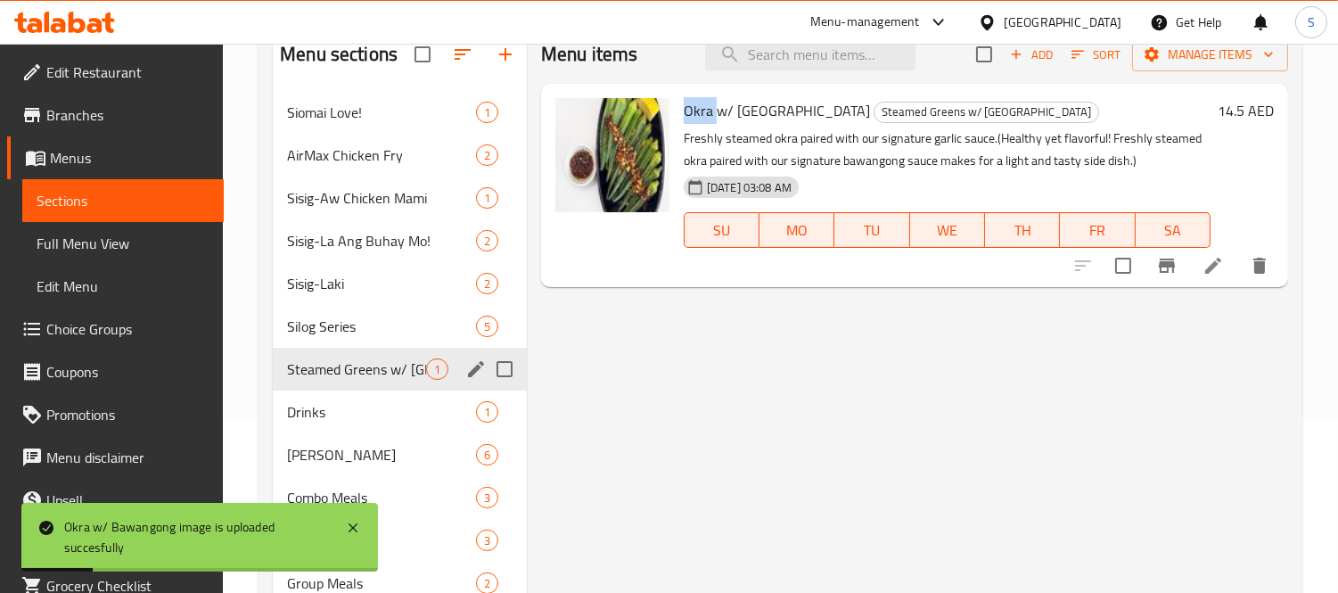
scroll to position [283, 0]
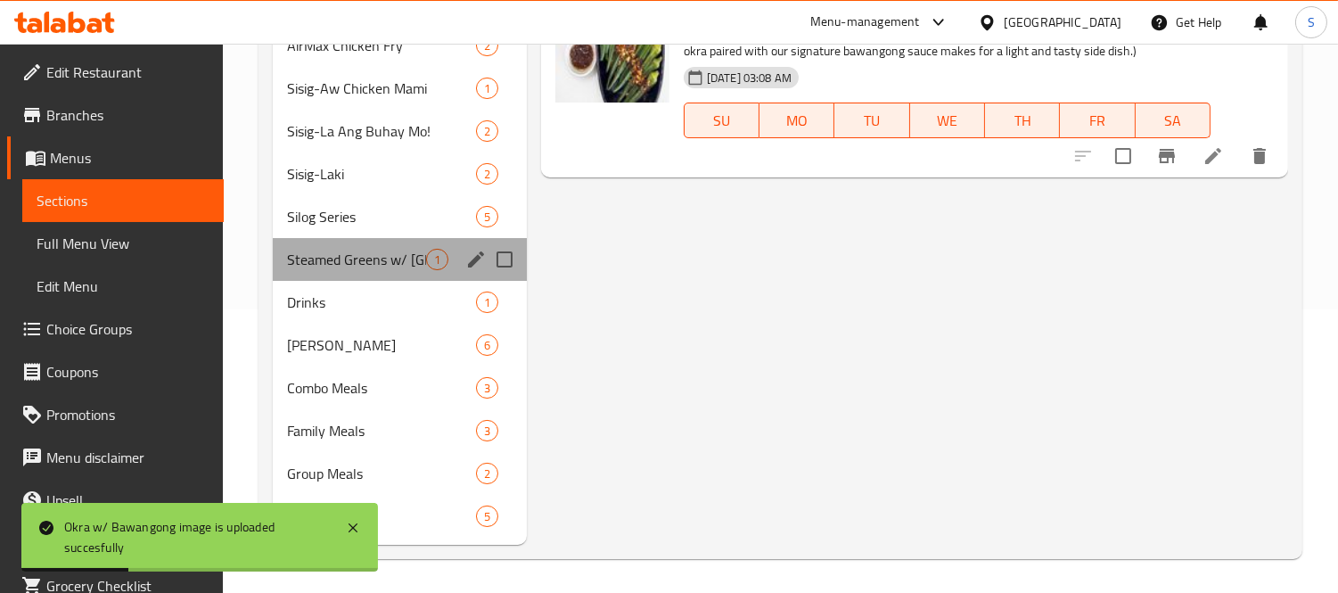
click at [328, 272] on div "Steamed Greens w/ Bawangong 1" at bounding box center [400, 259] width 254 height 43
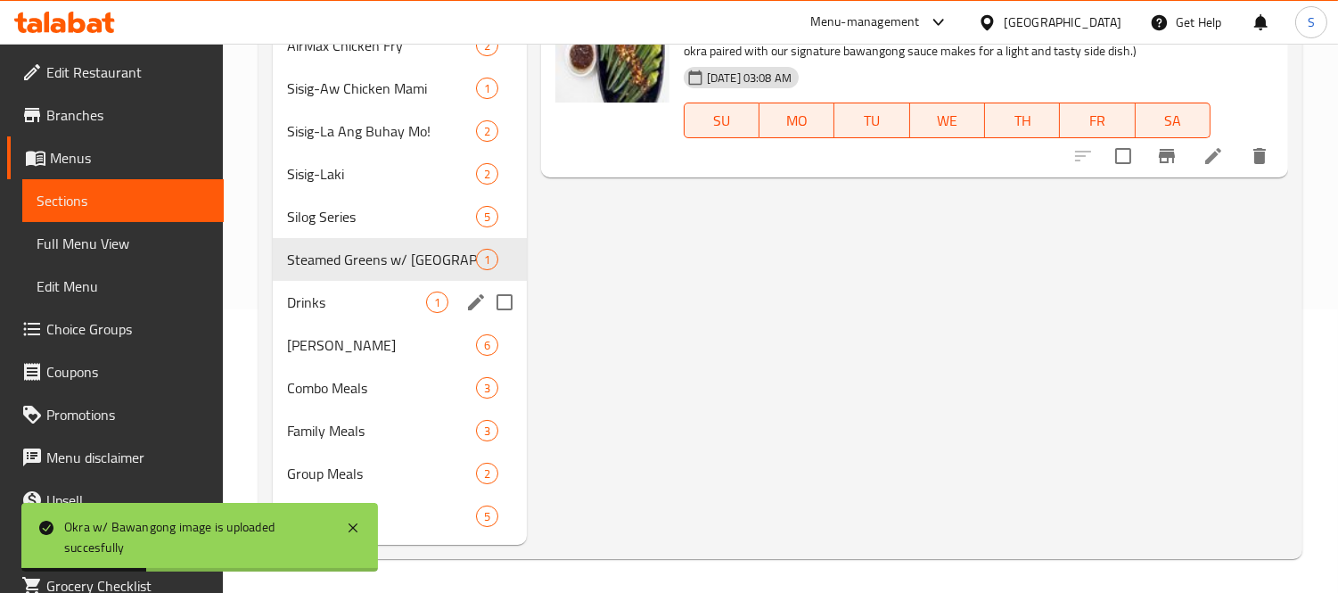
click at [352, 305] on span "Drinks" at bounding box center [356, 302] width 139 height 21
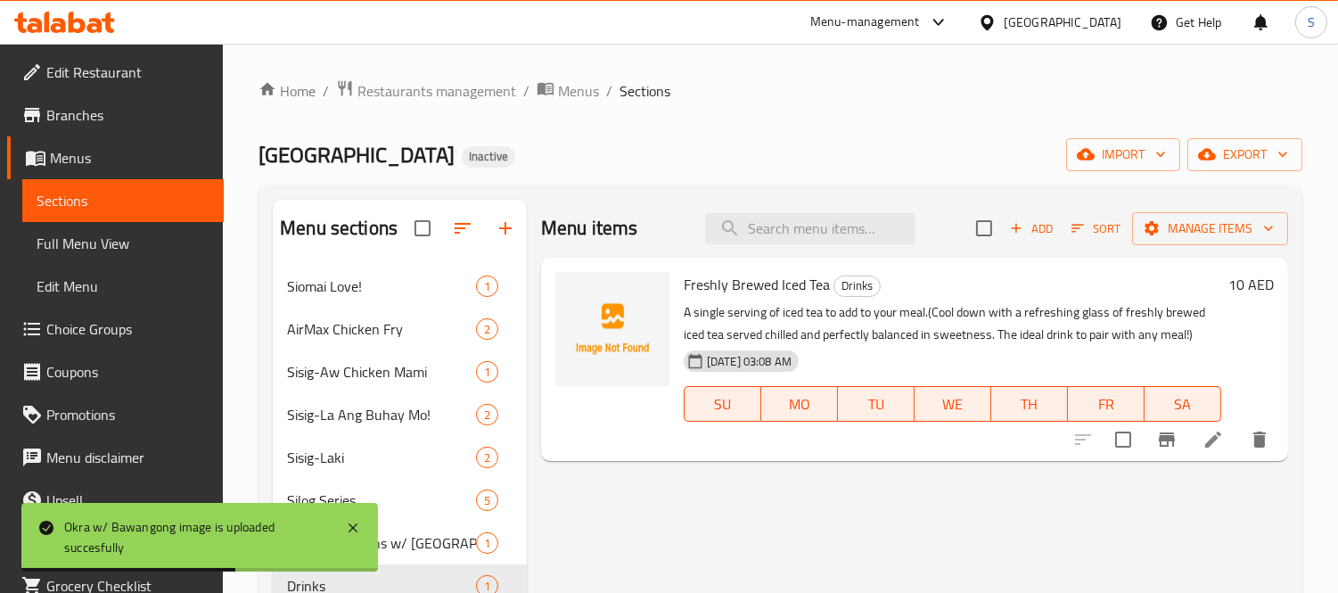
click at [698, 283] on span "Freshly Brewed Iced Tea" at bounding box center [757, 284] width 146 height 27
click at [791, 283] on span "Freshly Brewed Iced Tea" at bounding box center [757, 284] width 146 height 27
drag, startPoint x: 833, startPoint y: 283, endPoint x: 818, endPoint y: 278, distance: 14.9
click at [834, 283] on span "Drinks" at bounding box center [856, 285] width 45 height 21
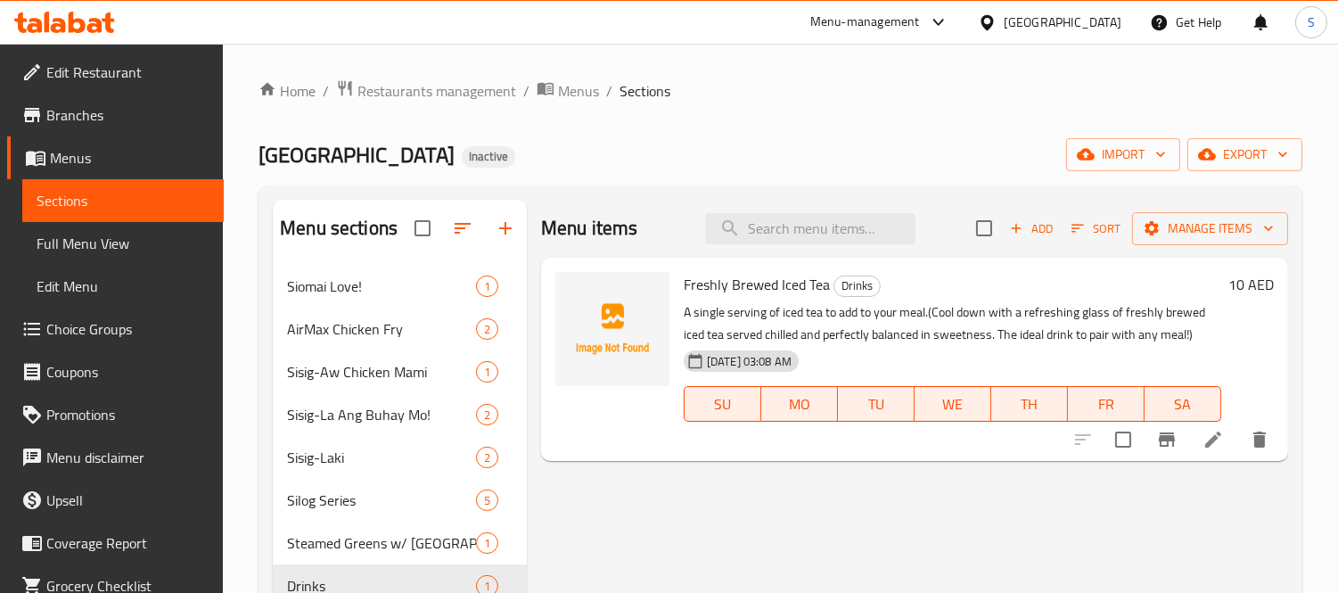
click at [815, 279] on span "Freshly Brewed Iced Tea" at bounding box center [757, 284] width 146 height 27
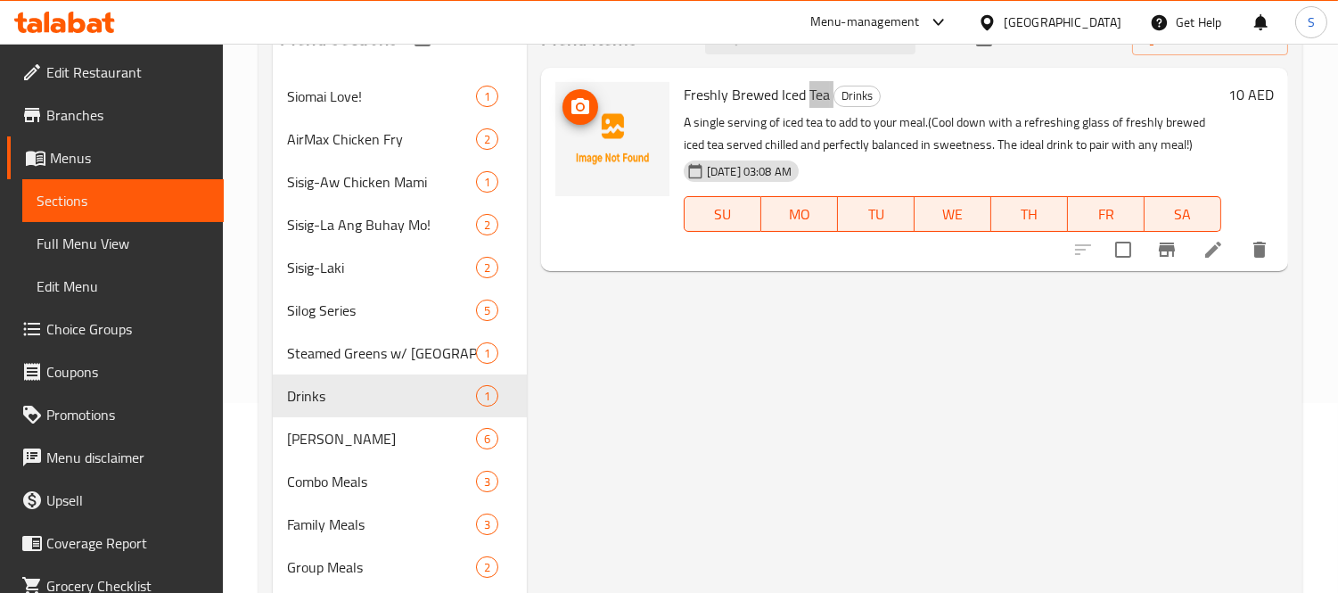
scroll to position [198, 0]
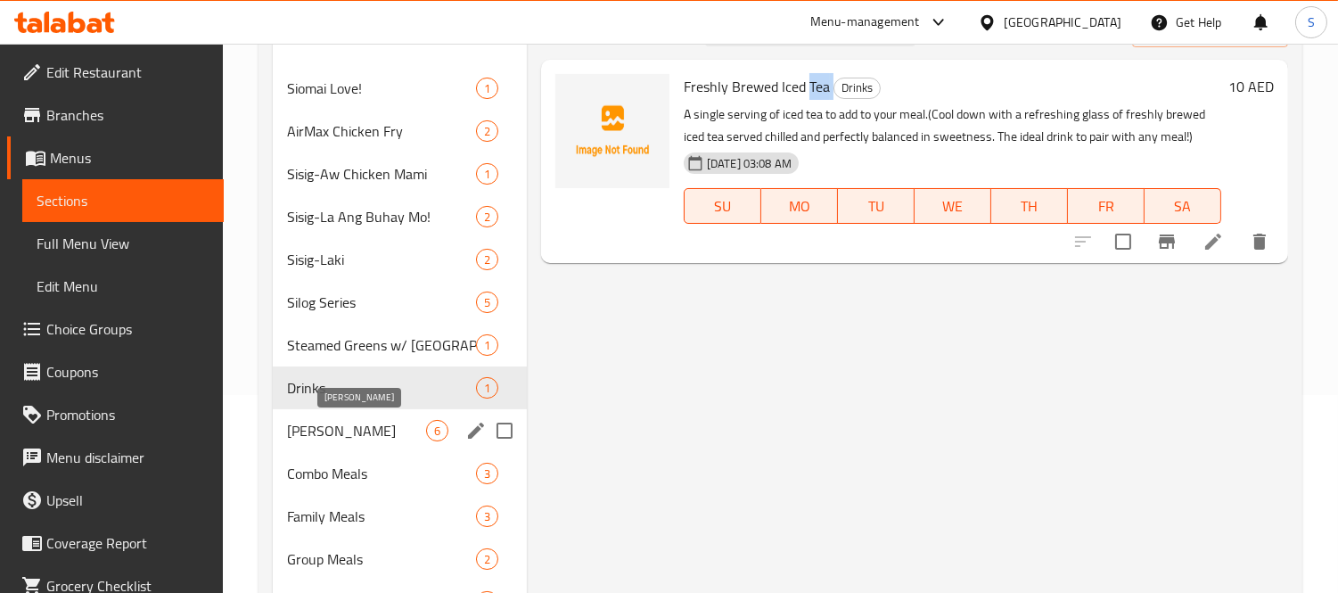
click at [407, 435] on span "[PERSON_NAME]" at bounding box center [356, 430] width 139 height 21
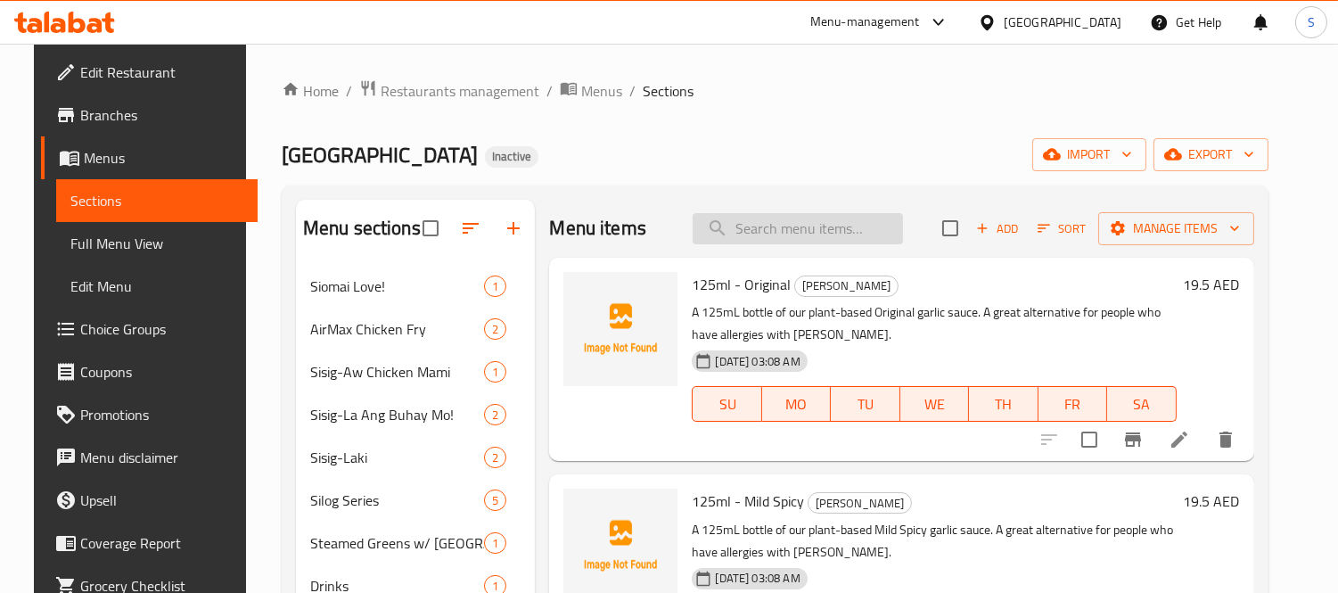
click at [831, 226] on input "search" at bounding box center [798, 228] width 210 height 31
paste input "Tea"
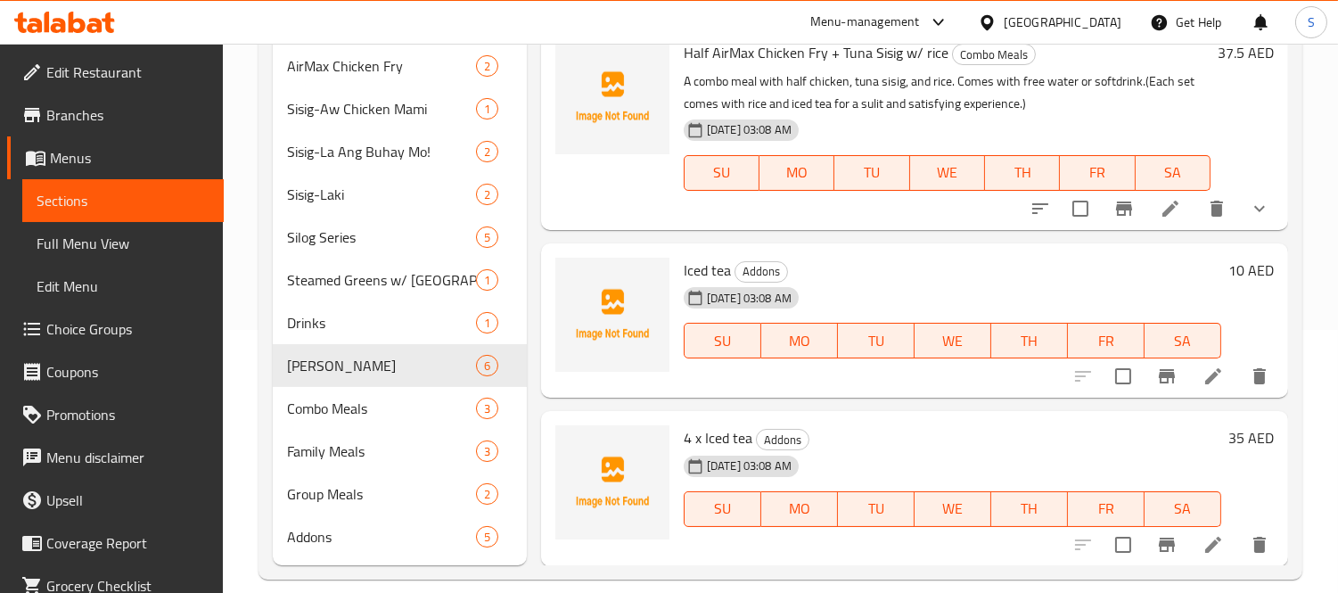
scroll to position [283, 0]
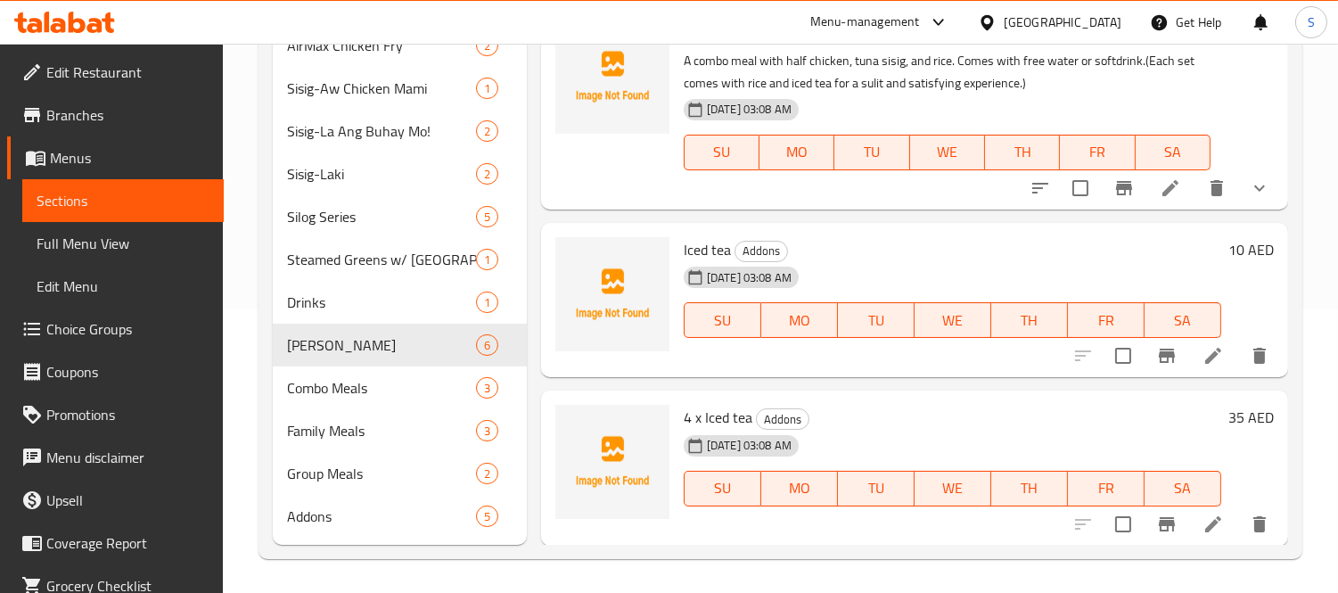
type input "Tea"
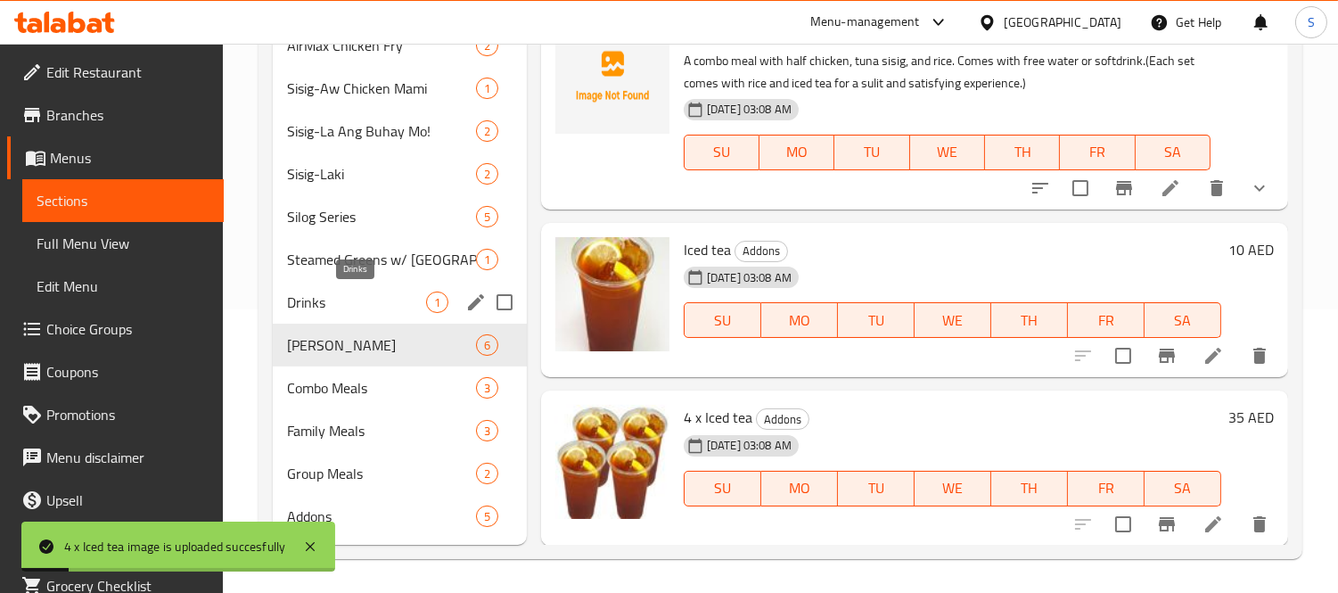
click at [393, 292] on span "Drinks" at bounding box center [356, 302] width 139 height 21
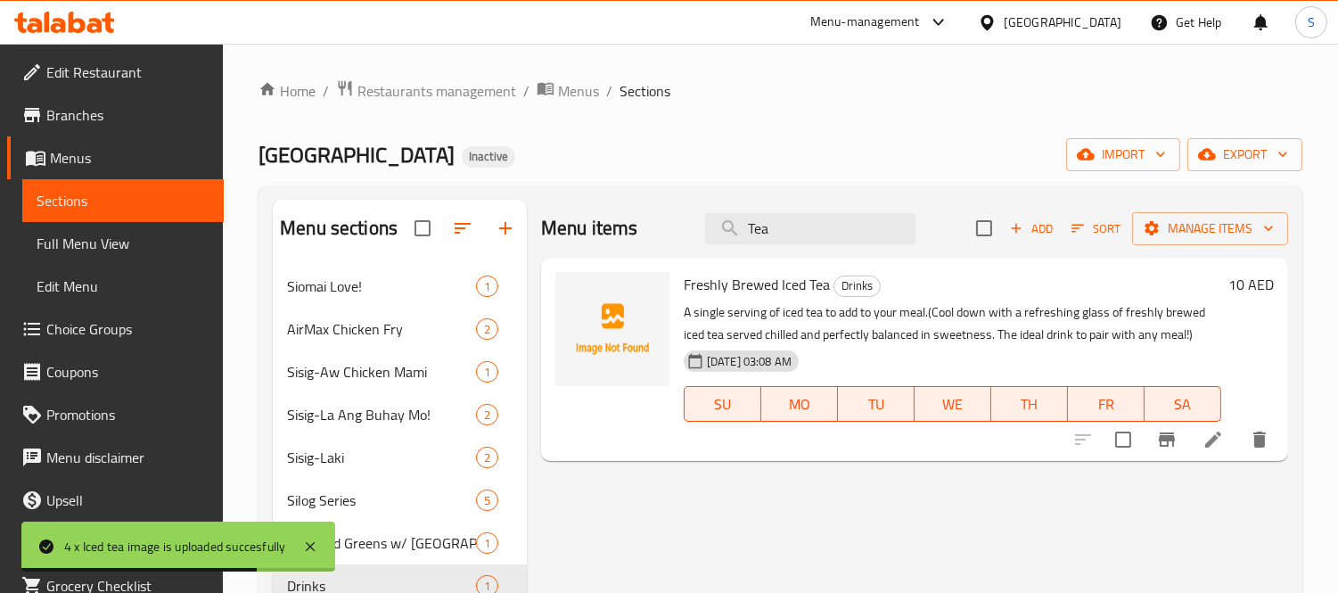
click at [696, 288] on span "Freshly Brewed Iced Tea" at bounding box center [757, 284] width 146 height 27
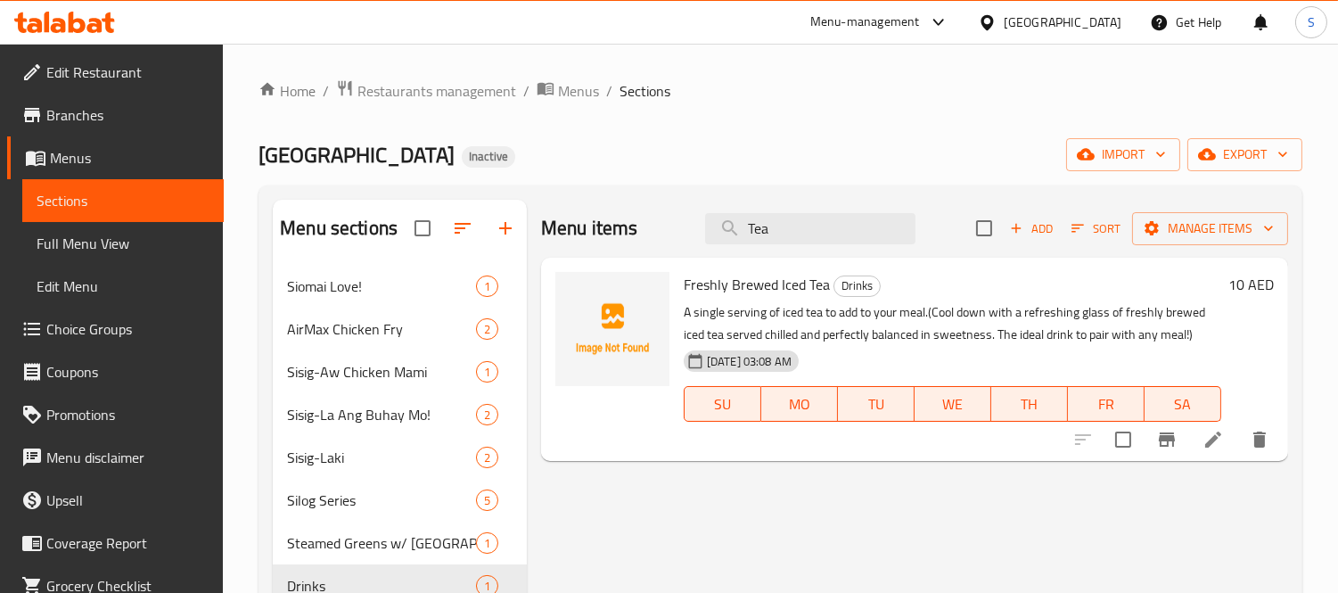
click at [744, 277] on span "Freshly Brewed Iced Tea" at bounding box center [757, 284] width 146 height 27
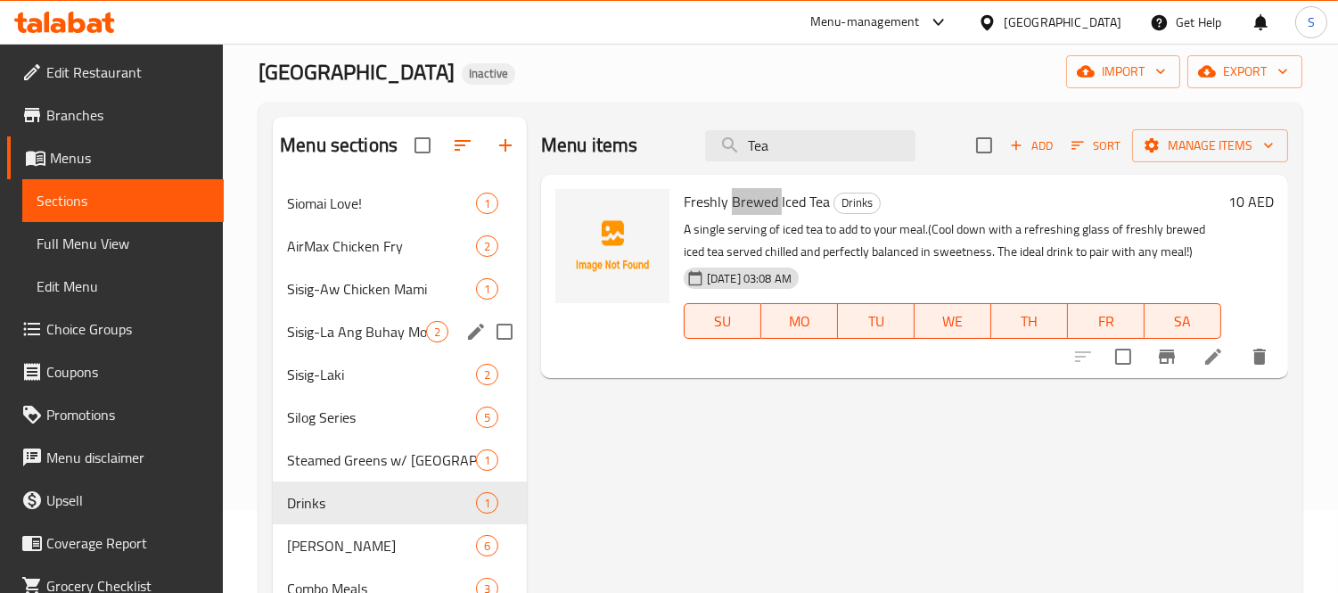
scroll to position [198, 0]
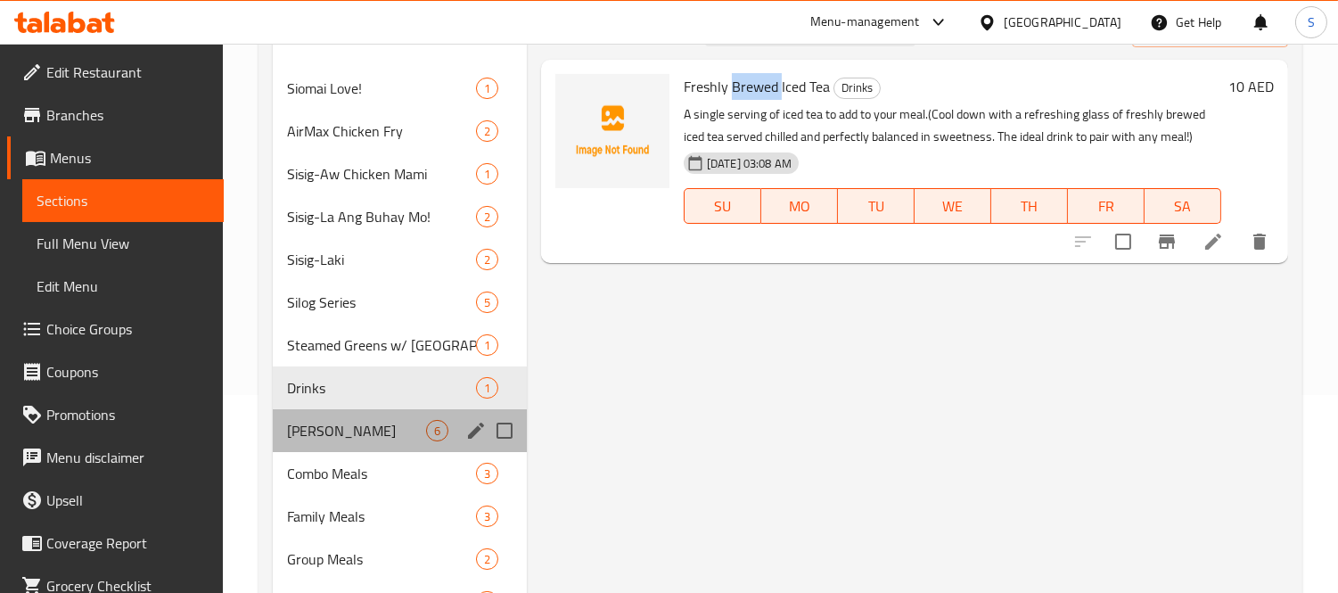
click at [392, 416] on div "Bawangong Jars 6" at bounding box center [400, 430] width 254 height 43
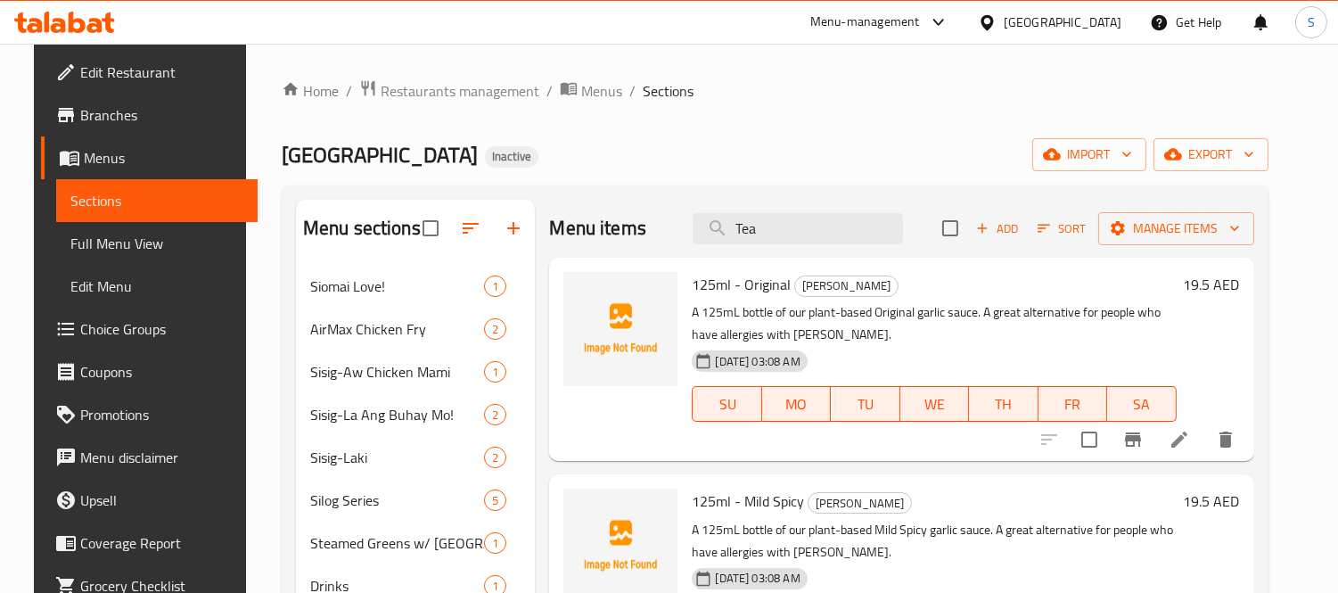
click at [752, 286] on span "125ml - Original" at bounding box center [741, 284] width 99 height 27
click at [711, 277] on span "125ml - Original" at bounding box center [741, 284] width 99 height 27
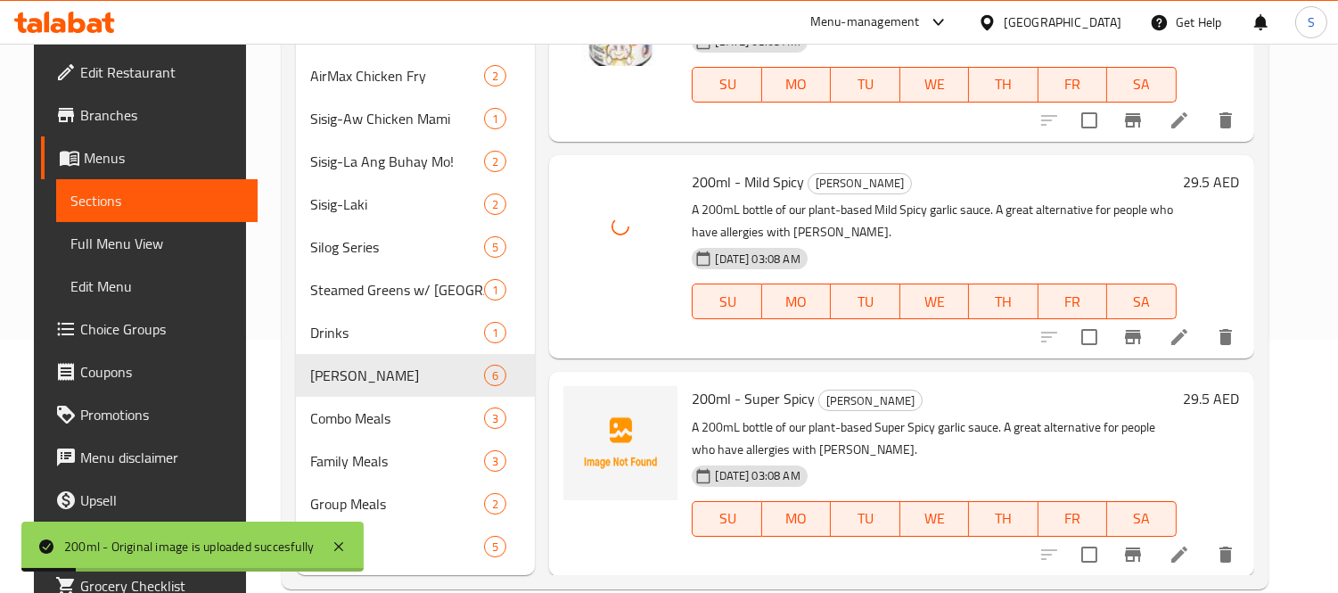
scroll to position [283, 0]
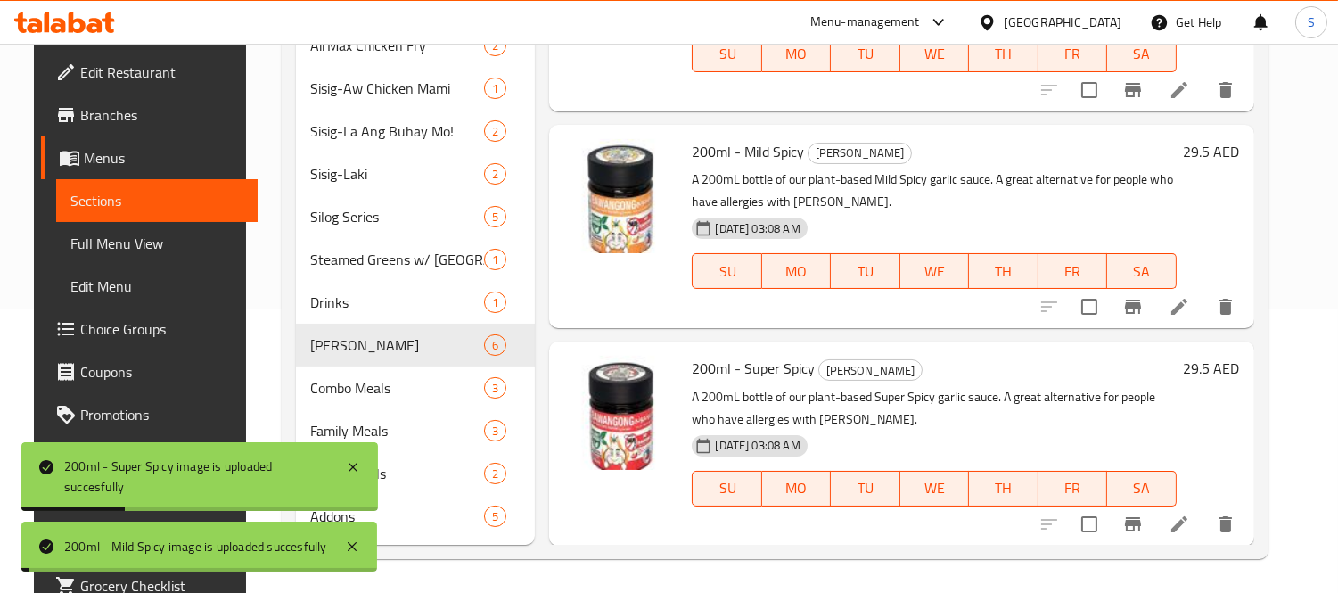
click at [767, 332] on div "Menu items Tea Add Sort Manage items 125ml - Original Bawangong Jars A 125mL bo…" at bounding box center [894, 230] width 719 height 629
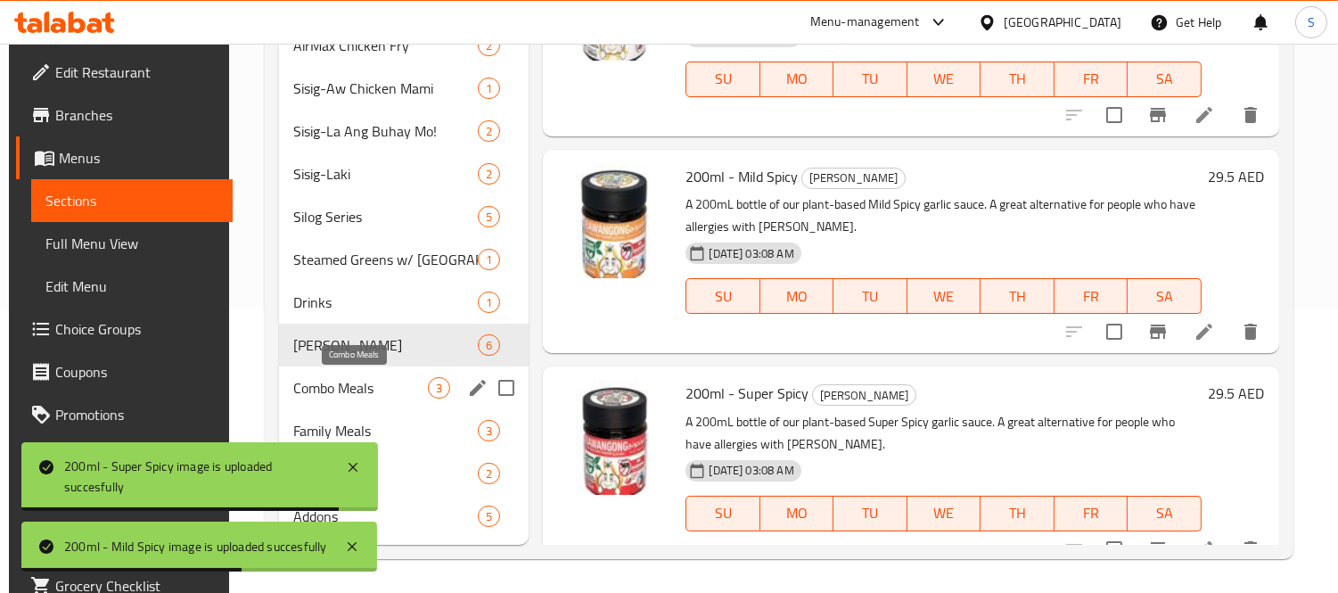
click at [406, 390] on span "Combo Meals" at bounding box center [360, 387] width 135 height 21
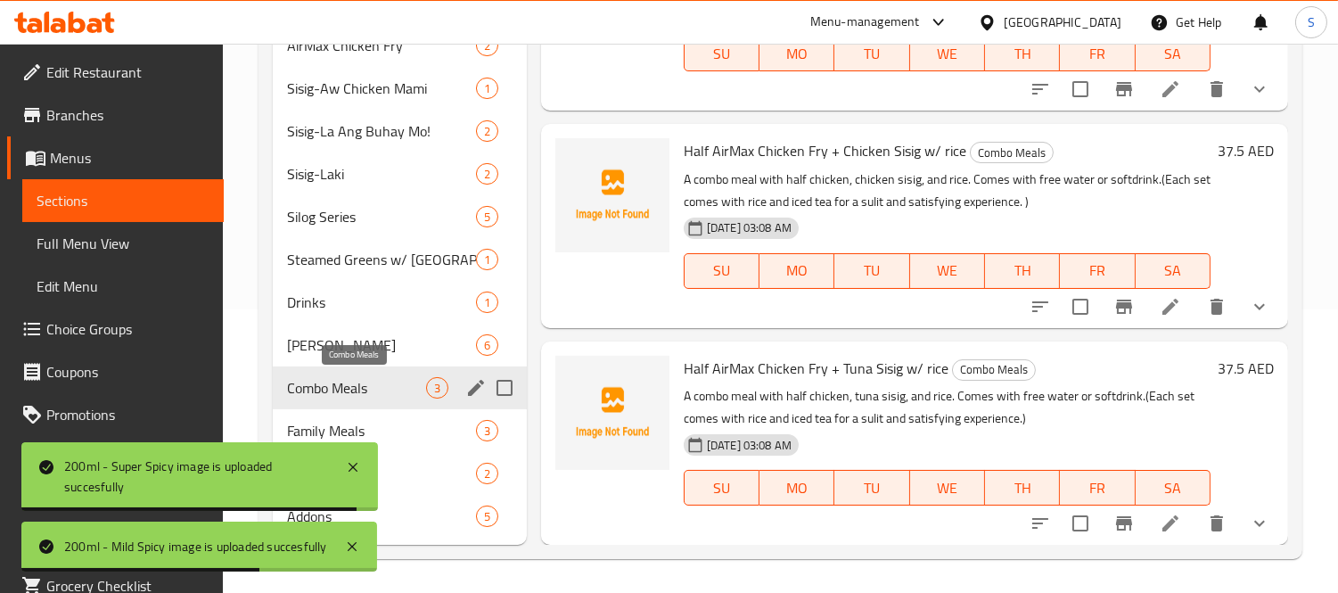
scroll to position [67, 0]
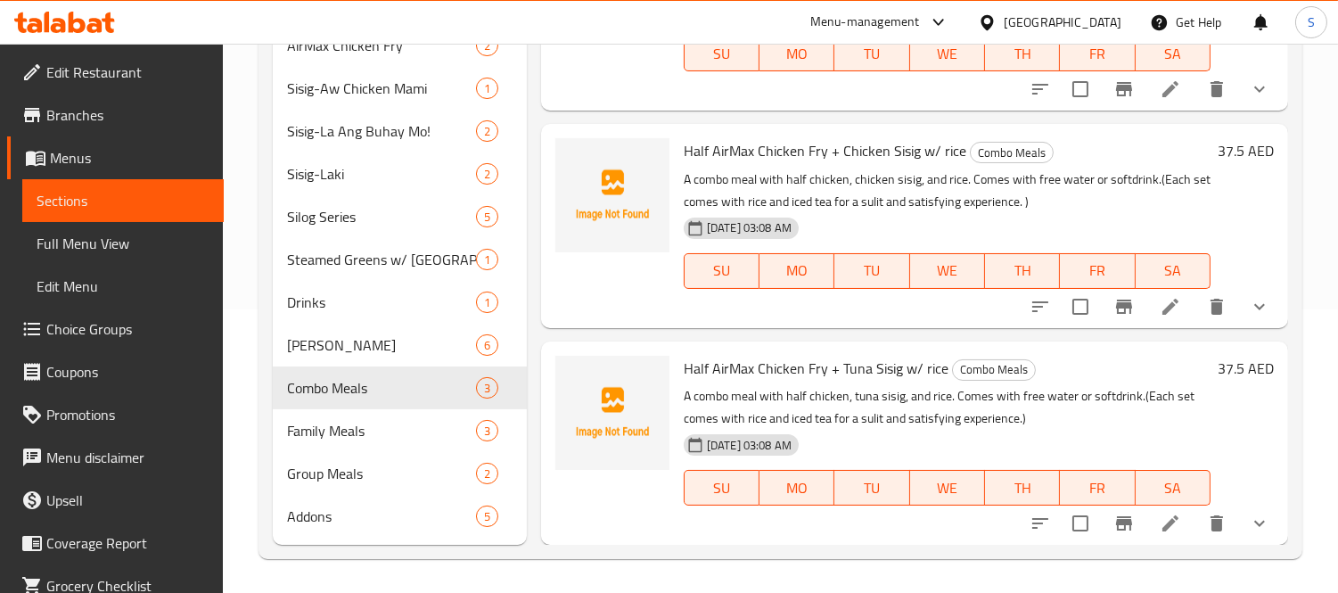
click at [725, 364] on span "Half AirMax Chicken Fry + Tuna Sisig w/ rice" at bounding box center [816, 368] width 265 height 27
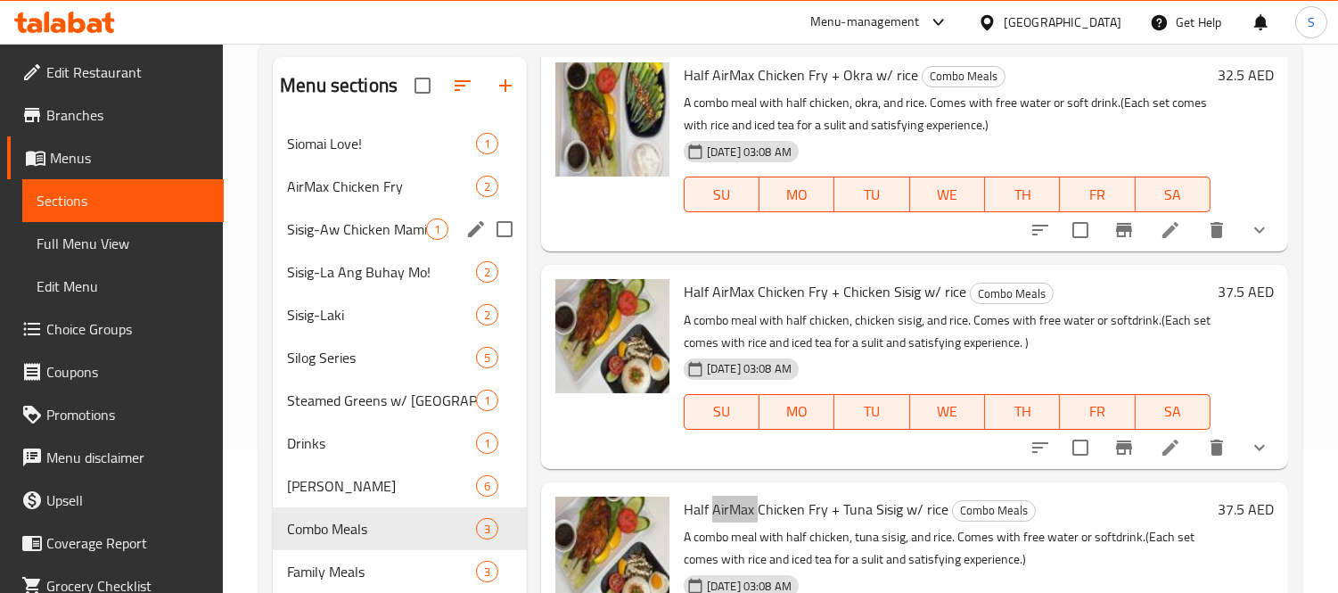
scroll to position [283, 0]
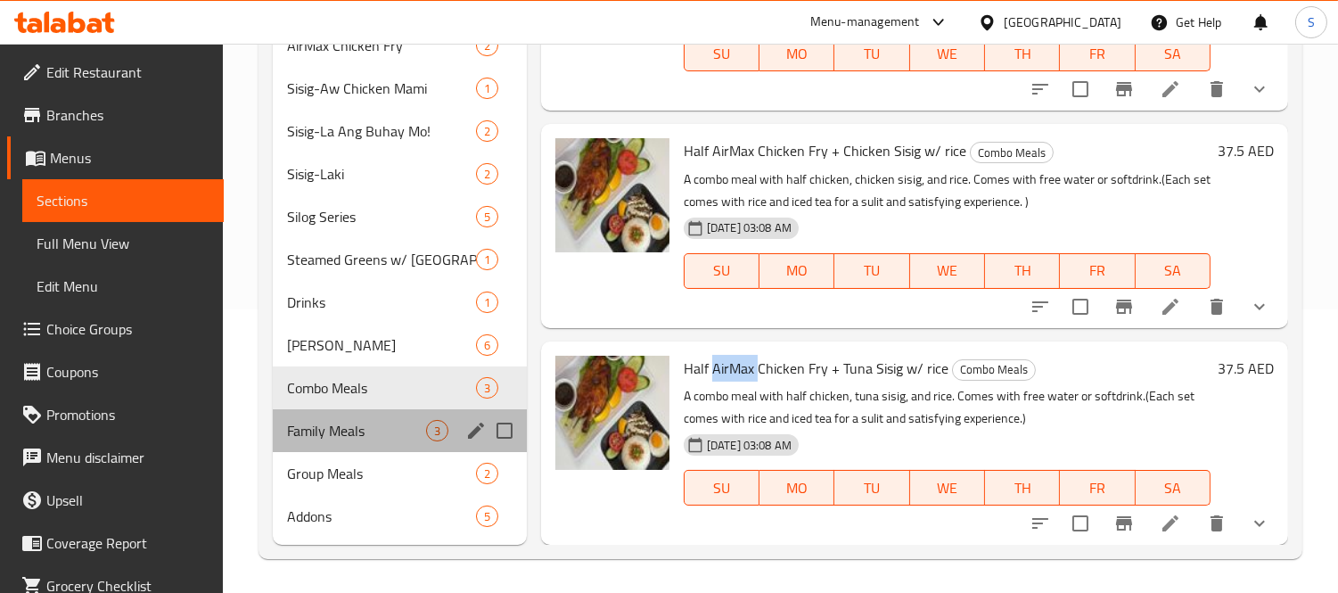
click at [388, 415] on div "Family Meals 3" at bounding box center [400, 430] width 254 height 43
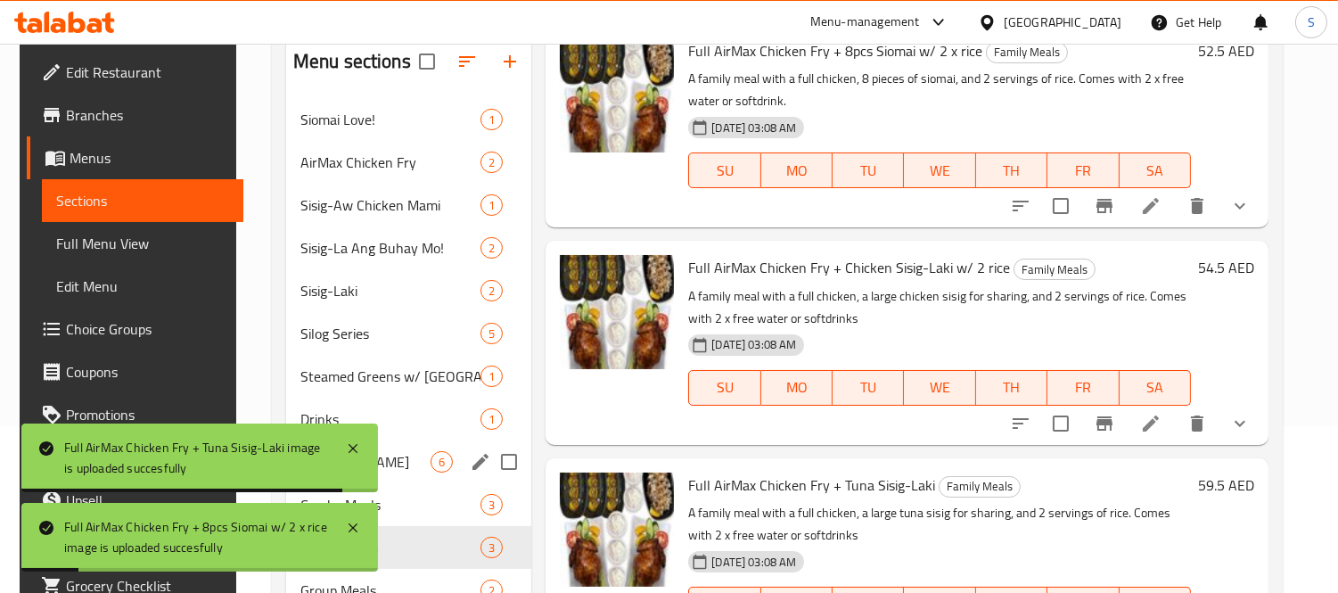
scroll to position [283, 0]
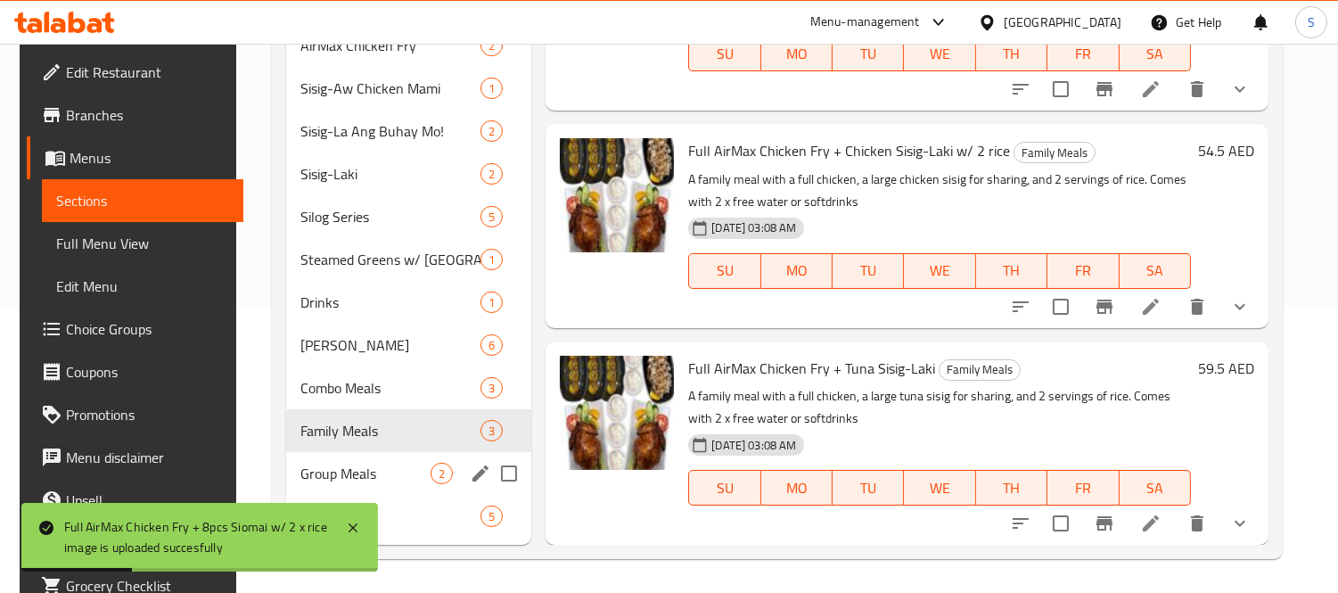
click at [432, 465] on span "2" at bounding box center [441, 473] width 21 height 17
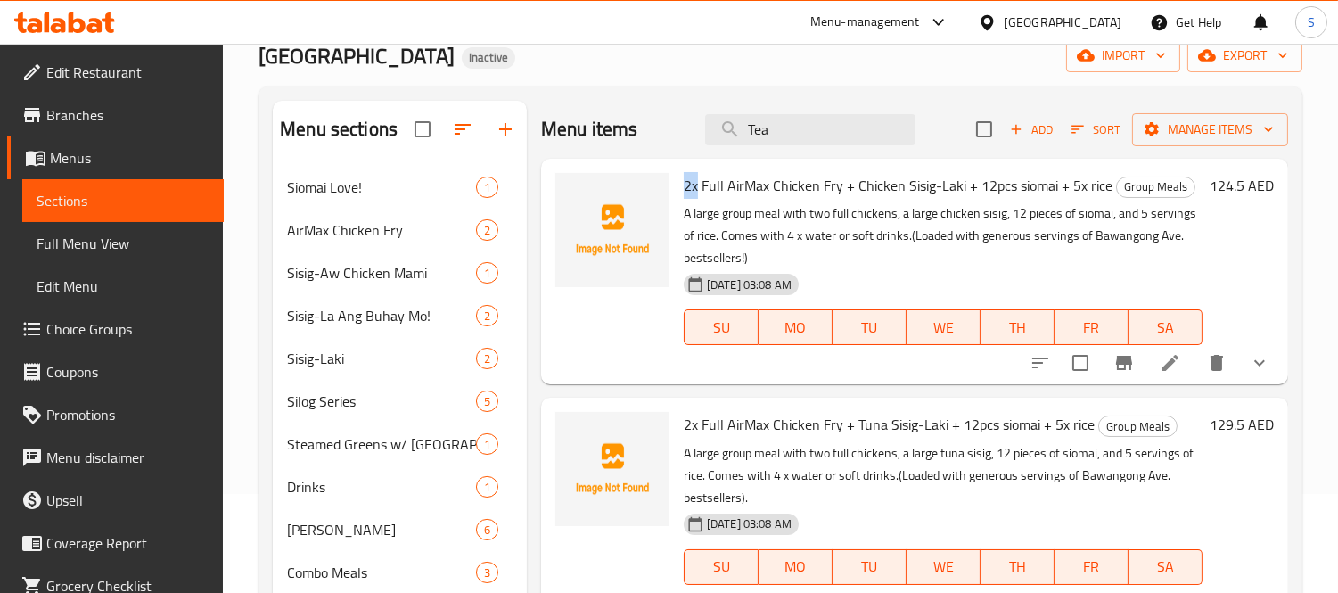
drag, startPoint x: 696, startPoint y: 185, endPoint x: 675, endPoint y: 185, distance: 21.4
click at [677, 185] on div "2x Full AirMax Chicken Fry + Chicken Sisig-Laki + 12pcs siomai + 5x rice Group …" at bounding box center [943, 271] width 533 height 211
click at [711, 185] on span "2x Full AirMax Chicken Fry + Chicken Sisig-Laki + 12pcs siomai + 5x rice" at bounding box center [898, 185] width 429 height 27
drag, startPoint x: 767, startPoint y: 181, endPoint x: 704, endPoint y: 189, distance: 62.9
click at [704, 189] on span "2x Full AirMax Chicken Fry + Chicken Sisig-Laki + 12pcs siomai + 5x rice" at bounding box center [898, 185] width 429 height 27
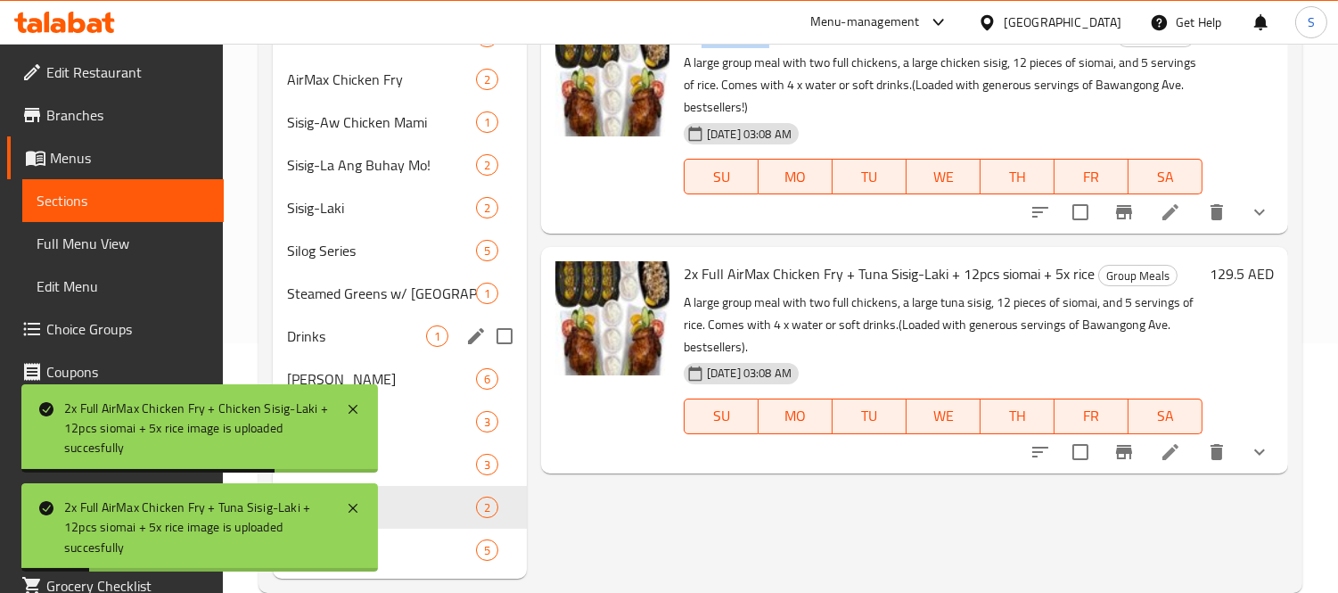
scroll to position [283, 0]
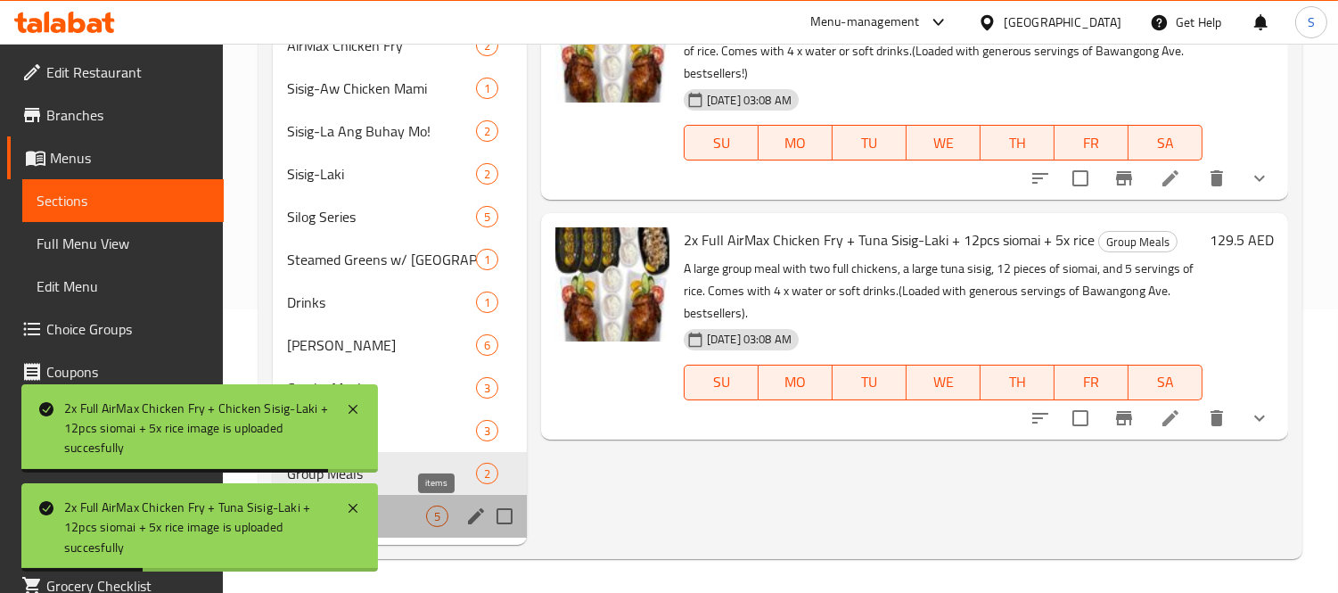
click at [432, 514] on span "5" at bounding box center [437, 516] width 21 height 17
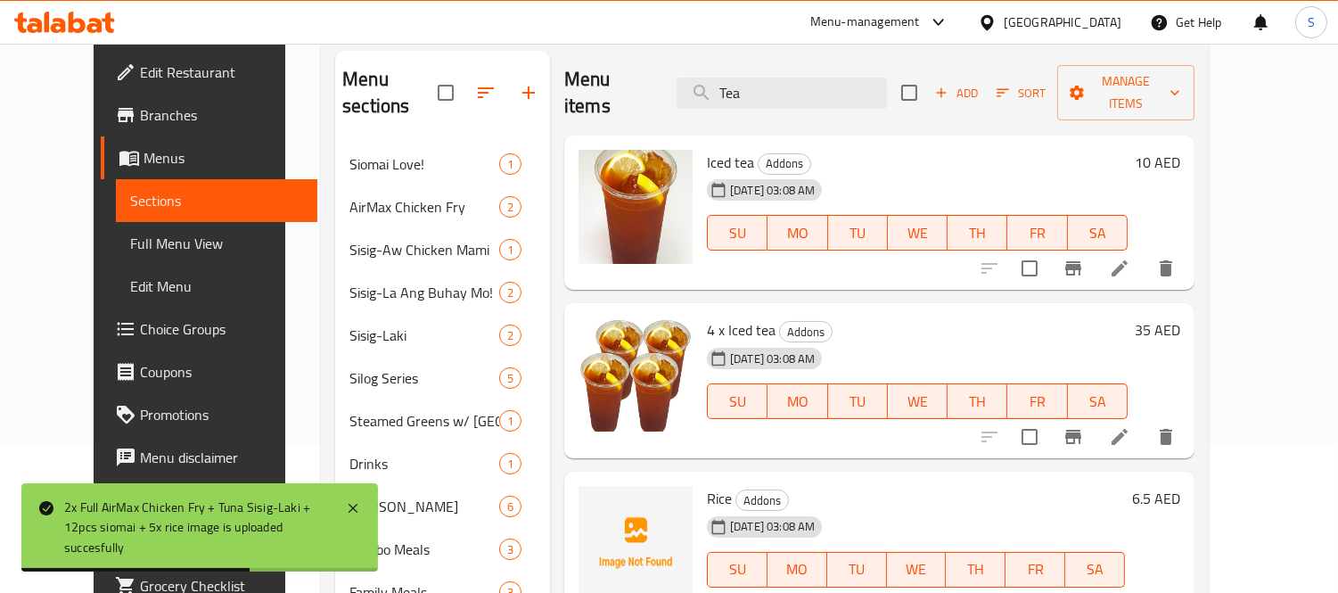
scroll to position [283, 0]
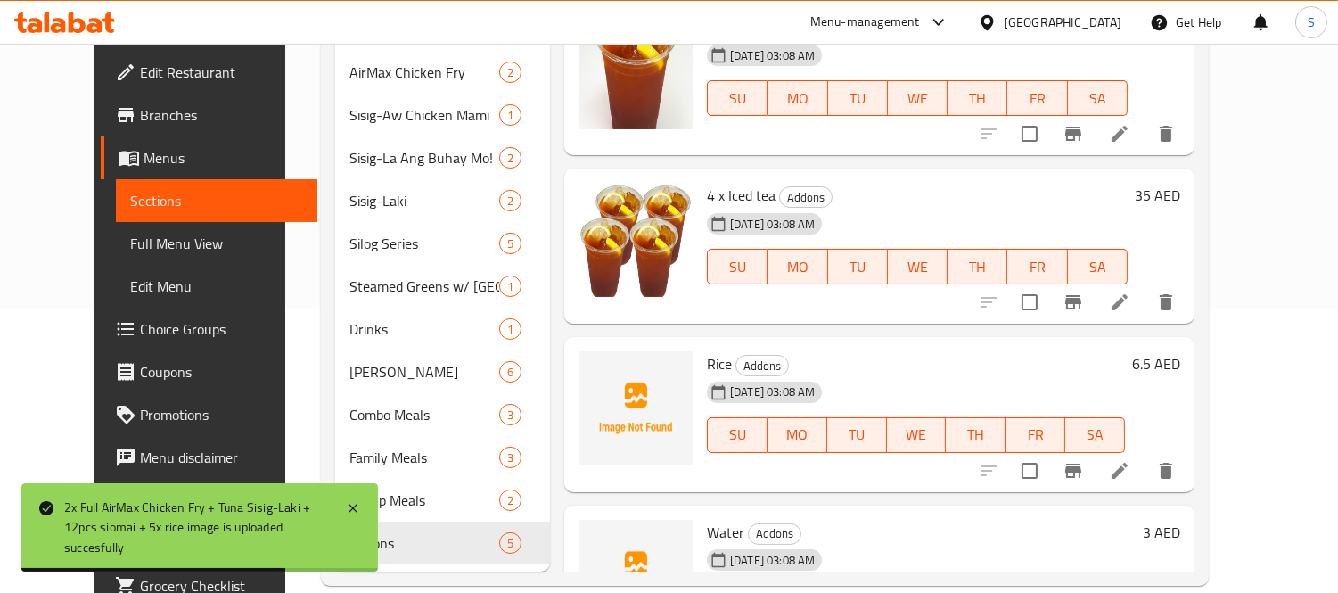
click at [701, 374] on div "[DATE] 03:08 AM" at bounding box center [754, 392] width 108 height 36
click at [707, 350] on span "Rice" at bounding box center [719, 363] width 25 height 27
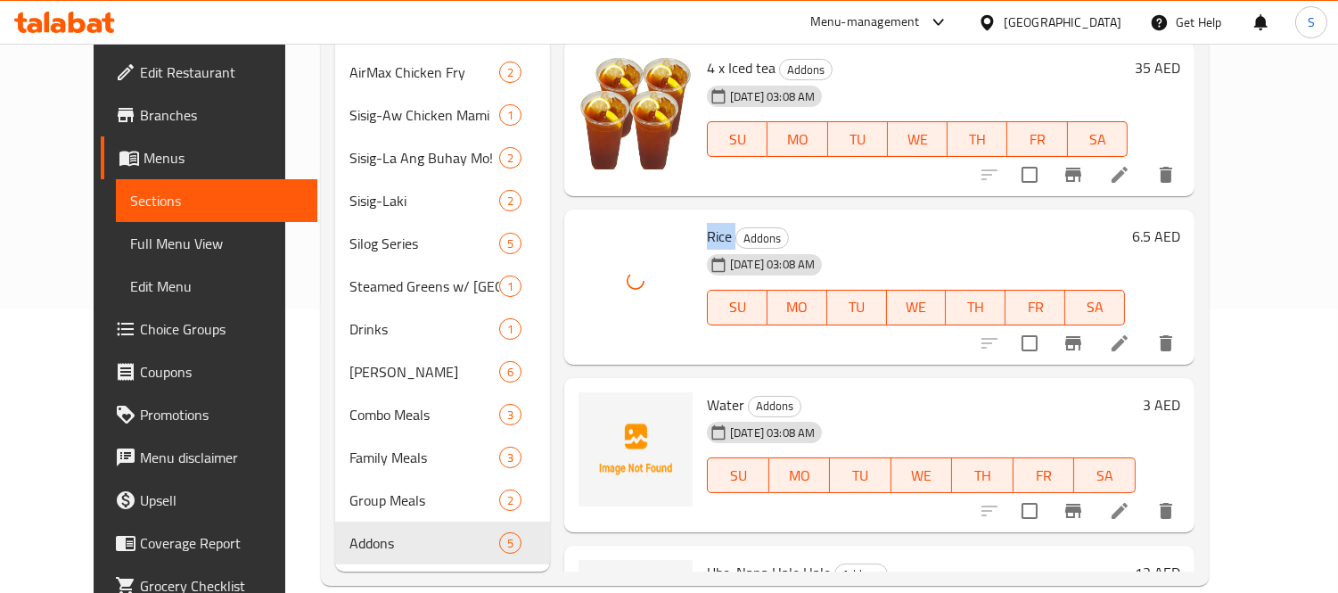
scroll to position [305, 0]
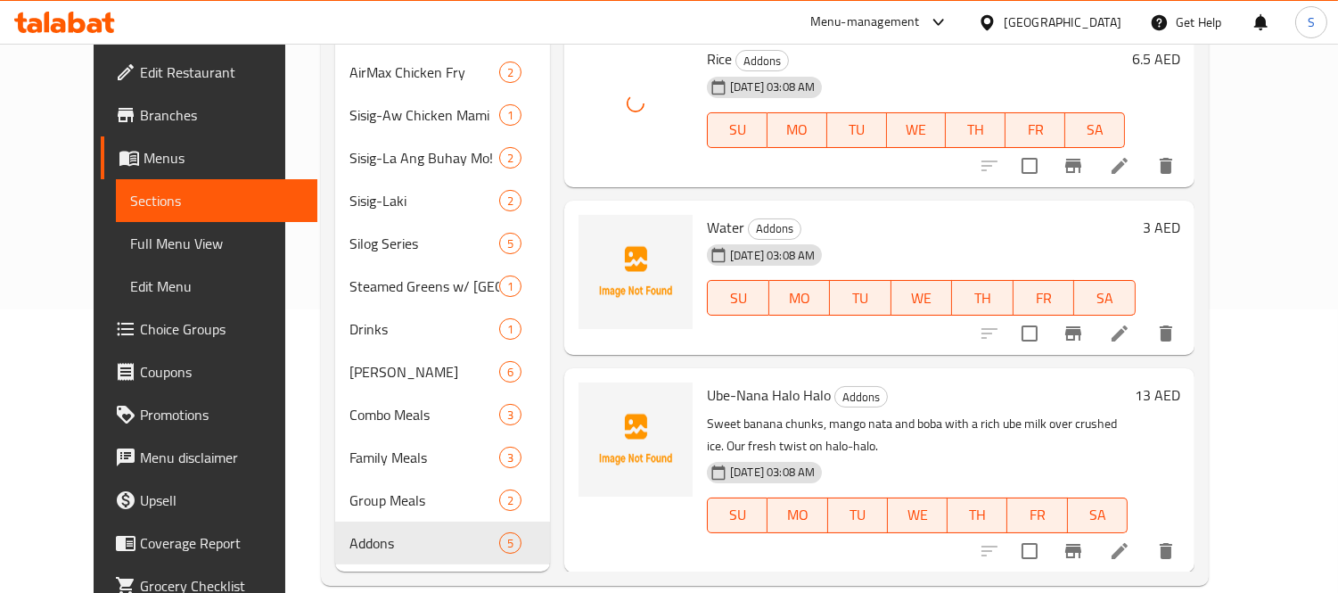
click at [709, 214] on span "Water" at bounding box center [725, 227] width 37 height 27
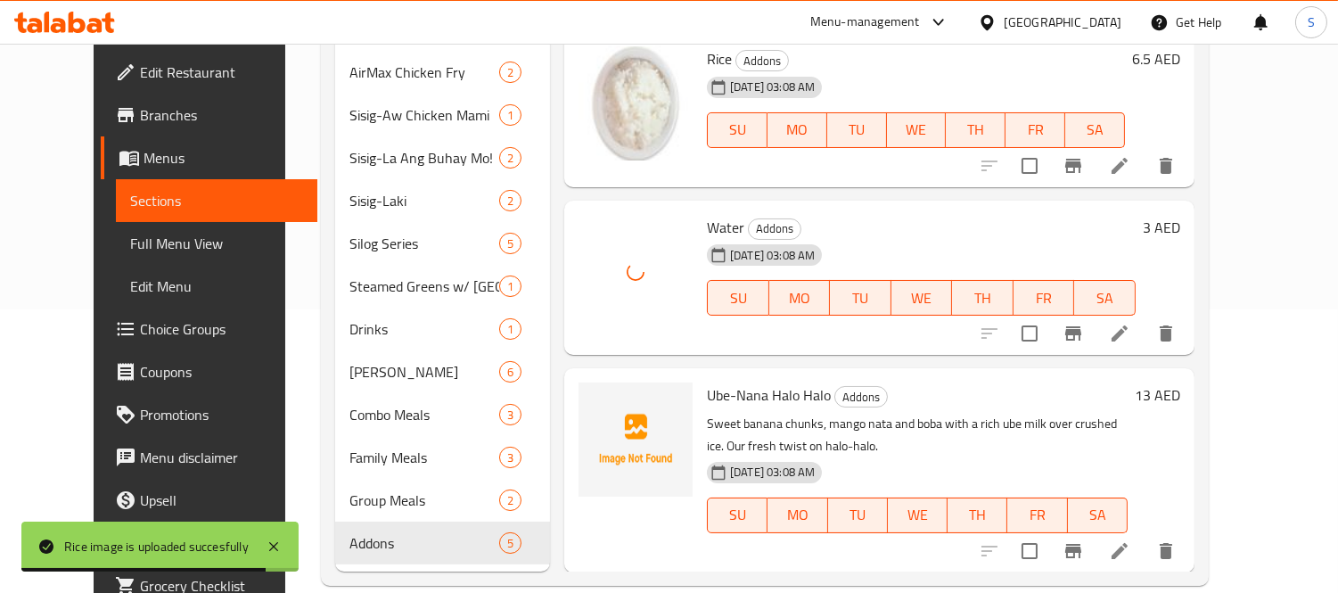
click at [707, 382] on span "Ube-Nana Halo Halo" at bounding box center [769, 395] width 124 height 27
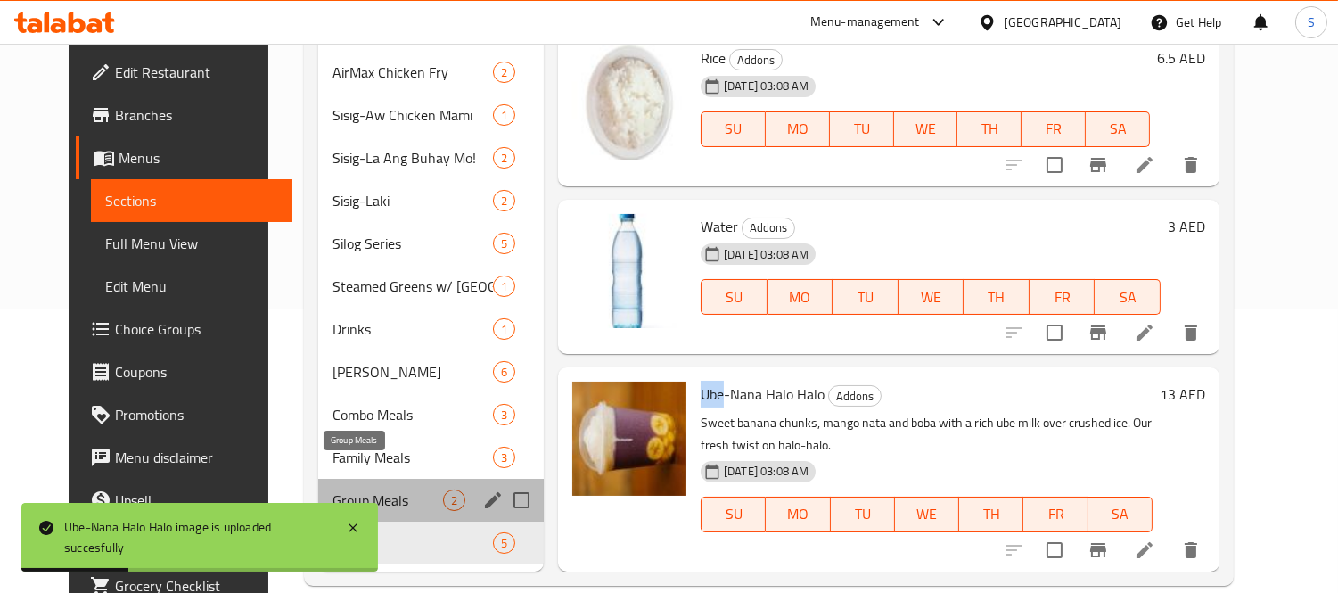
click at [416, 489] on span "Group Meals" at bounding box center [388, 499] width 111 height 21
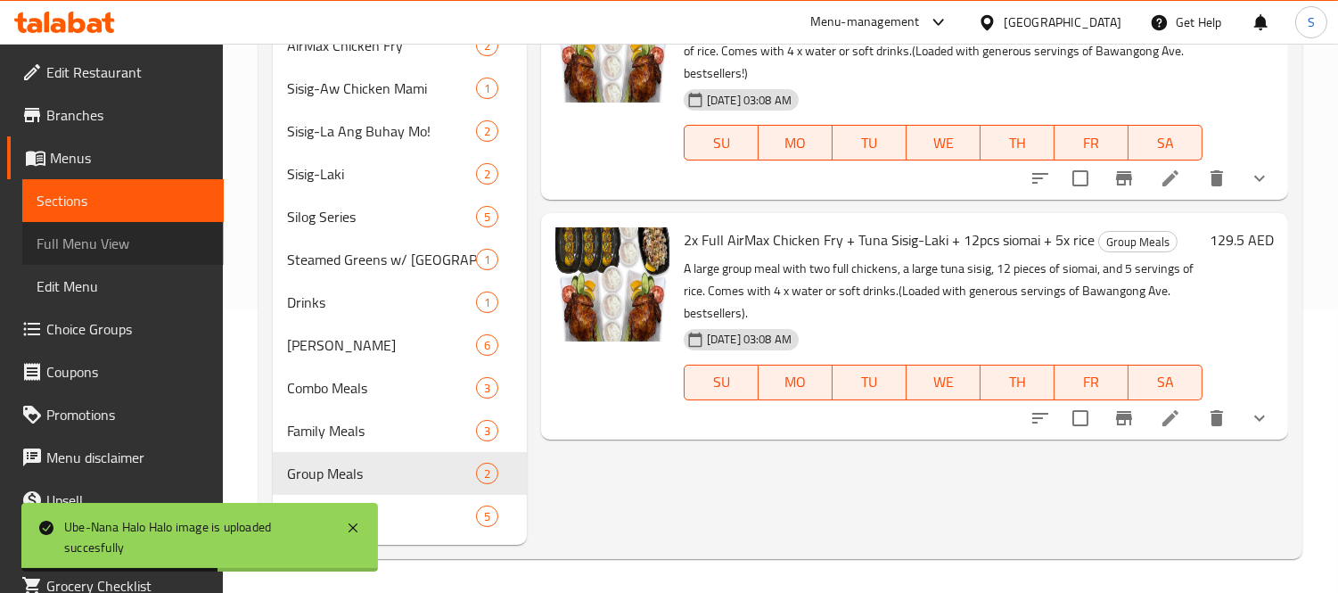
click at [132, 250] on span "Full Menu View" at bounding box center [123, 243] width 173 height 21
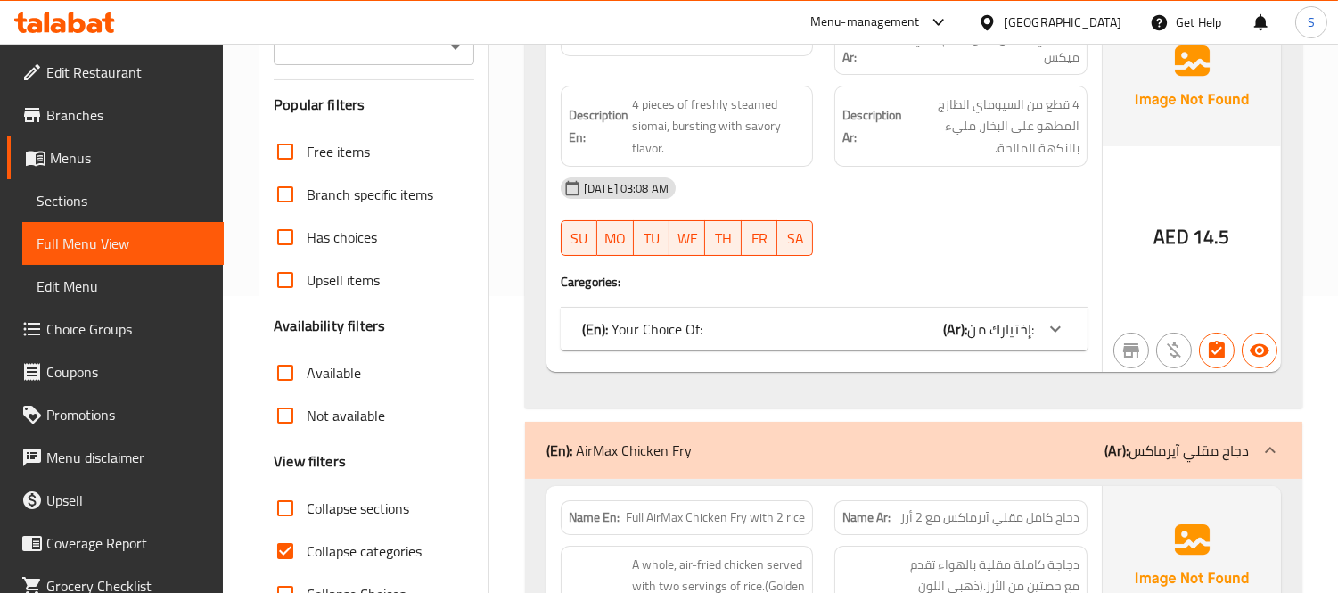
scroll to position [594, 0]
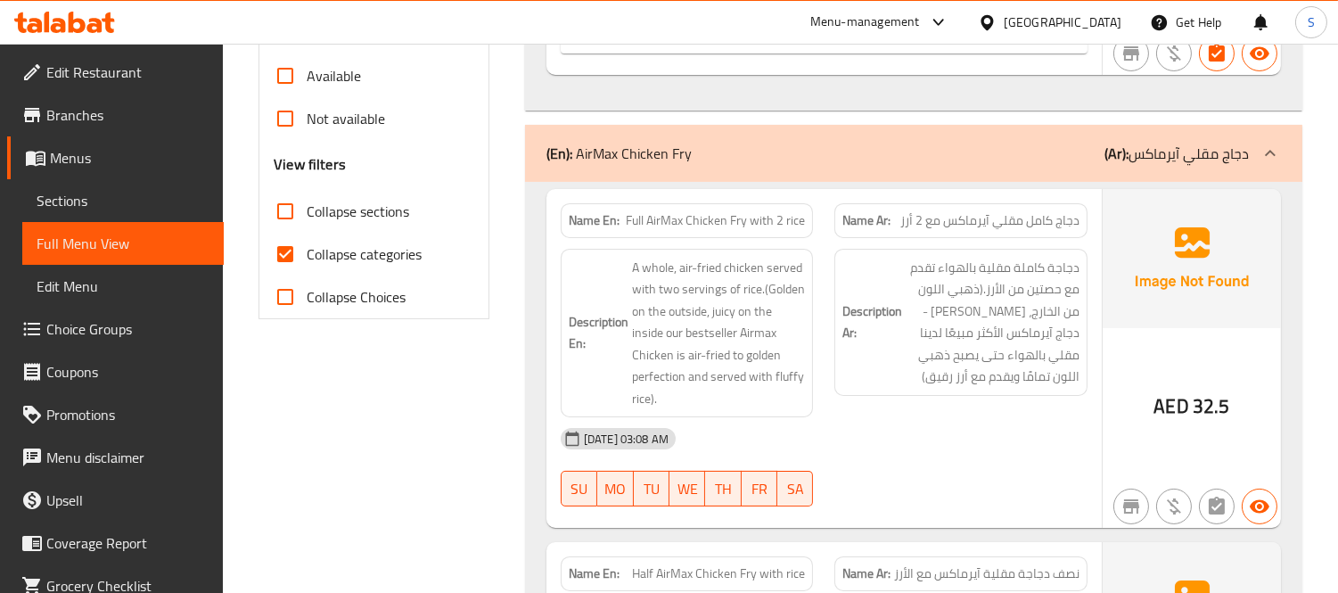
click at [162, 188] on link "Sections" at bounding box center [122, 200] width 201 height 43
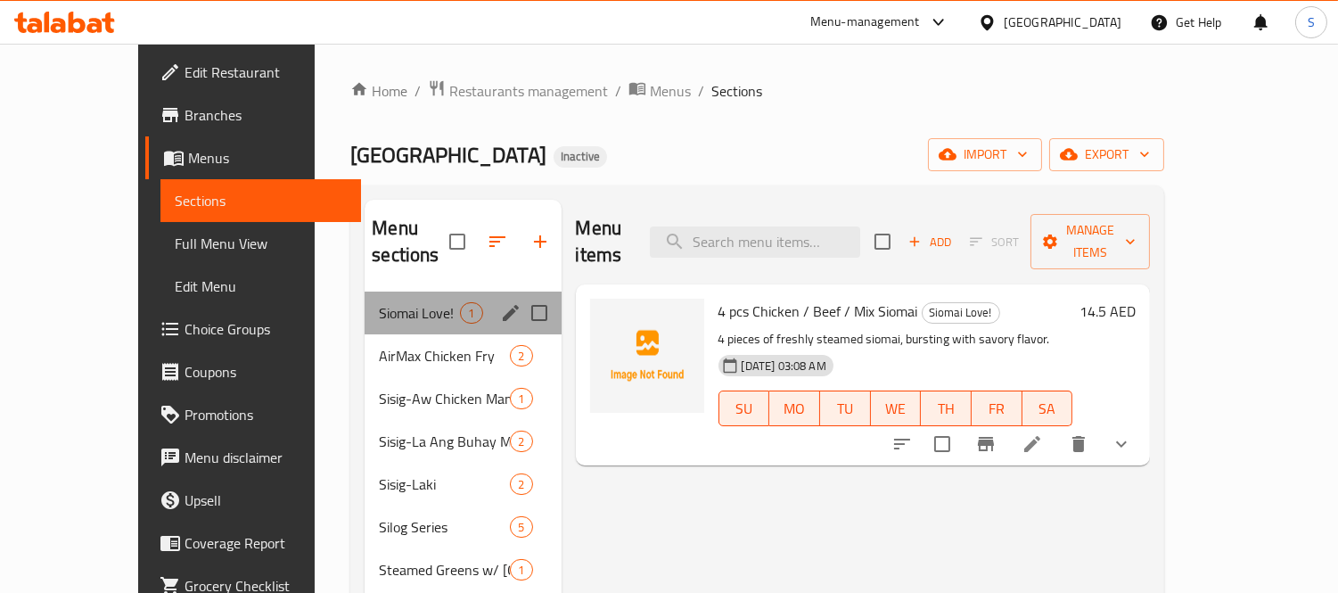
click at [426, 292] on div "Siomai Love! 1" at bounding box center [463, 313] width 196 height 43
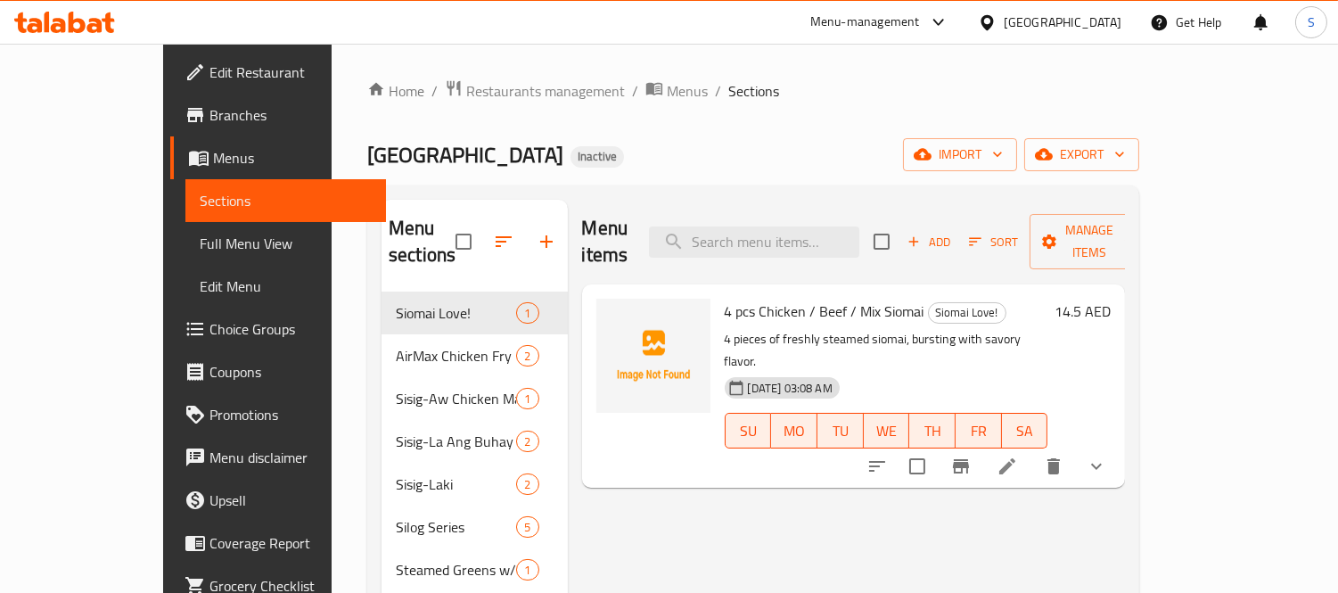
click at [787, 298] on span "4 pcs Chicken / Beef / Mix Siomai" at bounding box center [825, 311] width 200 height 27
click at [858, 298] on span "4 pcs Chicken / Beef / Mix Siomai" at bounding box center [825, 311] width 200 height 27
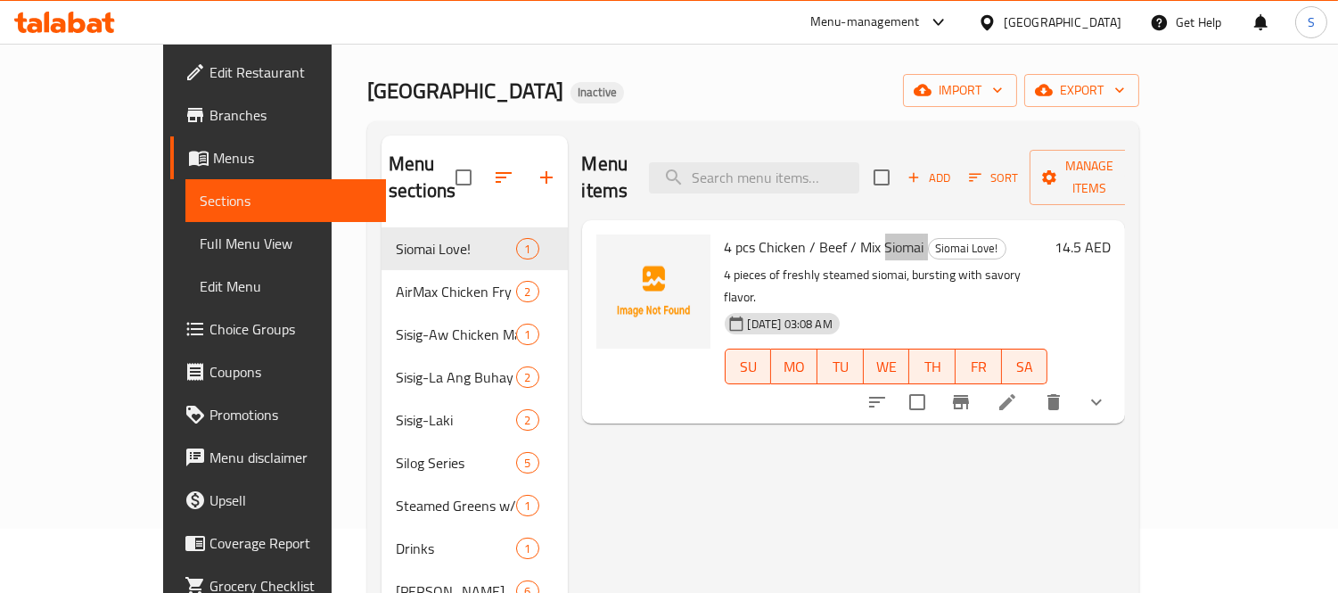
scroll to position [99, 0]
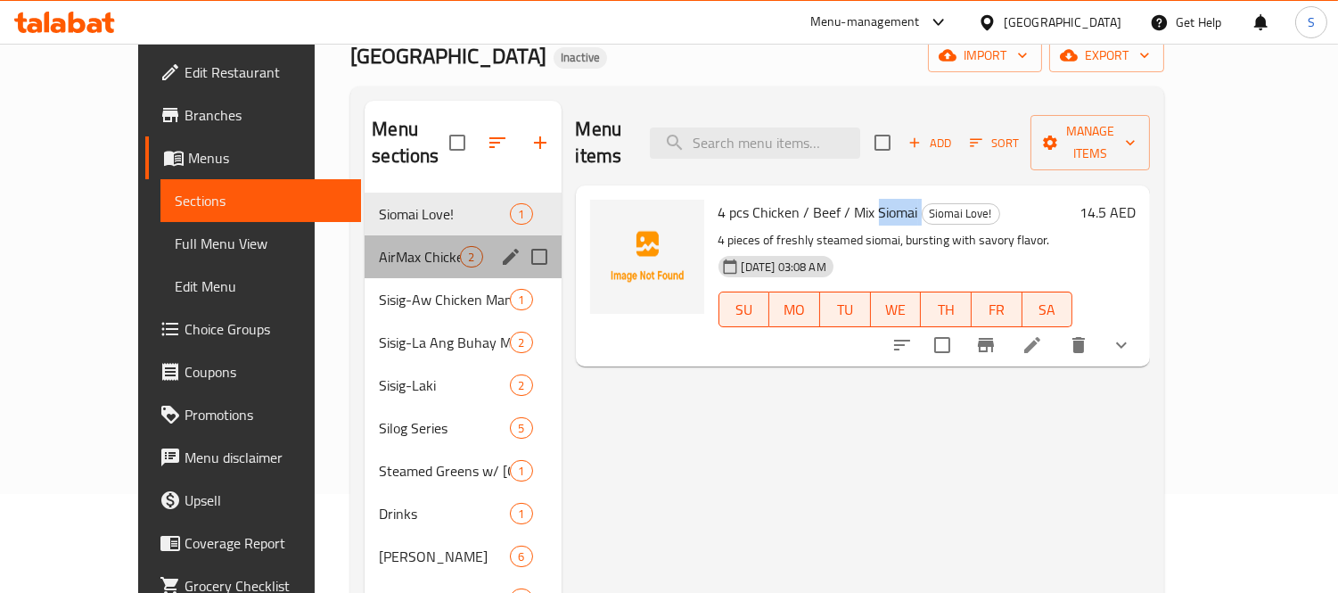
click at [365, 235] on div "AirMax Chicken Fry 2" at bounding box center [463, 256] width 196 height 43
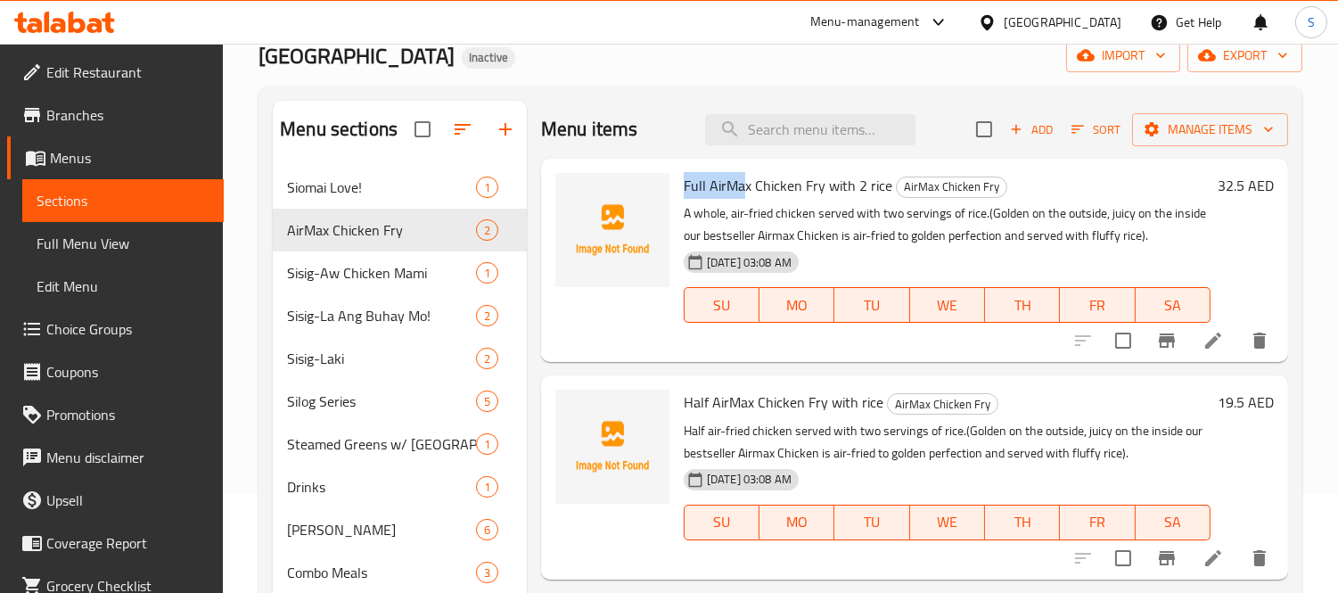
drag, startPoint x: 746, startPoint y: 184, endPoint x: 684, endPoint y: 185, distance: 62.4
click at [684, 185] on span "Full AirMax Chicken Fry with 2 rice" at bounding box center [788, 185] width 209 height 27
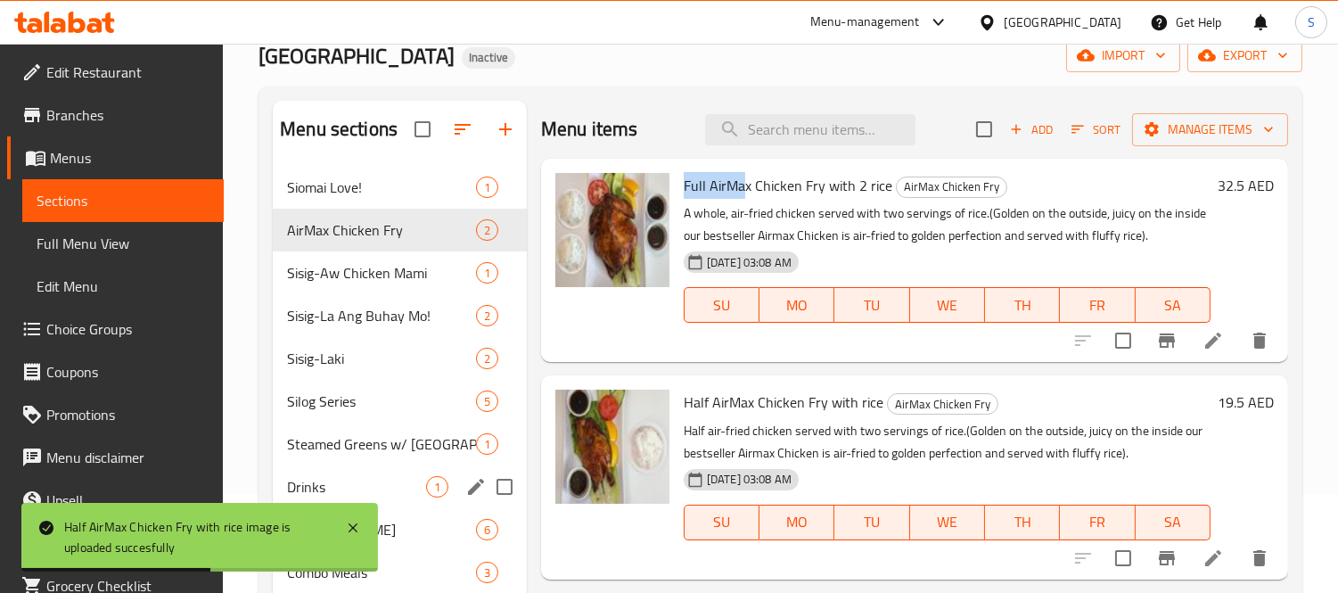
click at [389, 473] on div "Drinks 1" at bounding box center [400, 486] width 254 height 43
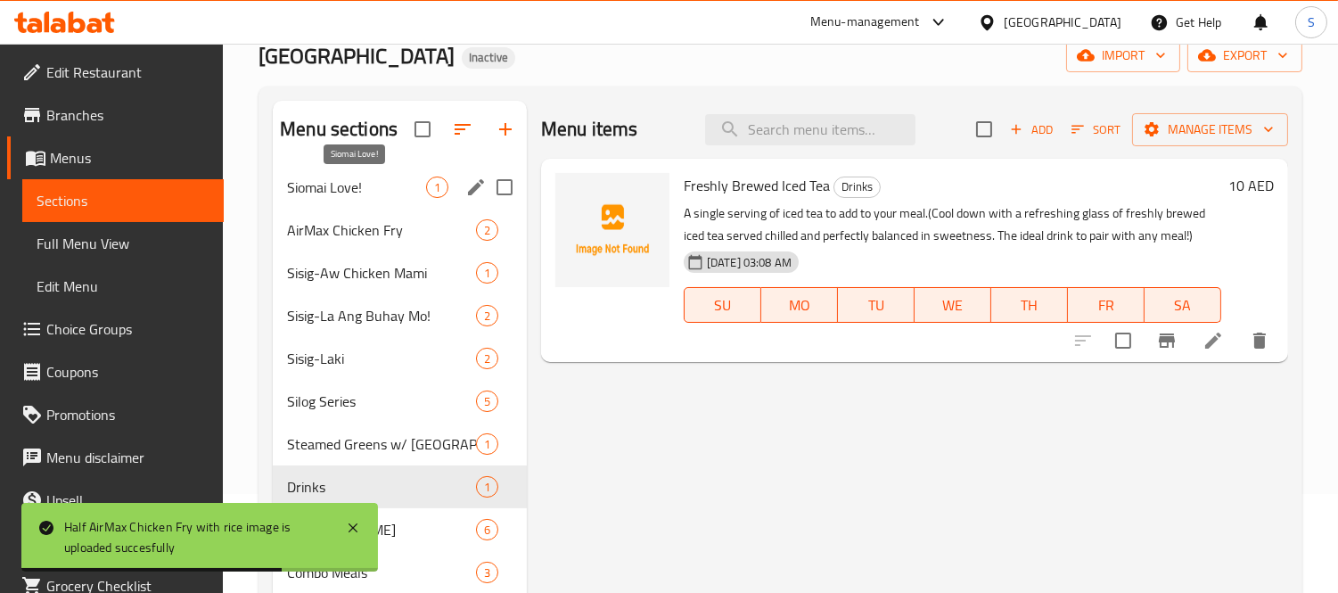
click at [384, 192] on span "Siomai Love!" at bounding box center [356, 187] width 139 height 21
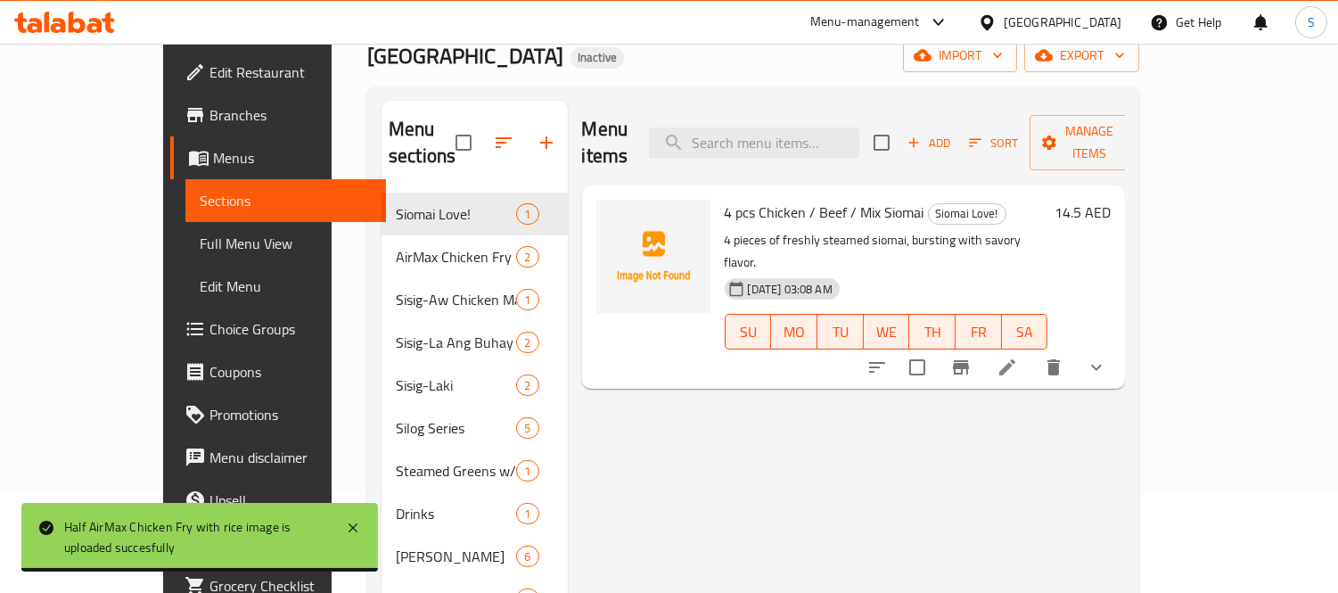
click at [200, 234] on span "Full Menu View" at bounding box center [286, 243] width 173 height 21
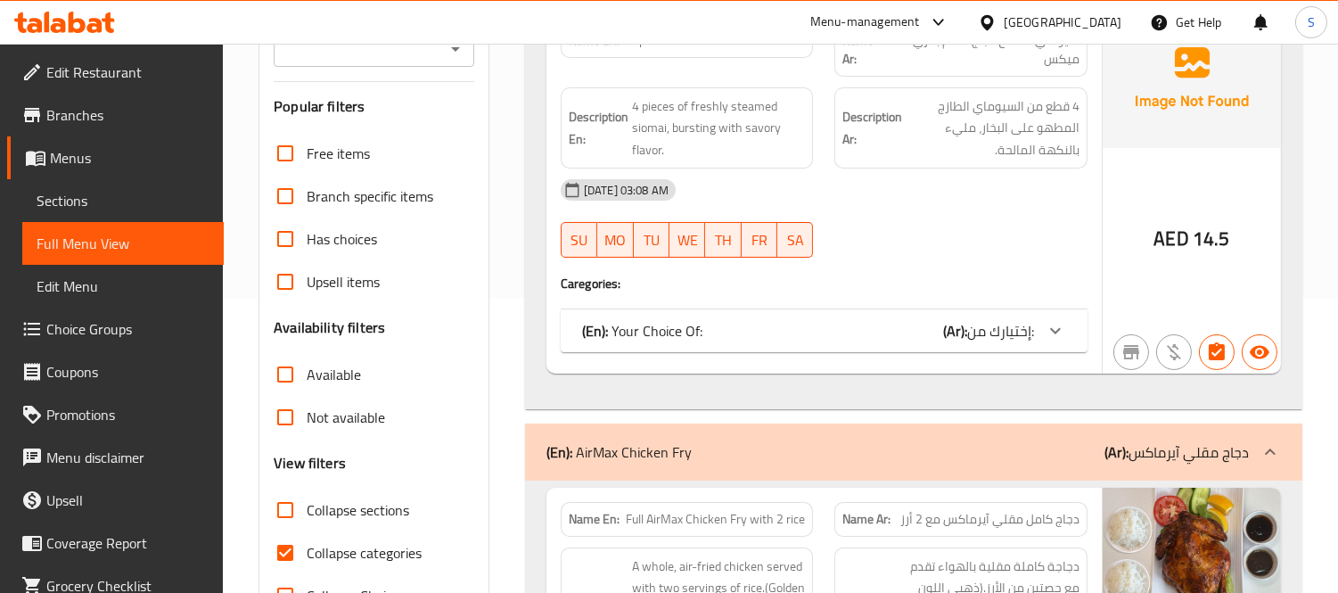
scroll to position [396, 0]
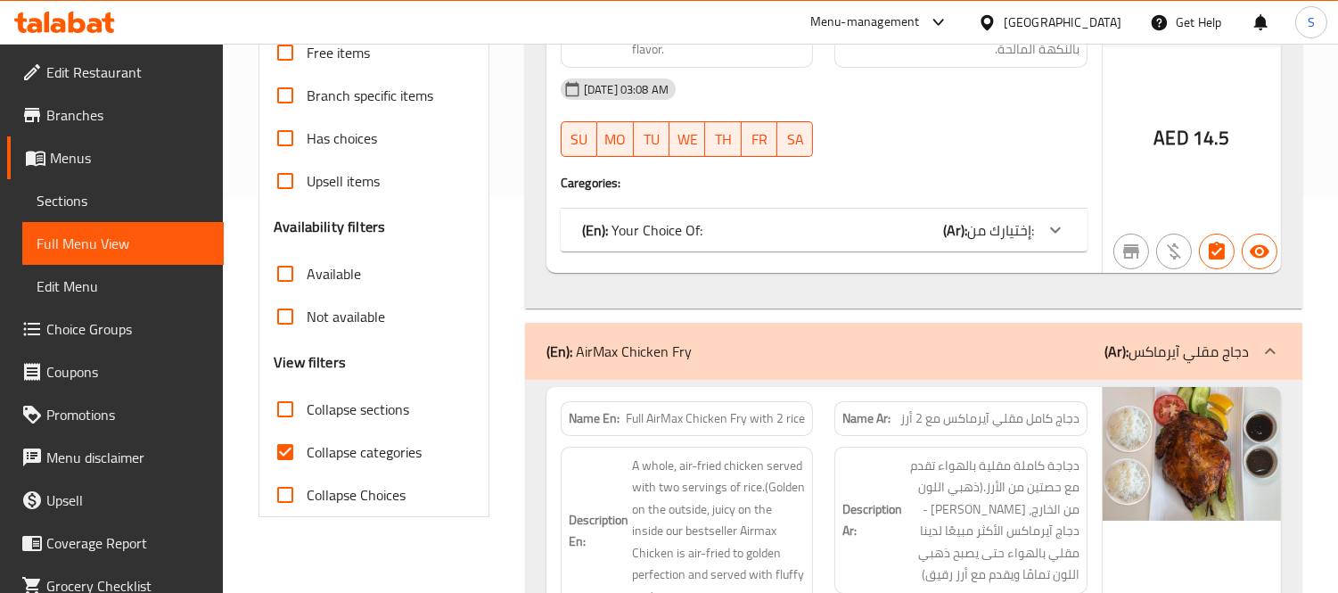
click at [353, 448] on span "Collapse categories" at bounding box center [364, 451] width 115 height 21
click at [307, 448] on input "Collapse categories" at bounding box center [285, 452] width 43 height 43
checkbox input "false"
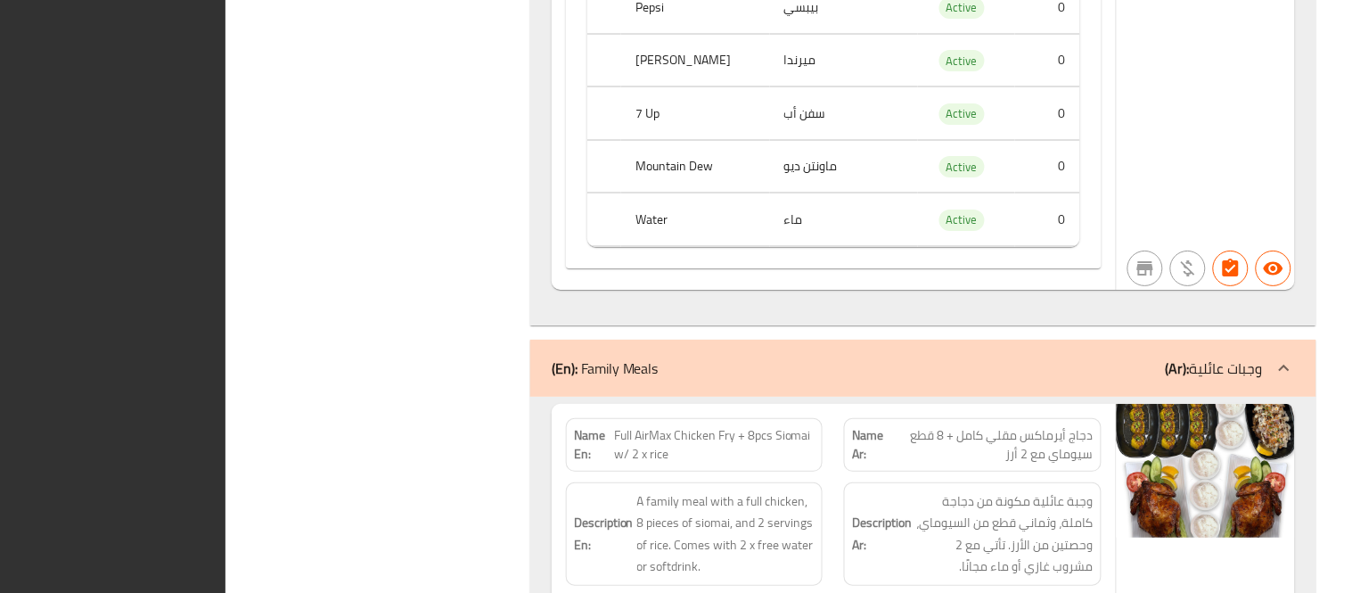
scroll to position [10731, 0]
